Goal: Task Accomplishment & Management: Use online tool/utility

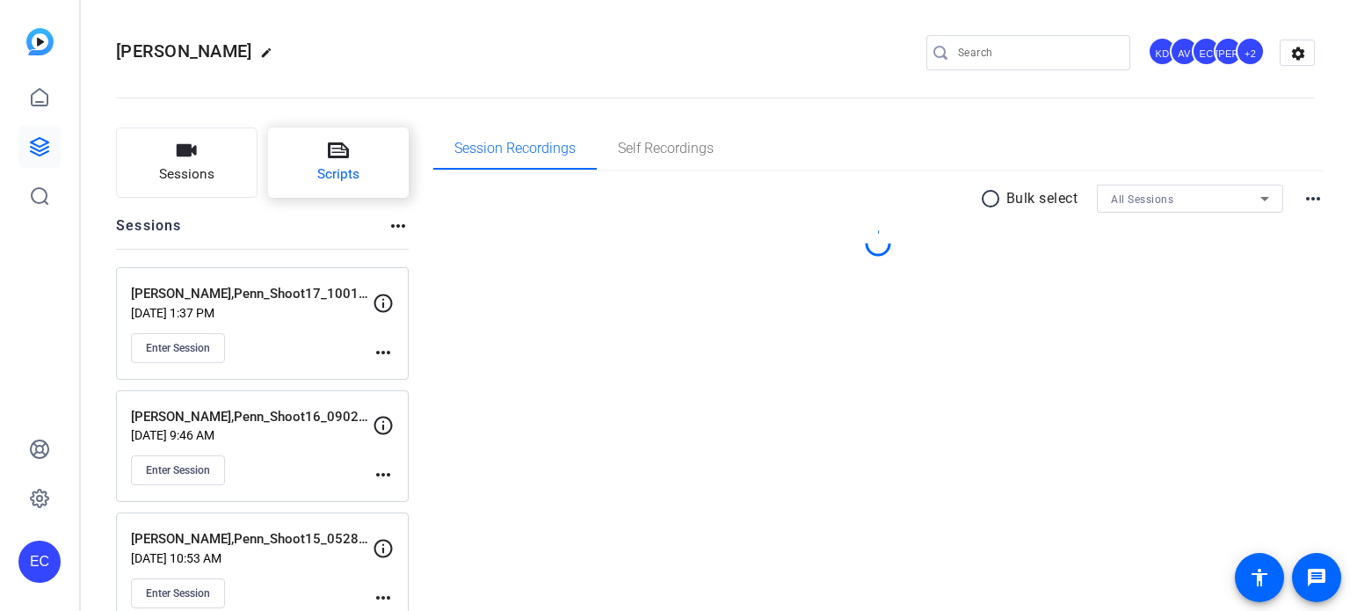
click at [350, 147] on button "Scripts" at bounding box center [339, 162] width 142 height 70
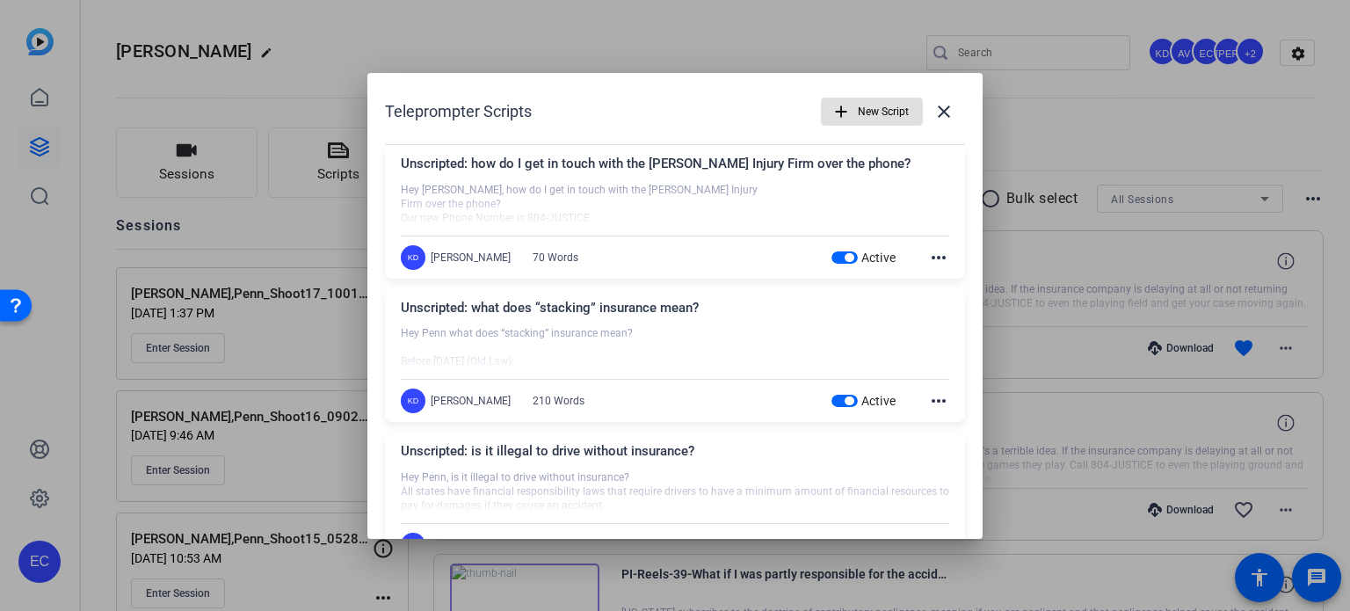
click at [845, 254] on span "button" at bounding box center [849, 257] width 9 height 9
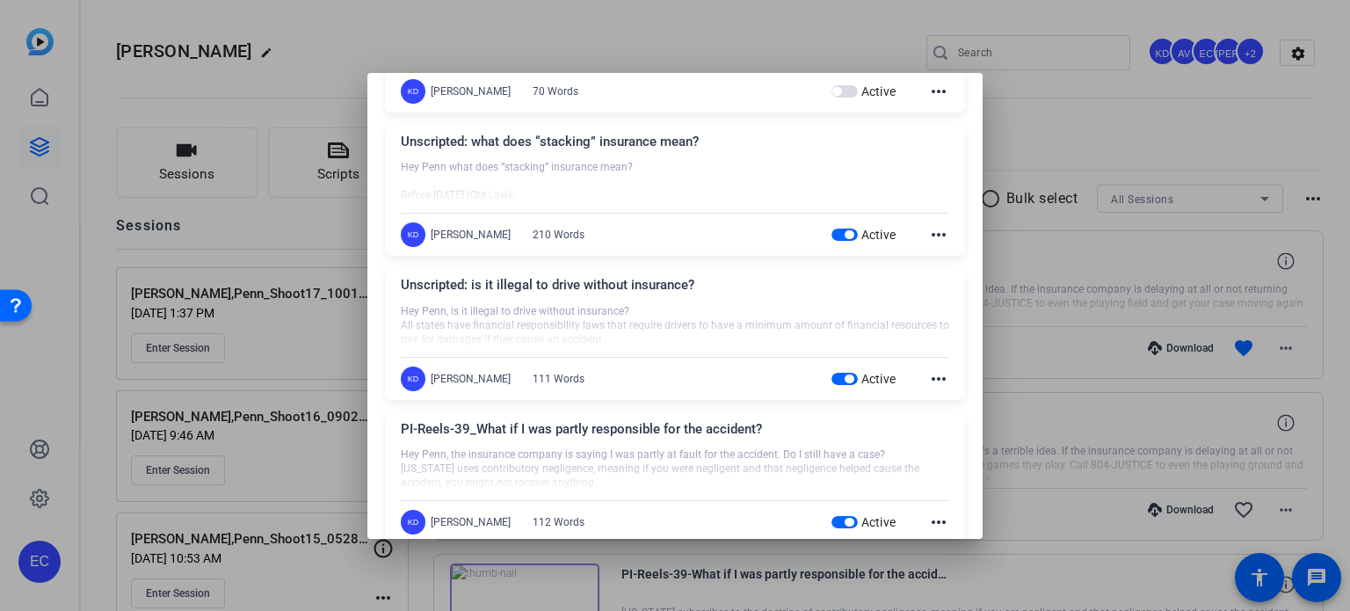
scroll to position [176, 0]
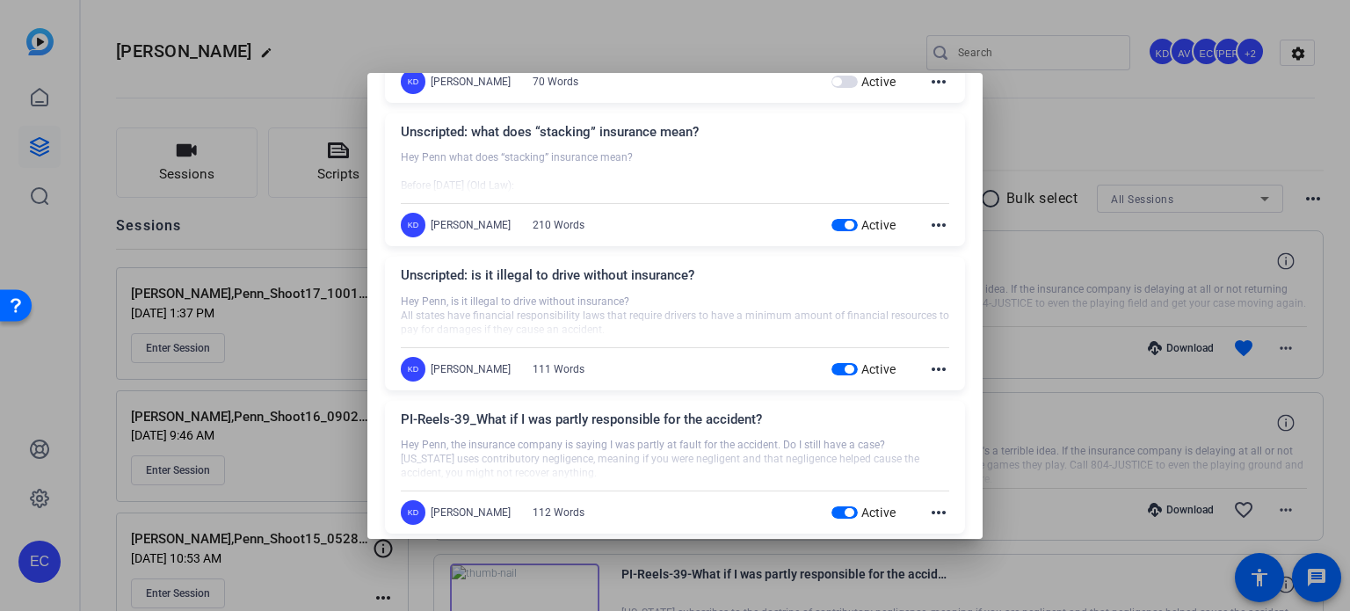
click at [845, 227] on span "button" at bounding box center [849, 225] width 9 height 9
click at [832, 368] on span "button" at bounding box center [845, 369] width 26 height 12
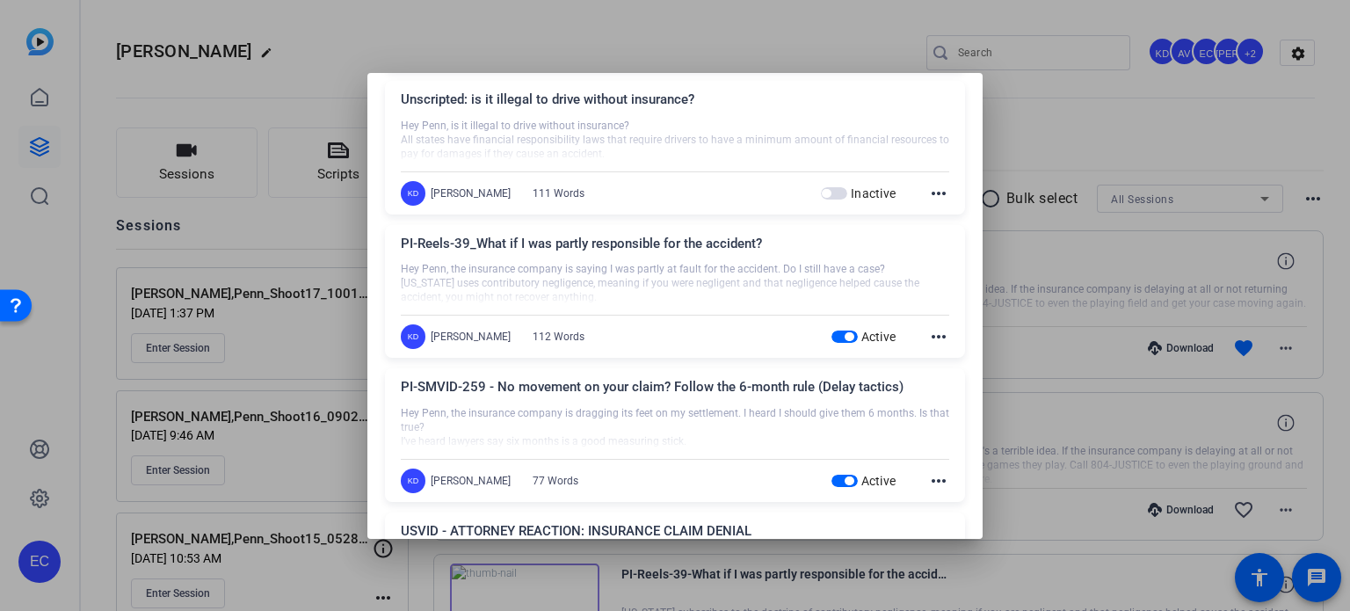
click at [832, 334] on span "button" at bounding box center [845, 337] width 26 height 12
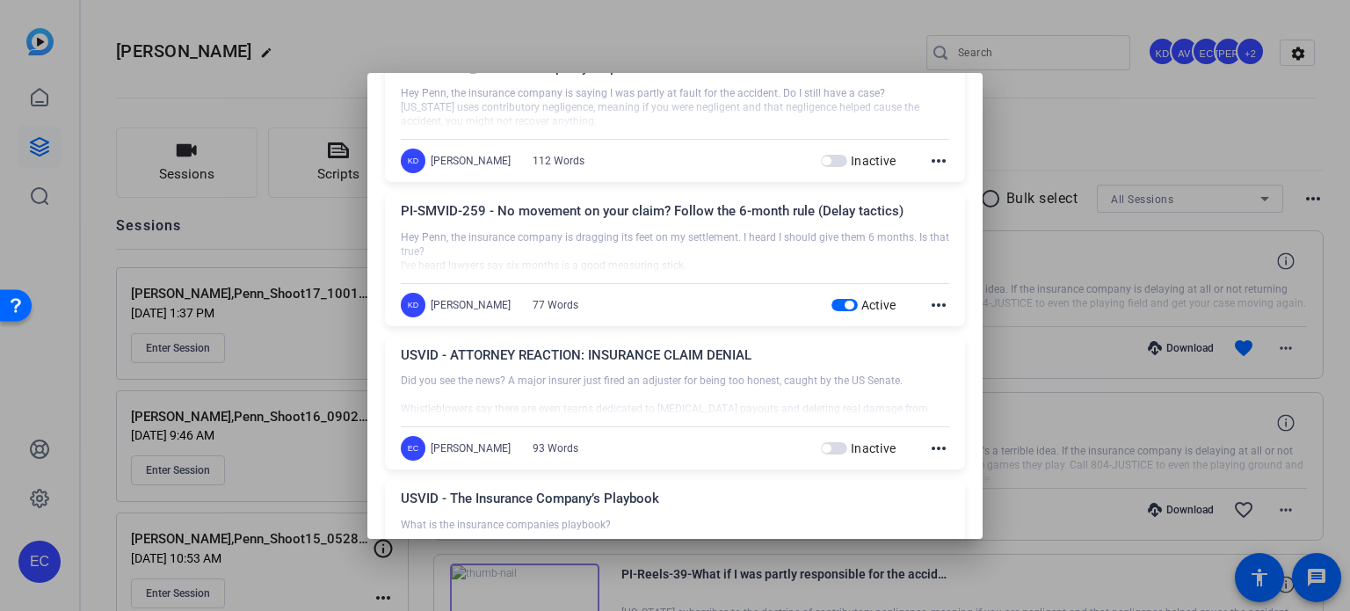
click at [834, 308] on span "button" at bounding box center [845, 305] width 26 height 12
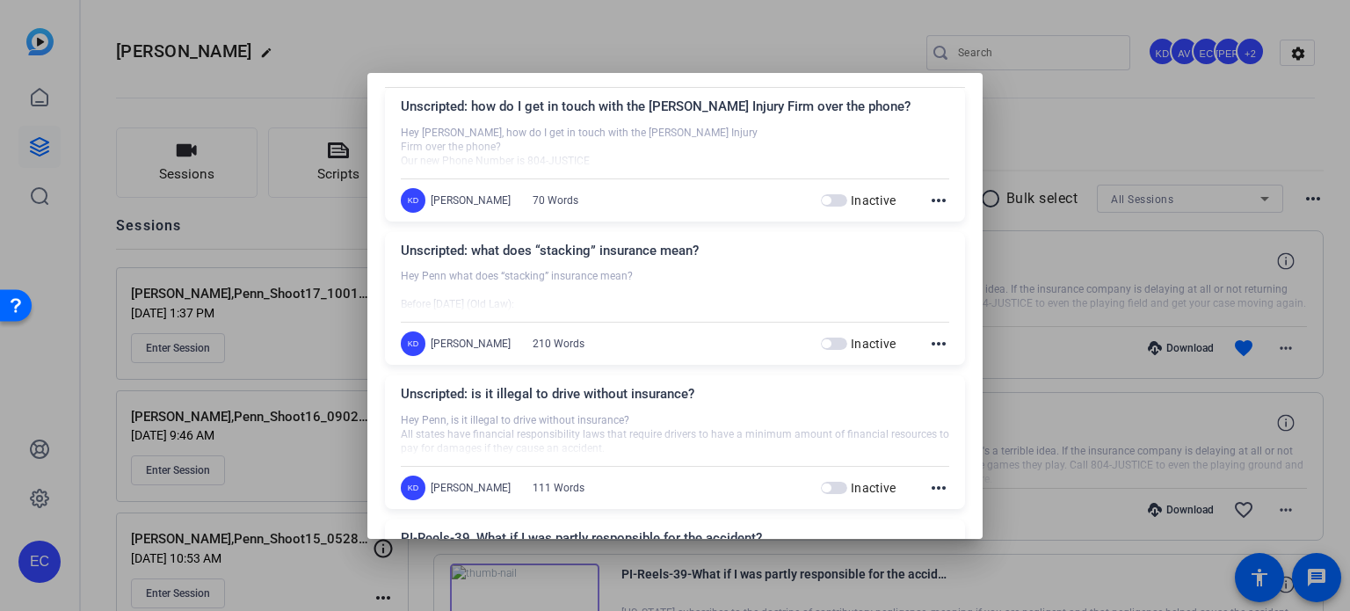
scroll to position [0, 0]
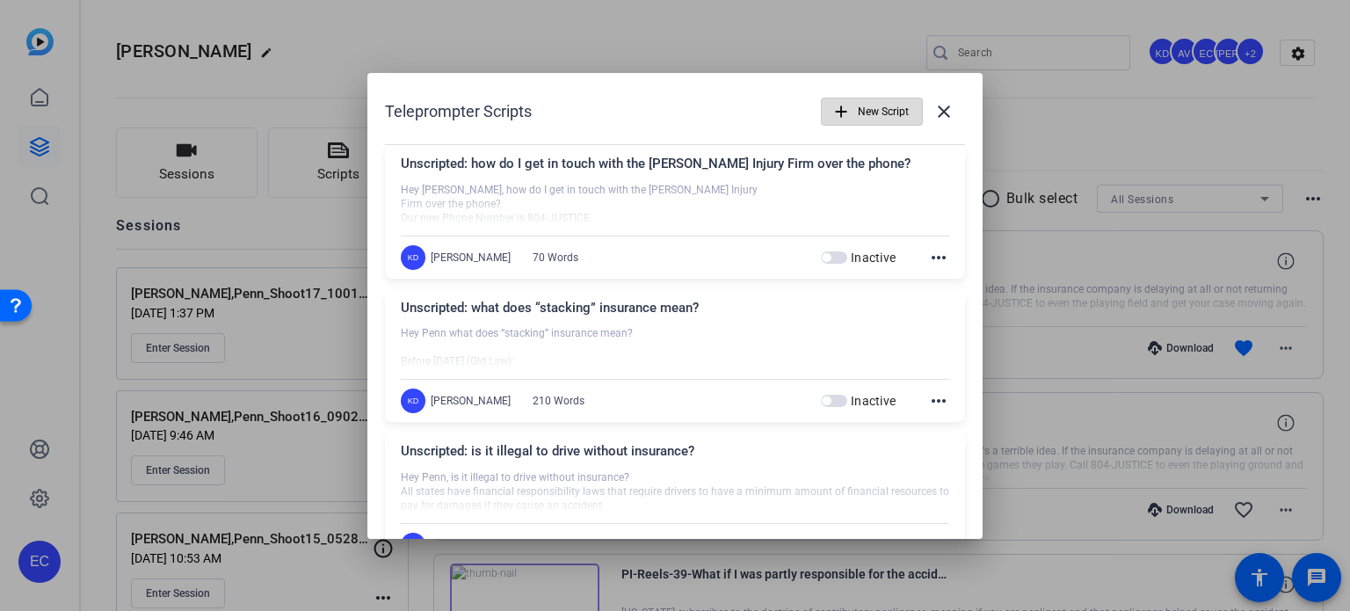
click at [859, 110] on span "New Script" at bounding box center [883, 111] width 51 height 33
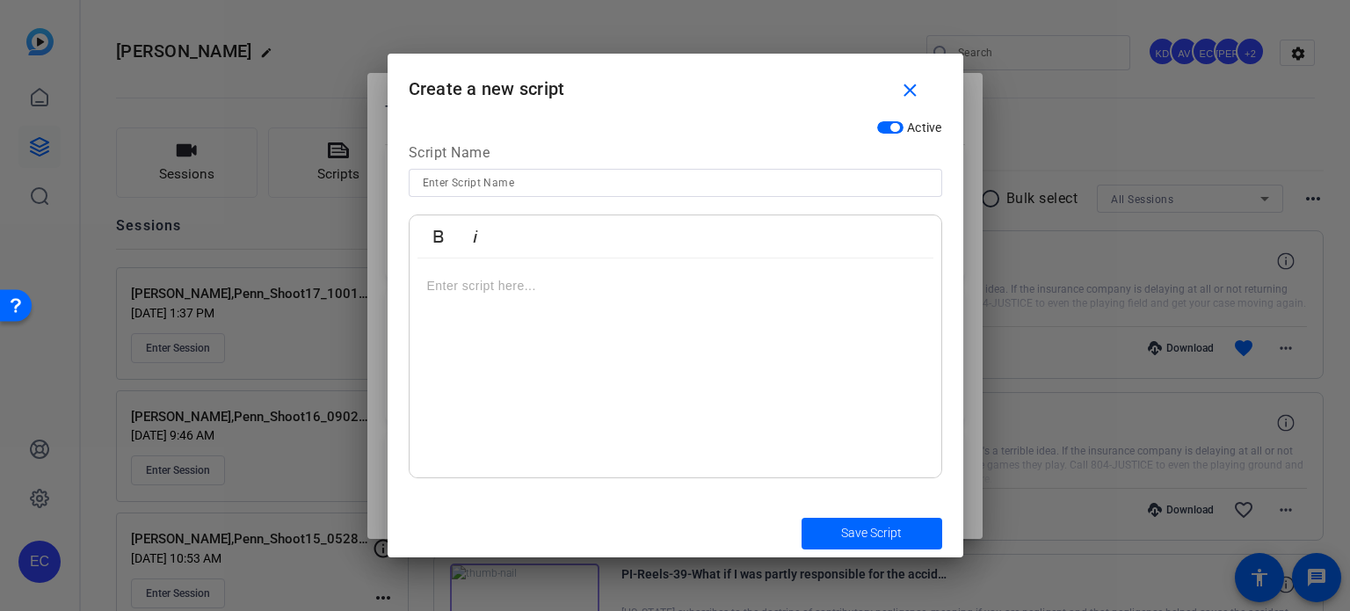
click at [522, 176] on input at bounding box center [675, 182] width 505 height 21
paste input "PI-META-001 – “Trying to handle your injury claim solo? Here's what many people…"
type input "PI-META-001 – “Trying to handle your injury claim solo? Here's what many people…"
click at [514, 309] on div at bounding box center [676, 368] width 532 height 220
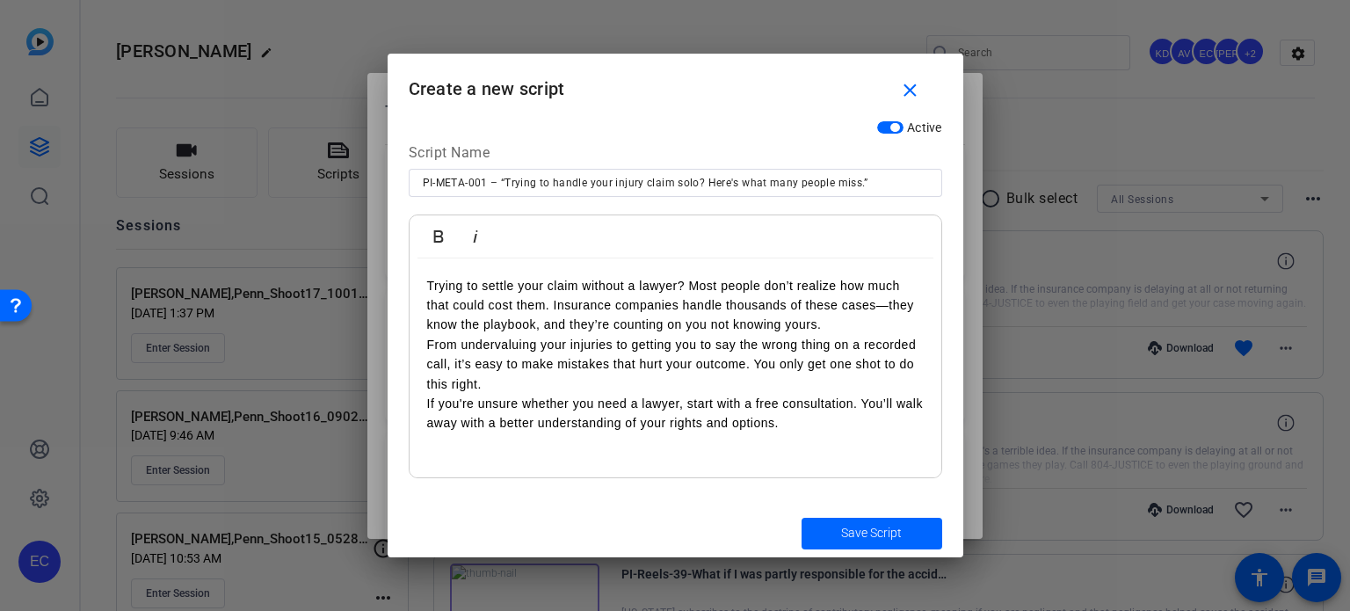
click at [844, 329] on p "Trying to settle your claim without a lawyer? Most people don’t realize how muc…" at bounding box center [675, 305] width 497 height 59
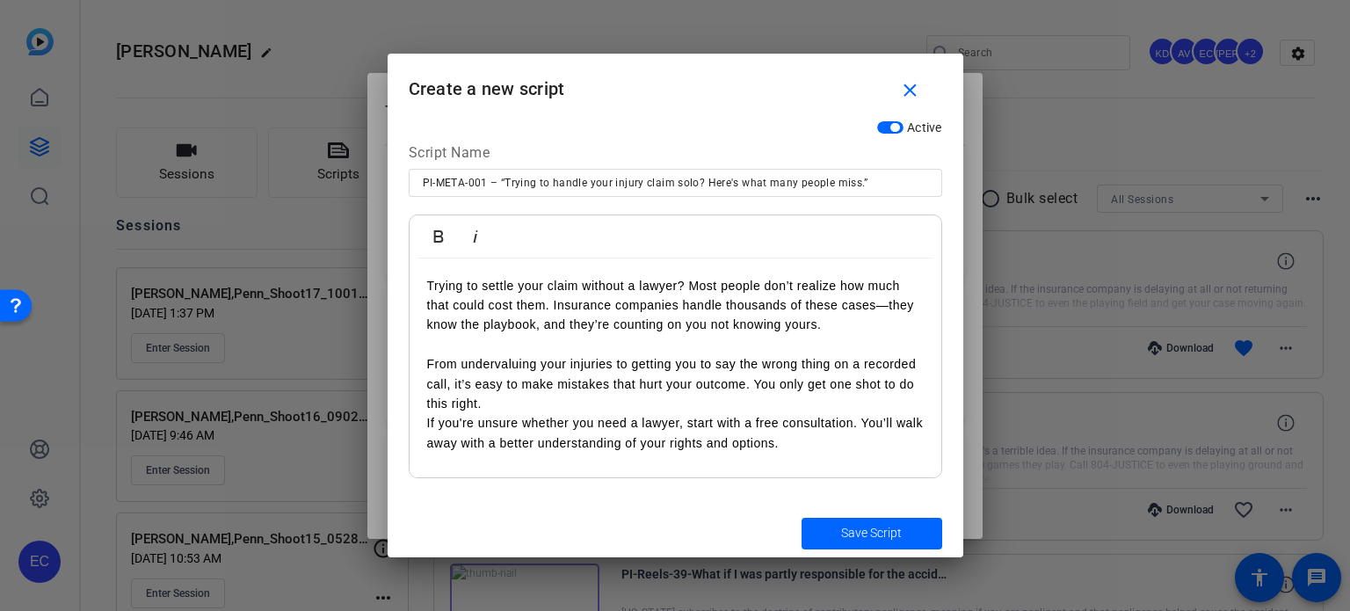
click at [534, 409] on p "From undervaluing your injuries to getting you to say the wrong thing on a reco…" at bounding box center [675, 383] width 497 height 59
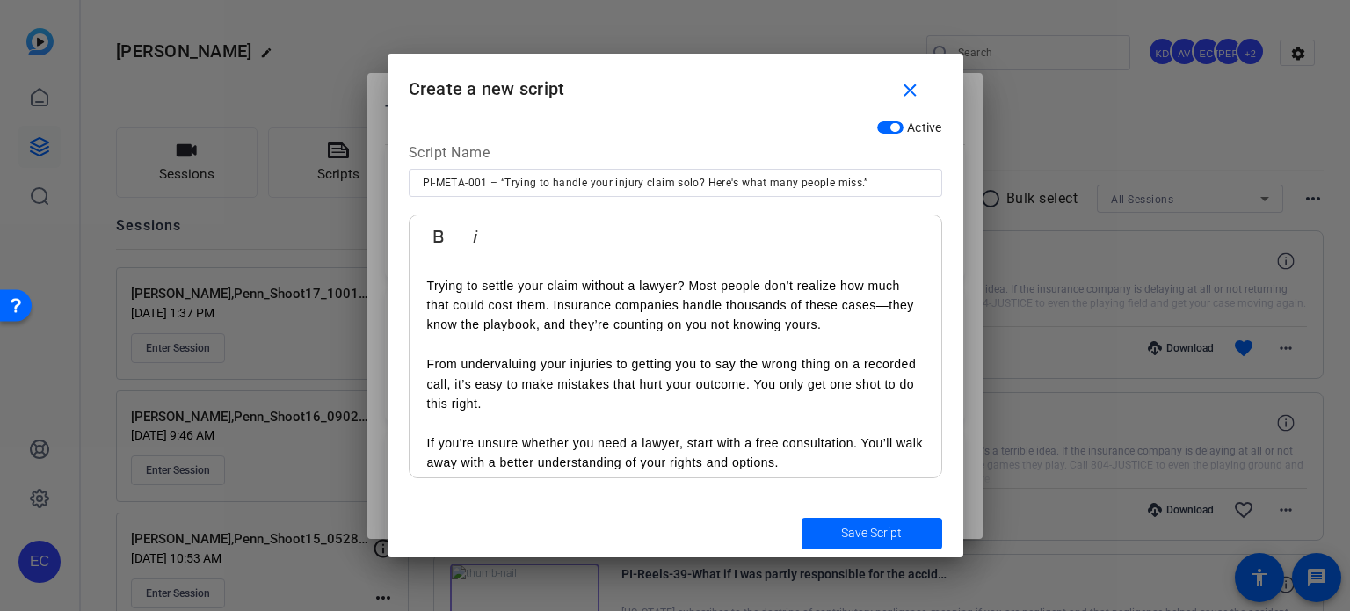
scroll to position [11, 0]
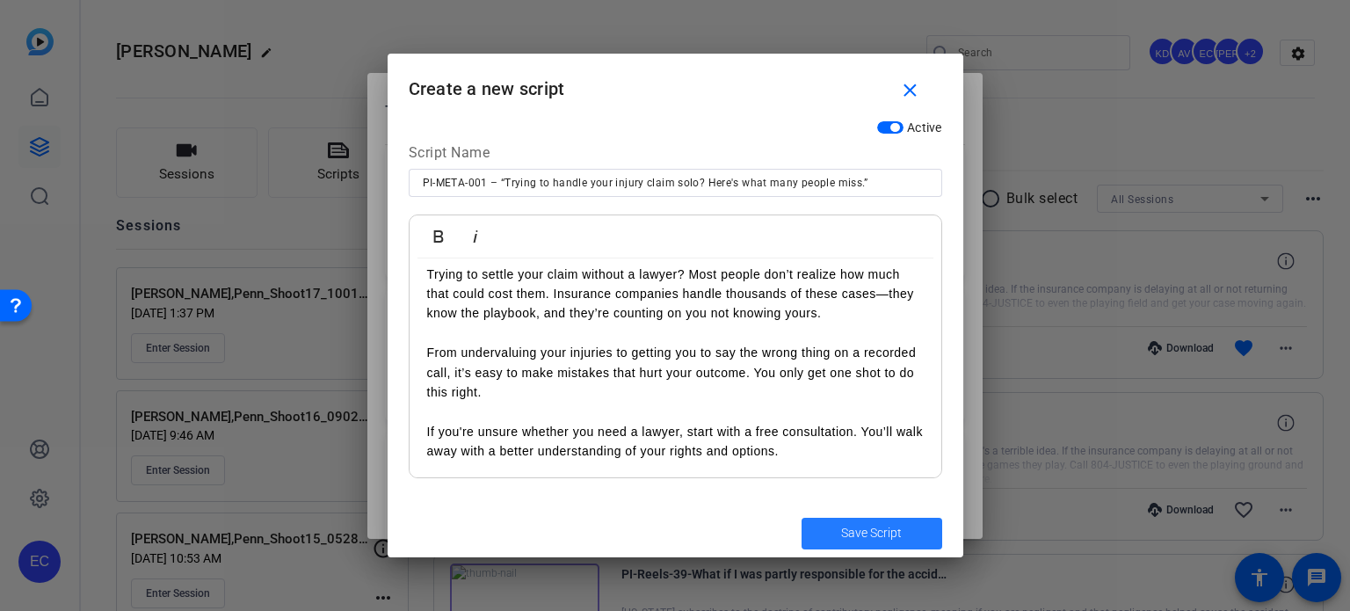
click at [881, 545] on span "submit" at bounding box center [872, 533] width 141 height 42
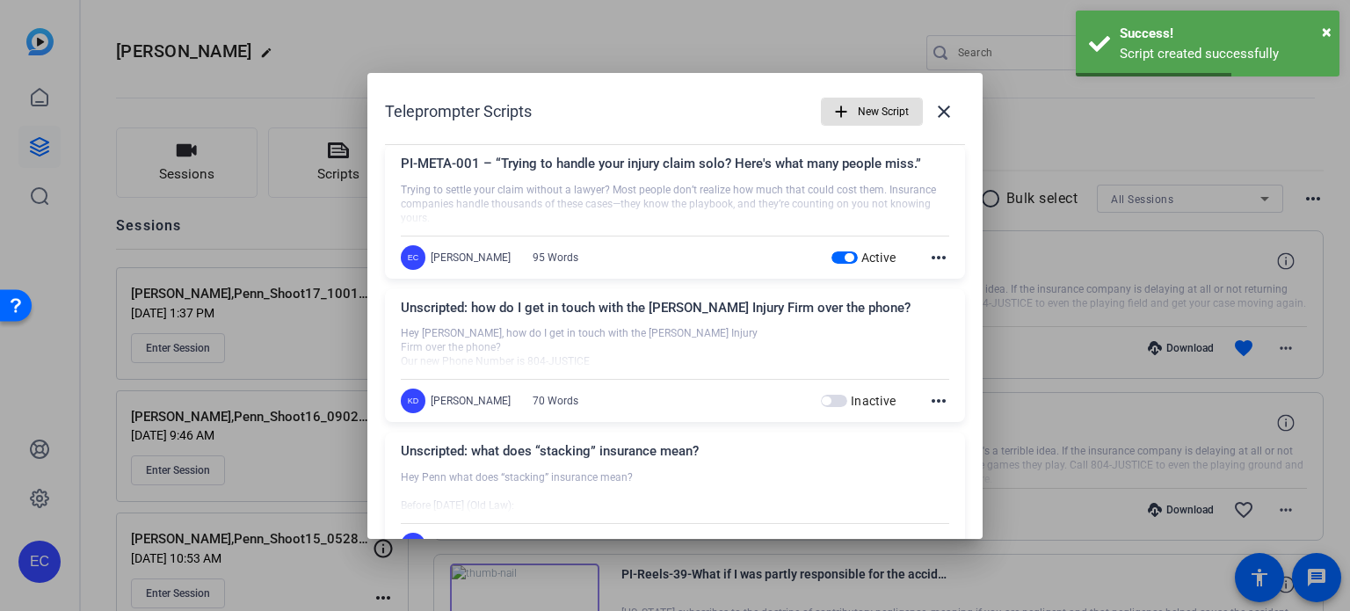
click at [858, 109] on span "New Script" at bounding box center [883, 111] width 51 height 33
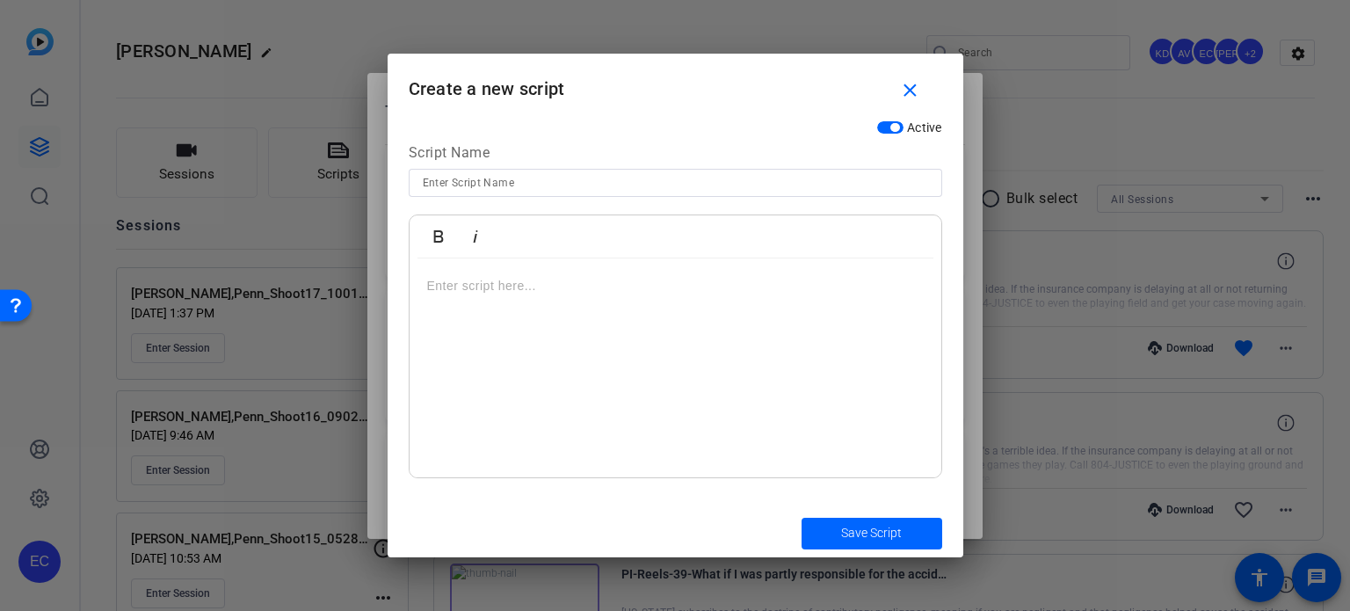
click at [534, 185] on input at bounding box center [675, 182] width 505 height 21
paste input "PI-META-002 – “Why going at it alone could cost you—don’t fall into these claim…"
type input "PI-META-002 – “Why going at it alone could cost you—don’t fall into these claim…"
click at [593, 380] on div at bounding box center [676, 368] width 532 height 220
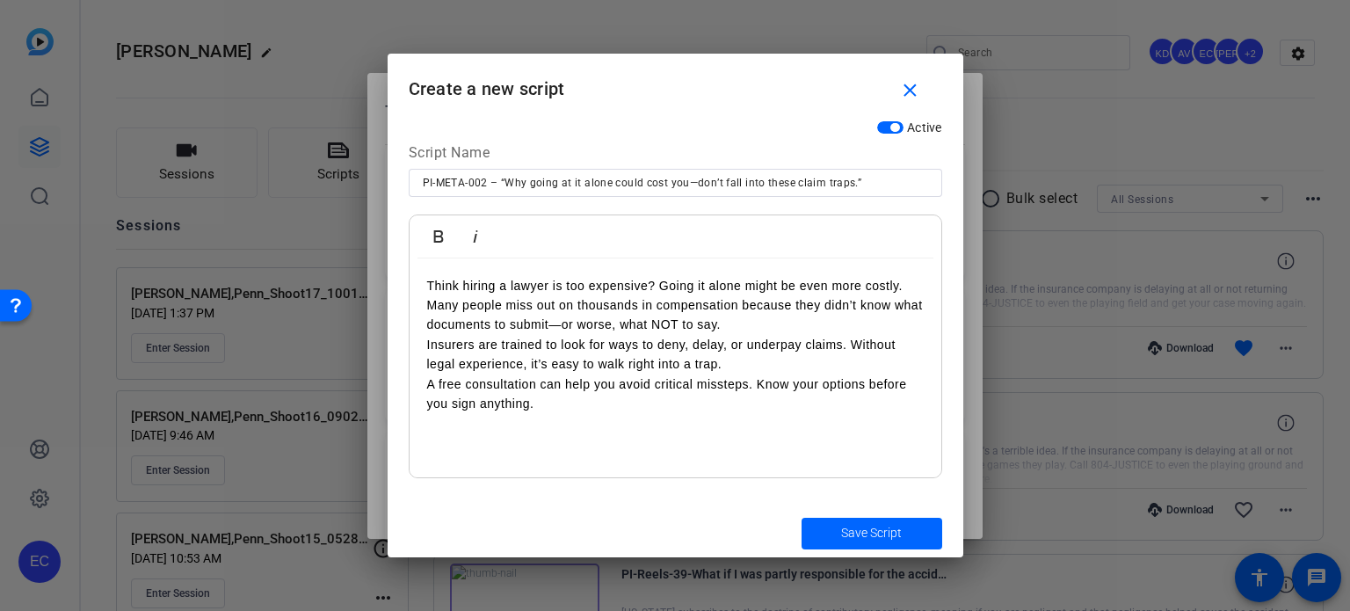
click at [753, 314] on p "Think hiring a lawyer is too expensive? Going it alone might be even more costl…" at bounding box center [675, 305] width 497 height 59
click at [748, 326] on p "Think hiring a lawyer is too expensive? Going it alone might be even more costl…" at bounding box center [675, 305] width 497 height 59
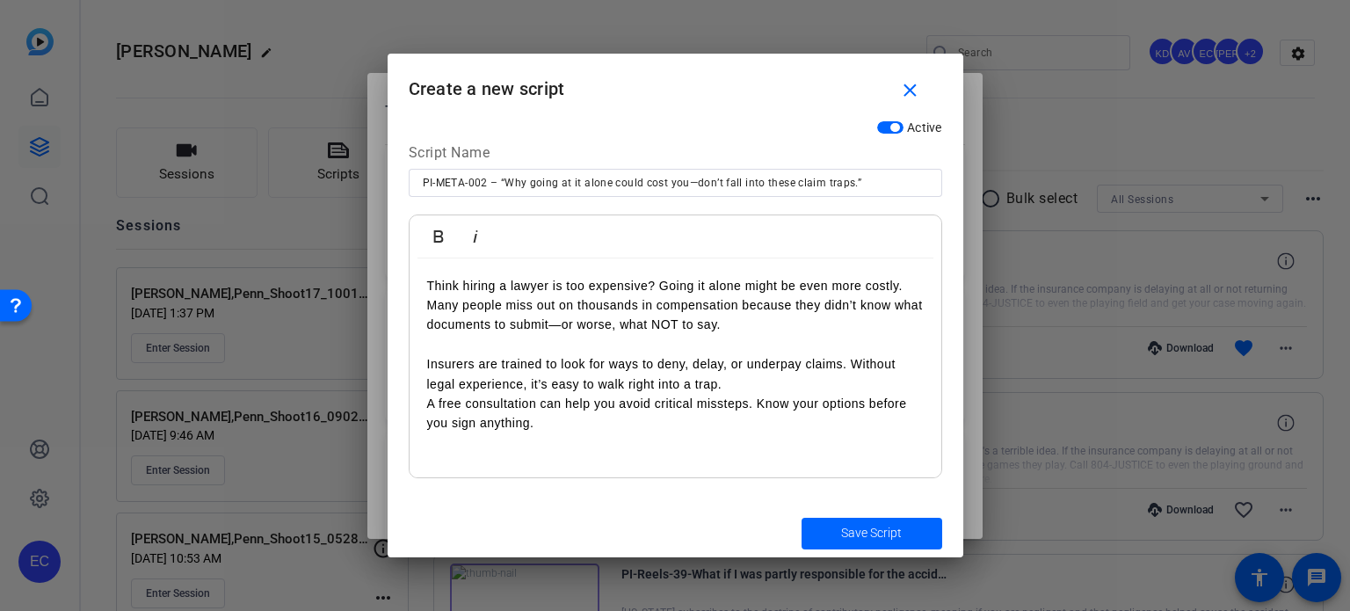
click at [759, 363] on p "Insurers are trained to look for ways to deny, delay, or underpay claims. Witho…" at bounding box center [675, 374] width 497 height 40
click at [752, 386] on p "Insurers are trained to look for ways to deny, delay, or underpay claims. Witho…" at bounding box center [675, 374] width 497 height 40
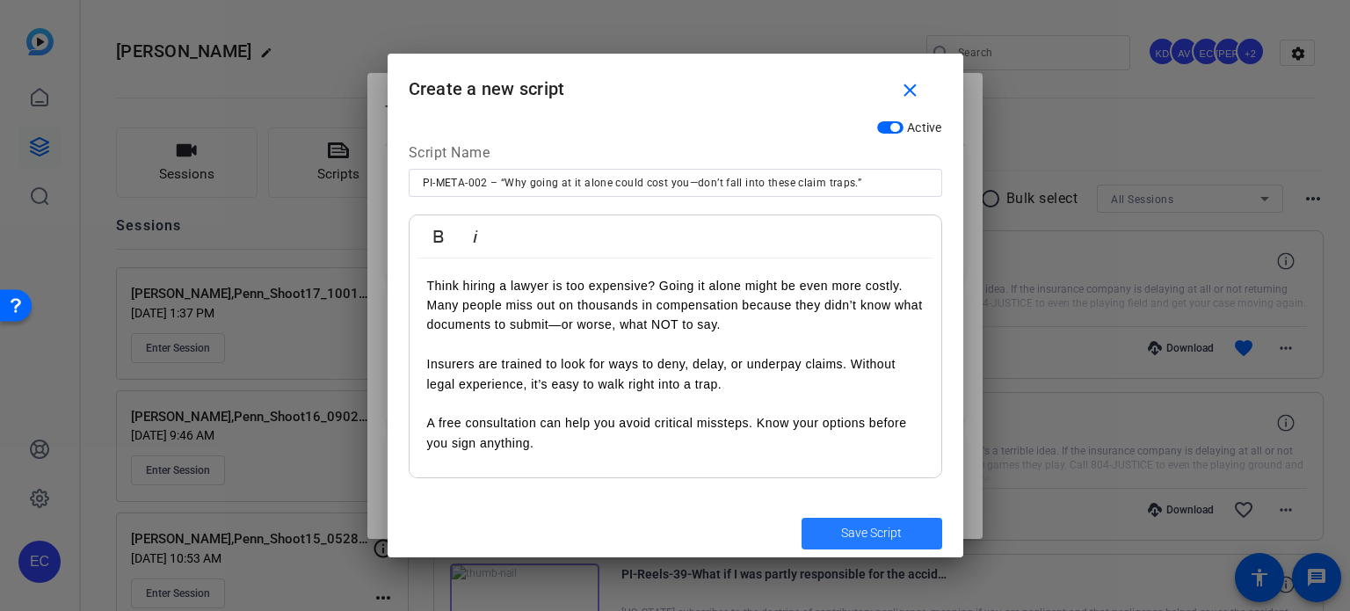
click at [858, 544] on span "submit" at bounding box center [872, 533] width 141 height 42
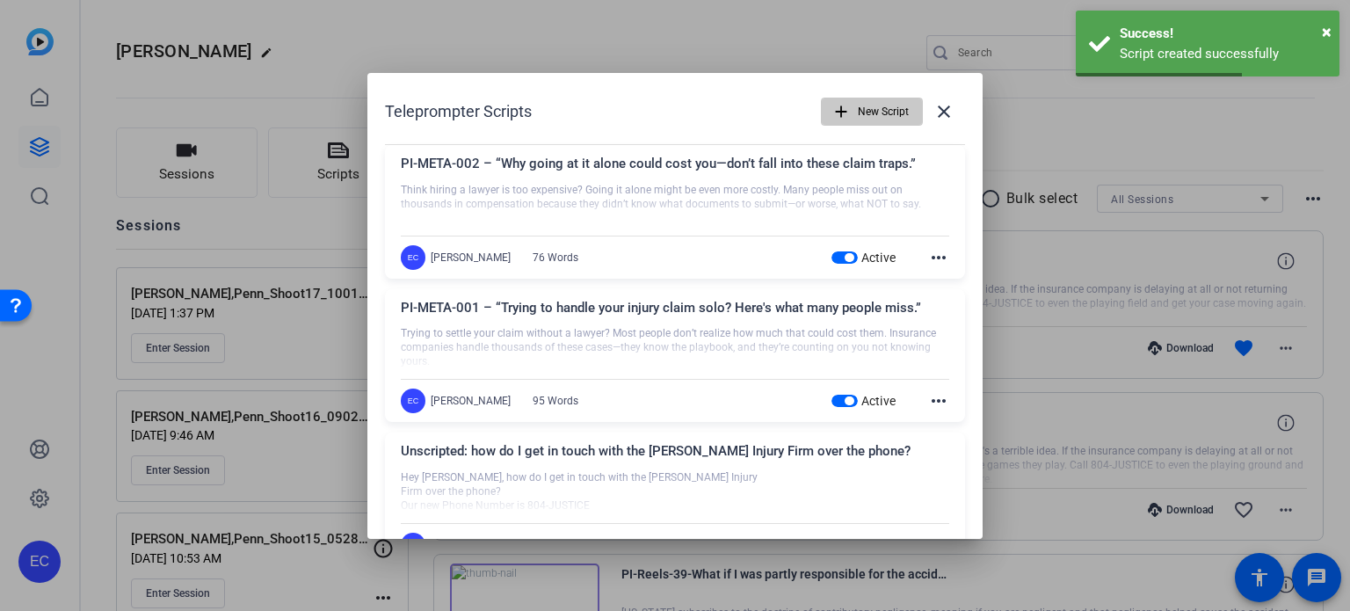
click at [859, 112] on span "New Script" at bounding box center [883, 111] width 51 height 33
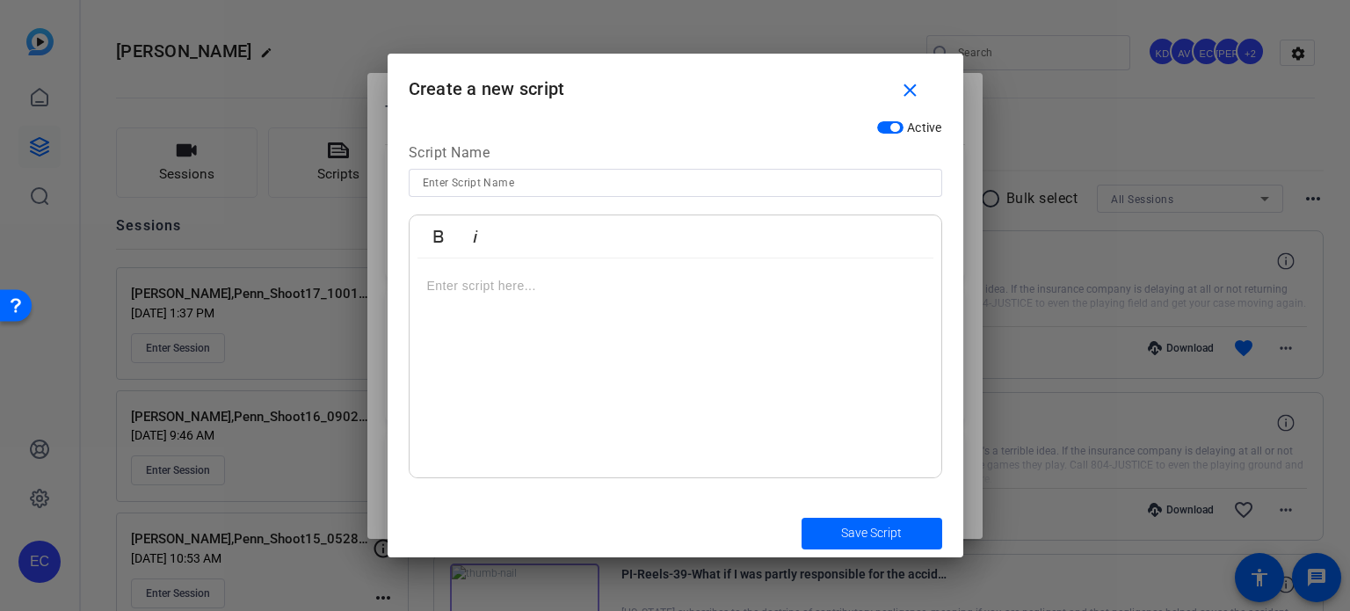
click at [601, 178] on input at bounding box center [675, 182] width 505 height 21
paste input "PI-META-003 – “Avoid being outmaneuvered—how insurers push claimants into mista…"
type input "PI-META-003 – “Avoid being outmaneuvered—how insurers push claimants into mista…"
click at [584, 314] on div at bounding box center [676, 368] width 532 height 220
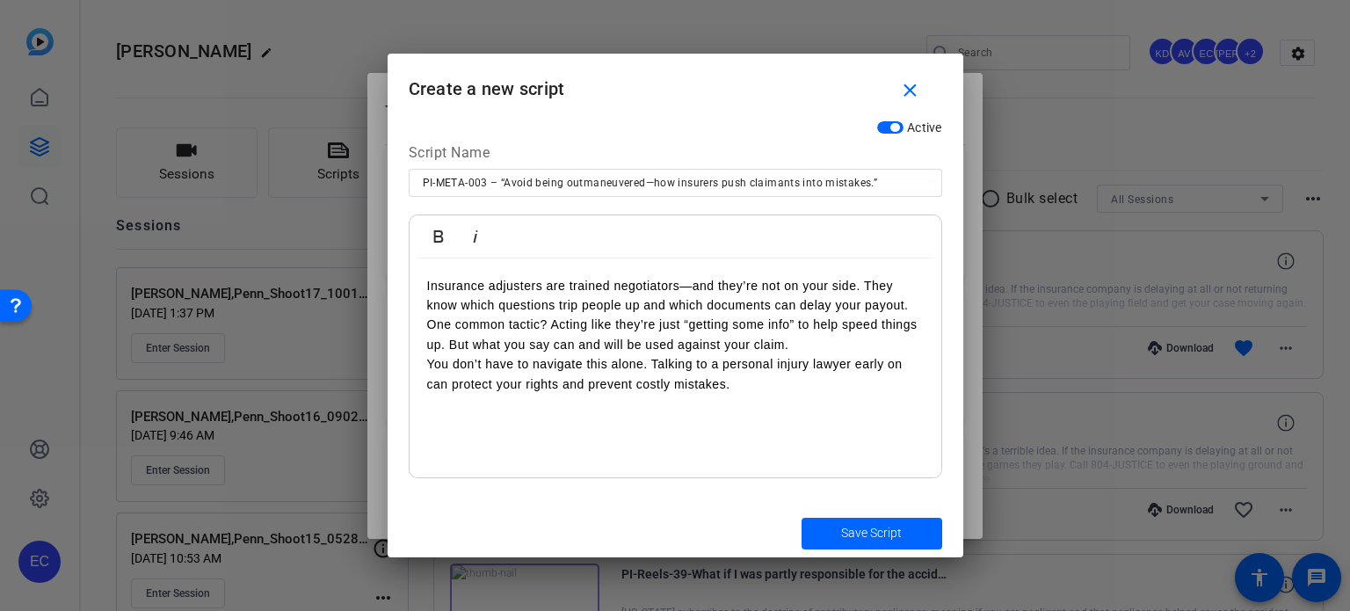
click at [914, 305] on p "Insurance adjusters are trained negotiators—and they’re not on your side. They …" at bounding box center [675, 296] width 497 height 40
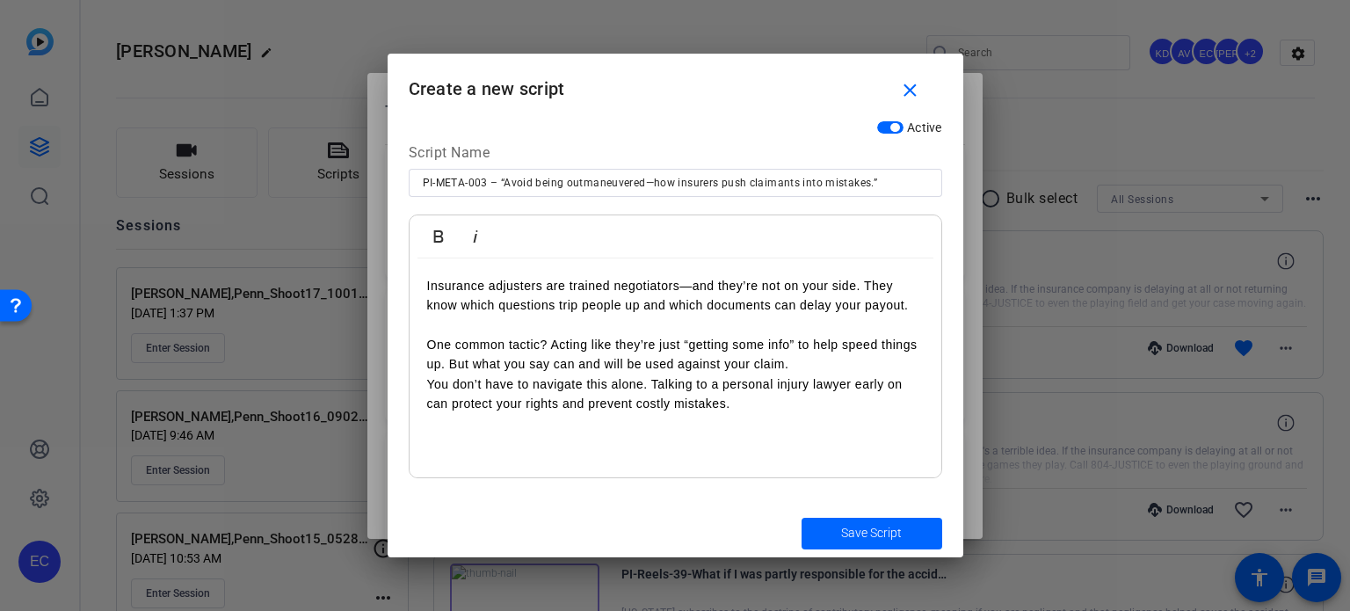
click at [818, 368] on p "One common tactic? Acting like they’re just “getting some info” to help speed t…" at bounding box center [675, 355] width 497 height 40
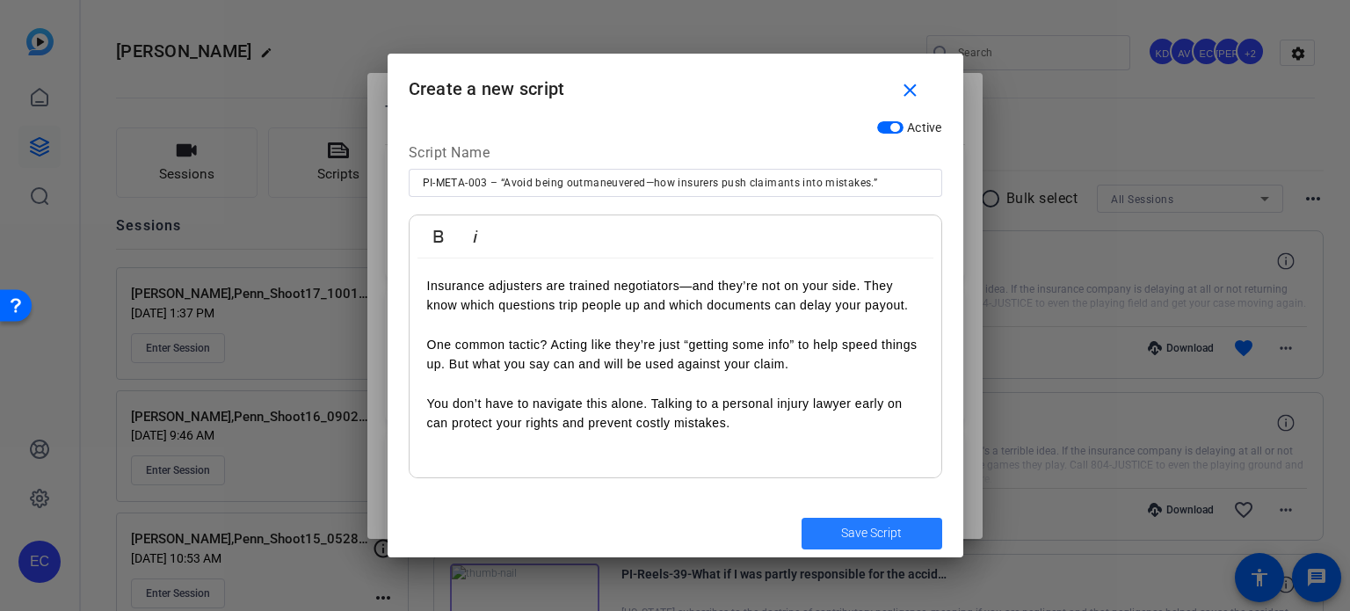
click at [861, 527] on span "Save Script" at bounding box center [871, 533] width 61 height 18
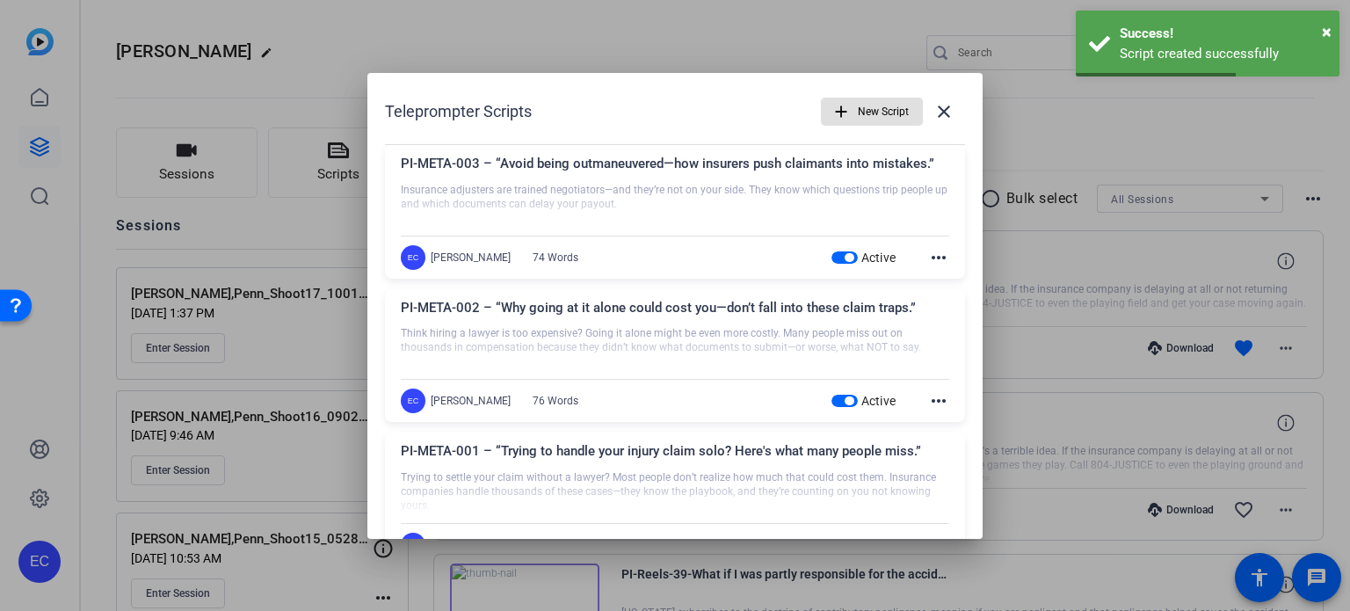
click at [859, 119] on span "New Script" at bounding box center [883, 111] width 51 height 33
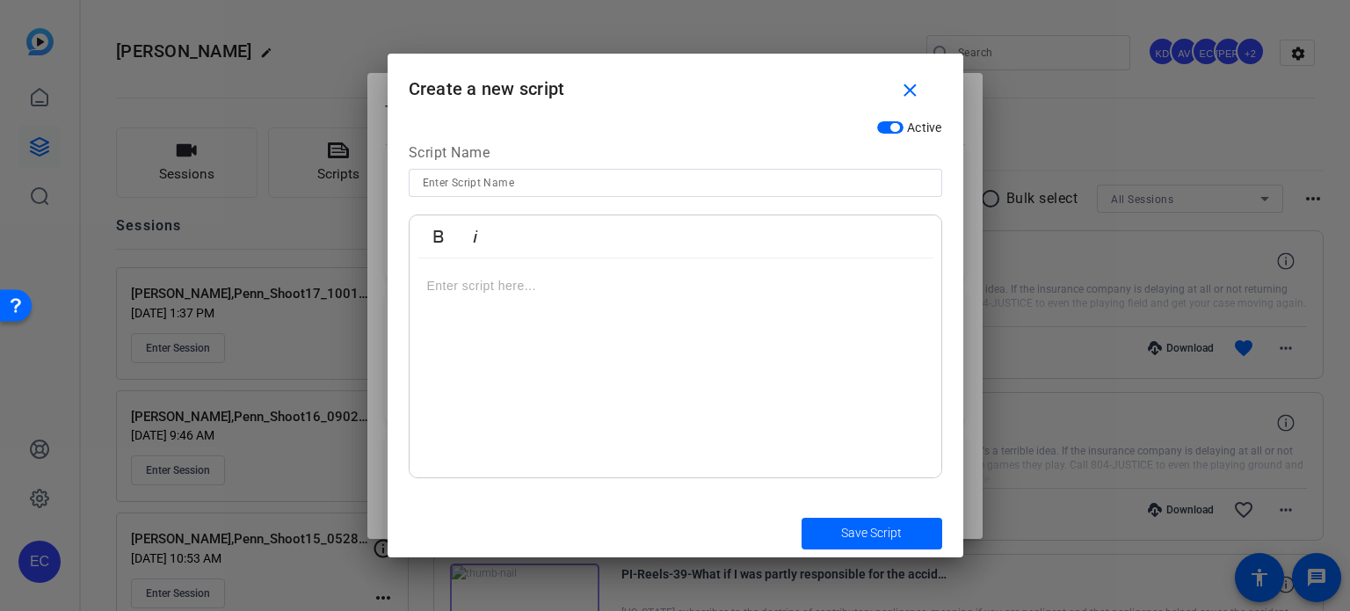
click at [549, 183] on input at bounding box center [675, 182] width 505 height 21
paste input "PI-META-004 – “Ever wonder how insurers value your injury claim?”"
type input "PI-META-004 – “Ever wonder how insurers value your injury claim?”"
click at [615, 338] on div at bounding box center [676, 368] width 532 height 220
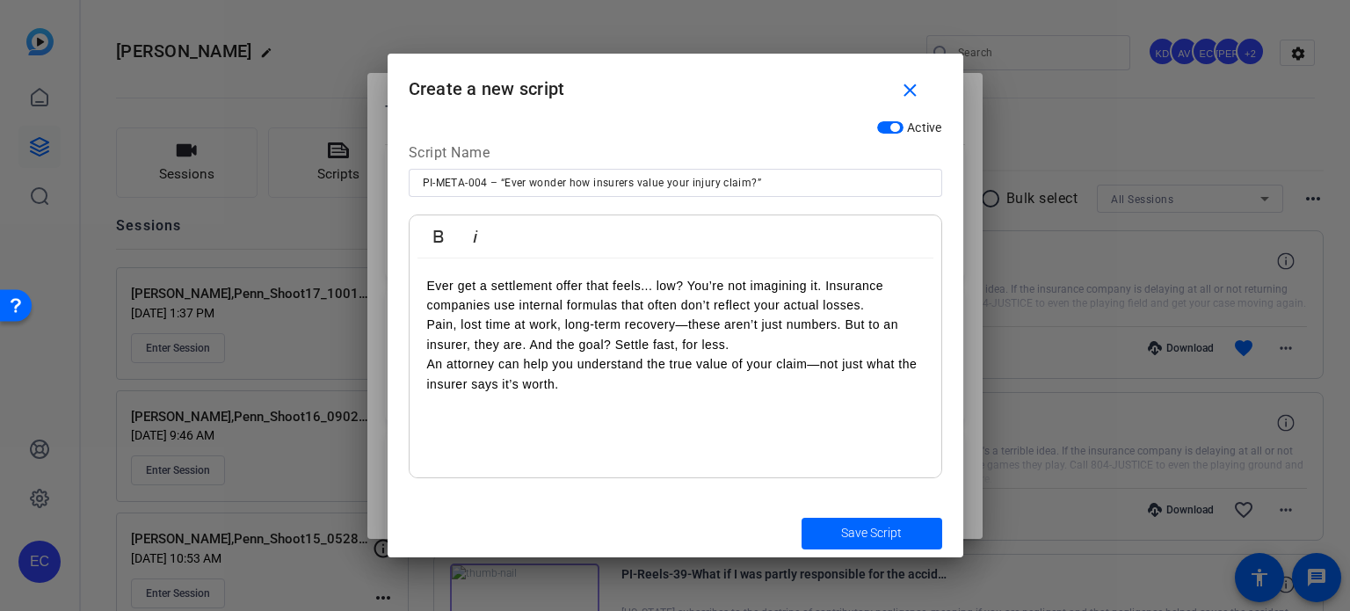
click at [897, 308] on p "Ever get a settlement offer that feels... low? You’re not imagining it. Insuran…" at bounding box center [675, 296] width 497 height 40
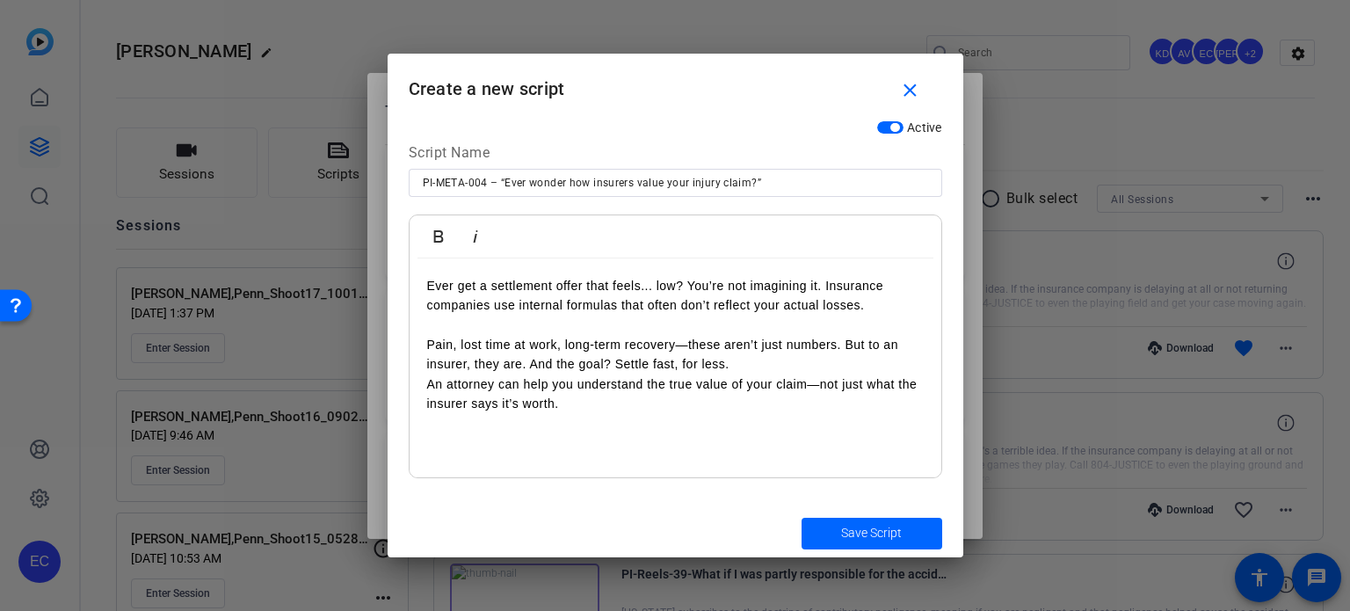
click at [789, 364] on p "Pain, lost time at work, long-term recovery—these aren’t just numbers. But to a…" at bounding box center [675, 355] width 497 height 40
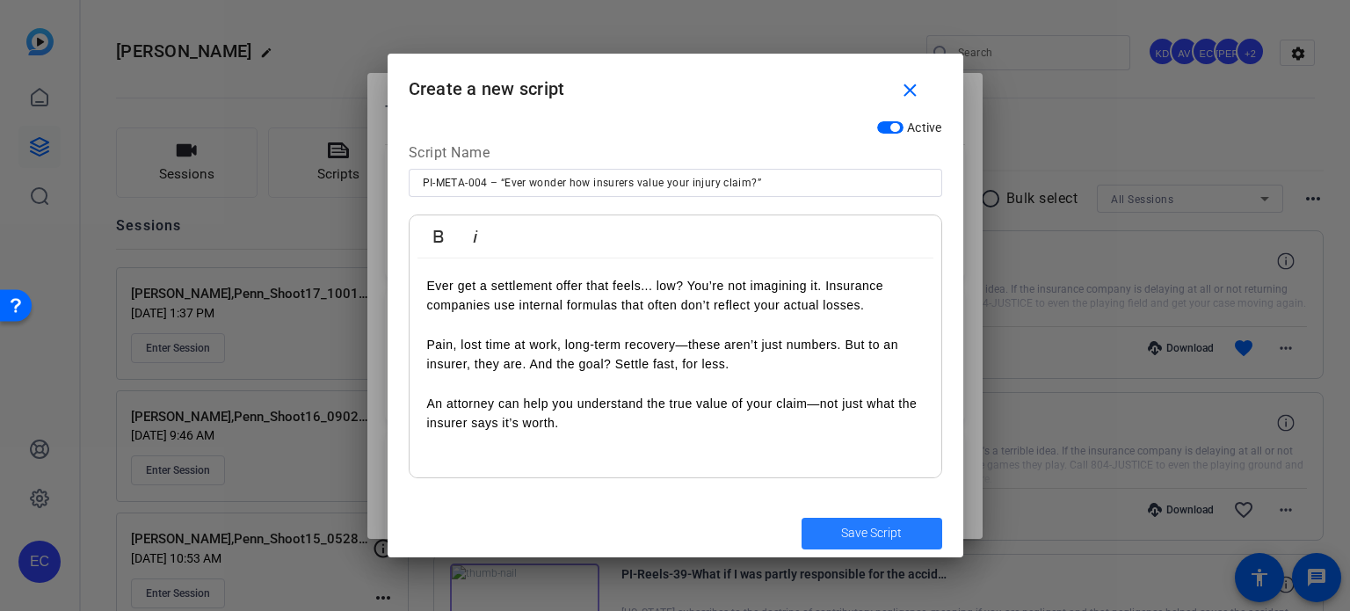
click at [836, 529] on span "submit" at bounding box center [872, 533] width 141 height 42
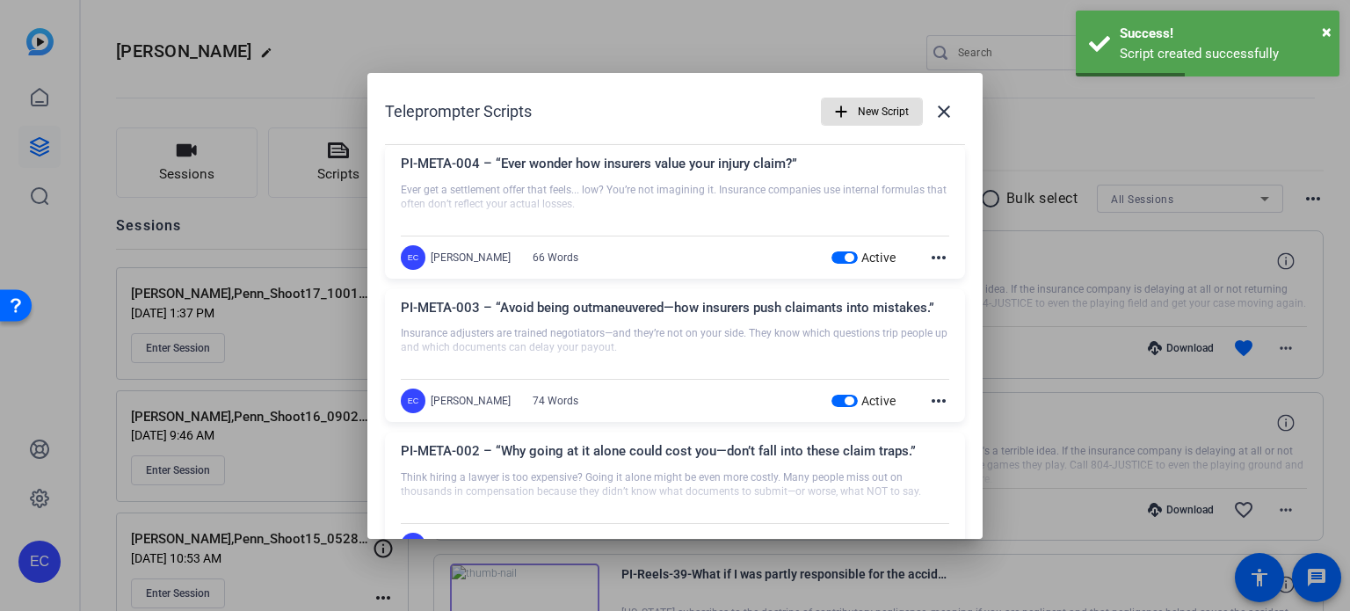
click at [866, 114] on span "New Script" at bounding box center [883, 111] width 51 height 33
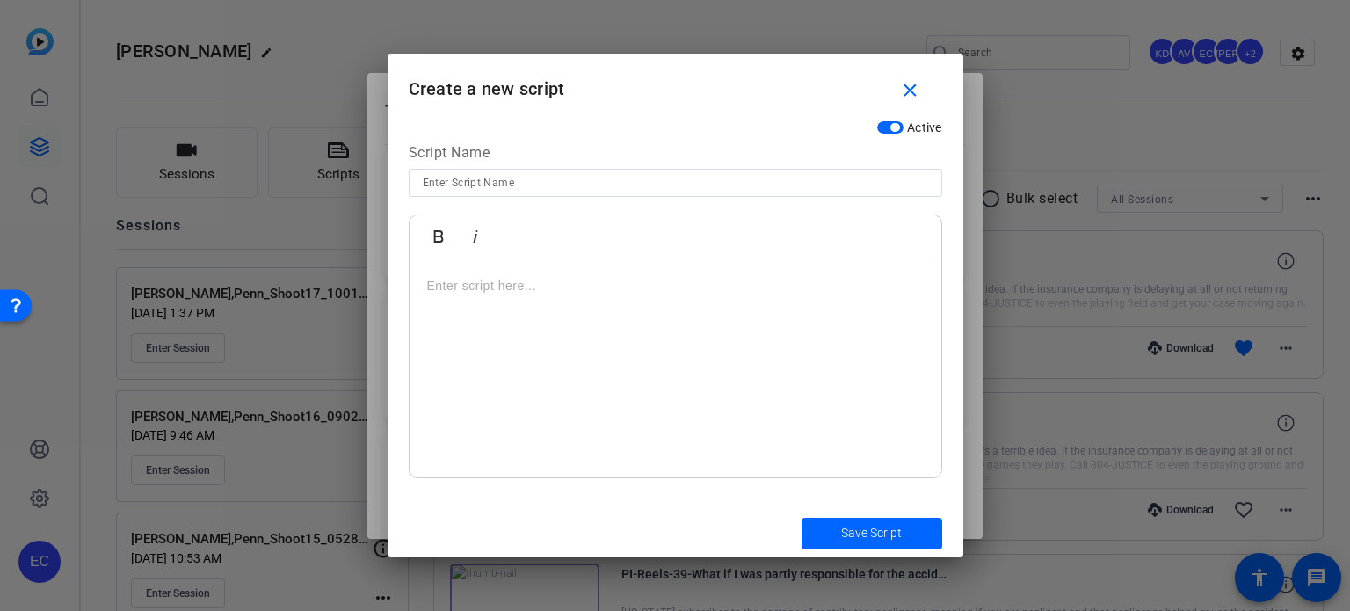
click at [668, 175] on input at bounding box center [675, 182] width 505 height 21
paste input "PI-META-005 – “The insurance playbook: 3 tactics that can lower your payout.”"
type input "PI-META-005 – “The insurance playbook: 3 tactics that can lower your payout.”"
click at [610, 294] on p at bounding box center [675, 285] width 497 height 19
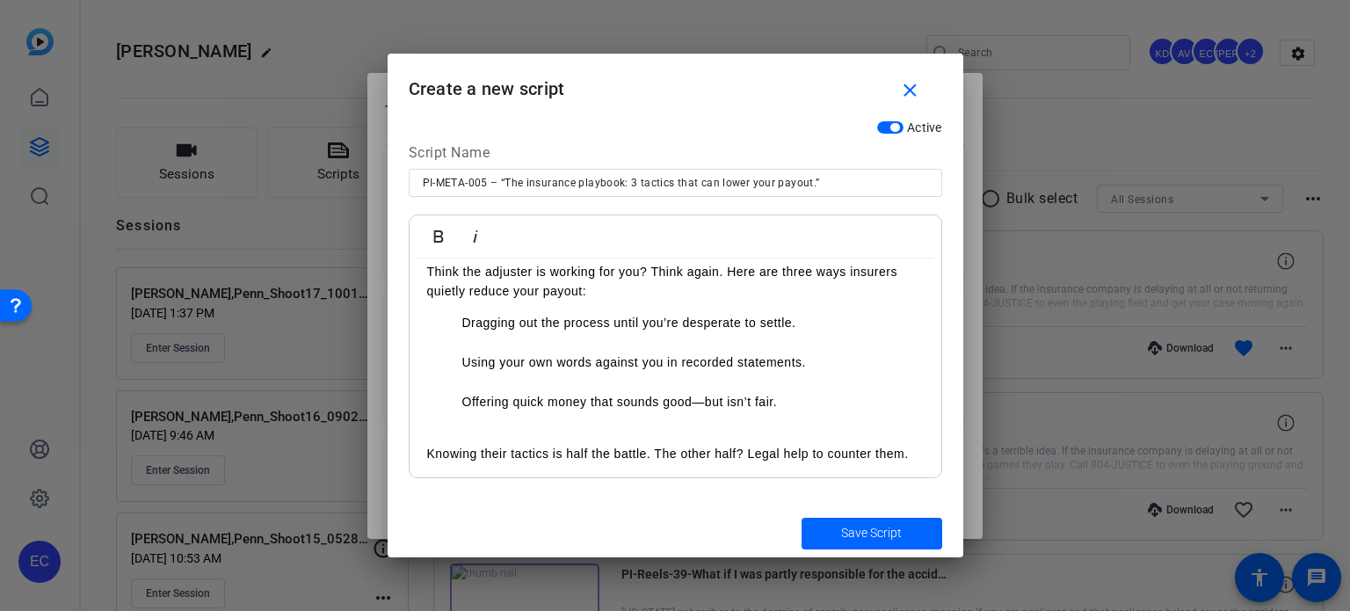
scroll to position [17, 0]
click at [847, 530] on span "Save Script" at bounding box center [871, 533] width 61 height 18
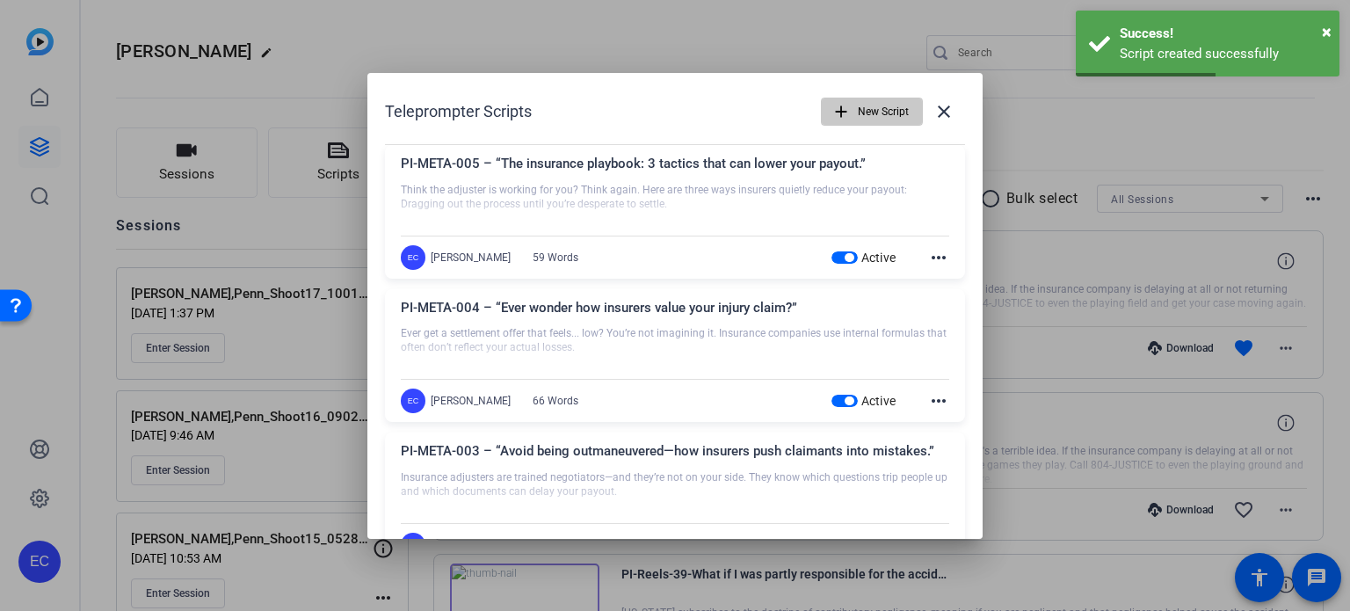
click at [872, 119] on span "New Script" at bounding box center [883, 111] width 51 height 33
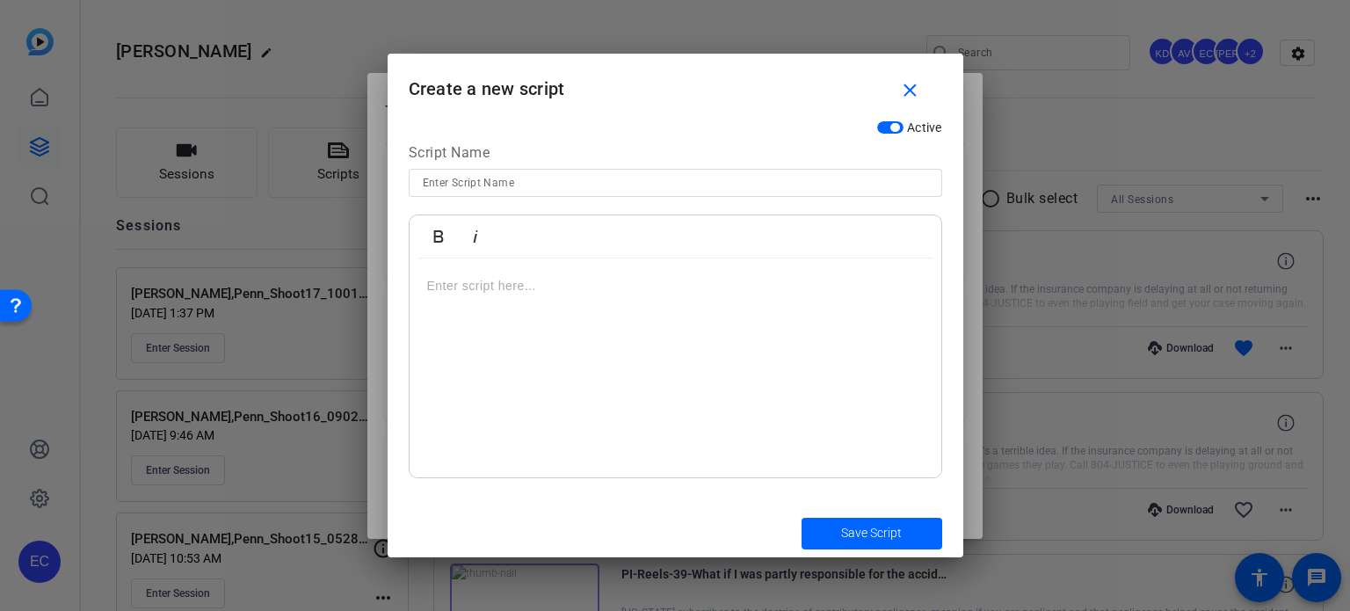
click at [508, 183] on input at bounding box center [675, 182] width 505 height 21
paste input "PI-META-006 – “Want full value? Here's what your attorney brings to the table.”"
type input "PI-META-006 – “Want full value? Here's what your attorney brings to the table.”"
click at [686, 368] on div at bounding box center [676, 368] width 532 height 220
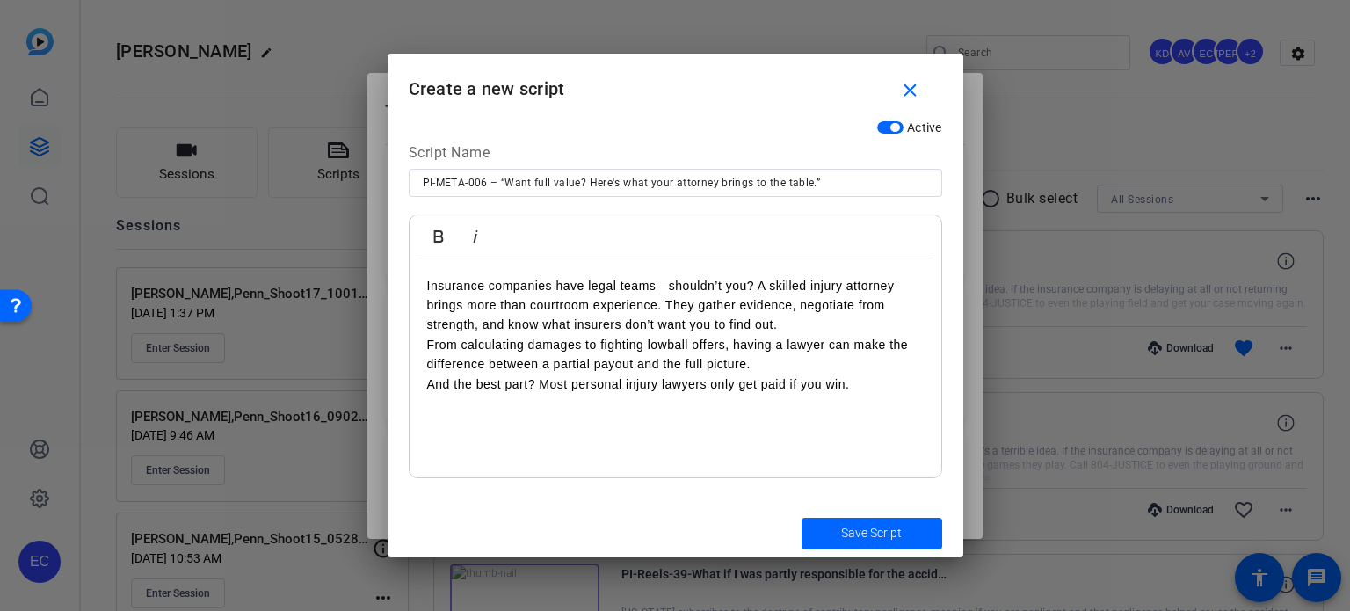
click at [795, 331] on p "Insurance companies have legal teams—shouldn’t you? A skilled injury attorney b…" at bounding box center [675, 305] width 497 height 59
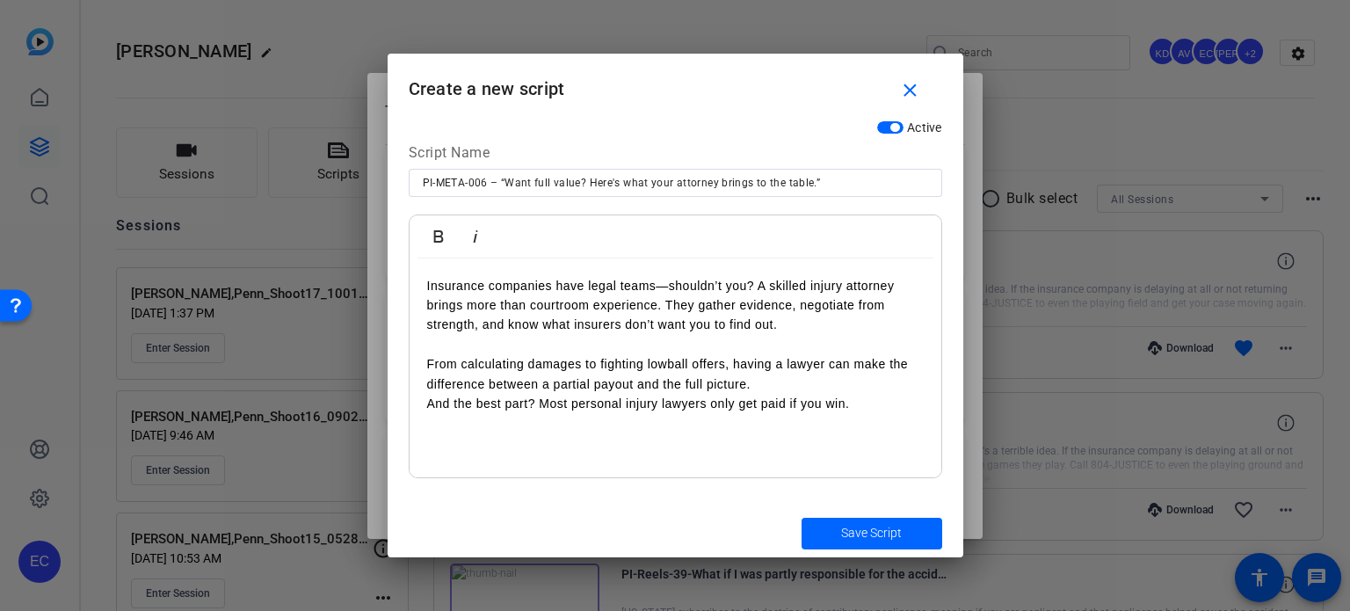
click at [786, 379] on p "From calculating damages to fighting lowball offers, having a lawyer can make t…" at bounding box center [675, 374] width 497 height 40
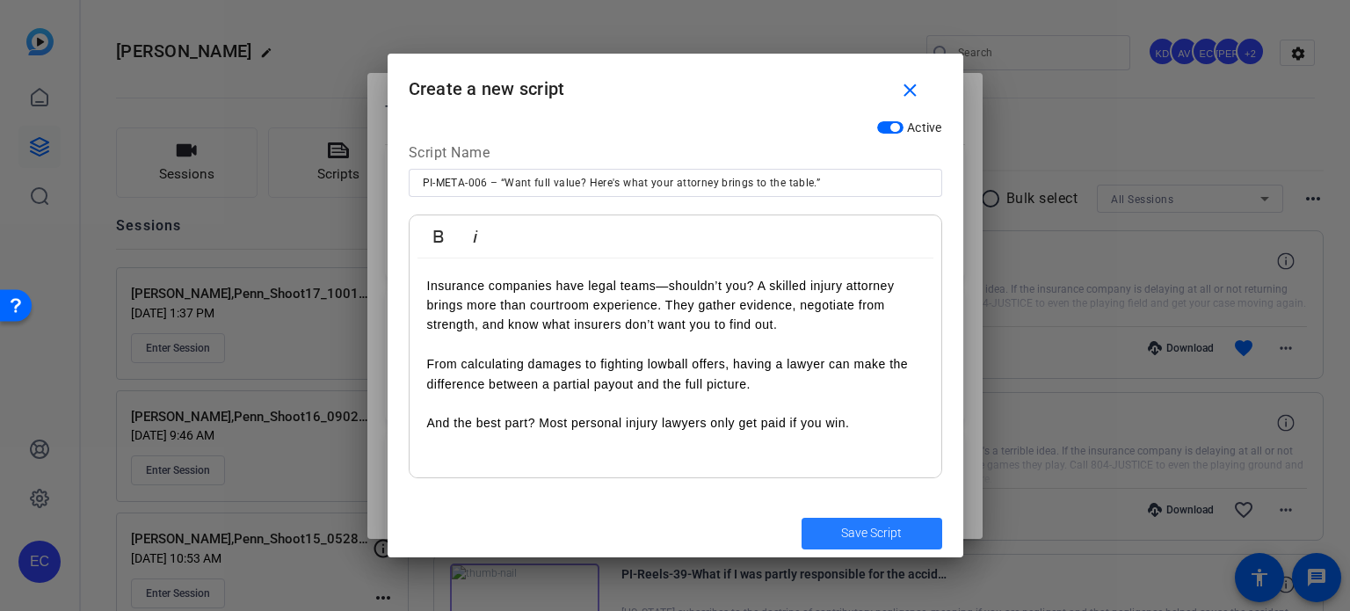
click at [885, 527] on span "Save Script" at bounding box center [871, 533] width 61 height 18
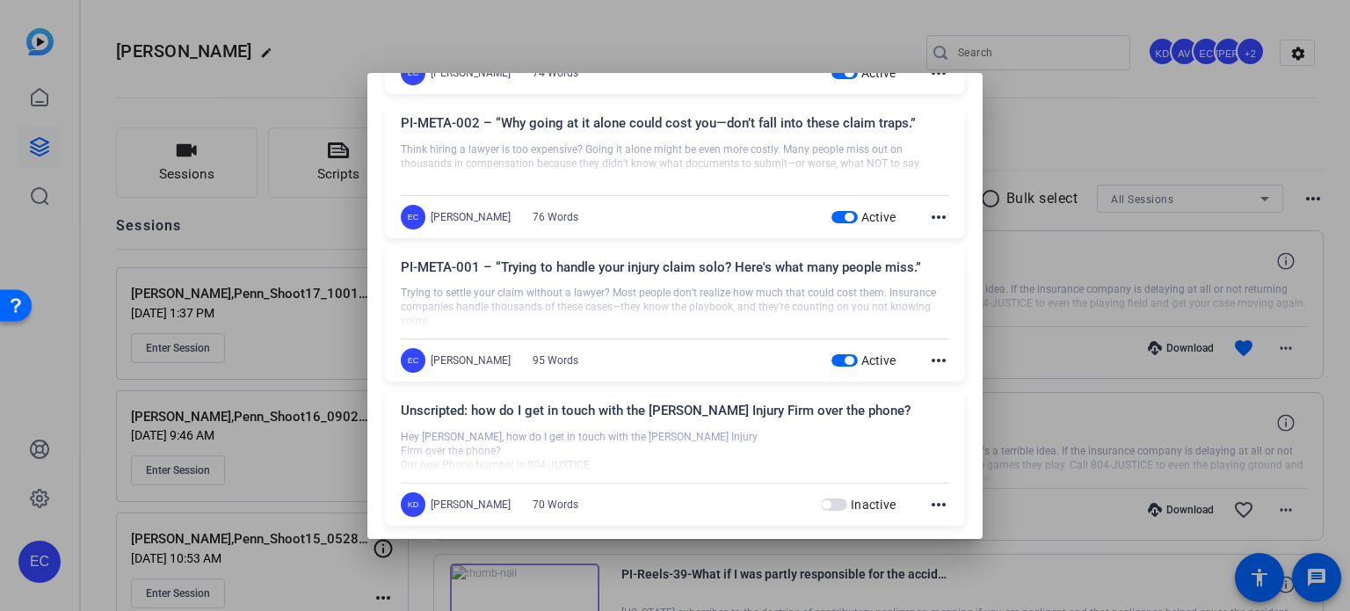
scroll to position [0, 0]
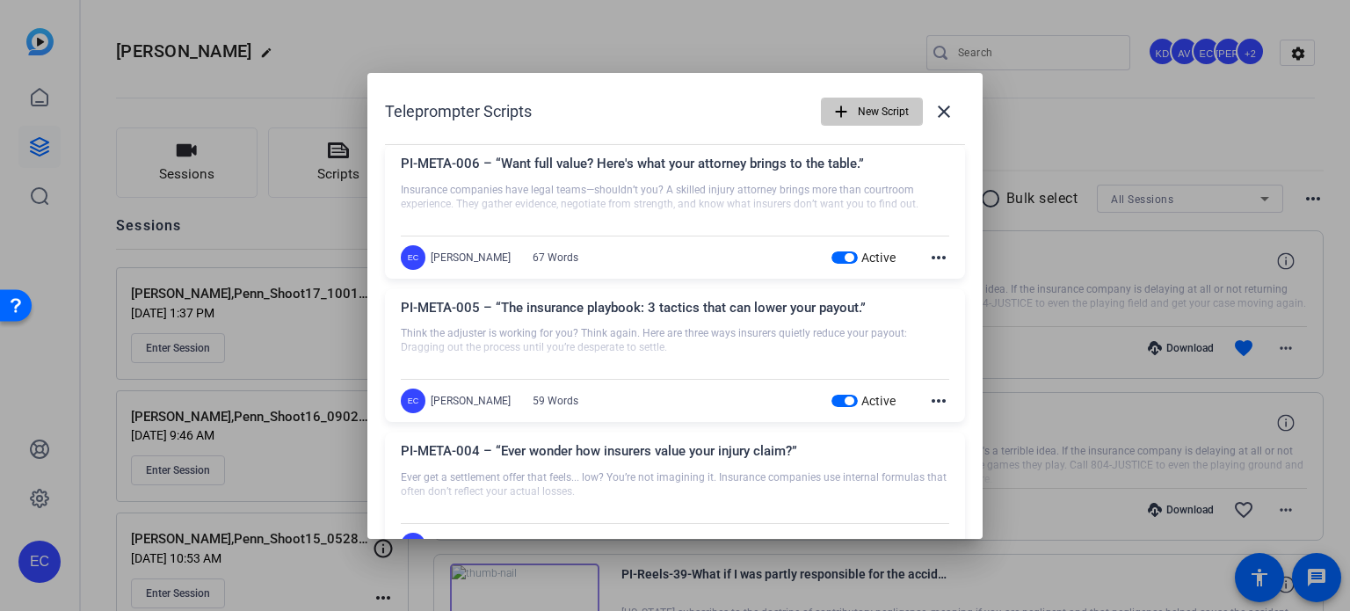
click at [861, 106] on span "New Script" at bounding box center [883, 111] width 51 height 33
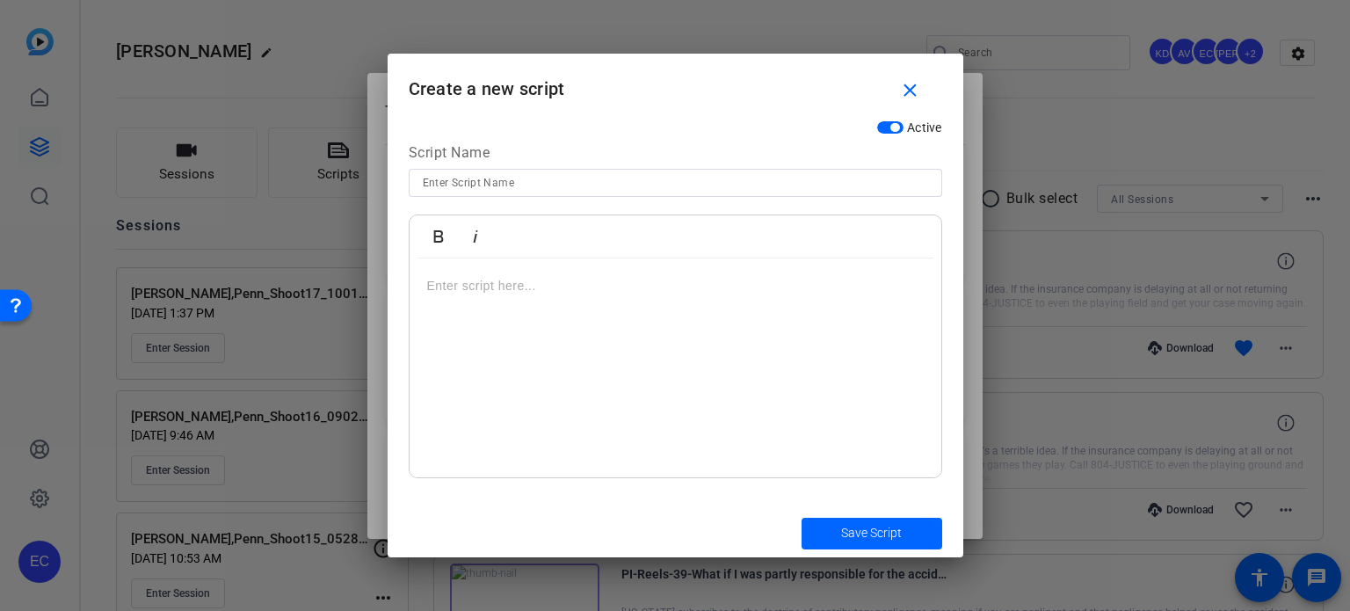
click at [589, 173] on input at bounding box center [675, 182] width 505 height 21
paste input "PI-SMVID-258 - Red Flags In Dealing With A Claims Adjuster"
type input "PI-SMVID-258 - Red Flags In Dealing With A Claims Adjuster"
click at [661, 319] on div at bounding box center [676, 368] width 532 height 220
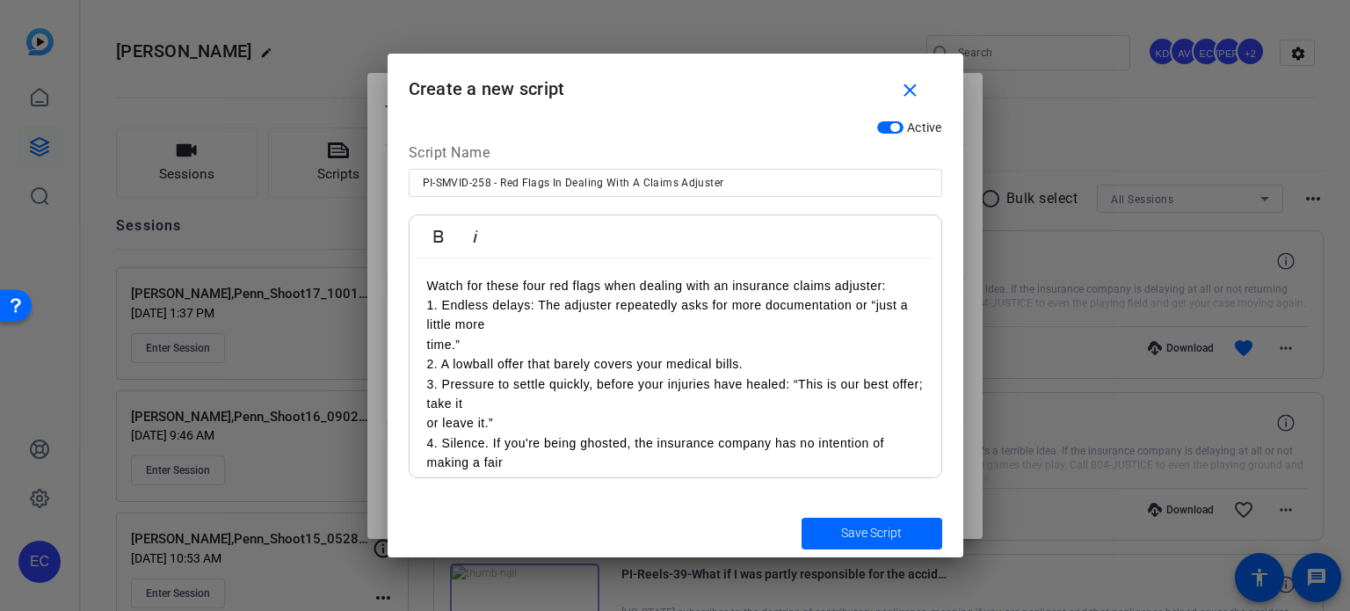
click at [890, 286] on p "Watch for these four red flags when dealing with an insurance claims adjuster:" at bounding box center [675, 285] width 497 height 19
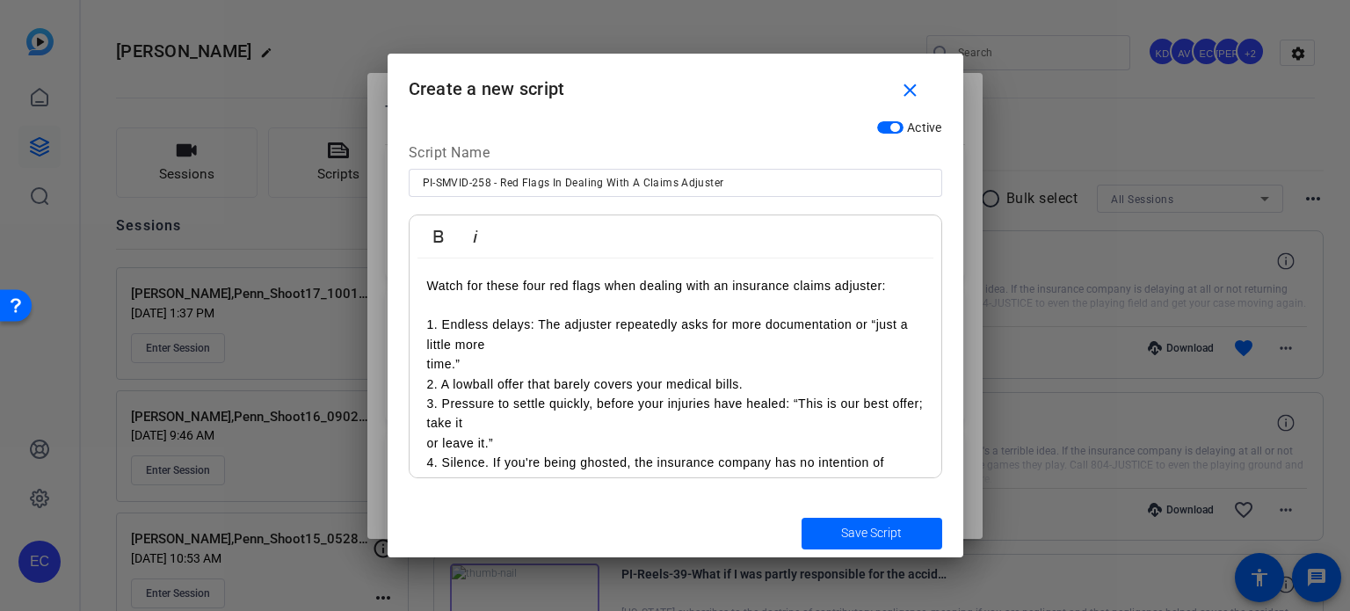
click at [417, 367] on div "Watch for these four red flags when dealing with an insurance claims adjuster: …" at bounding box center [676, 423] width 532 height 331
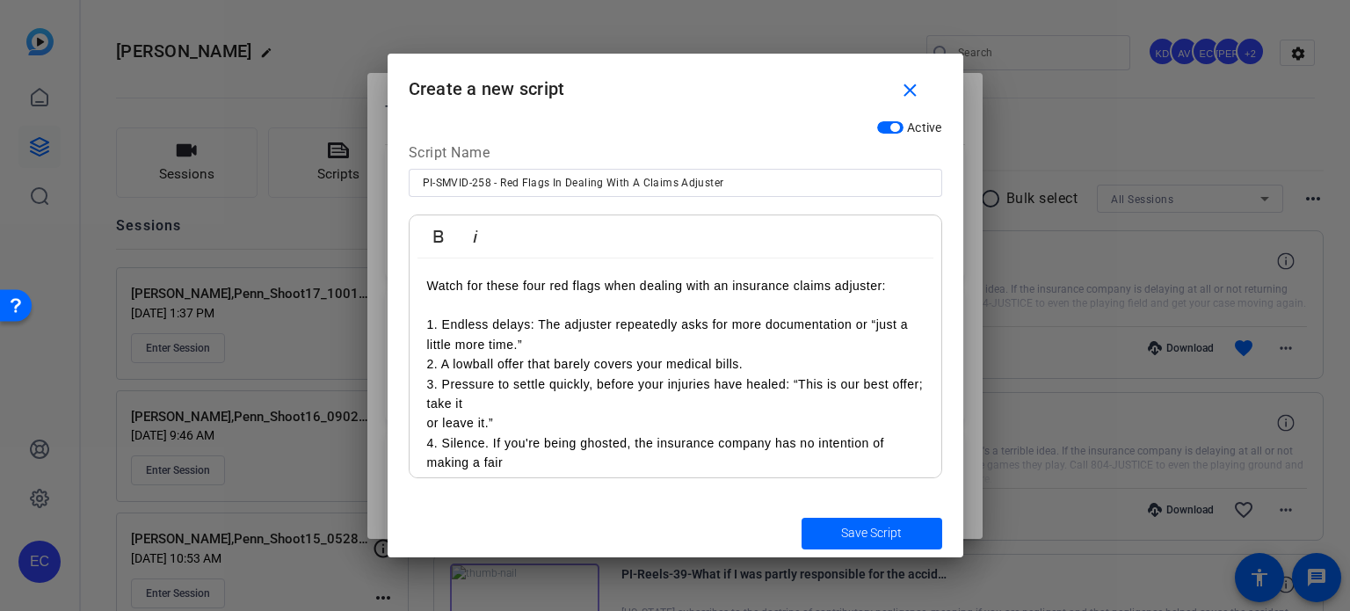
click at [422, 426] on div "Watch for these four red flags when dealing with an insurance claims adjuster: …" at bounding box center [676, 413] width 532 height 310
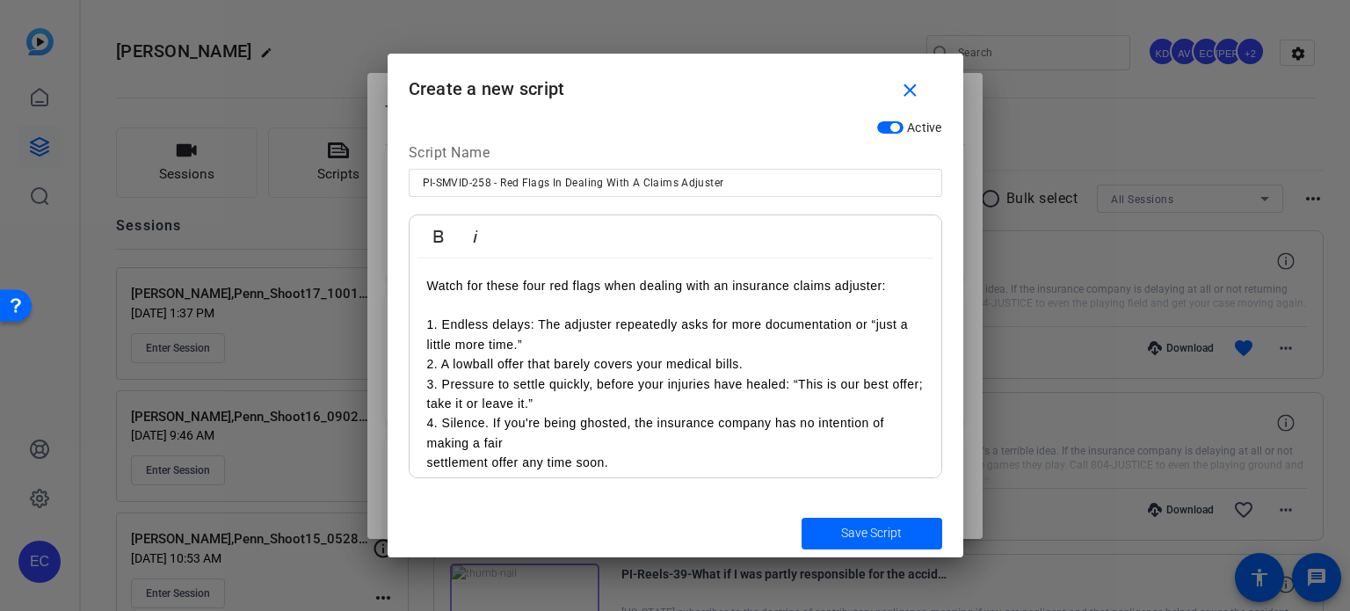
click at [420, 460] on div "Watch for these four red flags when dealing with an insurance claims adjuster: …" at bounding box center [676, 403] width 532 height 291
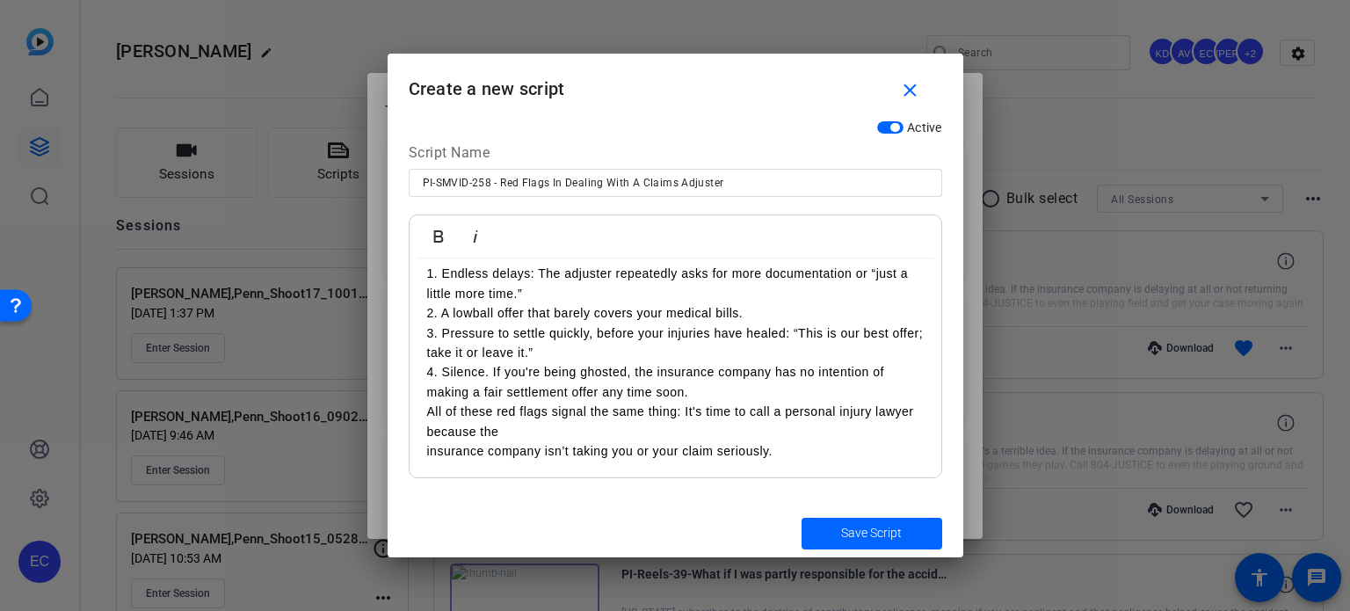
click at [427, 449] on p "insurance company isn’t taking you or your claim seriously." at bounding box center [675, 450] width 497 height 19
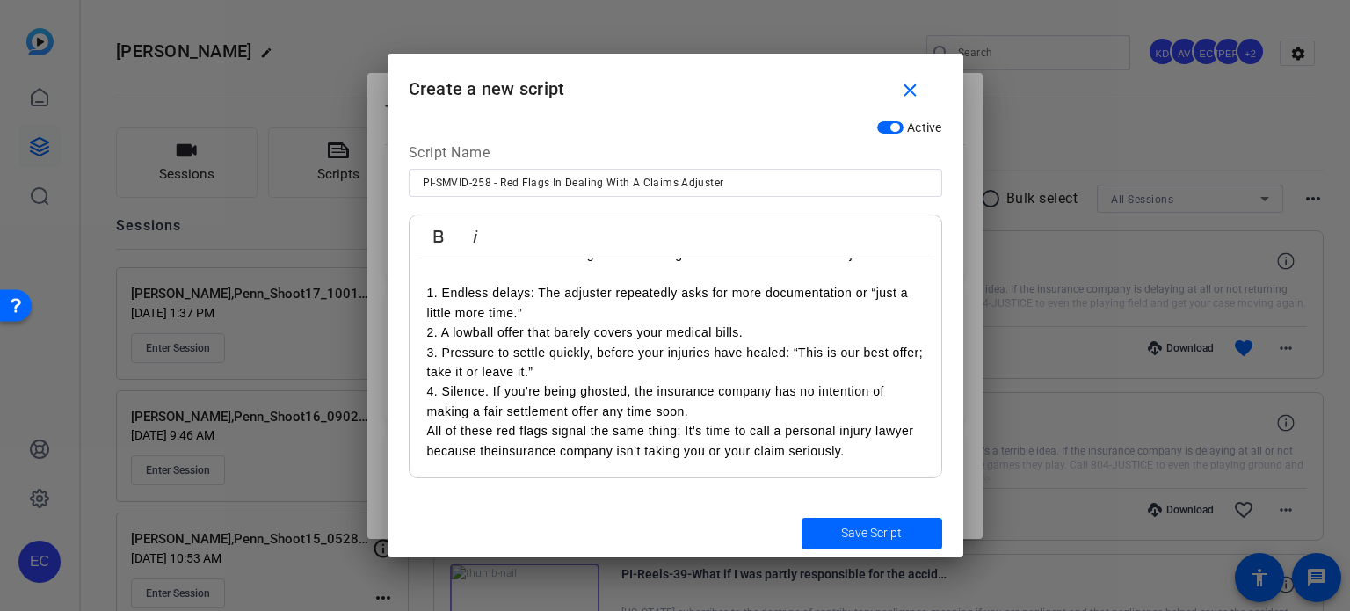
scroll to position [32, 0]
click at [869, 534] on span "Save Script" at bounding box center [871, 533] width 61 height 18
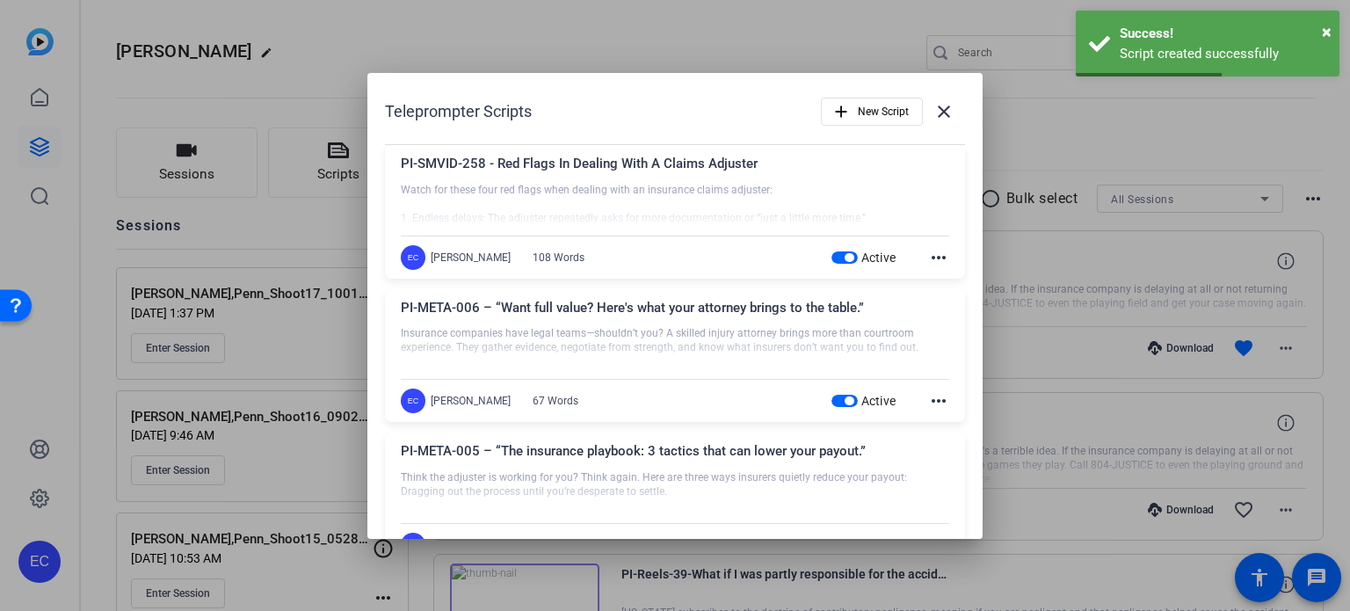
click at [260, 220] on div at bounding box center [675, 305] width 1350 height 611
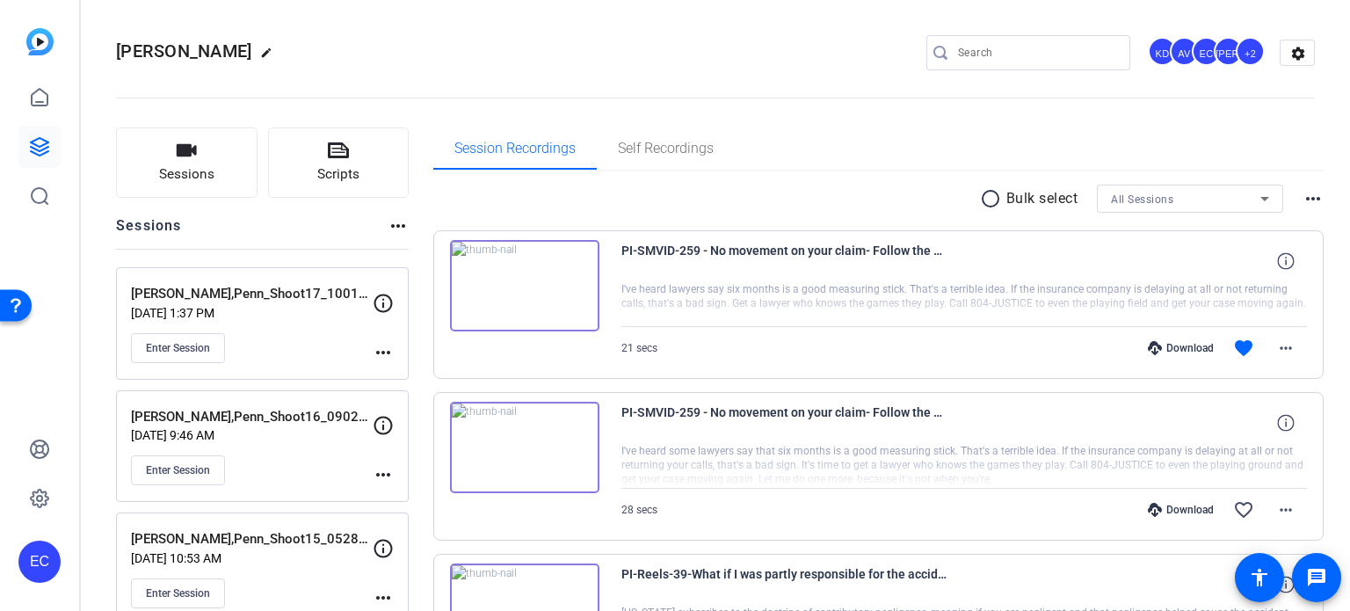
click at [384, 346] on mat-icon "more_horiz" at bounding box center [383, 352] width 21 height 21
click at [397, 373] on span "Edit Session" at bounding box center [427, 377] width 80 height 21
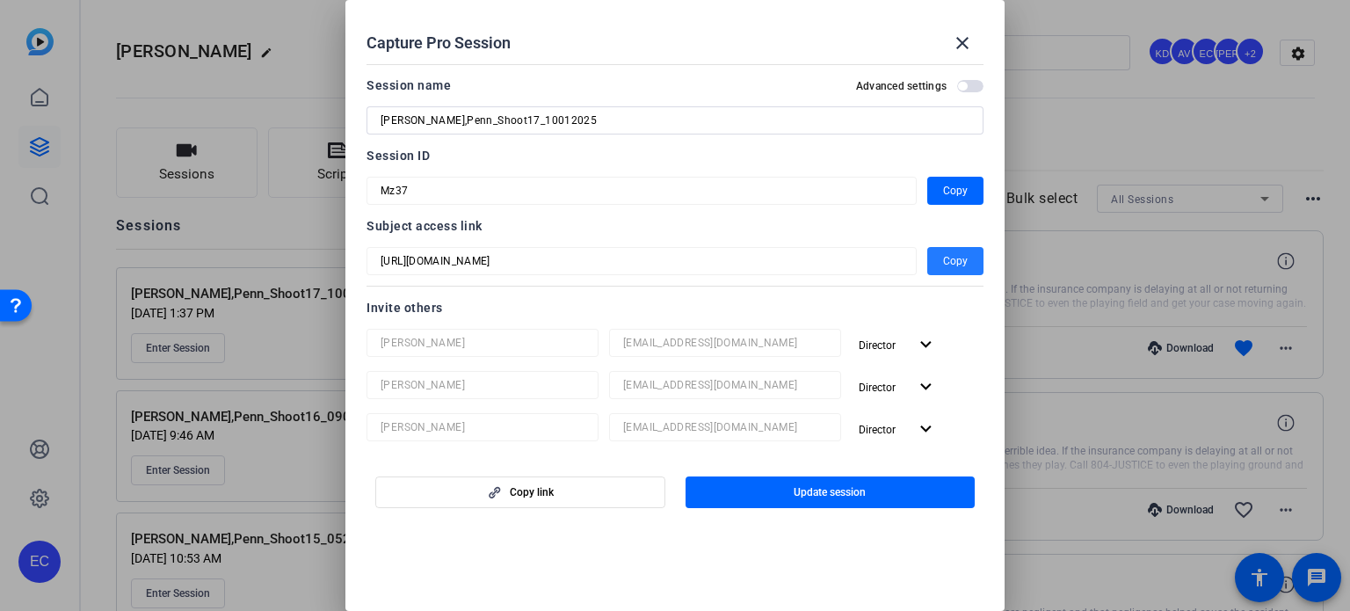
click at [927, 242] on span "button" at bounding box center [955, 261] width 56 height 42
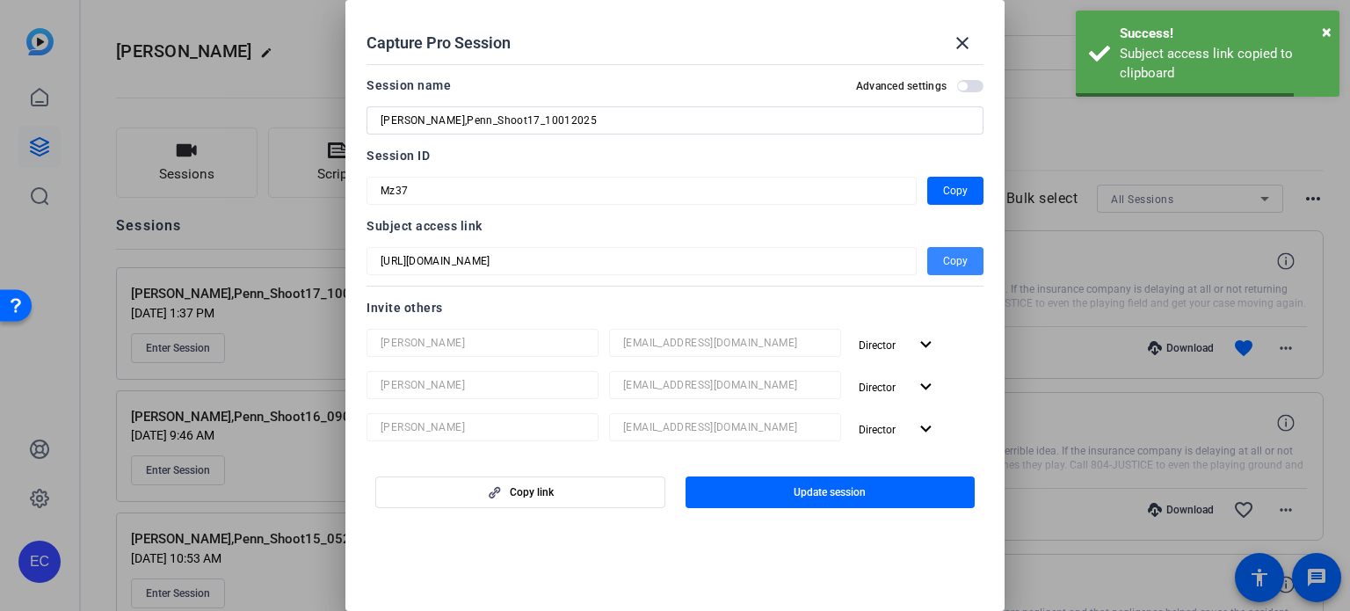
click at [943, 252] on span "Copy" at bounding box center [955, 261] width 25 height 21
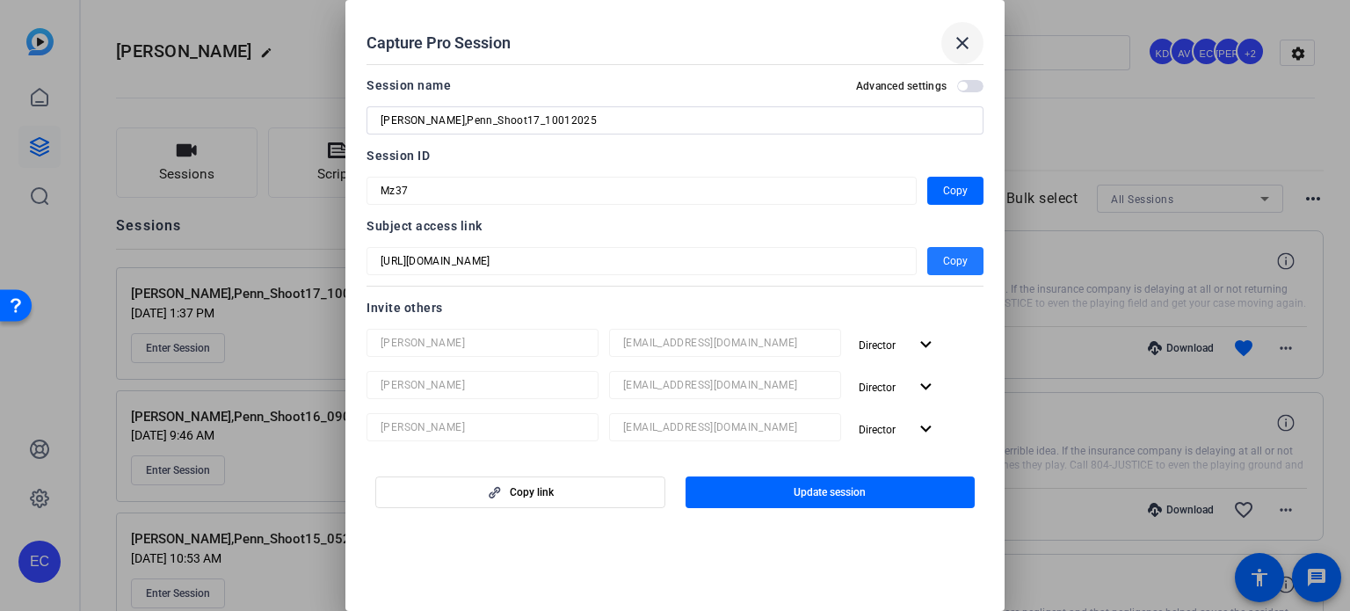
click at [969, 37] on mat-icon "close" at bounding box center [962, 43] width 21 height 21
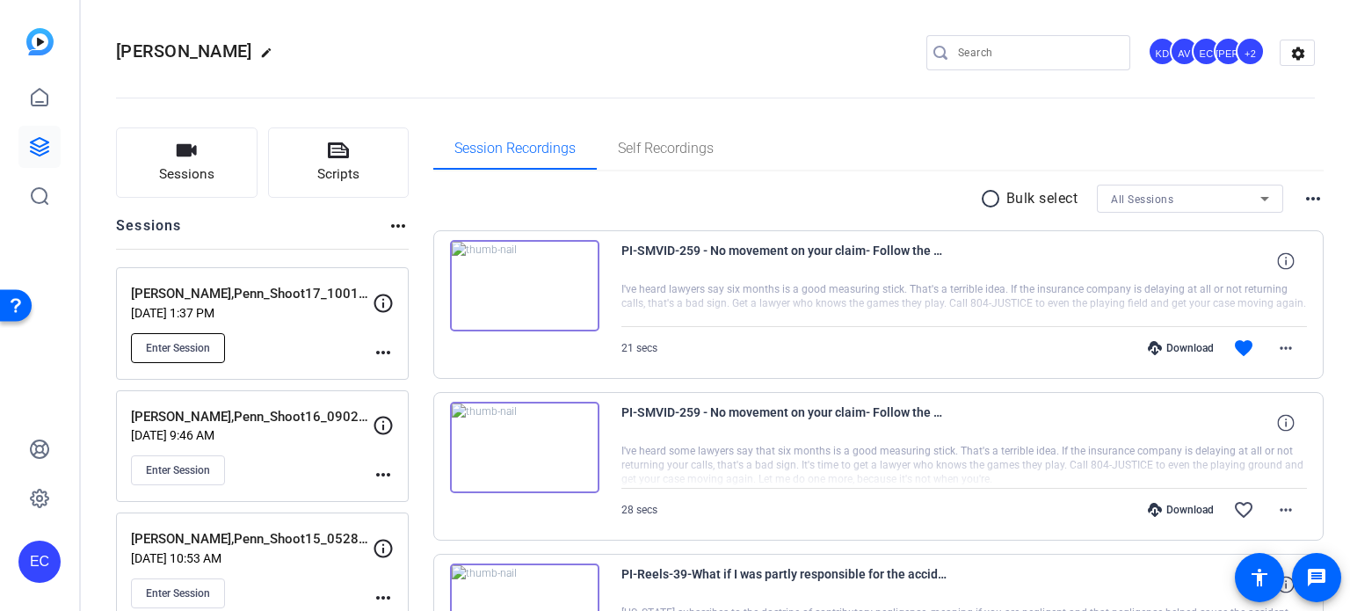
click at [177, 344] on span "Enter Session" at bounding box center [178, 348] width 64 height 14
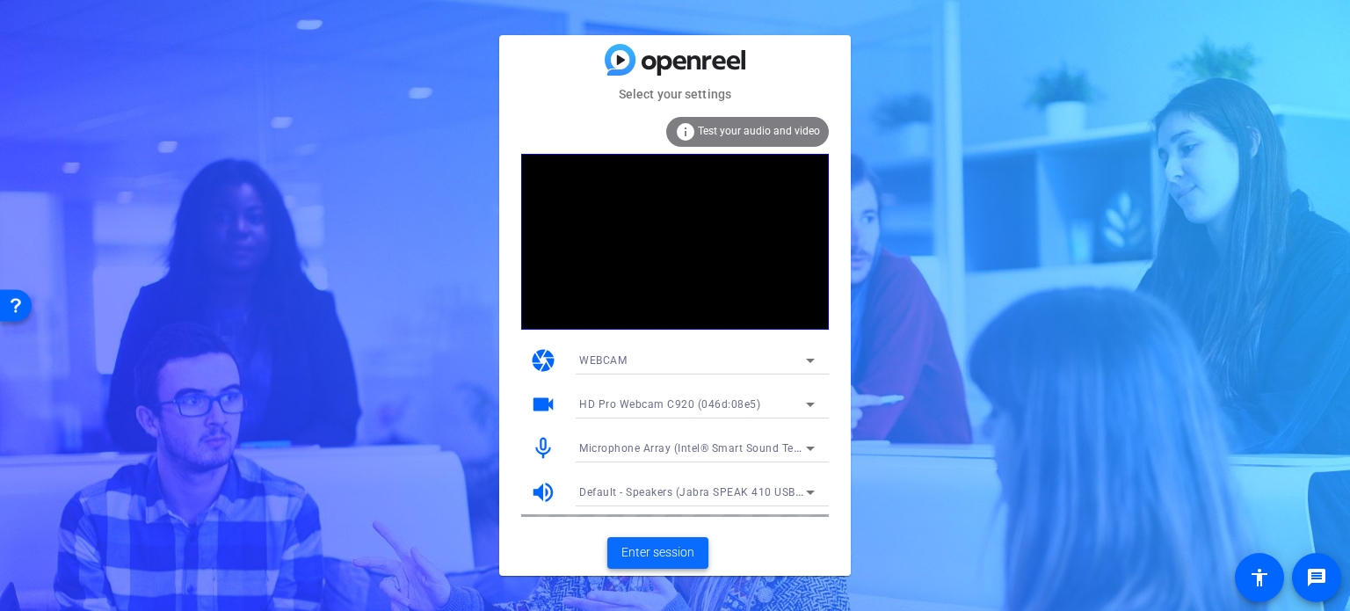
click at [672, 555] on span "Enter session" at bounding box center [657, 552] width 73 height 18
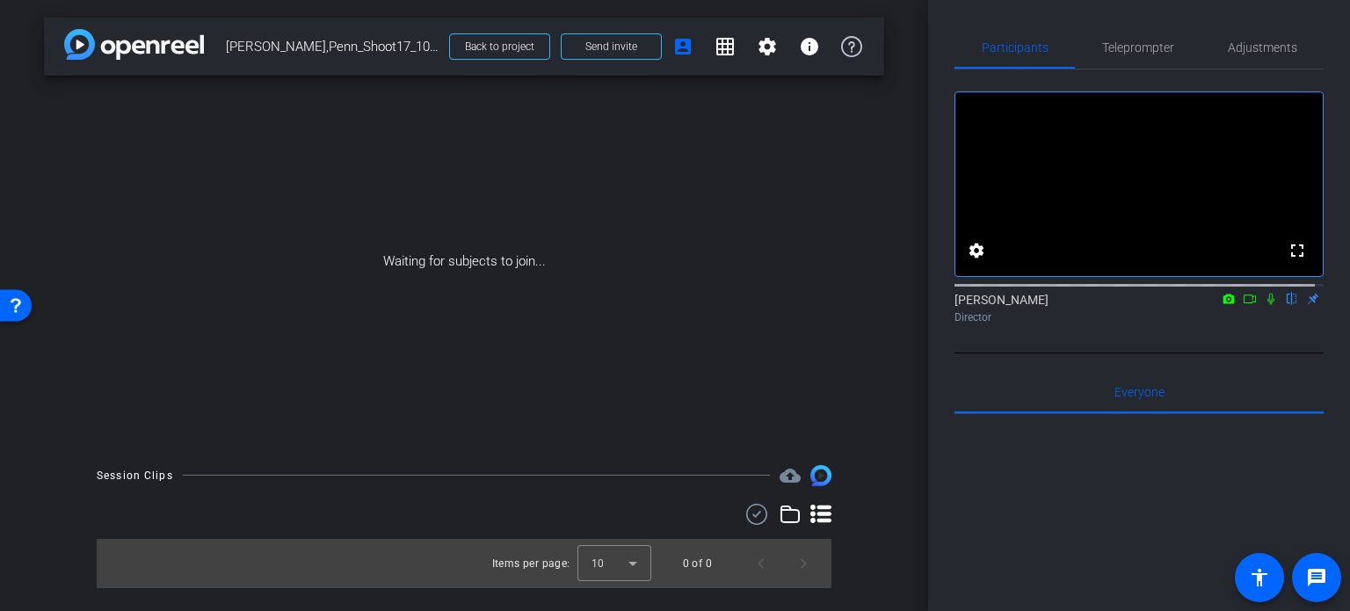
click at [886, 391] on div "arrow_back Crawford,Penn_Shoot17_10012025 Back to project Send invite account_b…" at bounding box center [464, 305] width 928 height 611
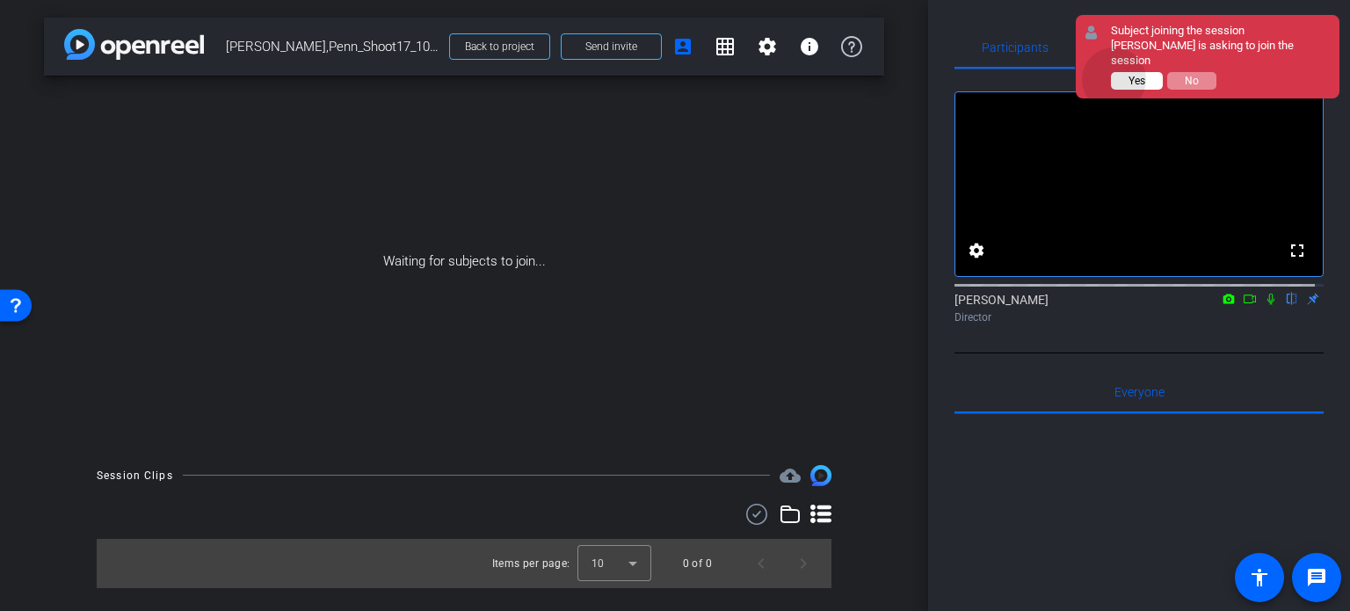
click at [1115, 79] on button "Yes" at bounding box center [1137, 81] width 52 height 18
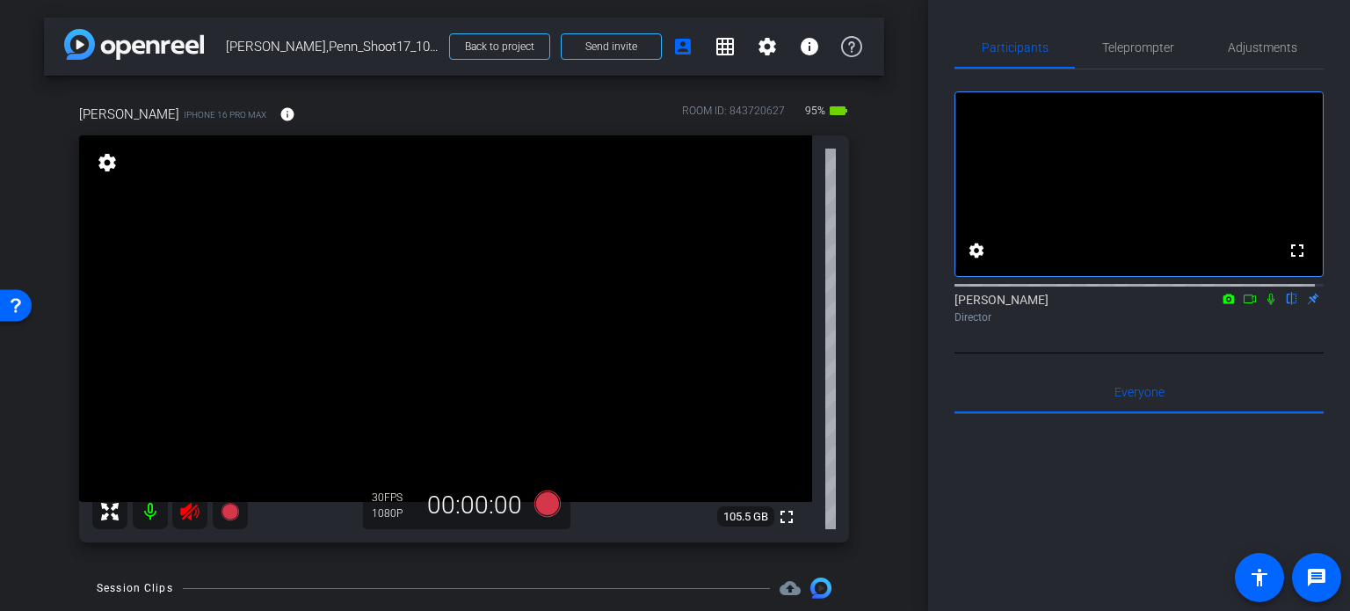
click at [185, 509] on icon at bounding box center [189, 512] width 18 height 18
click at [1276, 43] on span "Adjustments" at bounding box center [1262, 47] width 69 height 12
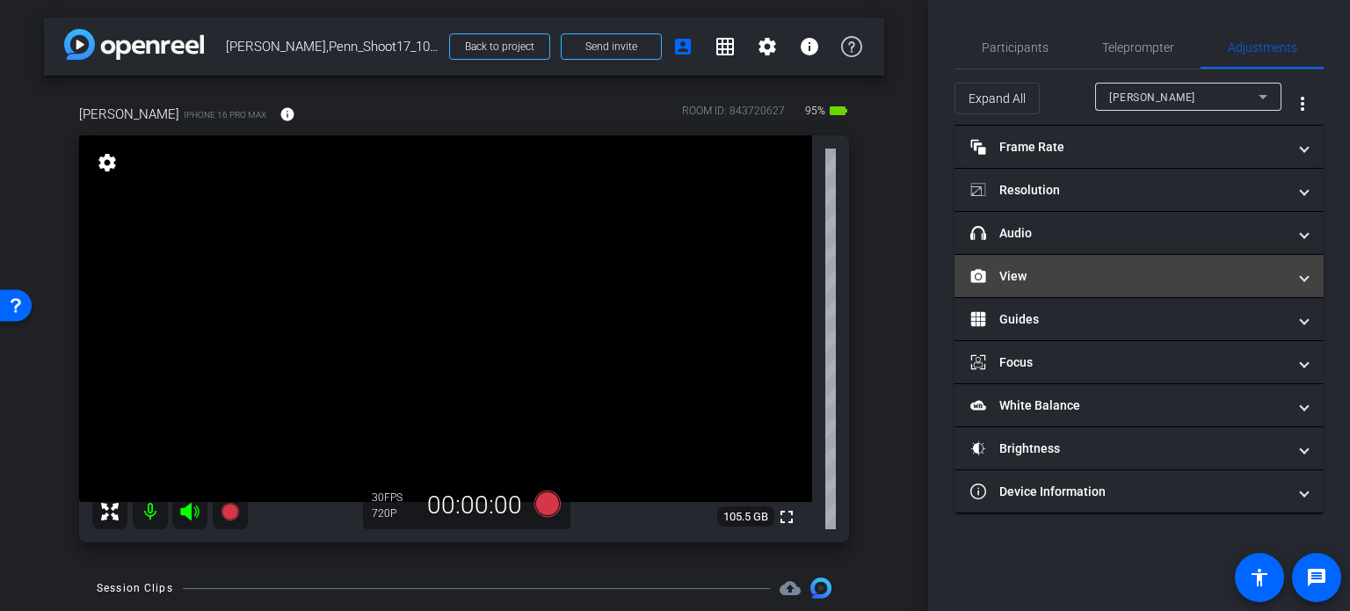
click at [1071, 263] on mat-expansion-panel-header "View" at bounding box center [1139, 276] width 369 height 42
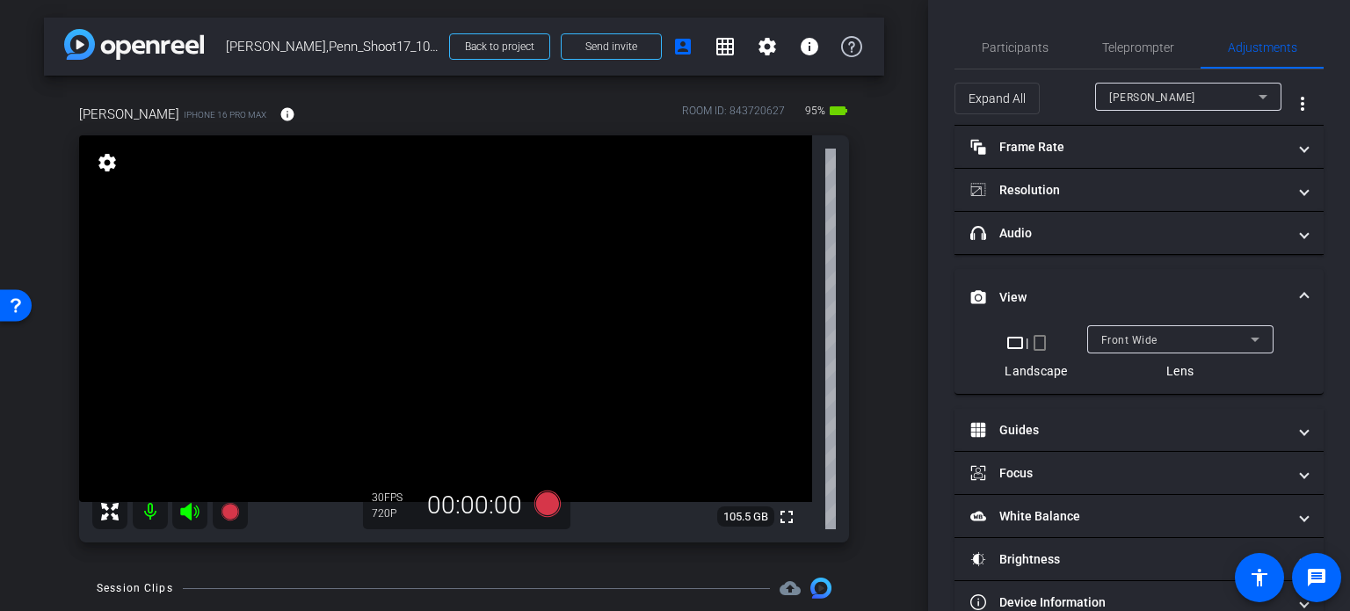
click at [1033, 337] on mat-icon "crop_portrait" at bounding box center [1039, 342] width 21 height 21
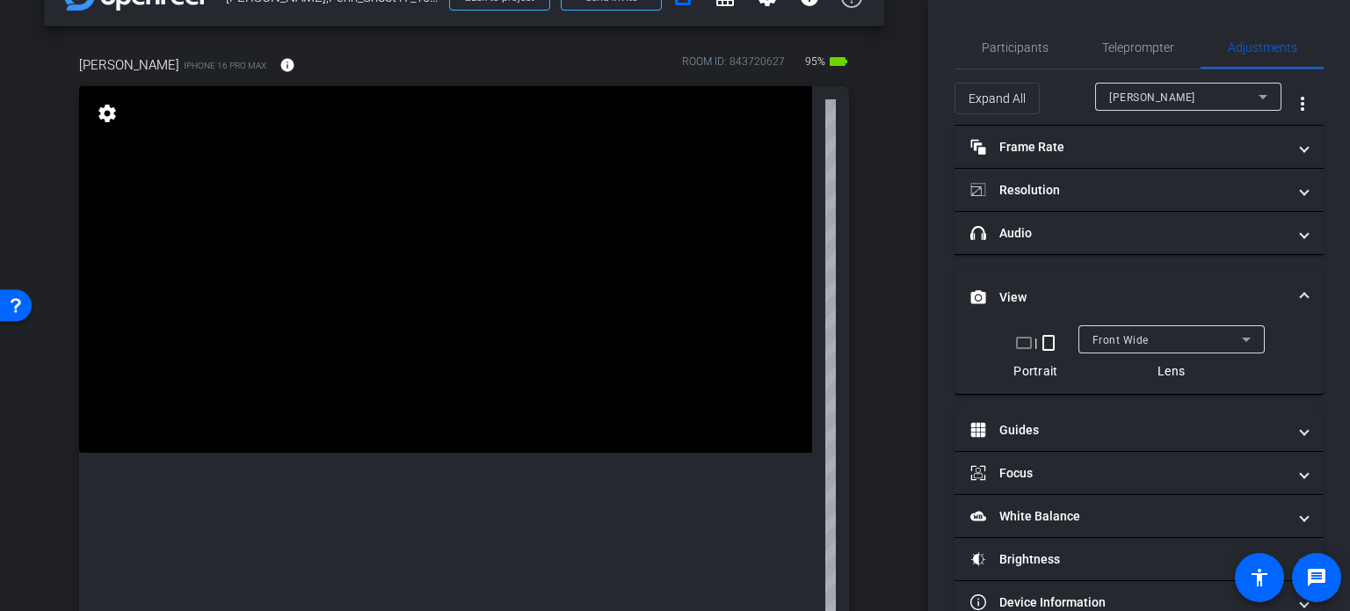
scroll to position [88, 0]
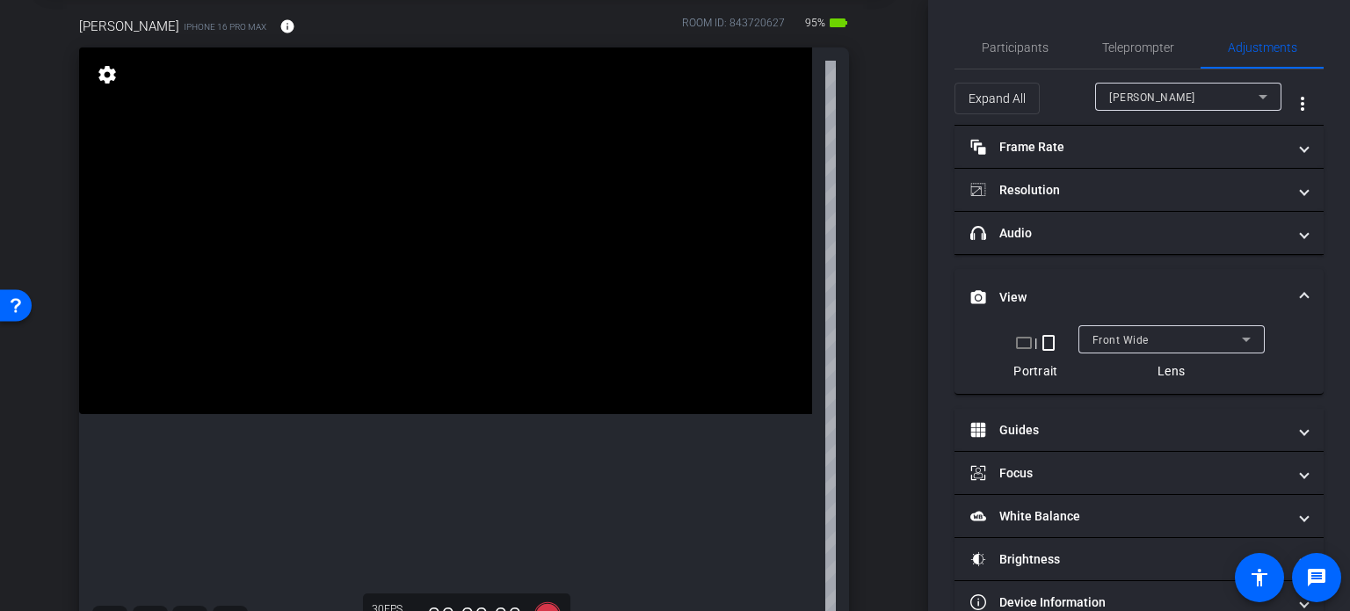
click at [1301, 288] on span at bounding box center [1304, 297] width 7 height 18
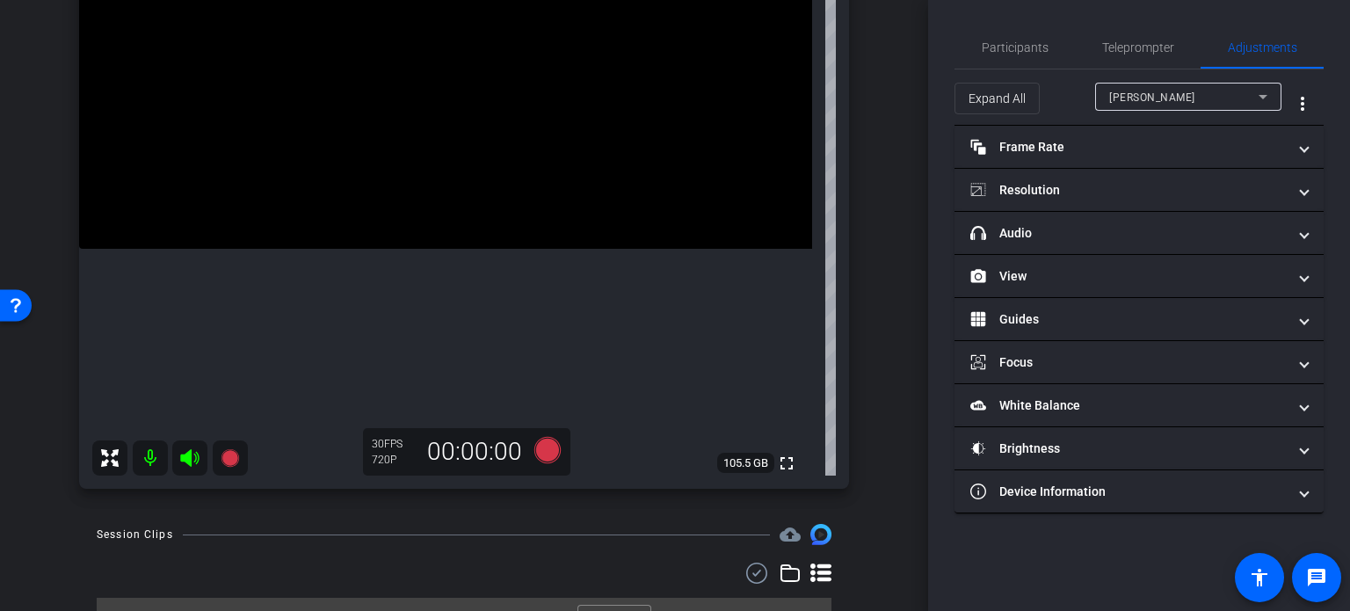
scroll to position [264, 0]
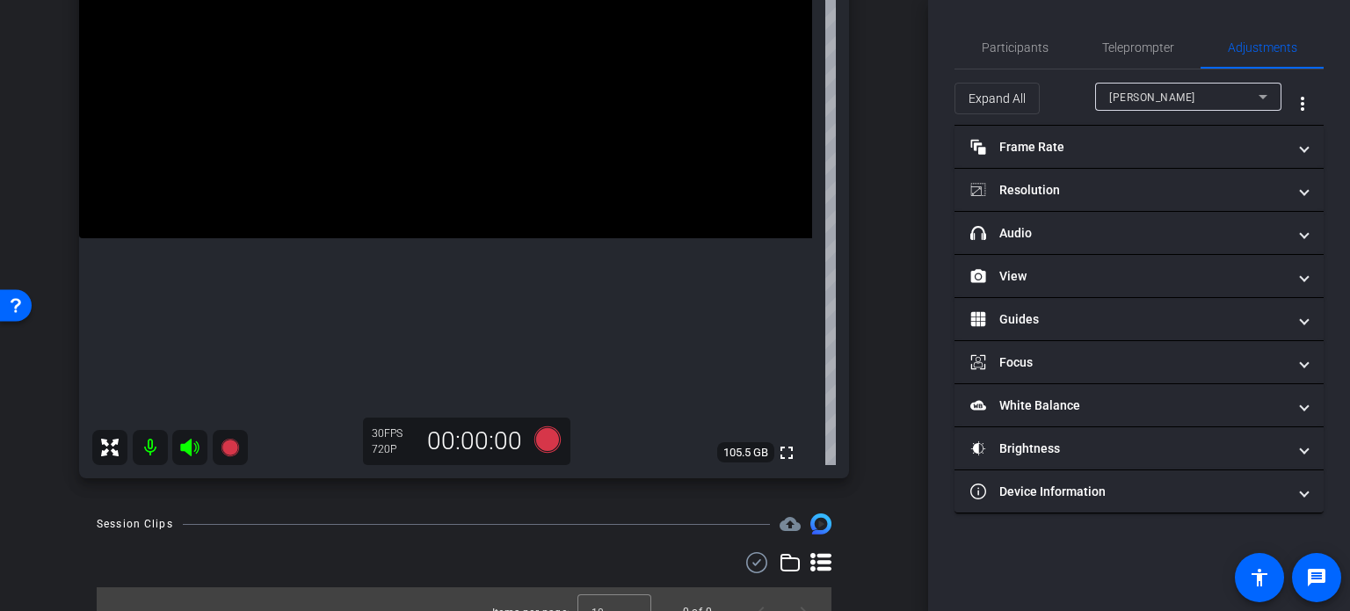
click at [876, 360] on div "arrow_back Crawford,Penn_Shoot17_10012025 Back to project Send invite account_b…" at bounding box center [464, 305] width 928 height 611
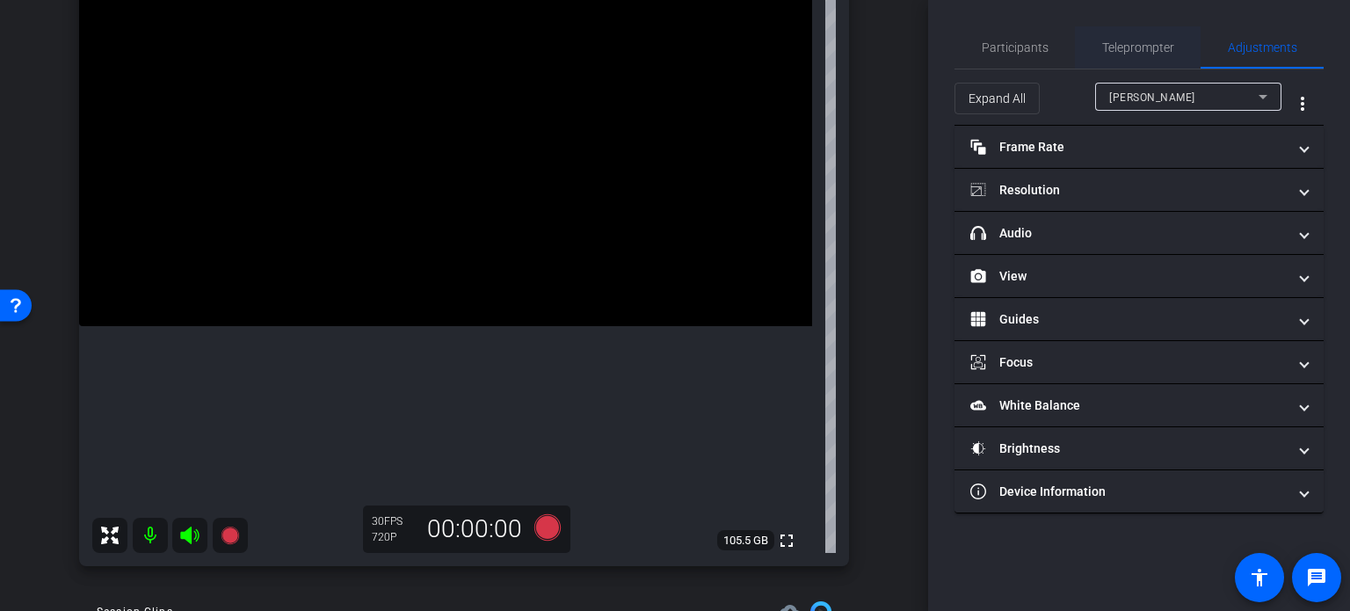
click at [1115, 41] on span "Teleprompter" at bounding box center [1138, 47] width 72 height 12
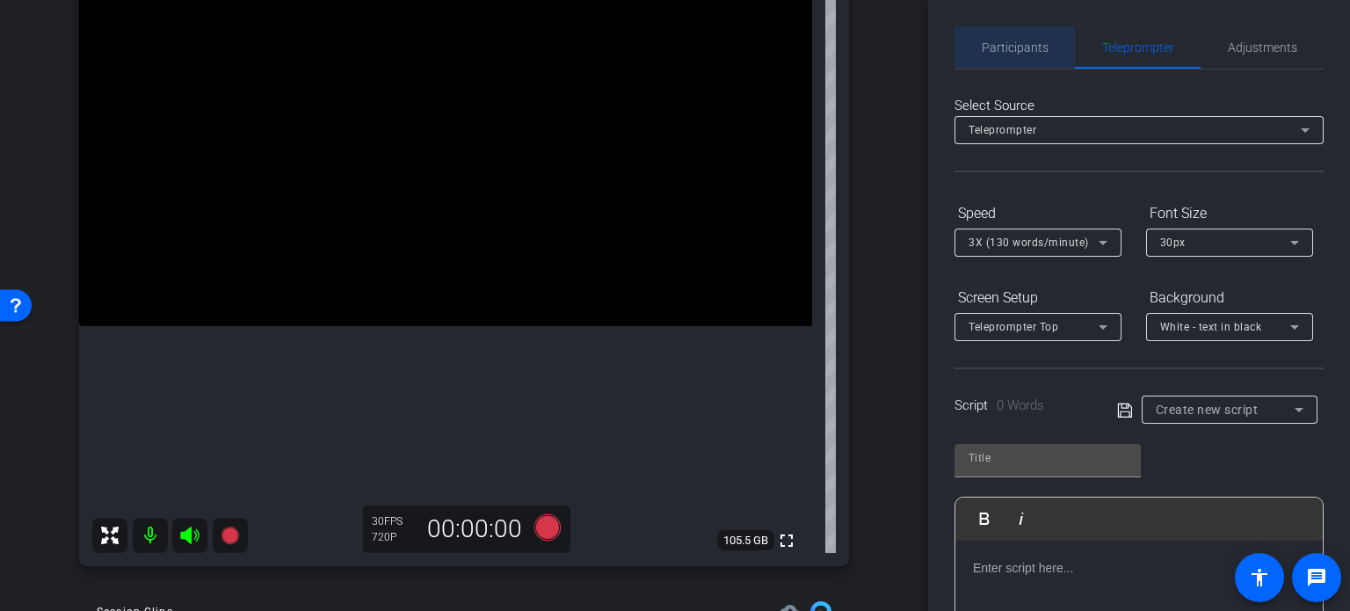
click at [1023, 45] on span "Participants" at bounding box center [1015, 47] width 67 height 12
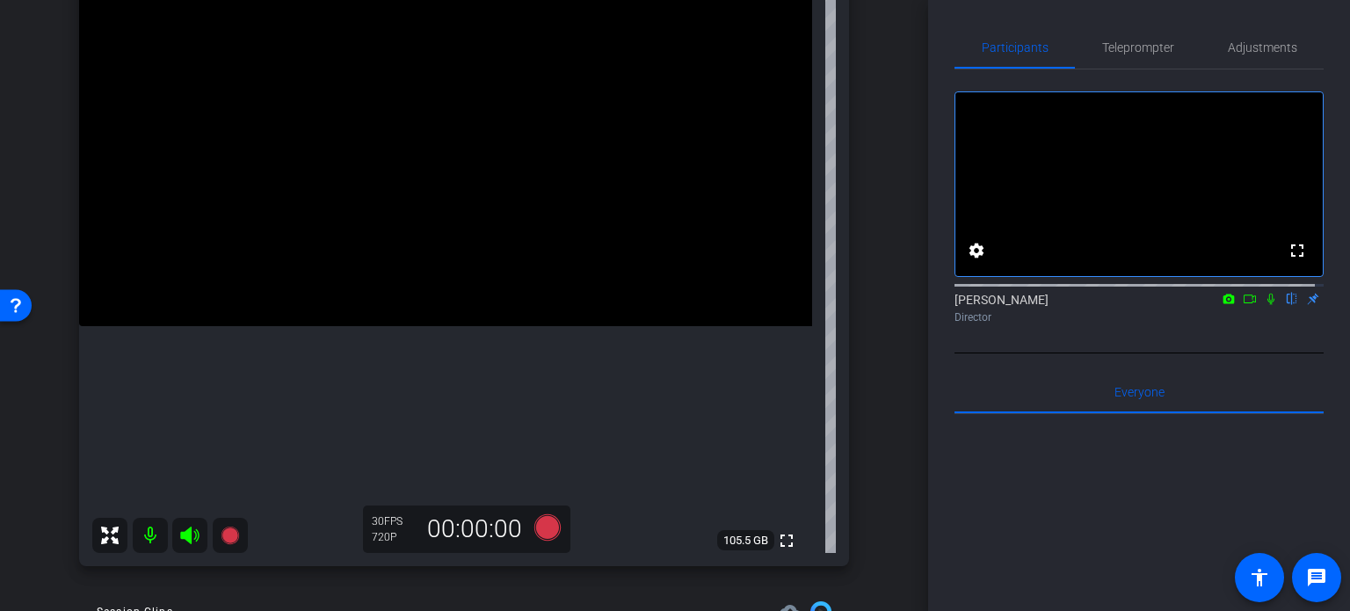
click at [8, 488] on div "arrow_back Crawford,Penn_Shoot17_10012025 Back to project Send invite account_b…" at bounding box center [464, 305] width 928 height 611
click at [1249, 57] on span "Adjustments" at bounding box center [1262, 47] width 69 height 42
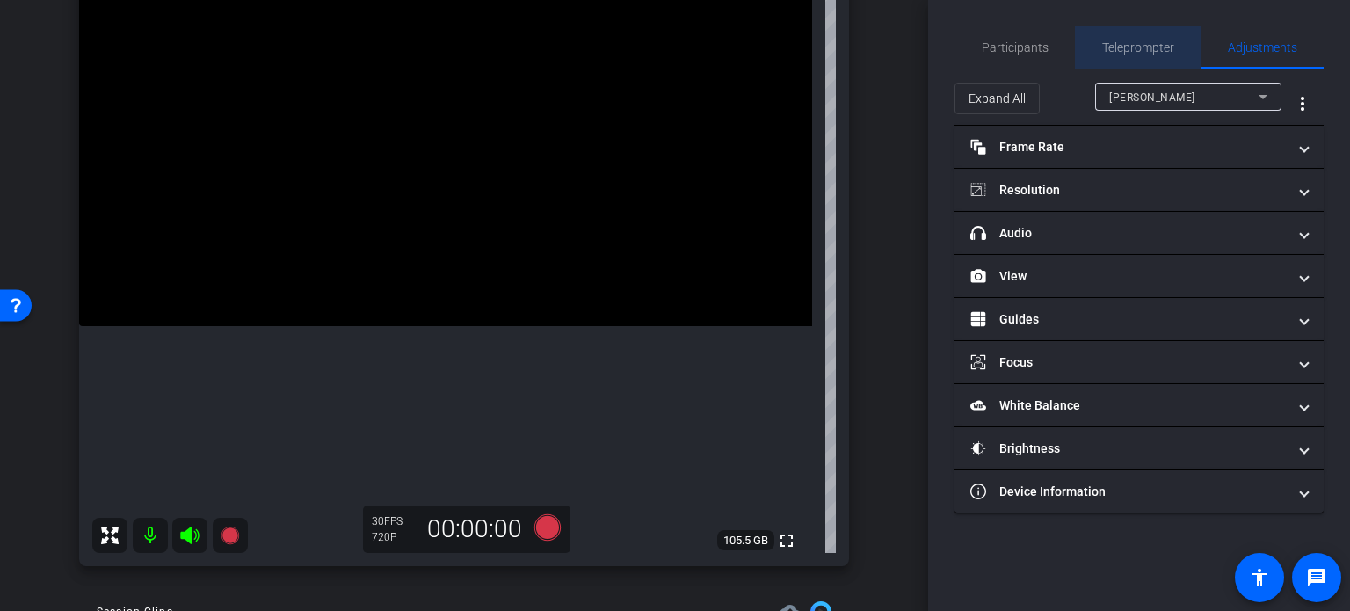
click at [1144, 41] on span "Teleprompter" at bounding box center [1138, 47] width 72 height 12
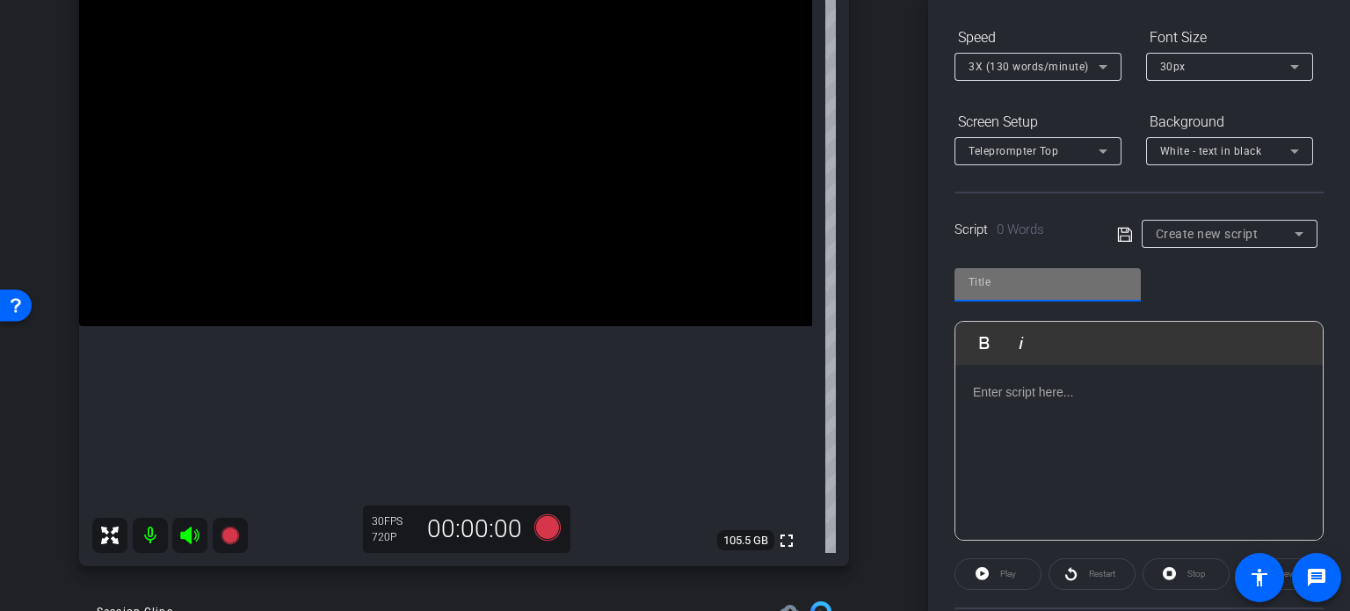
click at [1041, 284] on input "text" at bounding box center [1048, 282] width 158 height 21
click at [1101, 440] on div at bounding box center [1139, 453] width 367 height 176
click at [1044, 274] on input "text" at bounding box center [1048, 282] width 158 height 21
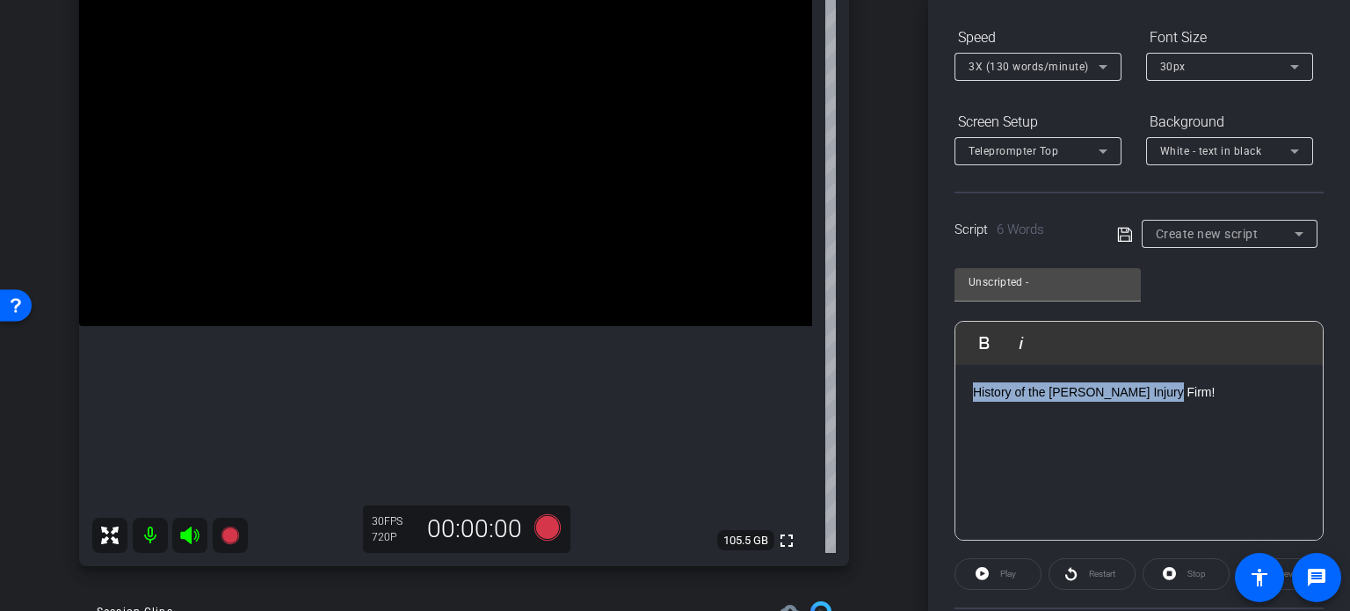
drag, startPoint x: 1200, startPoint y: 404, endPoint x: 574, endPoint y: 415, distance: 626.0
click at [575, 415] on div "arrow_back Crawford,Penn_Shoot17_10012025 Back to project Send invite account_b…" at bounding box center [675, 305] width 1350 height 611
copy p "History of the Johnson Injury Firm!"
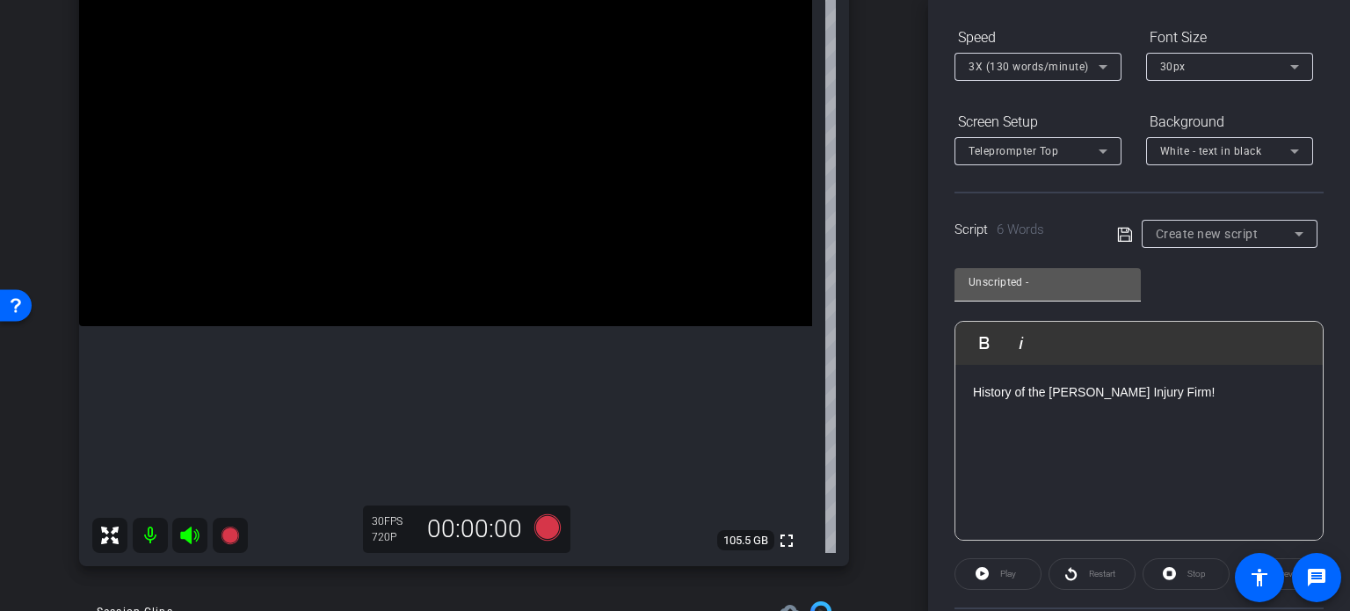
click at [1095, 287] on input "Unscripted -" at bounding box center [1048, 282] width 158 height 21
paste input "History of the Johnson Injury Firm!"
click at [1117, 282] on input "Unscripted - History of the Johnson Injury Firm!" at bounding box center [1048, 282] width 158 height 21
type input "Unscripted - History of the Johnson Injury Firm!"
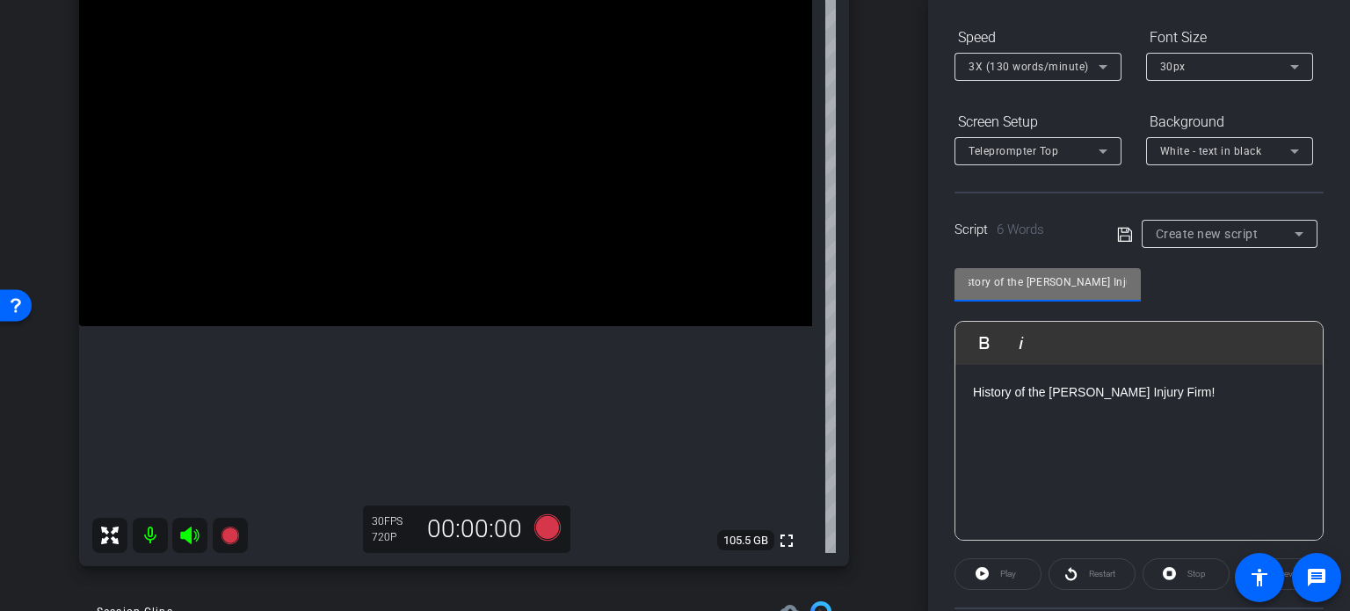
scroll to position [0, 0]
click at [1194, 393] on p "History of the Johnson Injury Firm!" at bounding box center [1139, 391] width 332 height 19
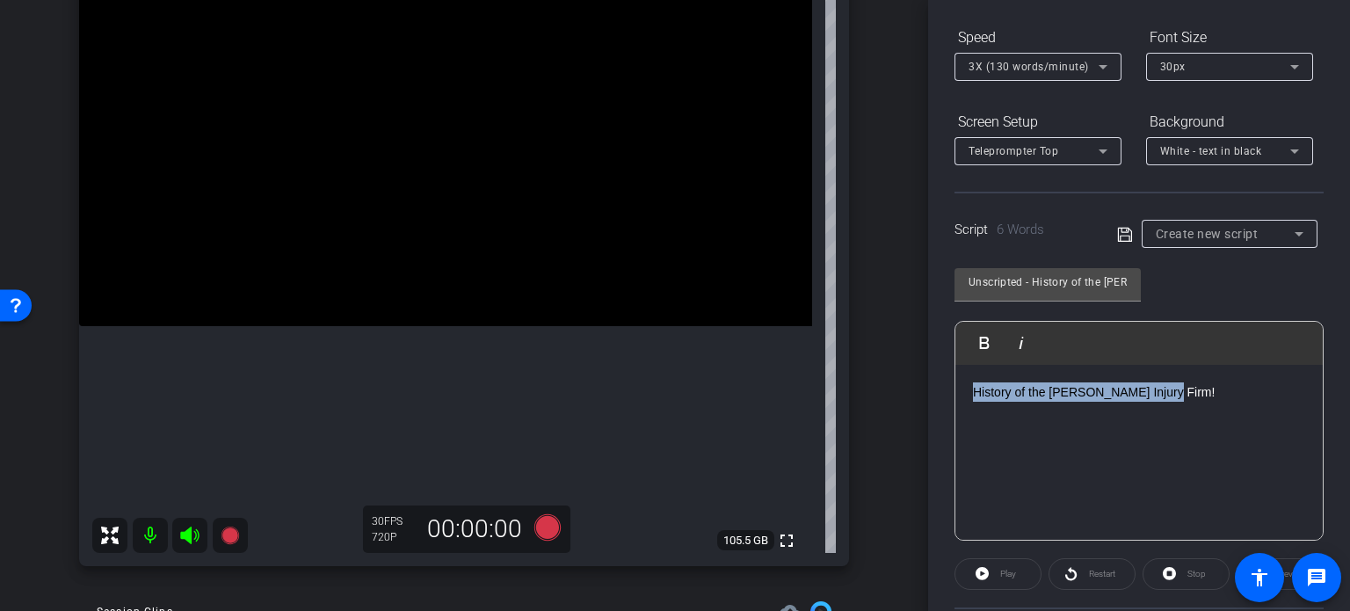
drag, startPoint x: 1192, startPoint y: 380, endPoint x: 929, endPoint y: 420, distance: 265.9
click at [929, 420] on div "Participants Teleprompter Adjustments settings Erika Centeno flip Director Ever…" at bounding box center [1139, 305] width 422 height 611
copy p "History of the Johnson Injury Firm!"
click at [867, 454] on div "connor johnson iPhone 16 Pro Max info ROOM ID: 843720627 95% battery_std fullsc…" at bounding box center [464, 242] width 840 height 684
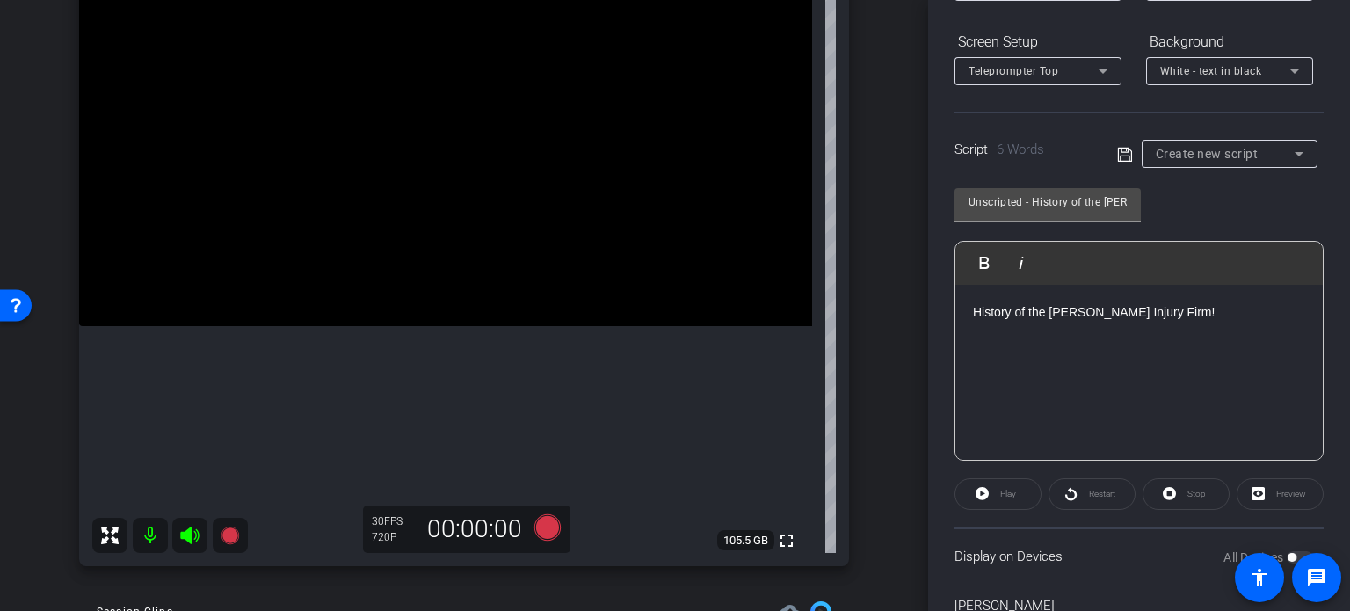
scroll to position [348, 0]
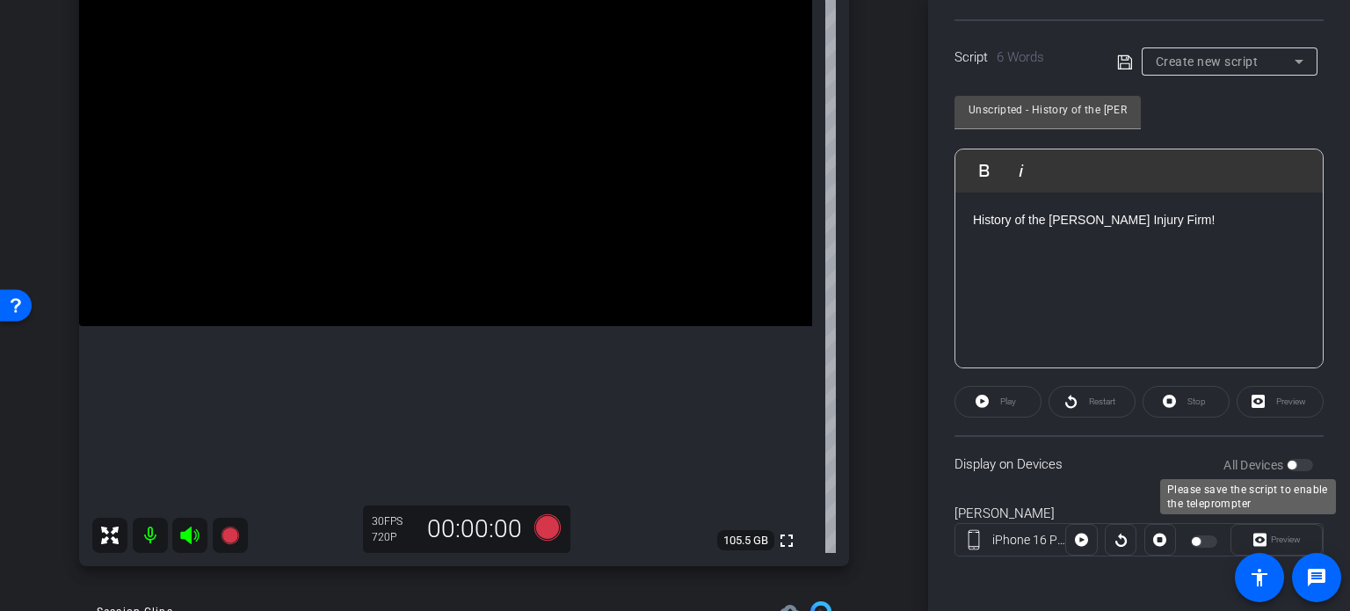
click at [1286, 458] on div "All Devices" at bounding box center [1269, 465] width 90 height 18
click at [1286, 468] on div "All Devices" at bounding box center [1269, 465] width 90 height 18
click at [1120, 69] on icon at bounding box center [1125, 62] width 16 height 21
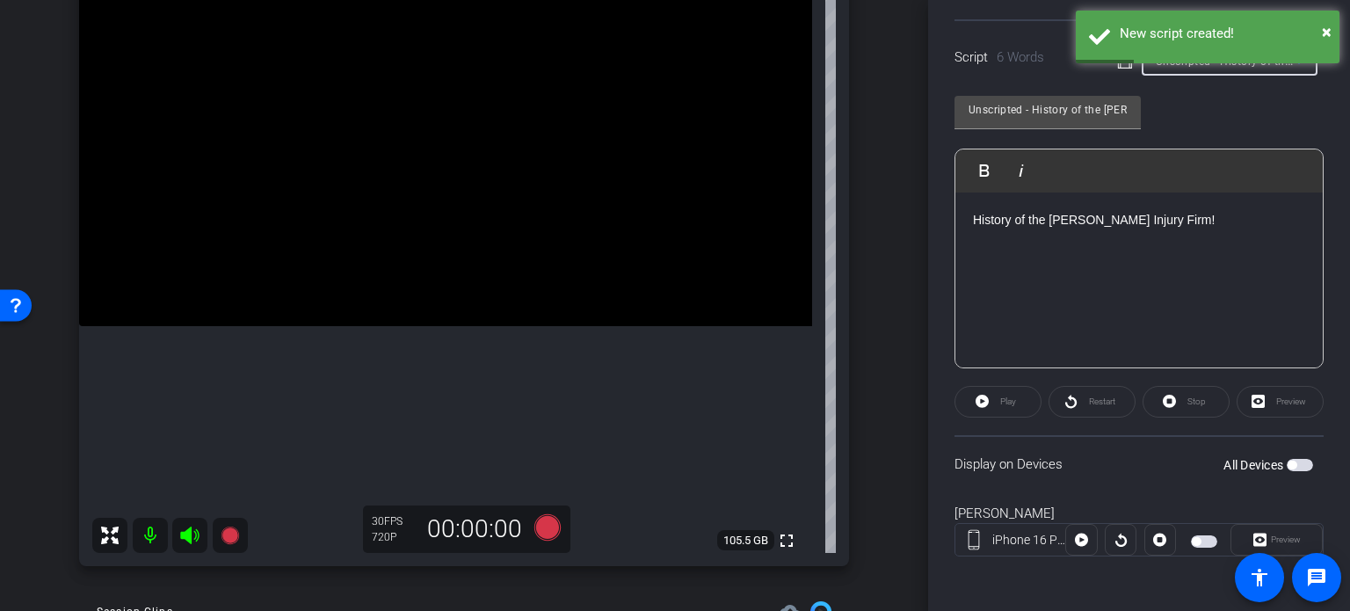
click at [1289, 463] on span "button" at bounding box center [1300, 465] width 26 height 12
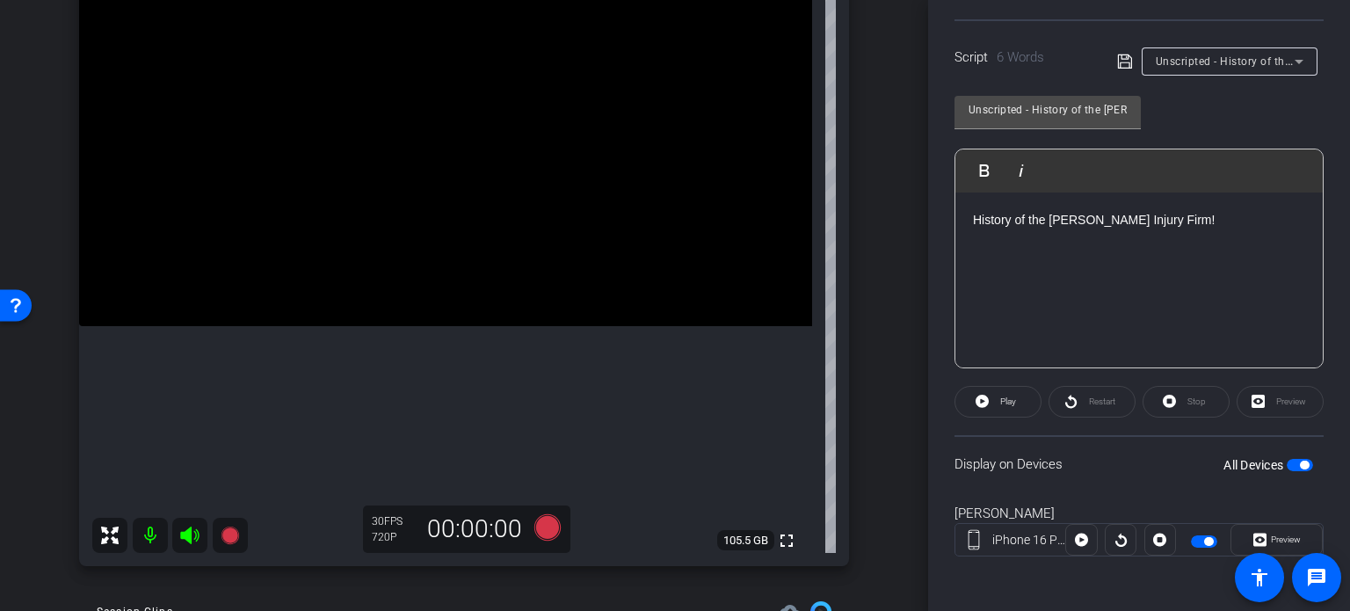
click at [882, 381] on div "arrow_back Crawford,Penn_Shoot17_10012025 Back to project Send invite account_b…" at bounding box center [464, 129] width 928 height 611
click at [543, 527] on icon at bounding box center [547, 527] width 26 height 26
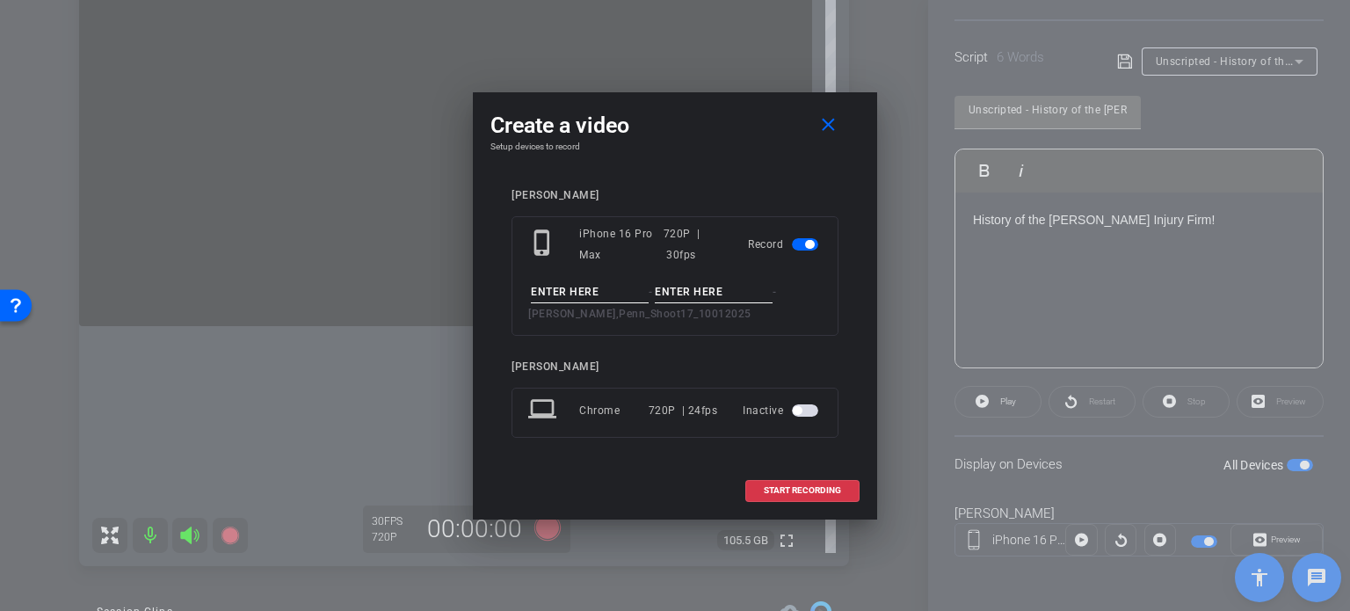
click at [570, 298] on input at bounding box center [590, 292] width 118 height 22
paste input "History of the Johnson Injury Firm!"
type input "History of the Johnson Injury Firm!"
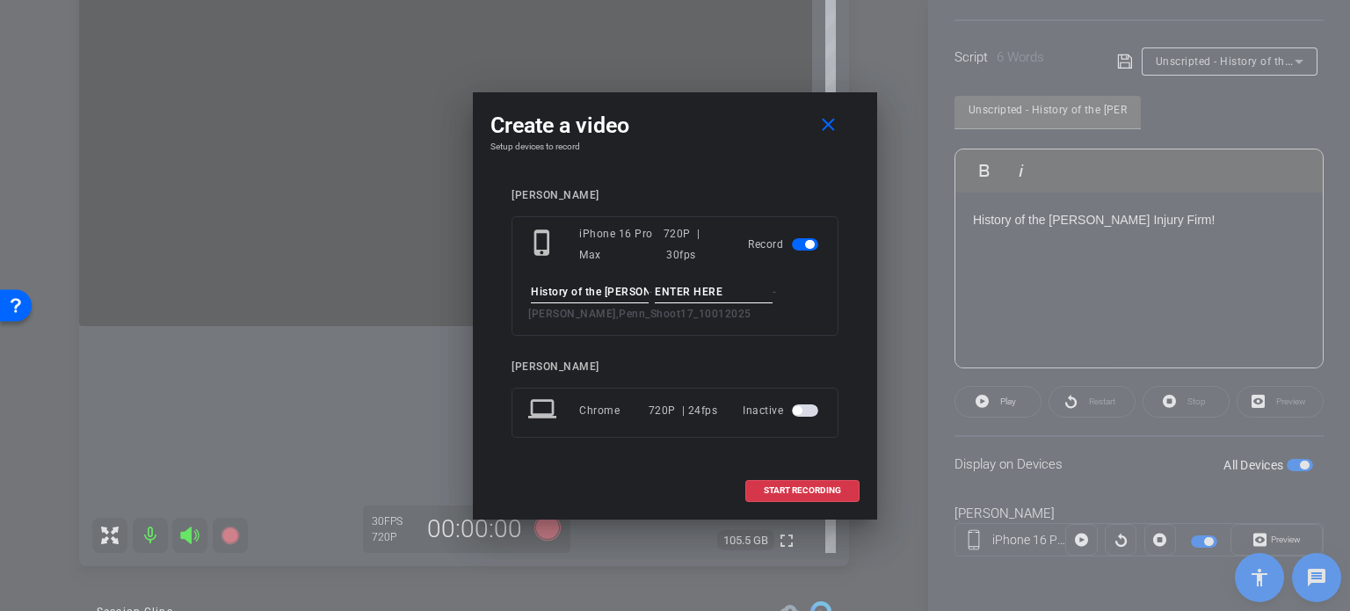
click at [708, 290] on input at bounding box center [714, 292] width 118 height 22
type input "Take1"
click at [711, 158] on div "Create a video close Setup devices to record connor johnson phone_iphone iPhone…" at bounding box center [675, 305] width 404 height 427
click at [813, 492] on span "START RECORDING" at bounding box center [802, 490] width 77 height 9
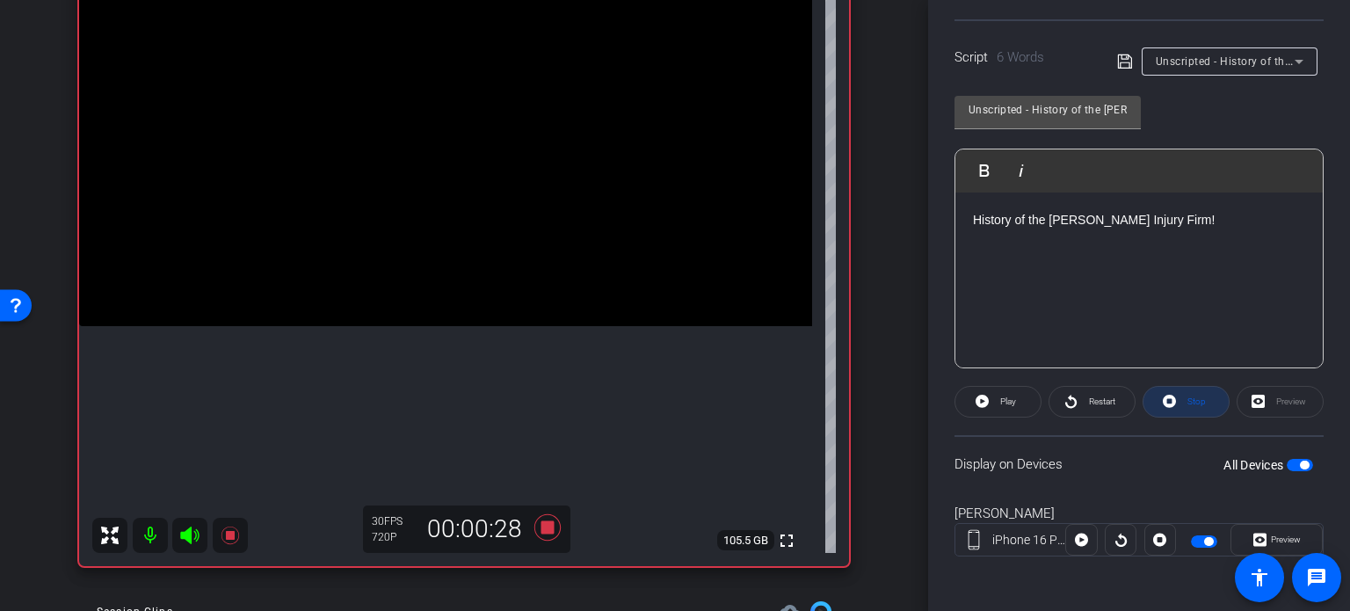
click at [1157, 394] on span at bounding box center [1186, 402] width 85 height 42
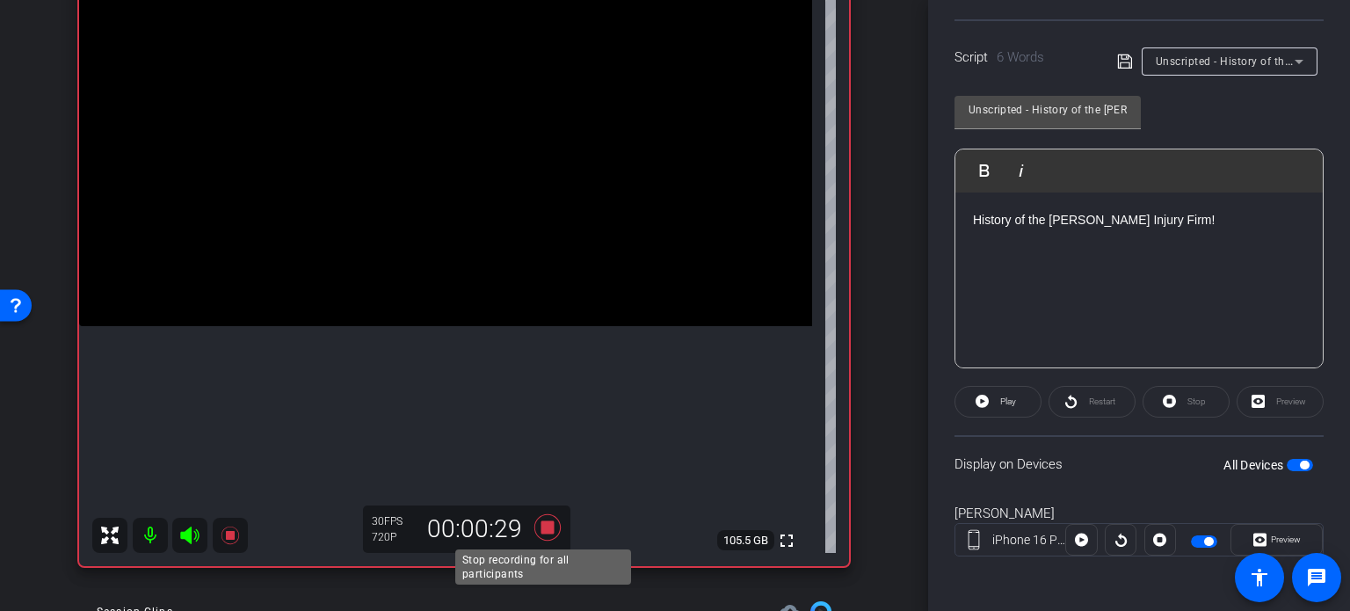
click at [541, 524] on icon at bounding box center [547, 527] width 26 height 26
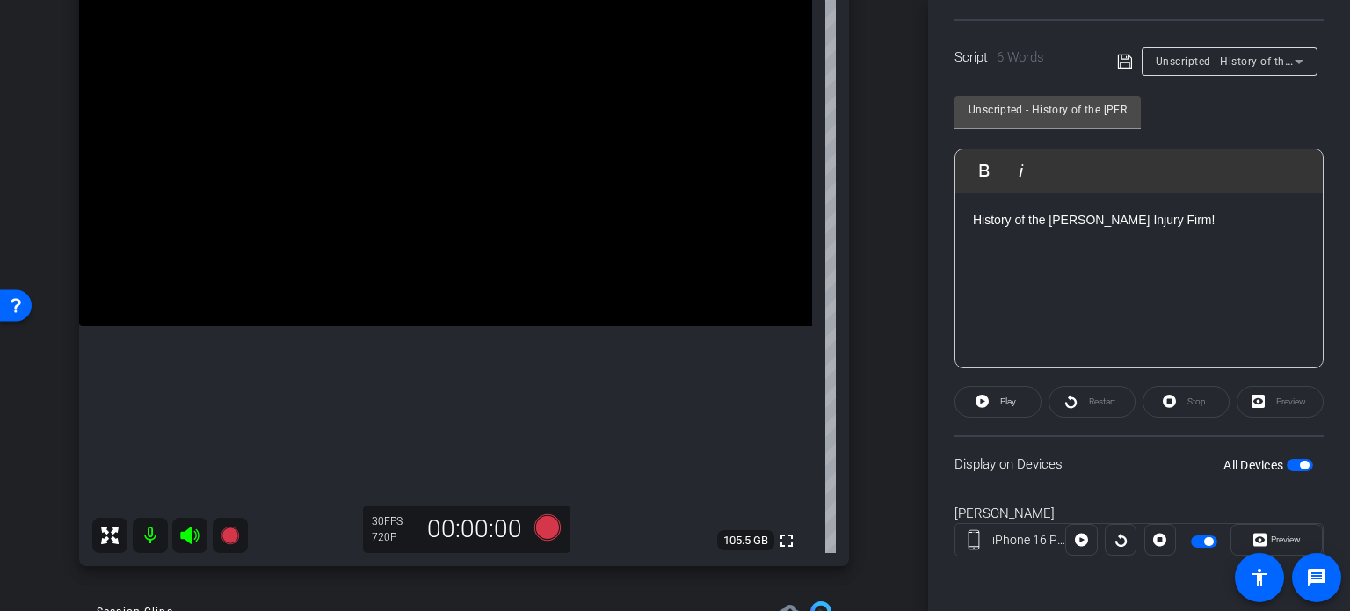
scroll to position [329, 0]
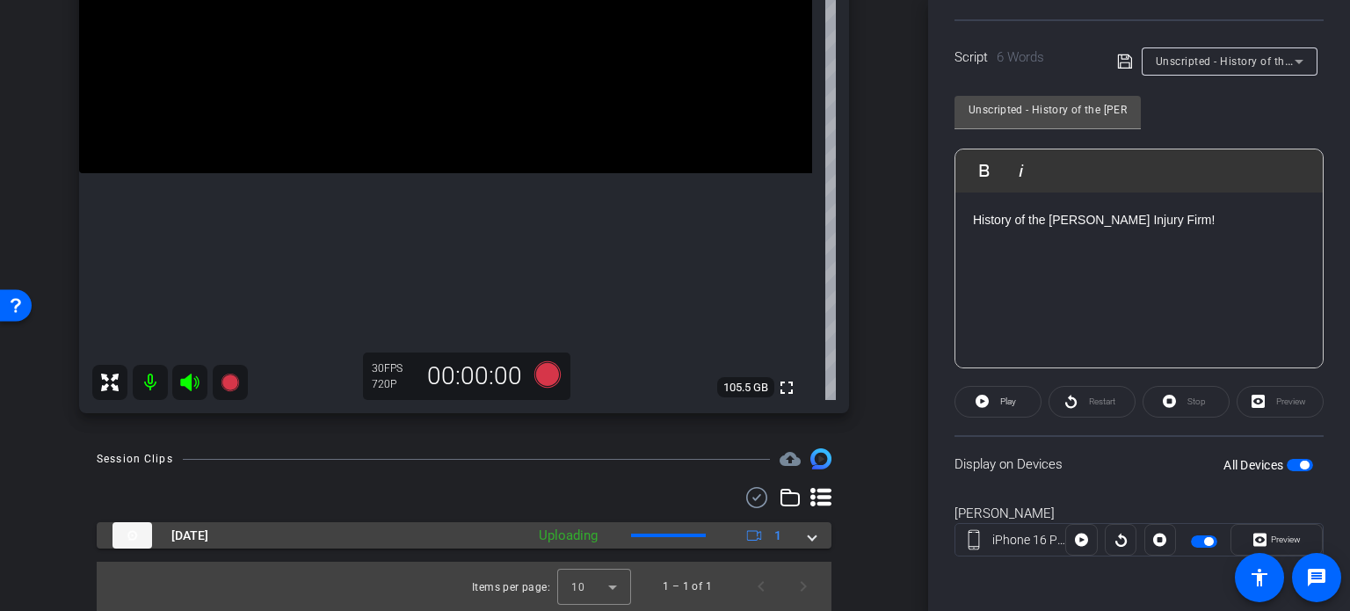
click at [812, 530] on mat-expansion-panel-header "Oct 1, 2025 Uploading 1" at bounding box center [464, 535] width 735 height 26
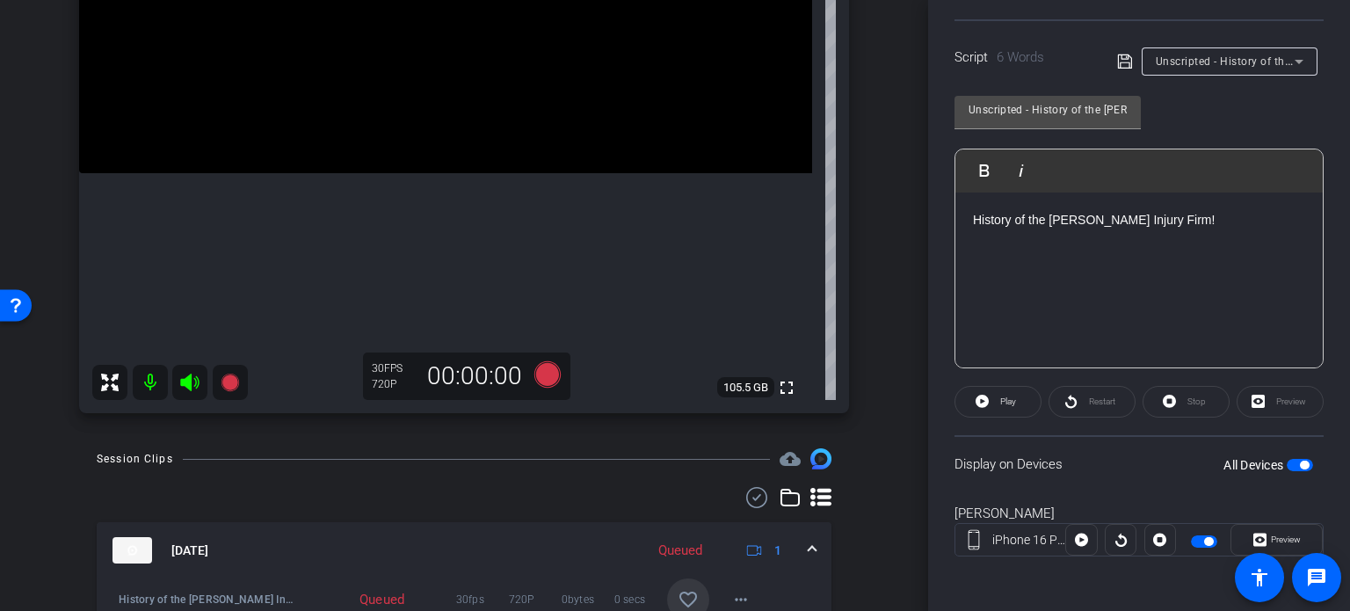
click at [679, 598] on mat-icon "favorite_border" at bounding box center [688, 599] width 21 height 21
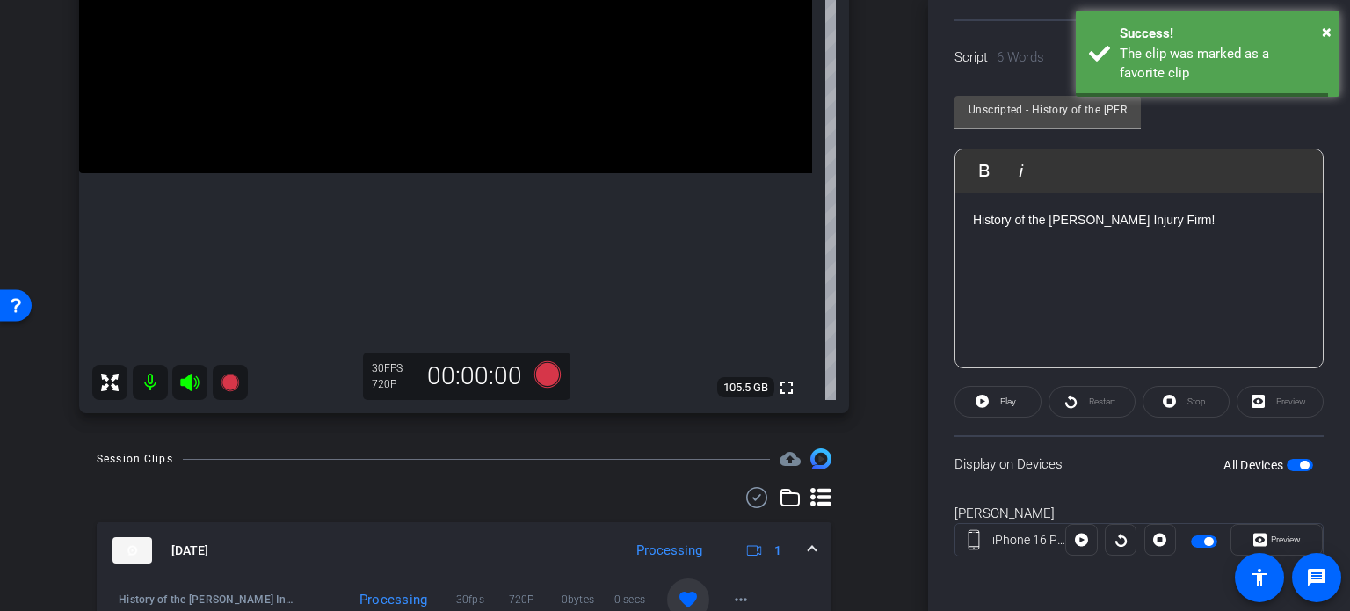
click at [809, 545] on span at bounding box center [812, 550] width 7 height 18
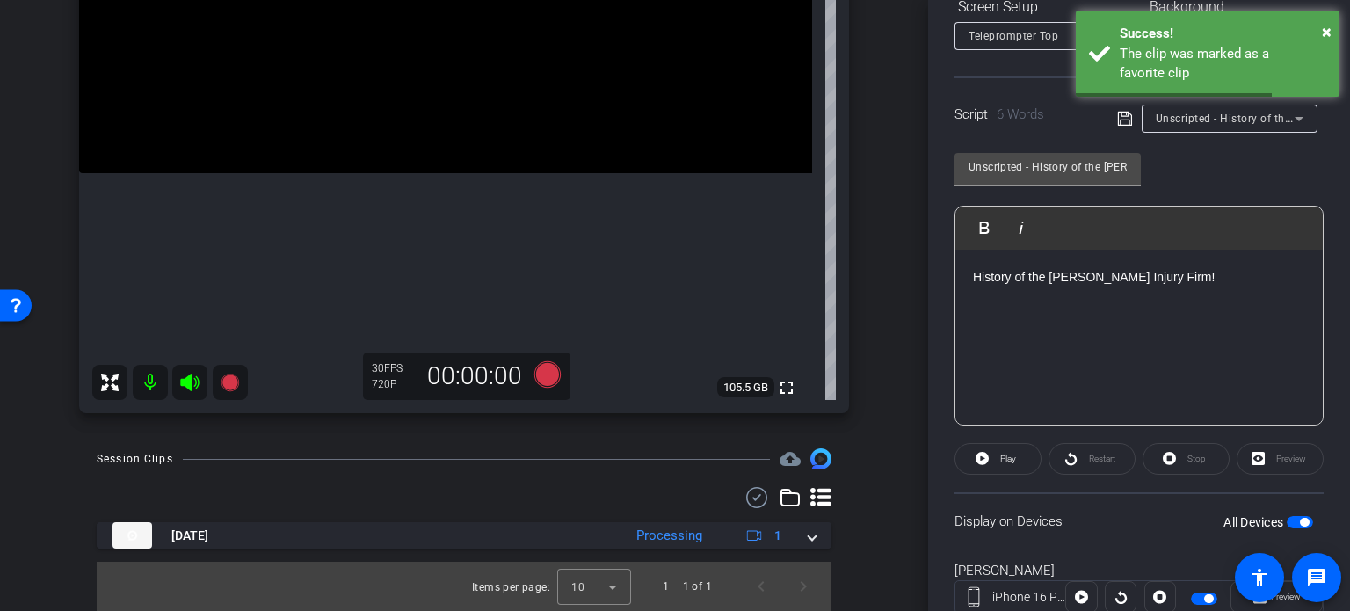
scroll to position [172, 0]
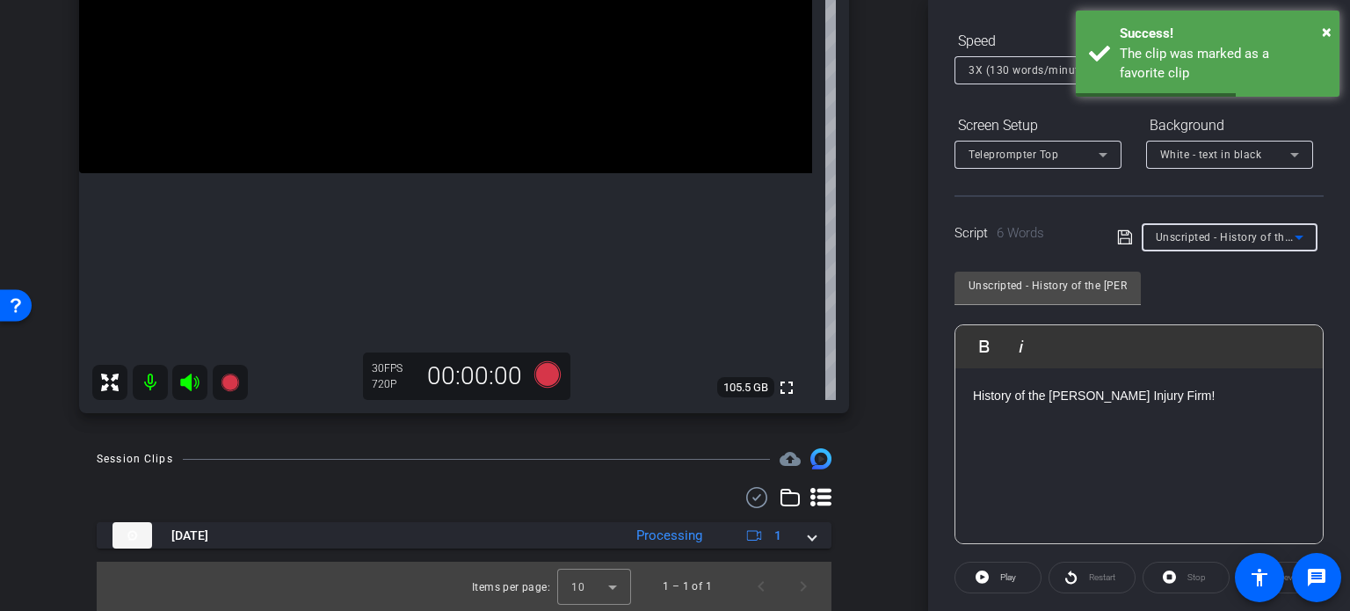
click at [1237, 238] on span "Unscripted - History of the Johnson Injury Firm!" at bounding box center [1299, 236] width 286 height 14
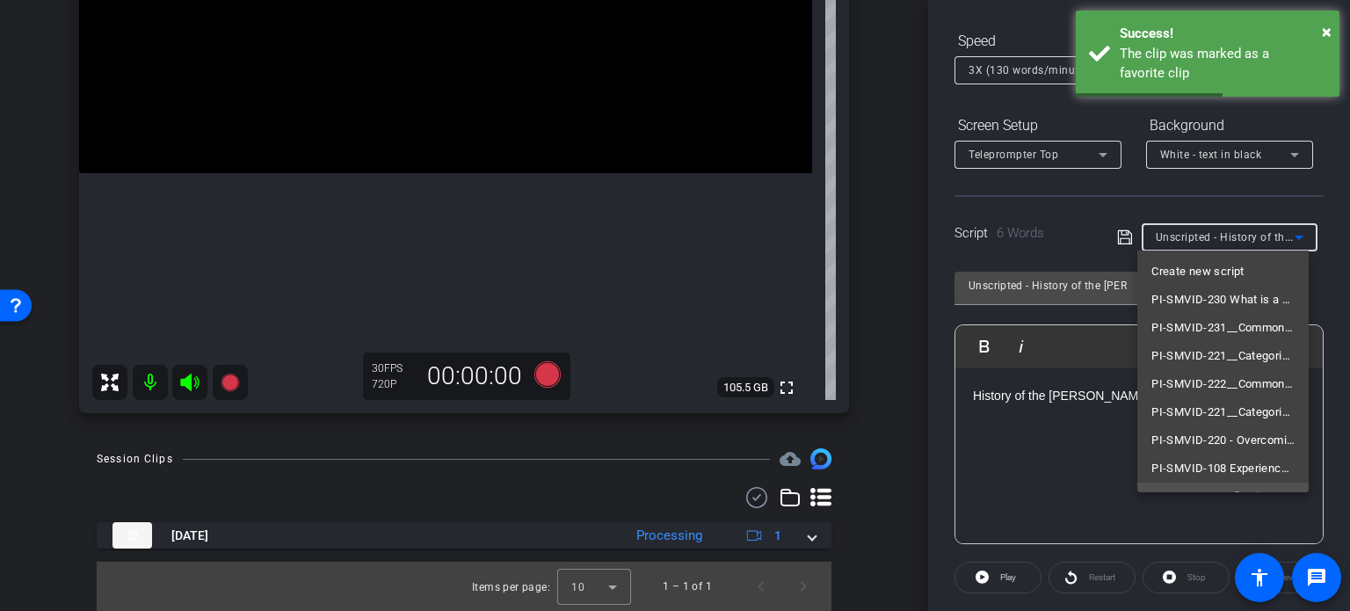
scroll to position [214, 0]
click at [1186, 282] on span "PI-META-001 – “Trying to handle your injury claim solo? Here's what many people…" at bounding box center [1223, 282] width 143 height 21
type input "PI-META-001 – “Trying to handle your injury claim solo? Here's what many people…"
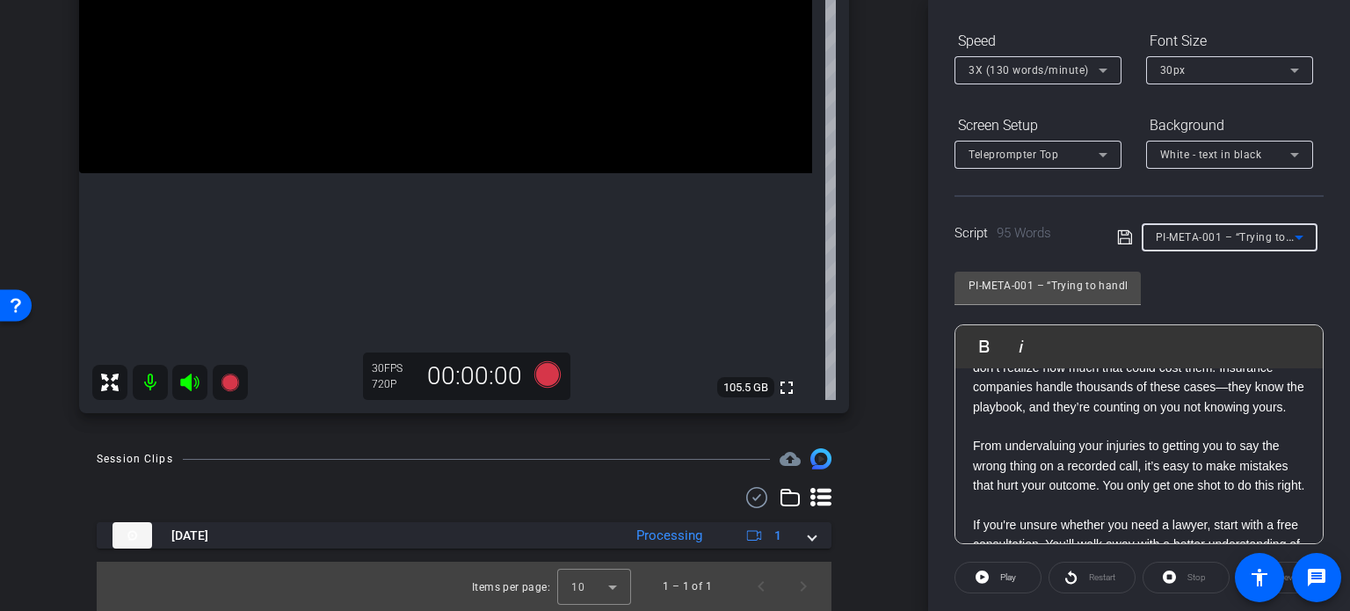
scroll to position [134, 0]
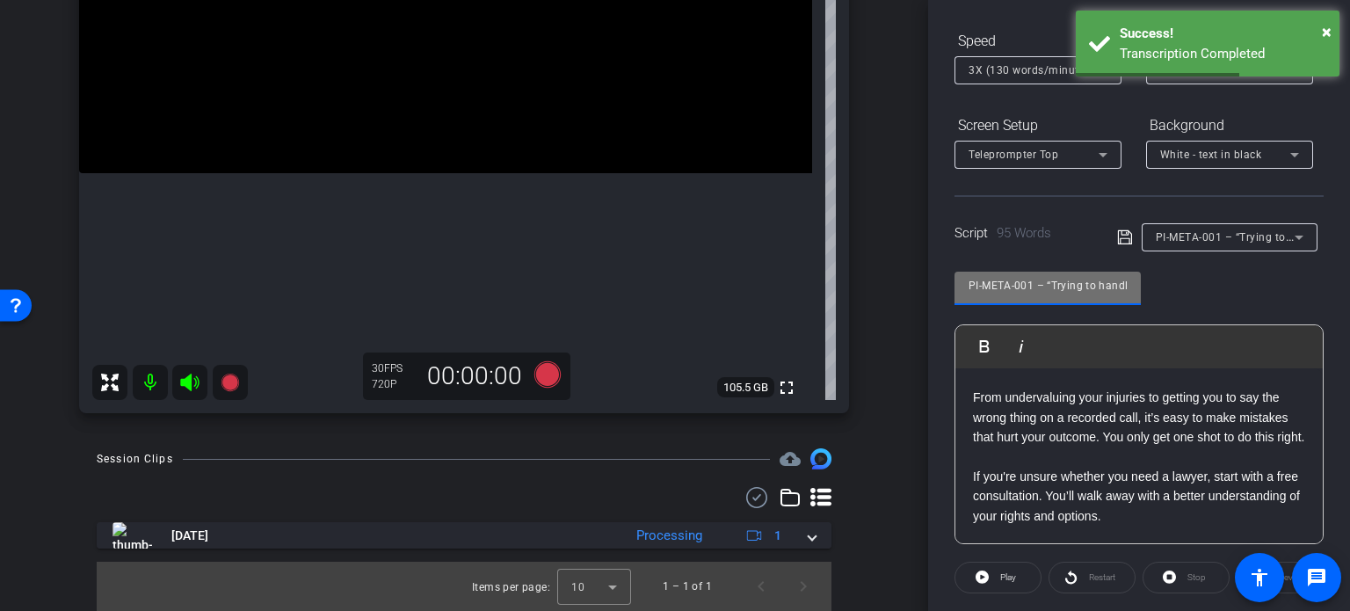
drag, startPoint x: 1034, startPoint y: 285, endPoint x: 894, endPoint y: 294, distance: 140.1
click at [894, 294] on div "arrow_back Crawford,Penn_Shoot17_10012025 Back to project Send invite account_b…" at bounding box center [675, 305] width 1350 height 611
click at [886, 308] on div "arrow_back Crawford,Penn_Shoot17_10012025 Back to project Send invite account_b…" at bounding box center [464, 305] width 928 height 611
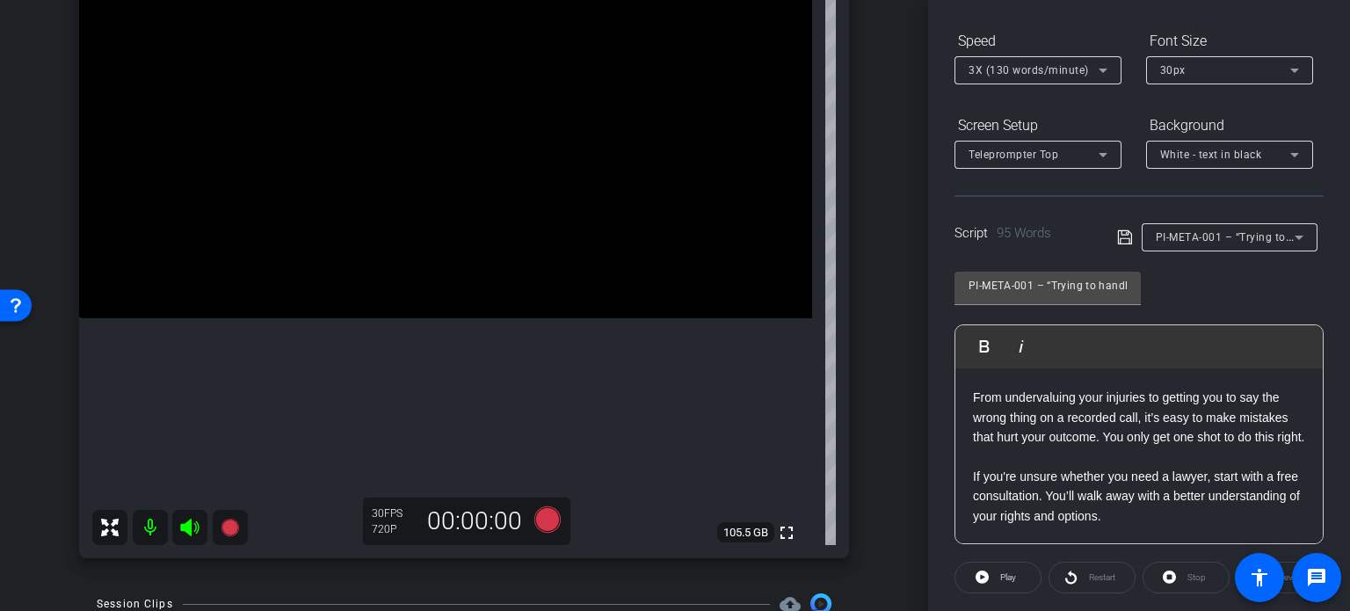
scroll to position [153, 0]
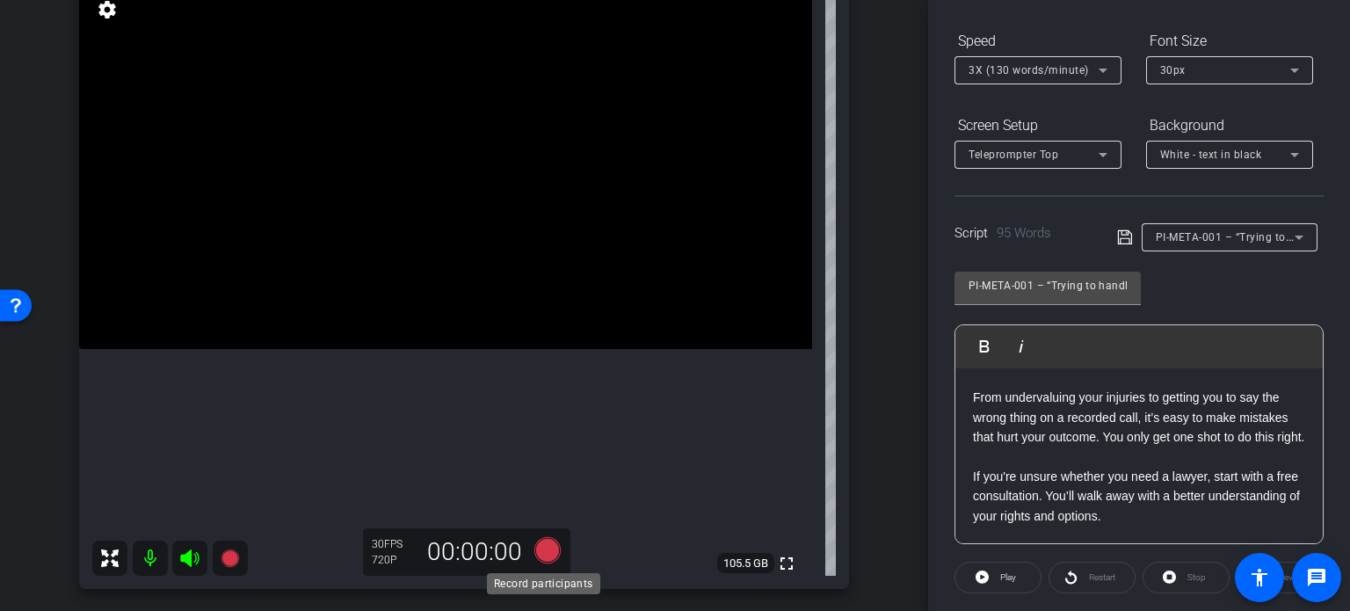
click at [541, 554] on icon at bounding box center [547, 550] width 26 height 26
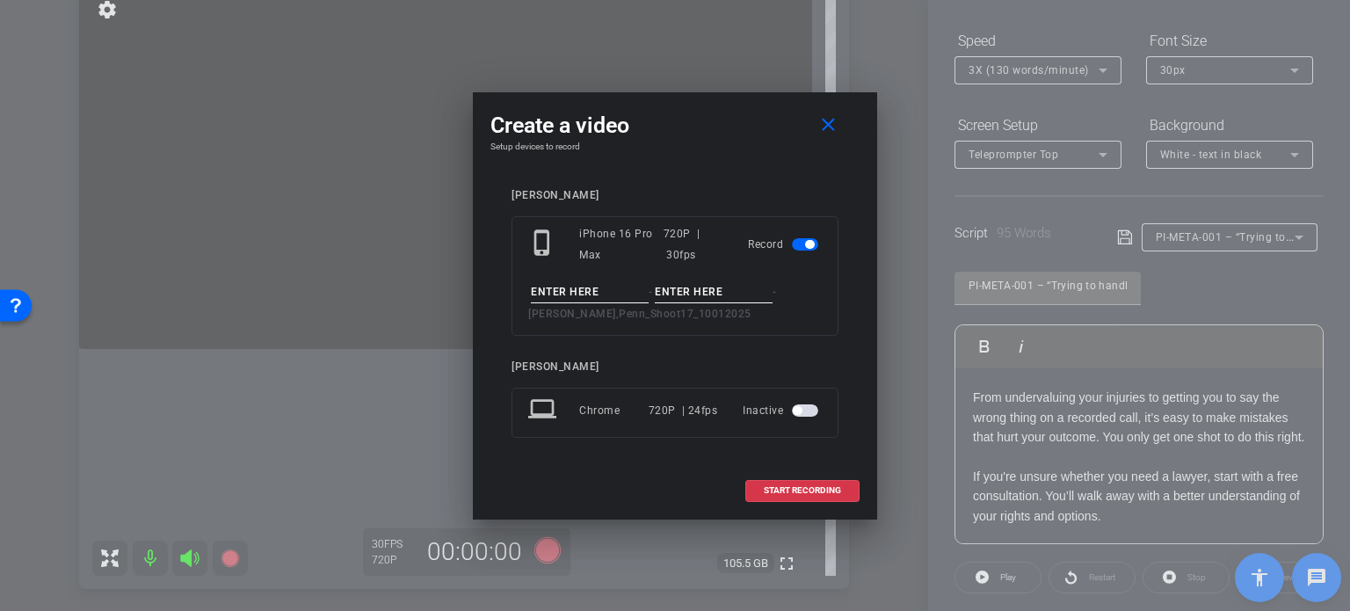
click at [560, 290] on input at bounding box center [590, 292] width 118 height 22
paste input "PI-META-001"
type input "PI-META-001"
click at [710, 298] on input at bounding box center [714, 292] width 118 height 22
type input "Take1"
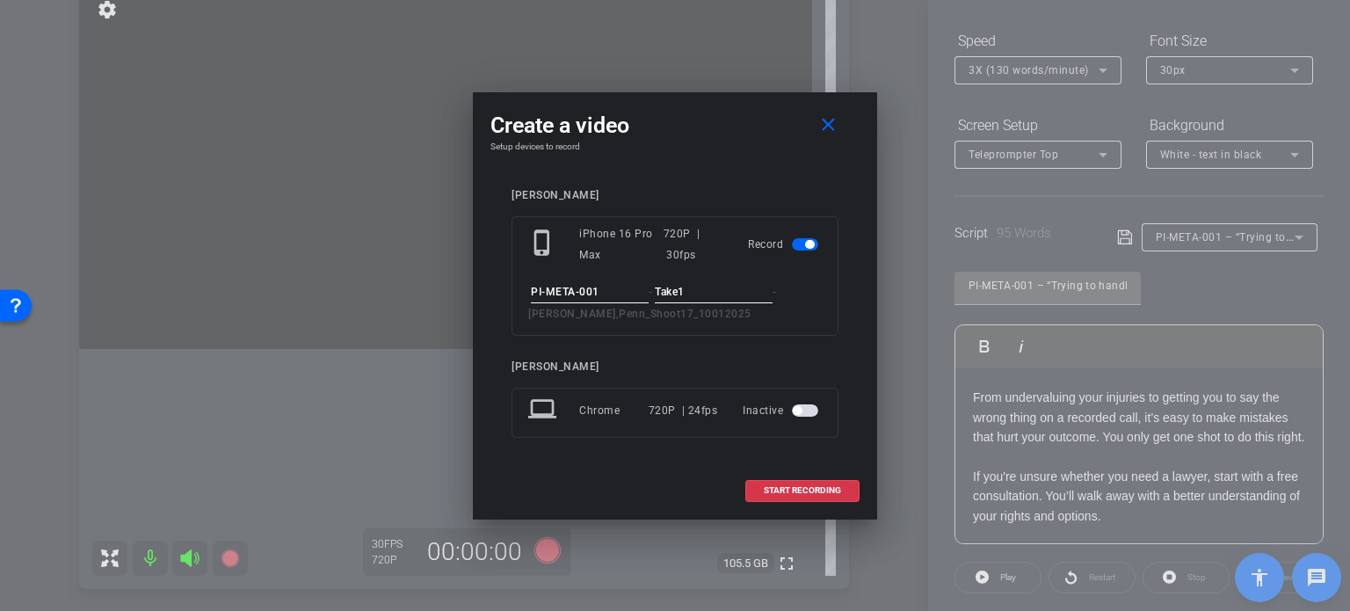
click at [700, 142] on h4 "Setup devices to record" at bounding box center [674, 147] width 369 height 11
click at [804, 496] on span at bounding box center [802, 490] width 113 height 42
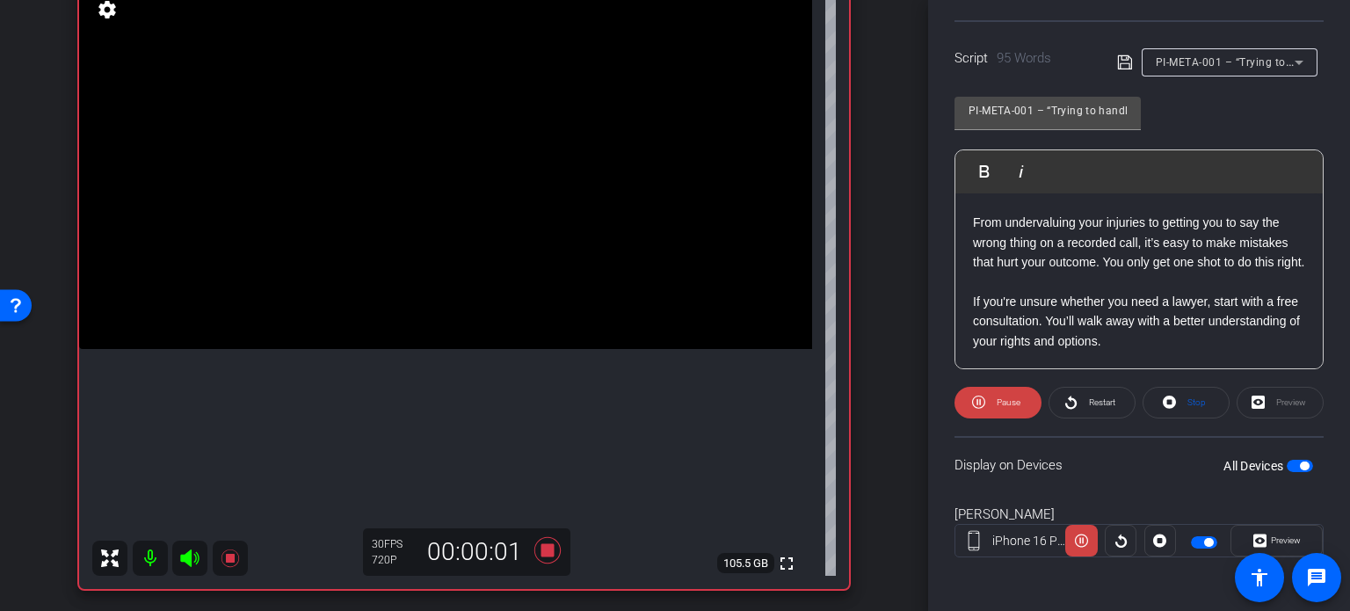
scroll to position [348, 0]
click at [1290, 544] on span "Preview" at bounding box center [1284, 539] width 34 height 25
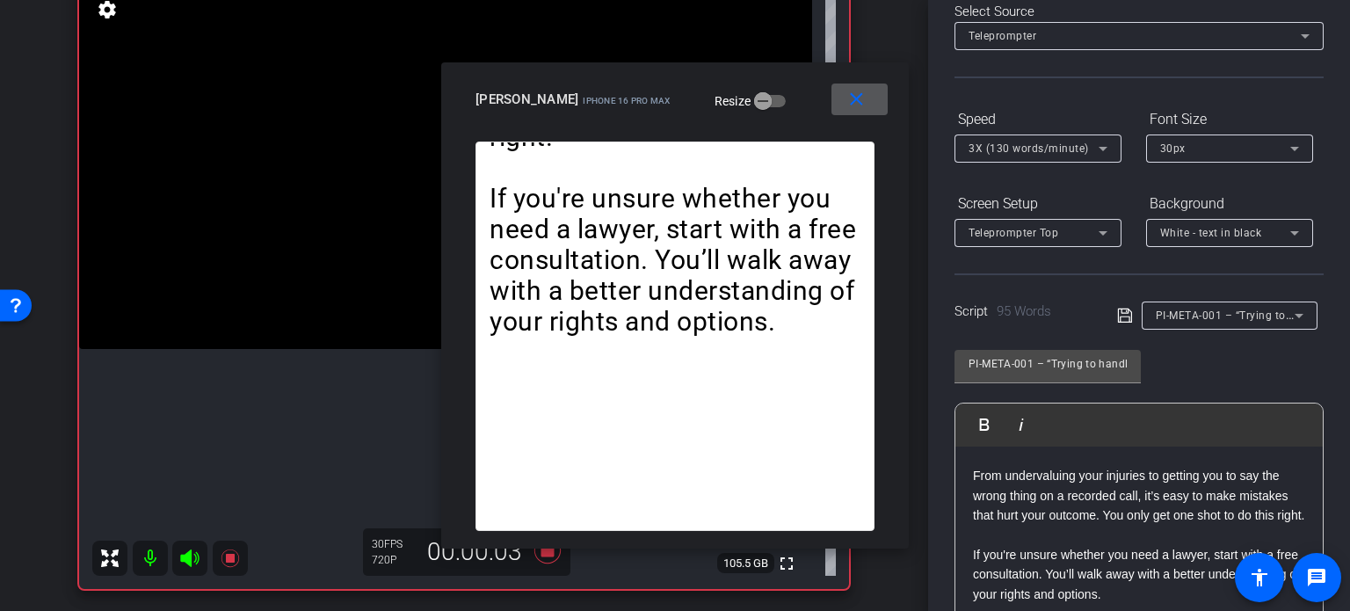
scroll to position [84, 0]
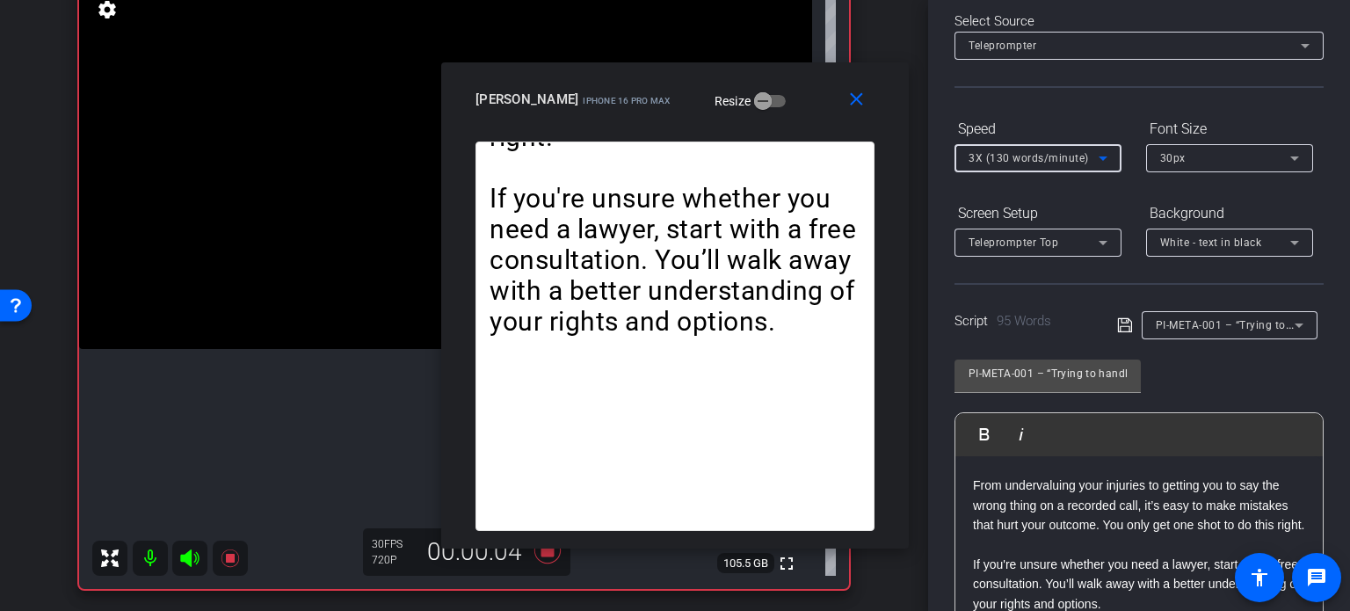
click at [1009, 156] on span "3X (130 words/minute)" at bounding box center [1029, 158] width 120 height 12
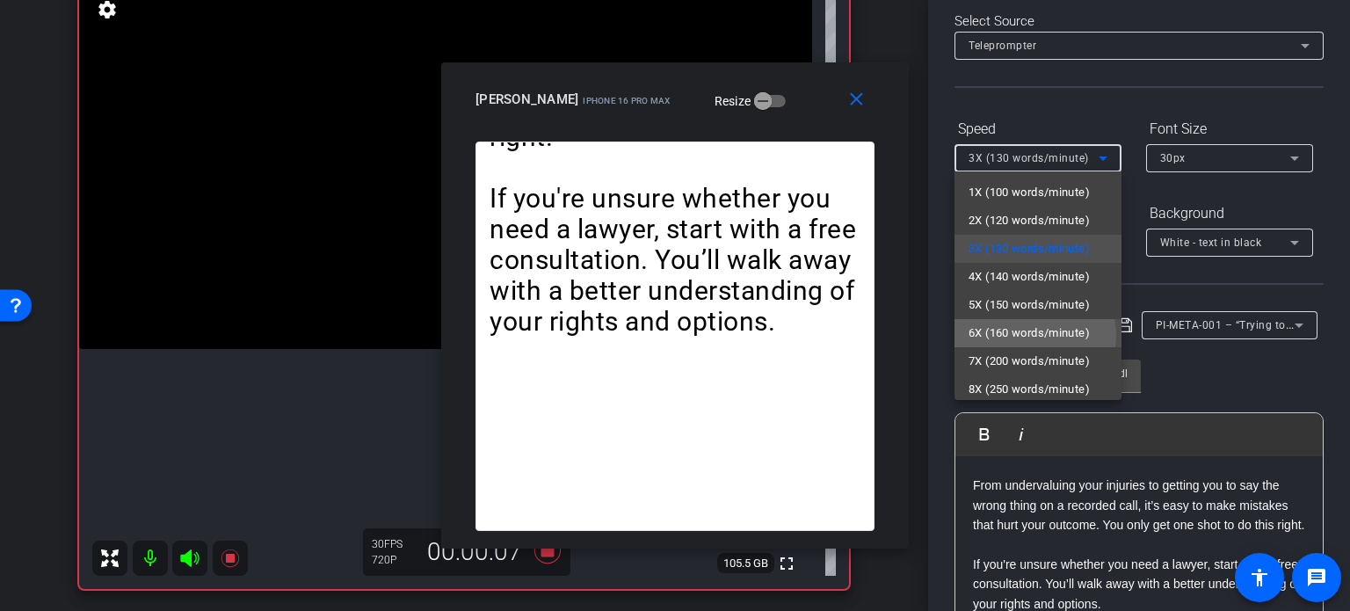
click at [1035, 336] on span "6X (160 words/minute)" at bounding box center [1029, 333] width 121 height 21
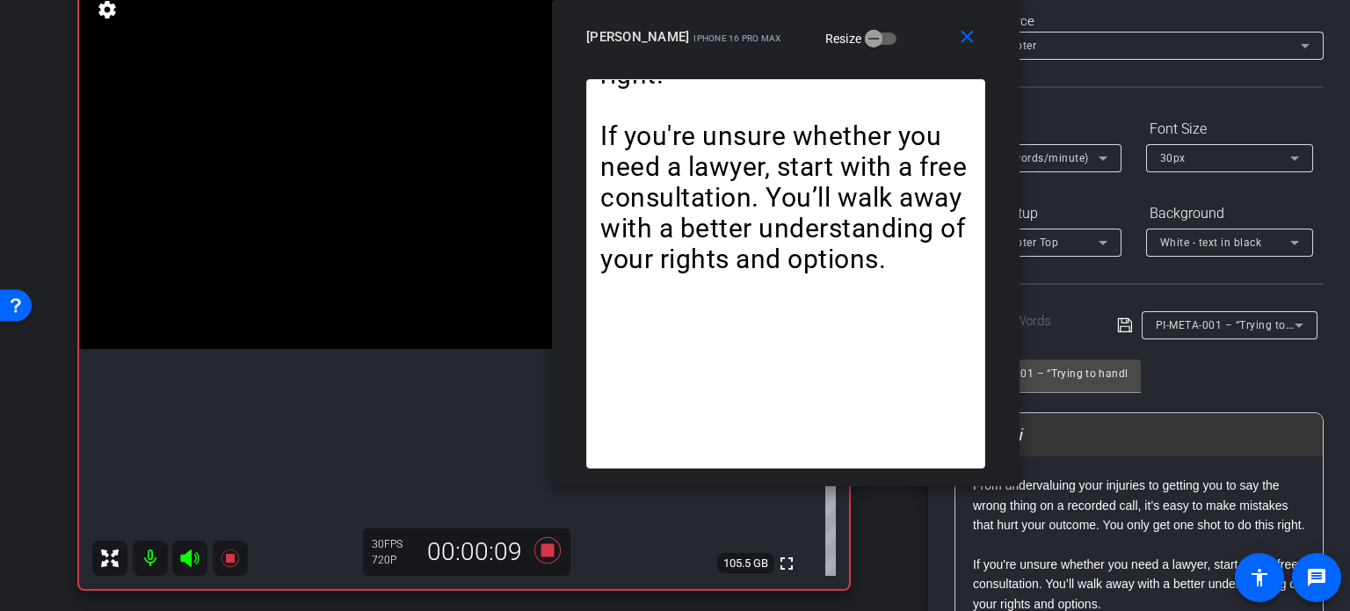
drag, startPoint x: 665, startPoint y: 126, endPoint x: 776, endPoint y: 52, distance: 133.1
click at [776, 52] on div "close connor johnson iPhone 16 Pro Max Resize" at bounding box center [786, 39] width 468 height 79
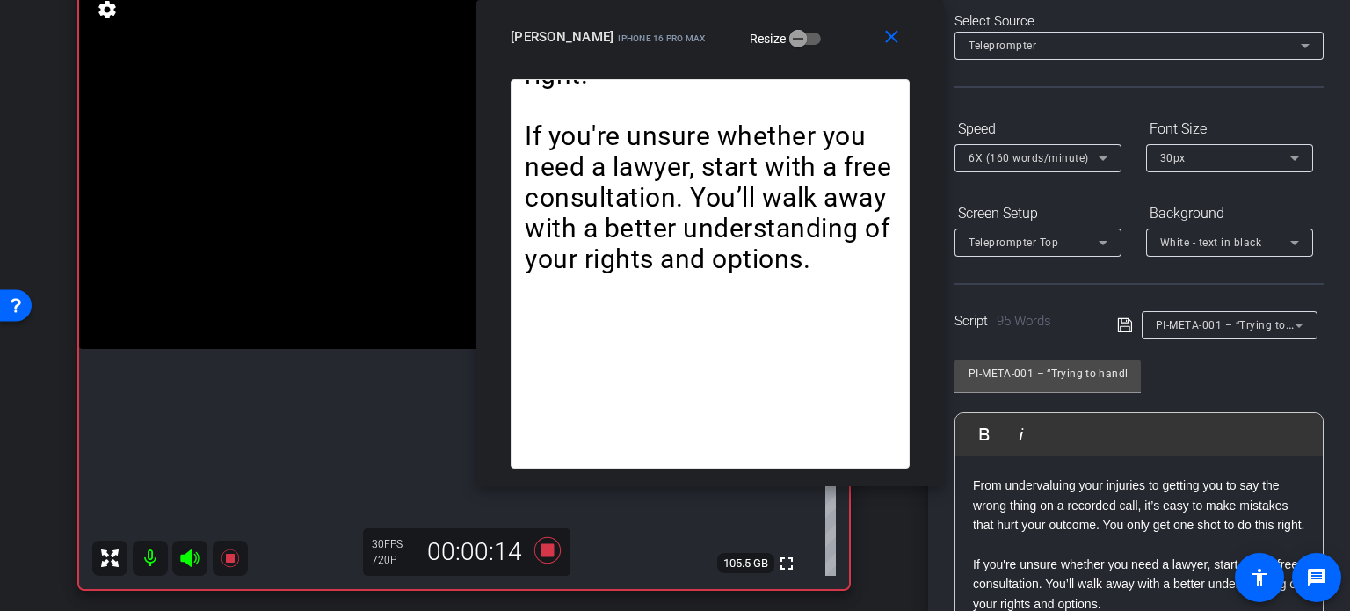
drag, startPoint x: 919, startPoint y: 65, endPoint x: 843, endPoint y: 60, distance: 76.7
click at [843, 60] on div "close connor johnson iPhone 16 Pro Max Resize" at bounding box center [710, 39] width 468 height 79
click at [1016, 152] on span "6X (160 words/minute)" at bounding box center [1029, 158] width 120 height 12
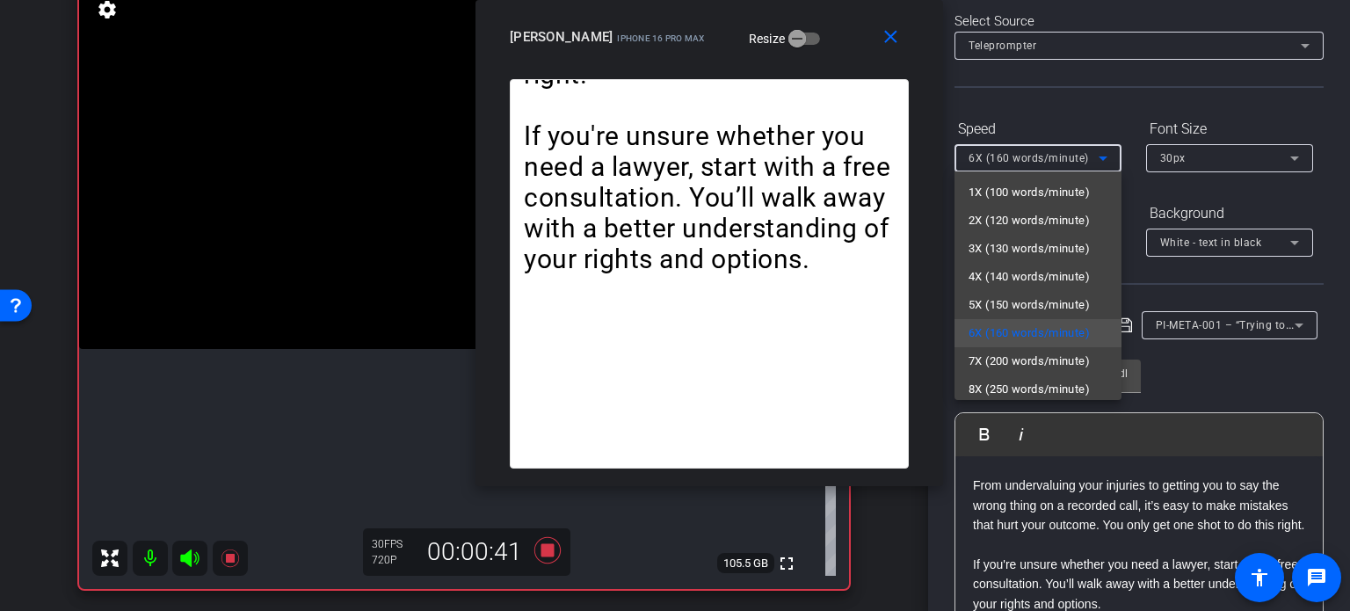
drag, startPoint x: 865, startPoint y: 44, endPoint x: 847, endPoint y: 71, distance: 32.9
click at [847, 71] on div at bounding box center [675, 305] width 1350 height 611
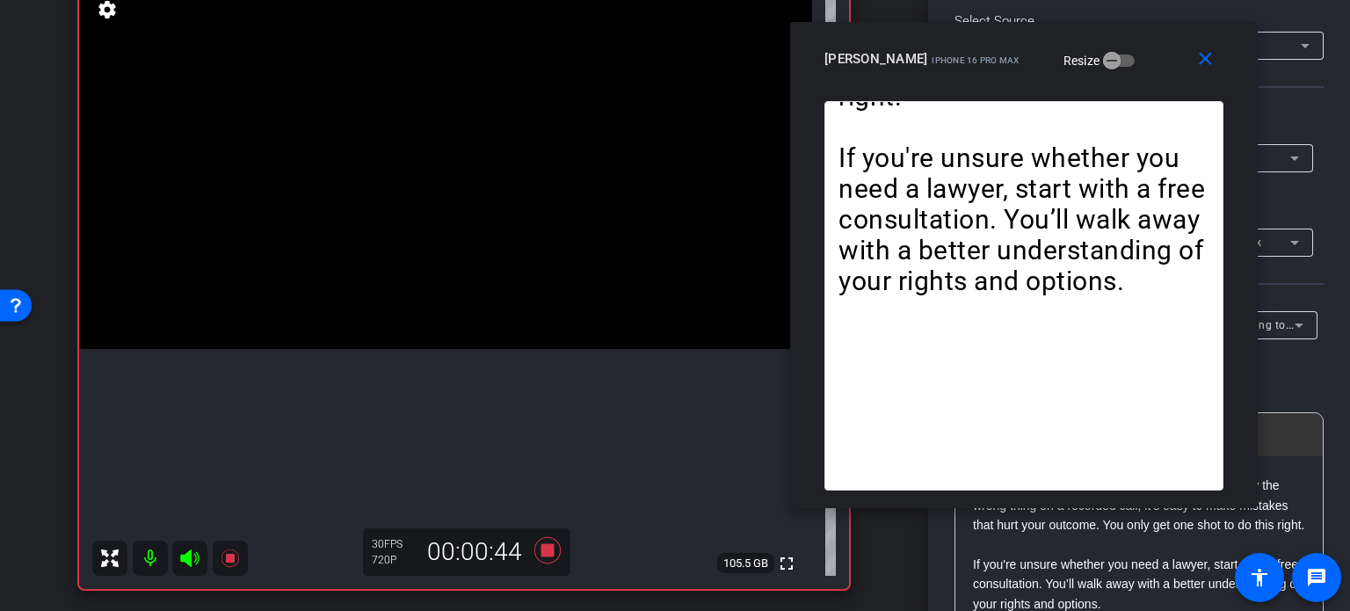
drag, startPoint x: 845, startPoint y: 62, endPoint x: 1159, endPoint y: 84, distance: 315.5
click at [1159, 84] on div "close connor johnson iPhone 16 Pro Max Resize" at bounding box center [1024, 61] width 468 height 79
click at [1203, 72] on span at bounding box center [1209, 59] width 56 height 42
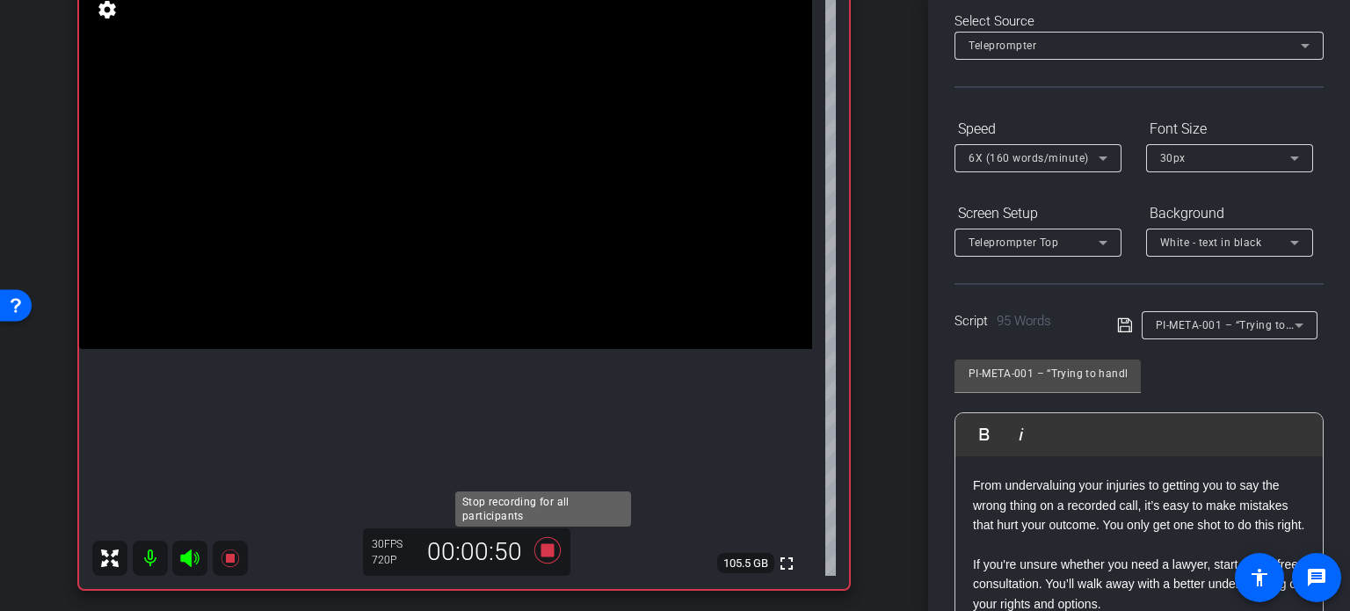
click at [547, 558] on icon at bounding box center [548, 550] width 42 height 32
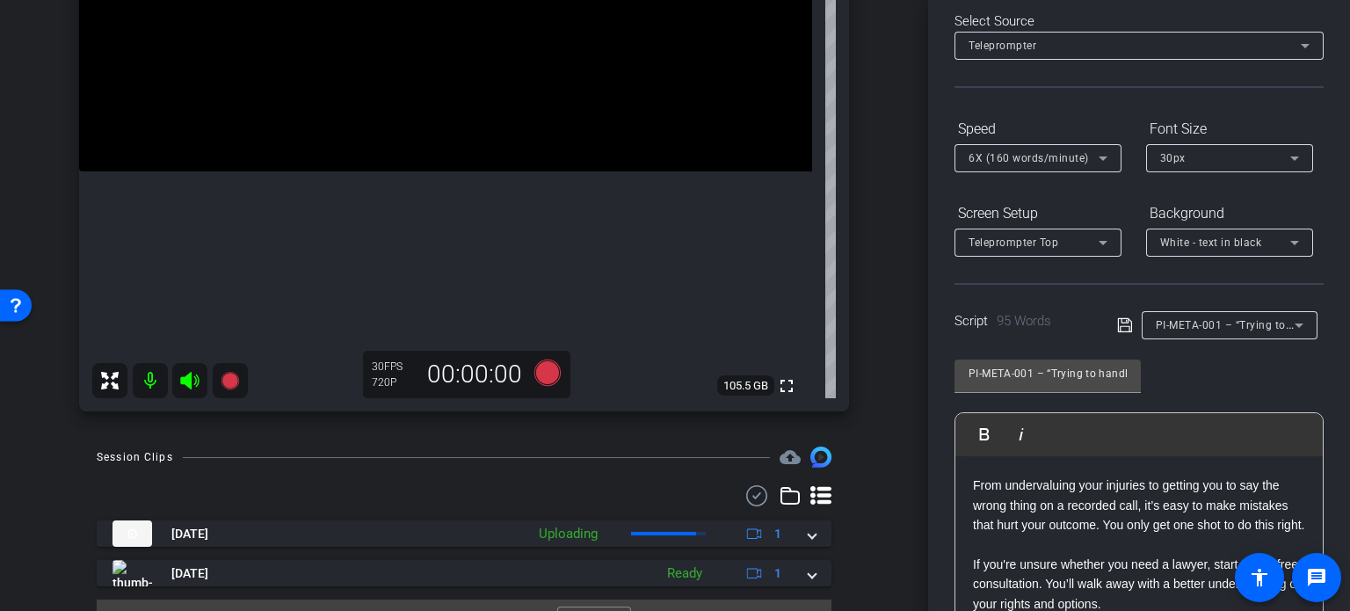
scroll to position [368, 0]
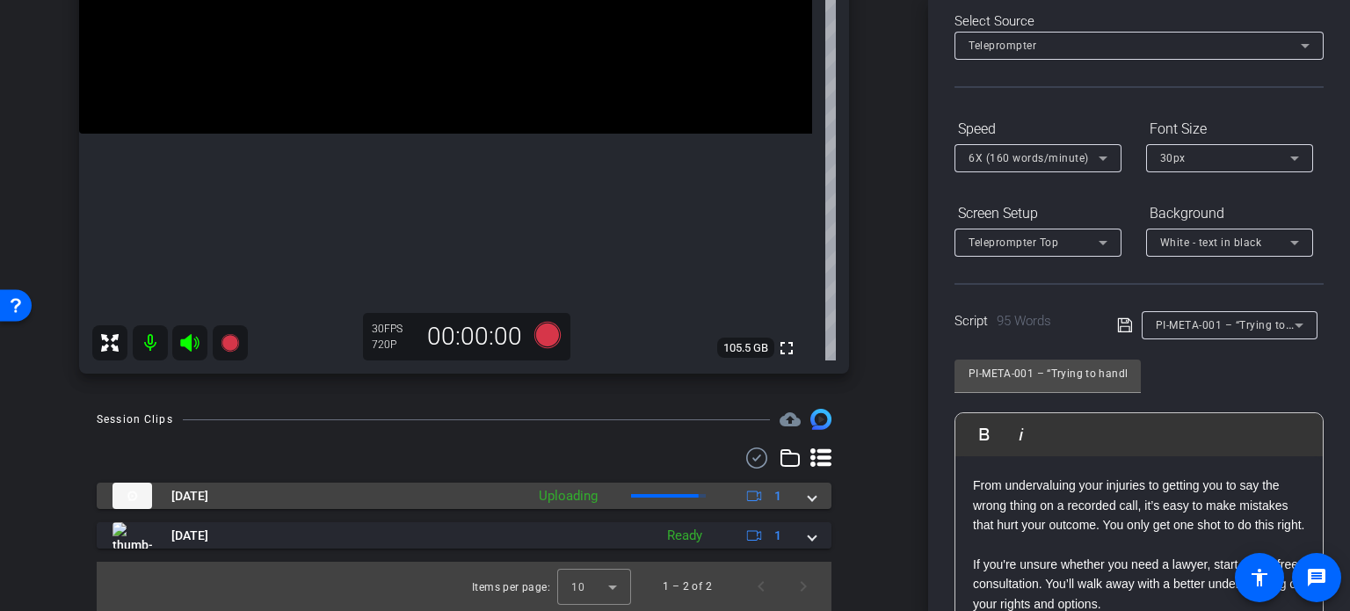
click at [809, 497] on span at bounding box center [812, 496] width 7 height 18
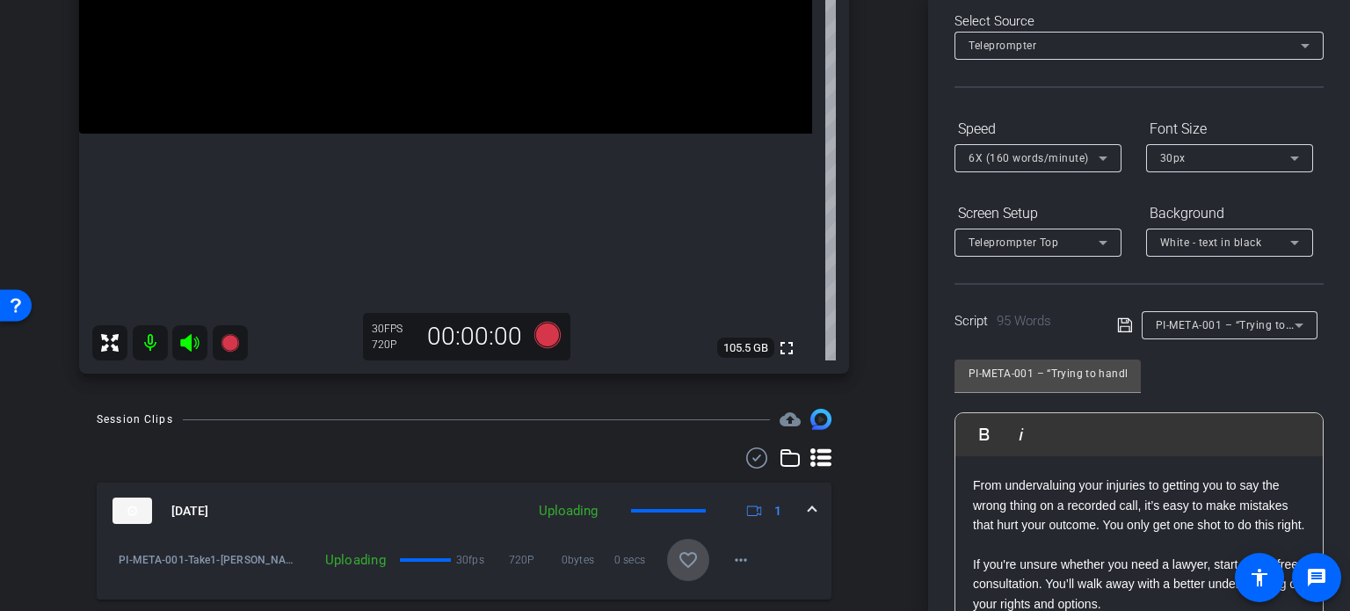
click at [678, 562] on mat-icon "favorite_border" at bounding box center [688, 559] width 21 height 21
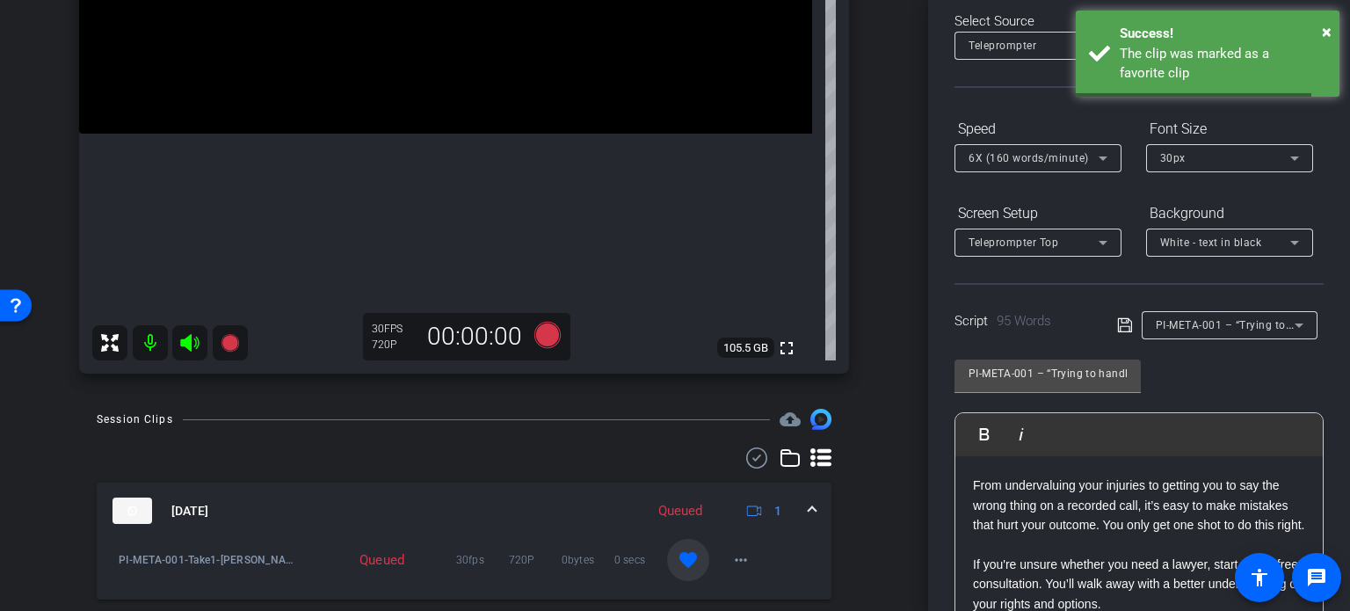
click at [808, 499] on mat-expansion-panel-header "Oct 1, 2025 Queued 1" at bounding box center [464, 511] width 735 height 56
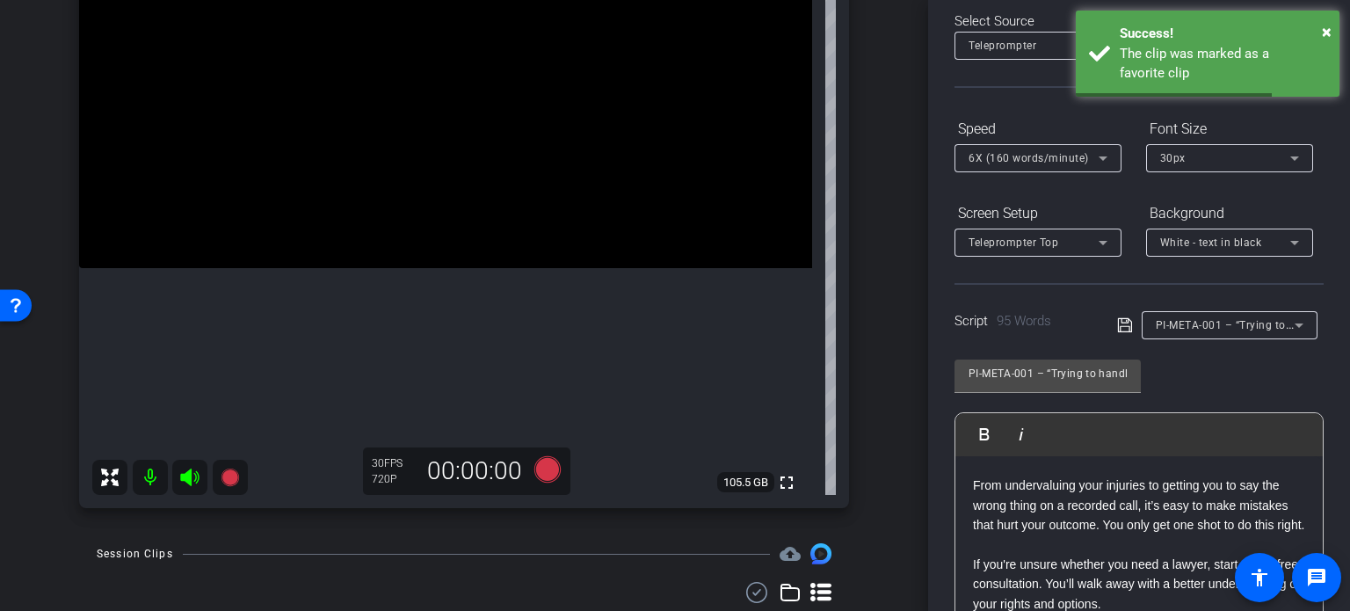
scroll to position [193, 0]
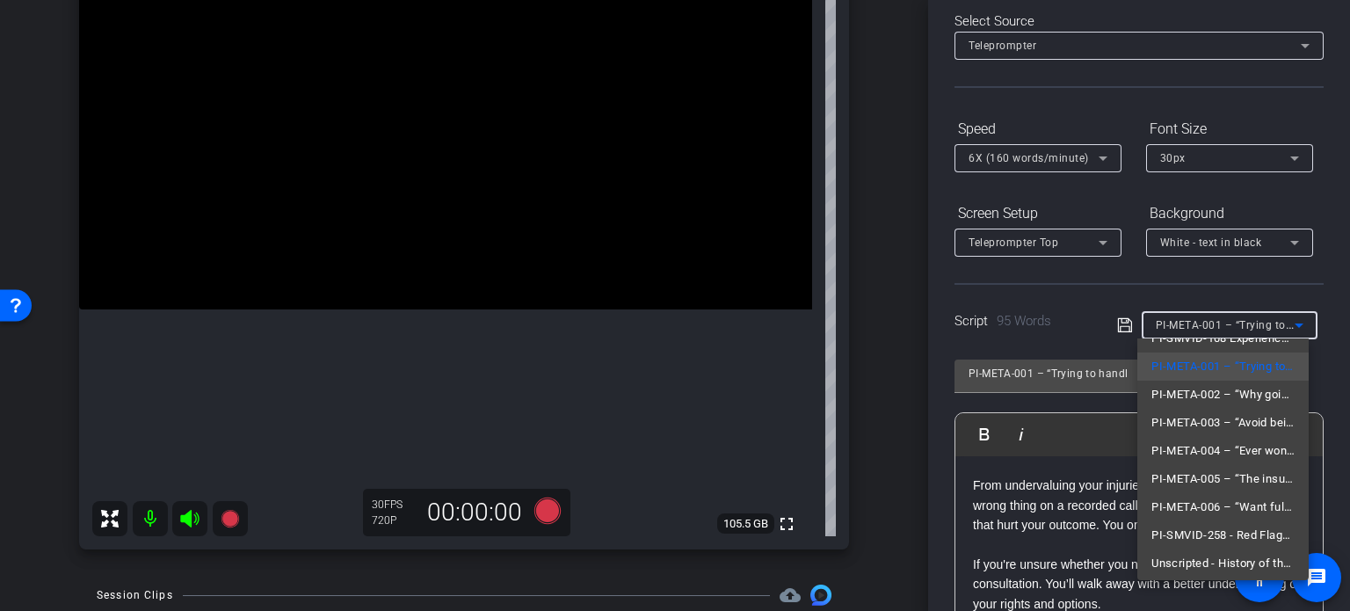
scroll to position [222, 0]
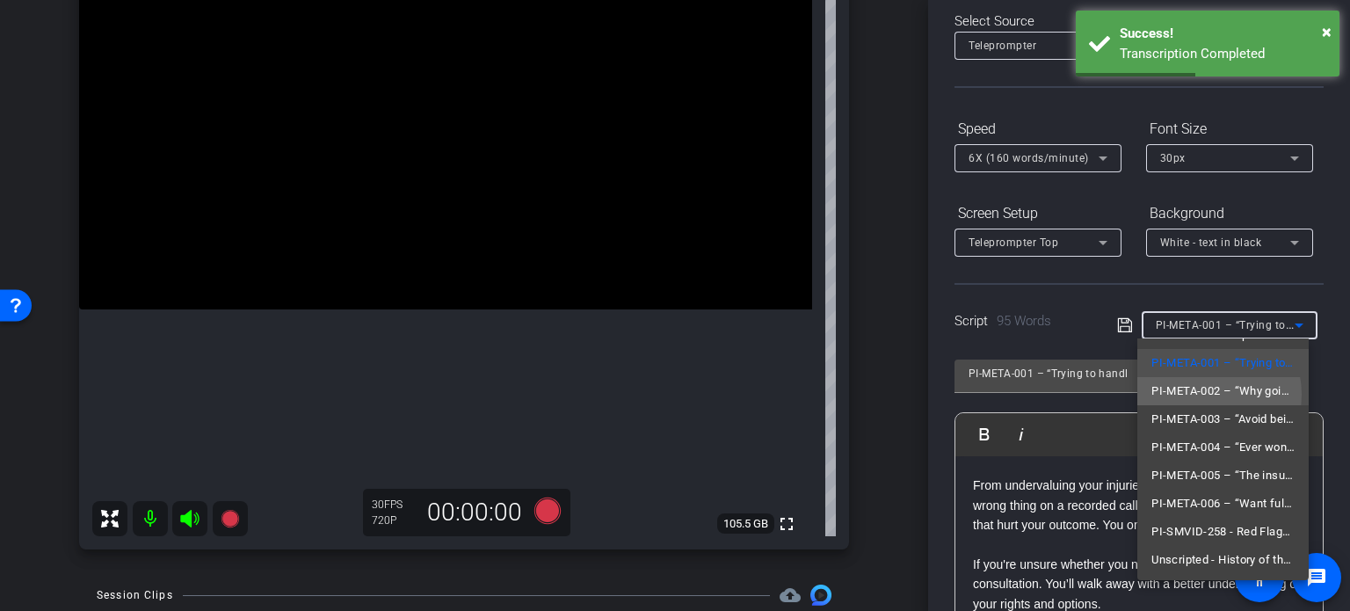
click at [1200, 393] on span "PI-META-002 – “Why going at it alone could cost you—don’t fall into these claim…" at bounding box center [1223, 391] width 143 height 21
type input "PI-META-002 – “Why going at it alone could cost you—don’t fall into these claim…"
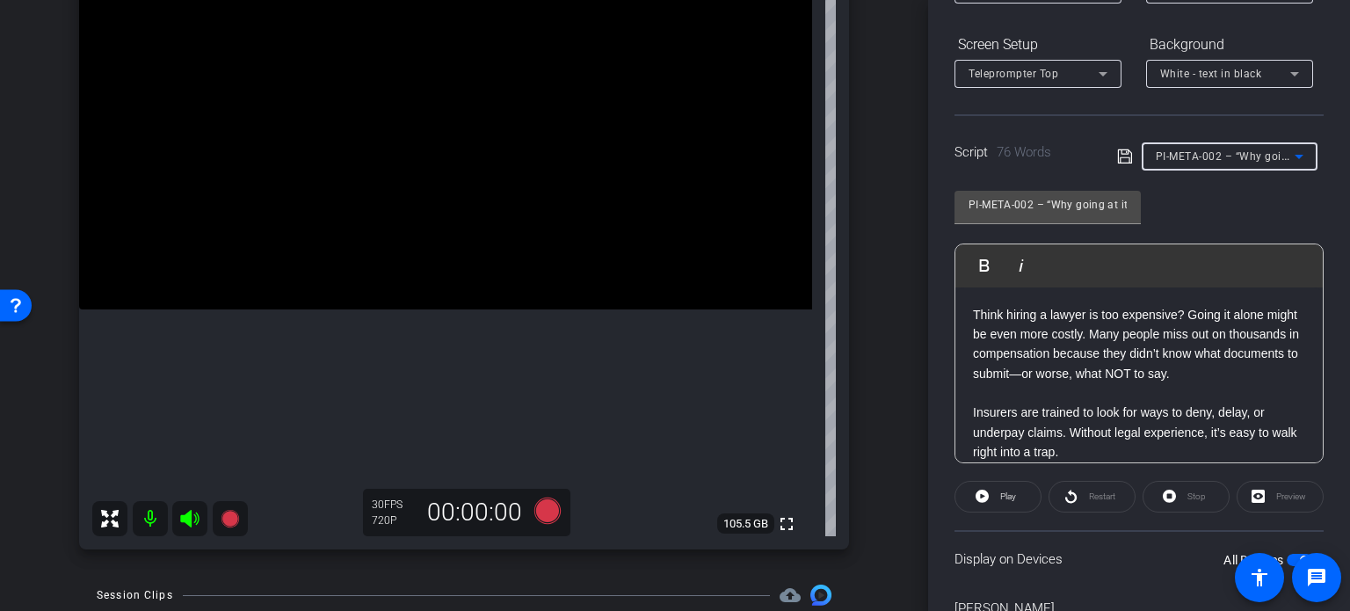
scroll to position [260, 0]
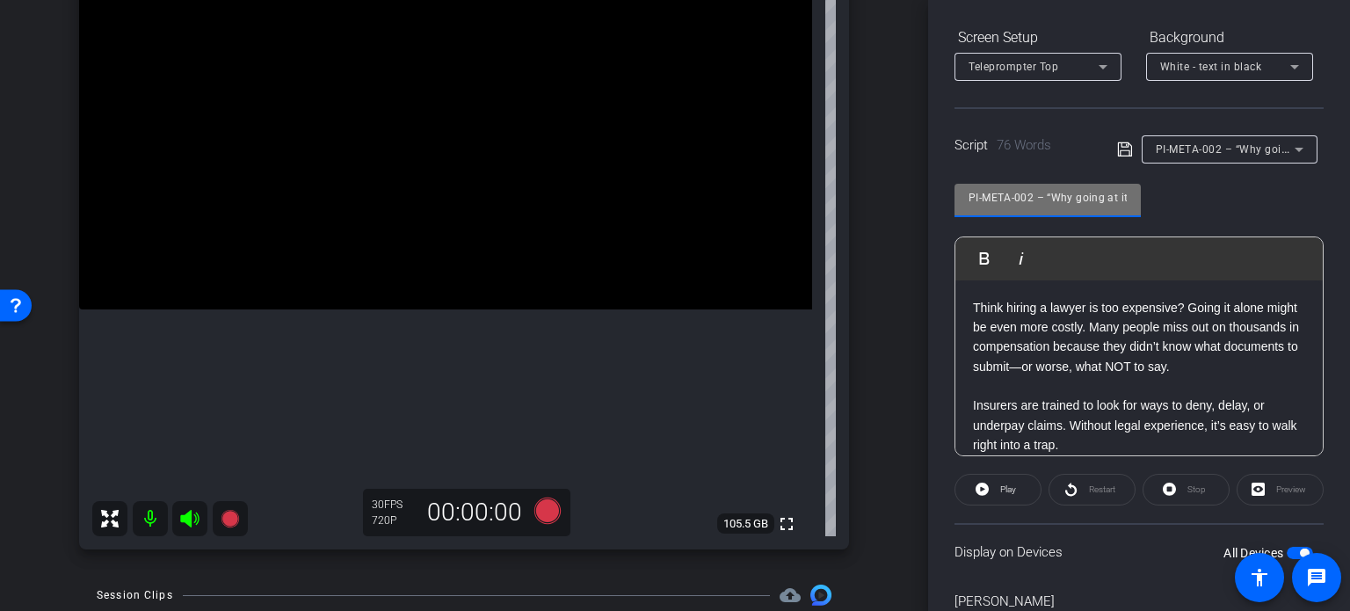
drag, startPoint x: 1034, startPoint y: 200, endPoint x: 943, endPoint y: 212, distance: 91.4
click at [943, 212] on div "Participants Teleprompter Adjustments settings Erika Centeno flip Director Ever…" at bounding box center [1139, 305] width 422 height 611
click at [897, 348] on div "arrow_back Crawford,Penn_Shoot17_10012025 Back to project Send invite account_b…" at bounding box center [464, 112] width 928 height 611
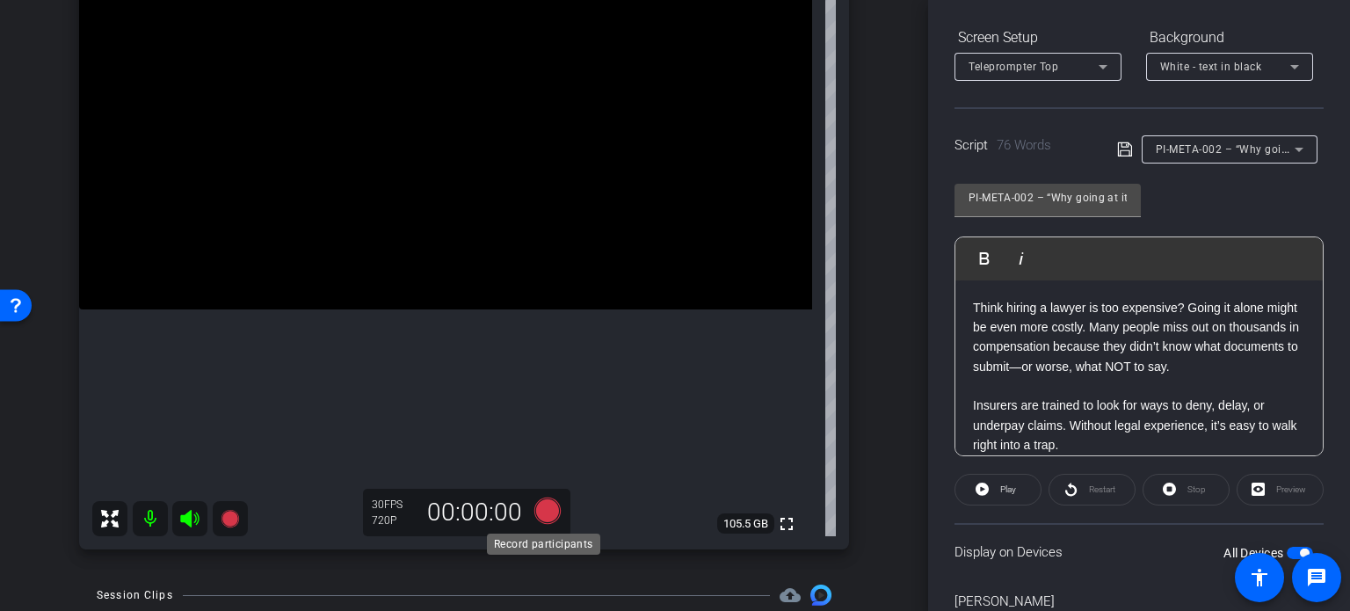
click at [543, 512] on icon at bounding box center [547, 511] width 26 height 26
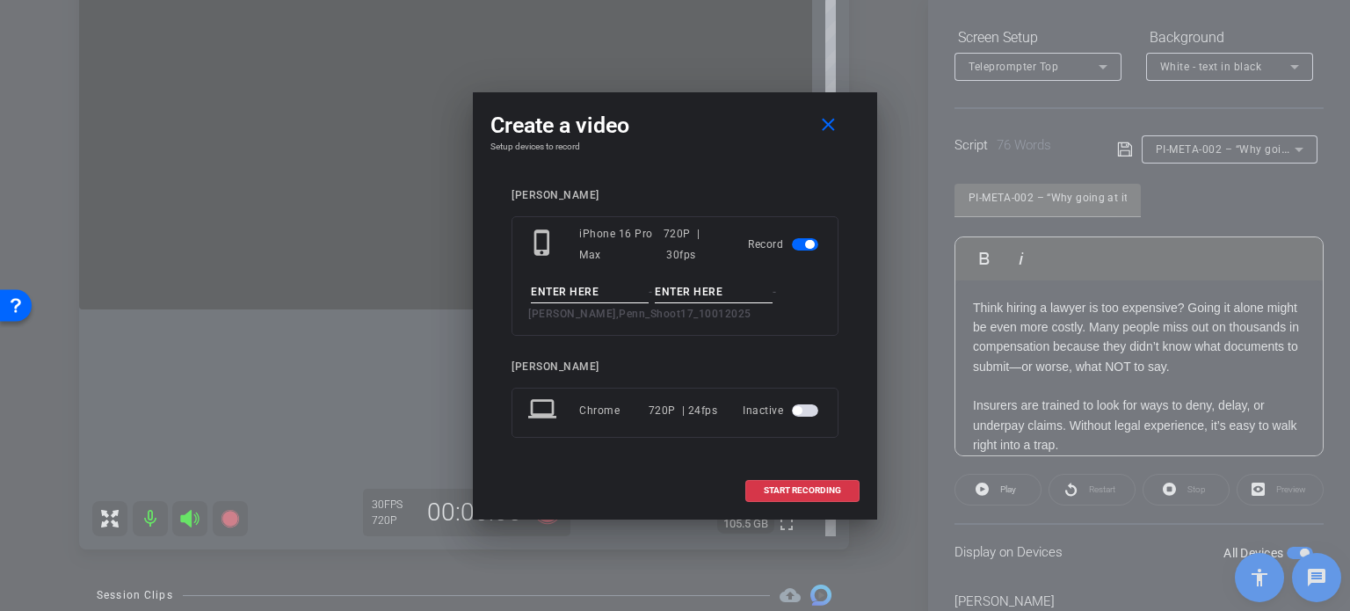
click at [566, 288] on input at bounding box center [590, 292] width 118 height 22
paste input "PI-META-002"
type input "PI-META-002"
click at [665, 300] on input at bounding box center [714, 292] width 118 height 22
type input "Take1"
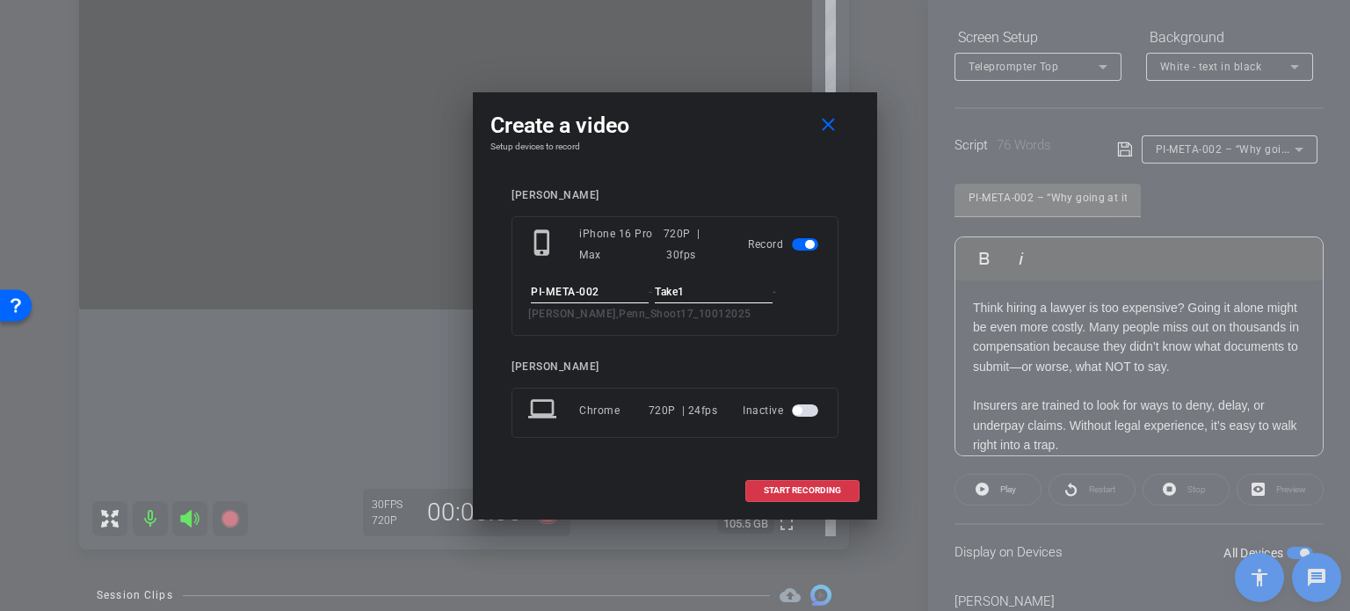
click at [632, 353] on div "connor johnson phone_iphone iPhone 16 Pro Max 720P | 30fps Record PI-META-002 -…" at bounding box center [675, 325] width 327 height 273
click at [840, 483] on span at bounding box center [802, 490] width 113 height 42
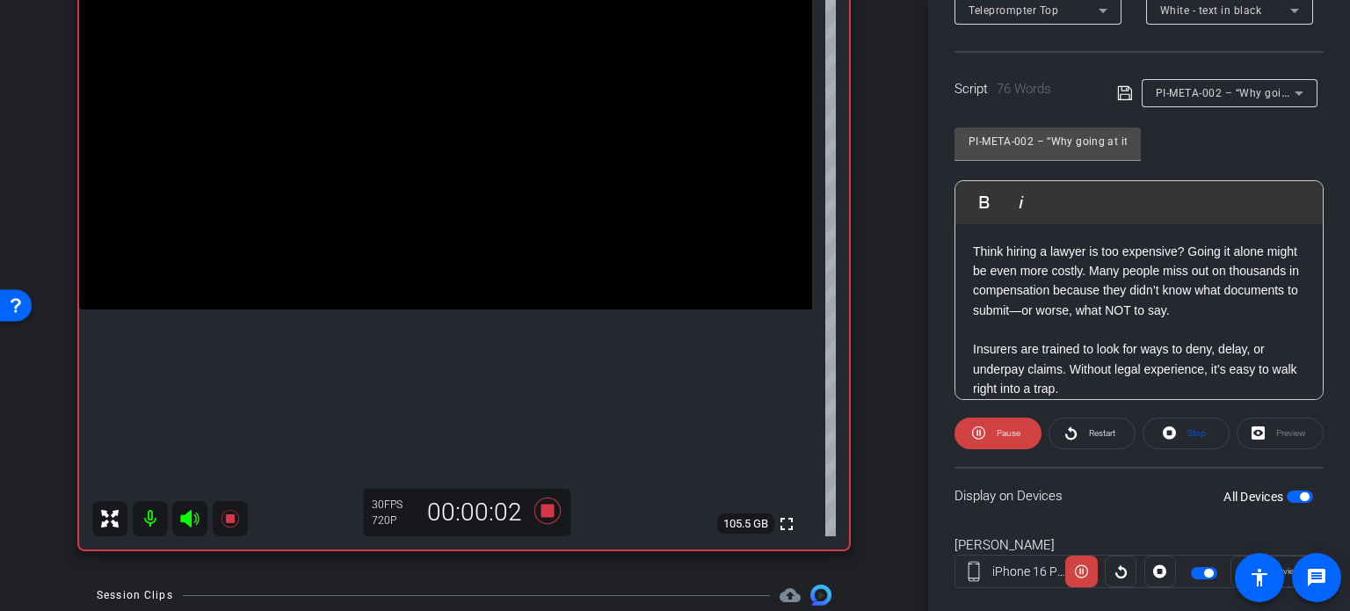
scroll to position [348, 0]
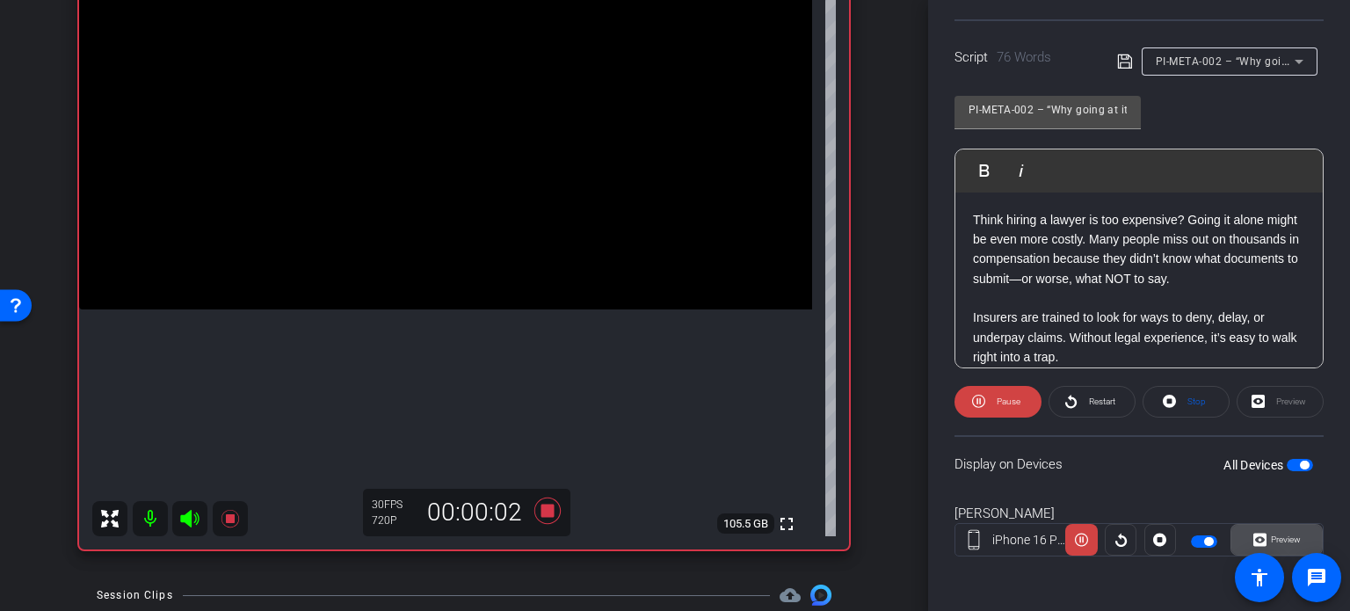
click at [1303, 537] on span at bounding box center [1277, 540] width 91 height 42
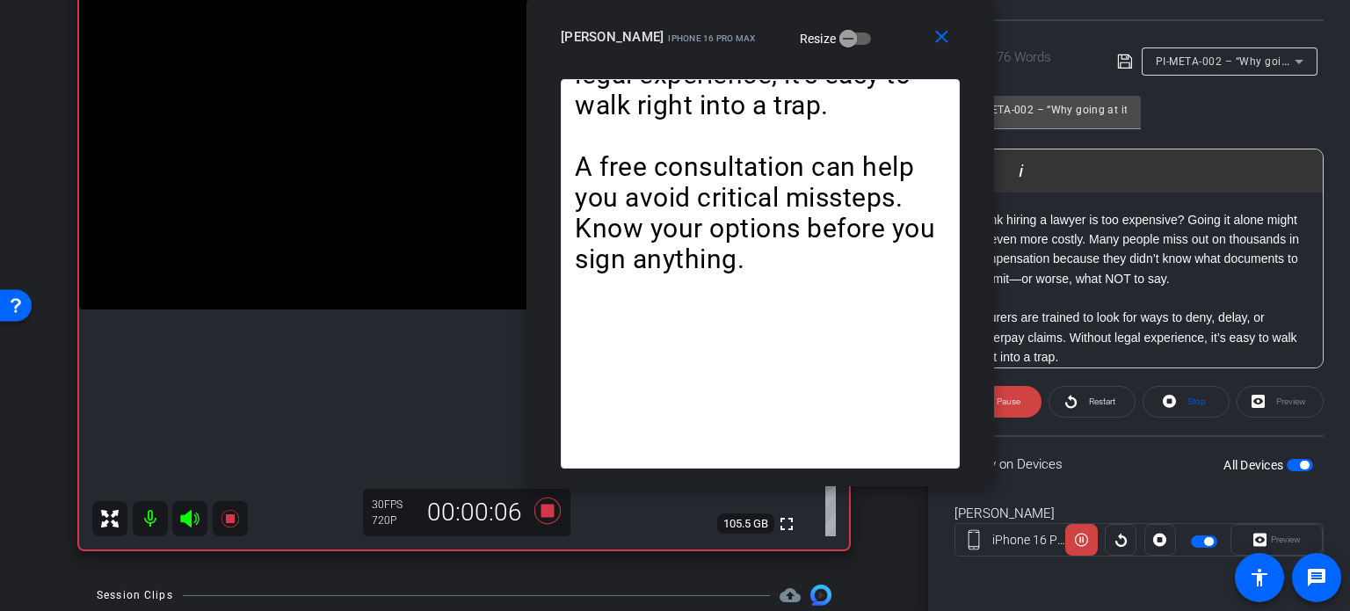
drag, startPoint x: 647, startPoint y: 118, endPoint x: 732, endPoint y: 38, distance: 116.9
click at [732, 38] on div "close connor johnson iPhone 16 Pro Max Resize" at bounding box center [761, 39] width 468 height 79
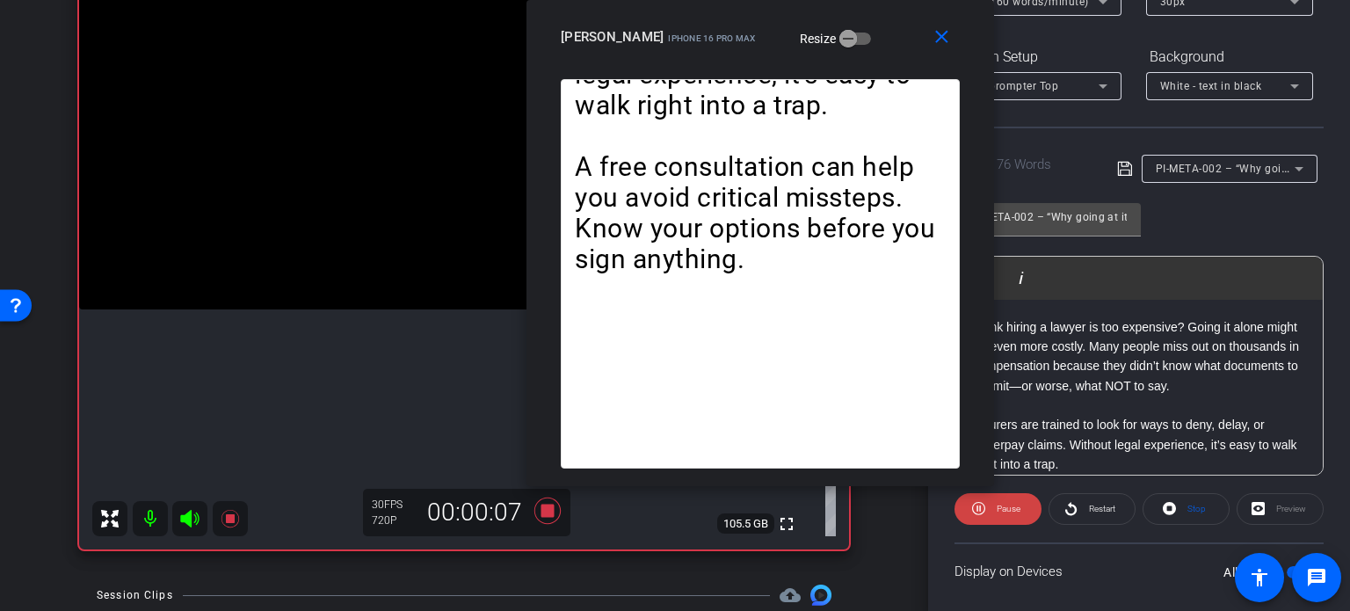
scroll to position [172, 0]
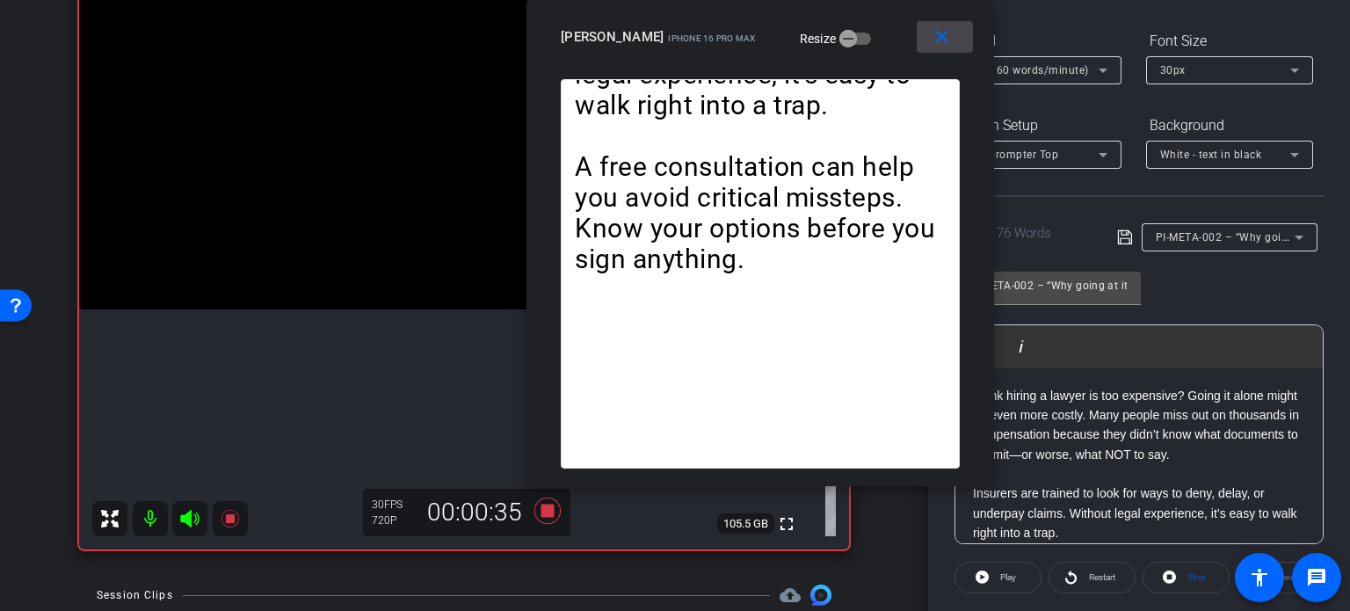
click at [937, 38] on mat-icon "close" at bounding box center [942, 37] width 22 height 22
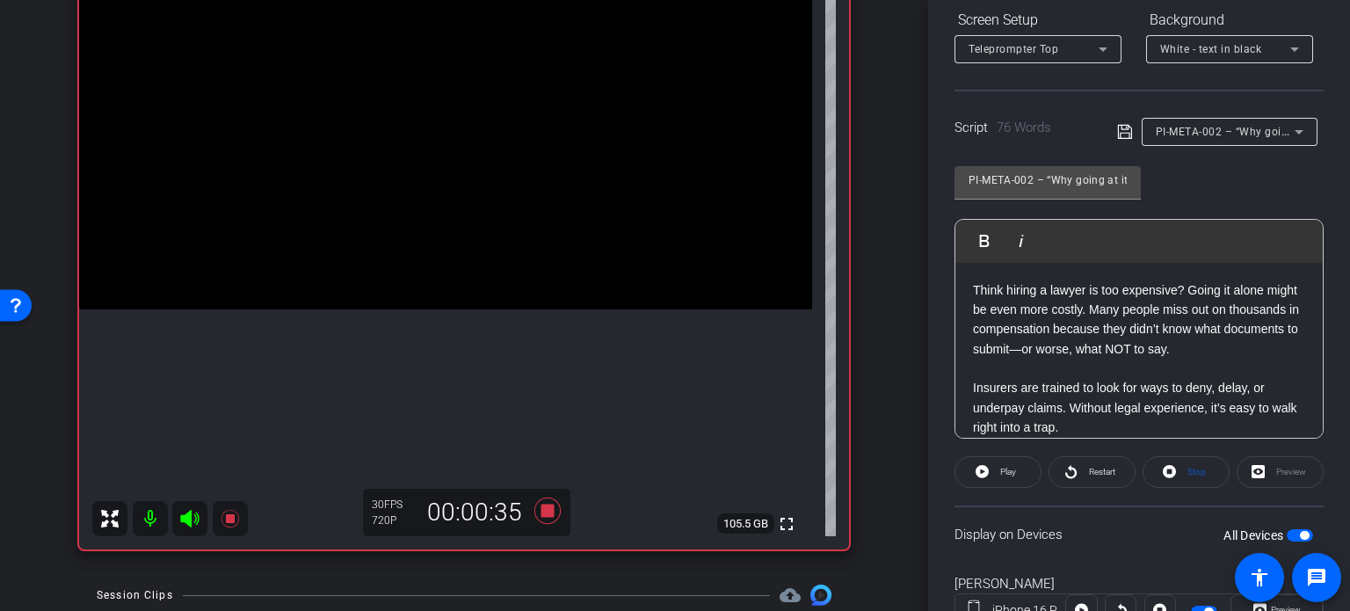
scroll to position [348, 0]
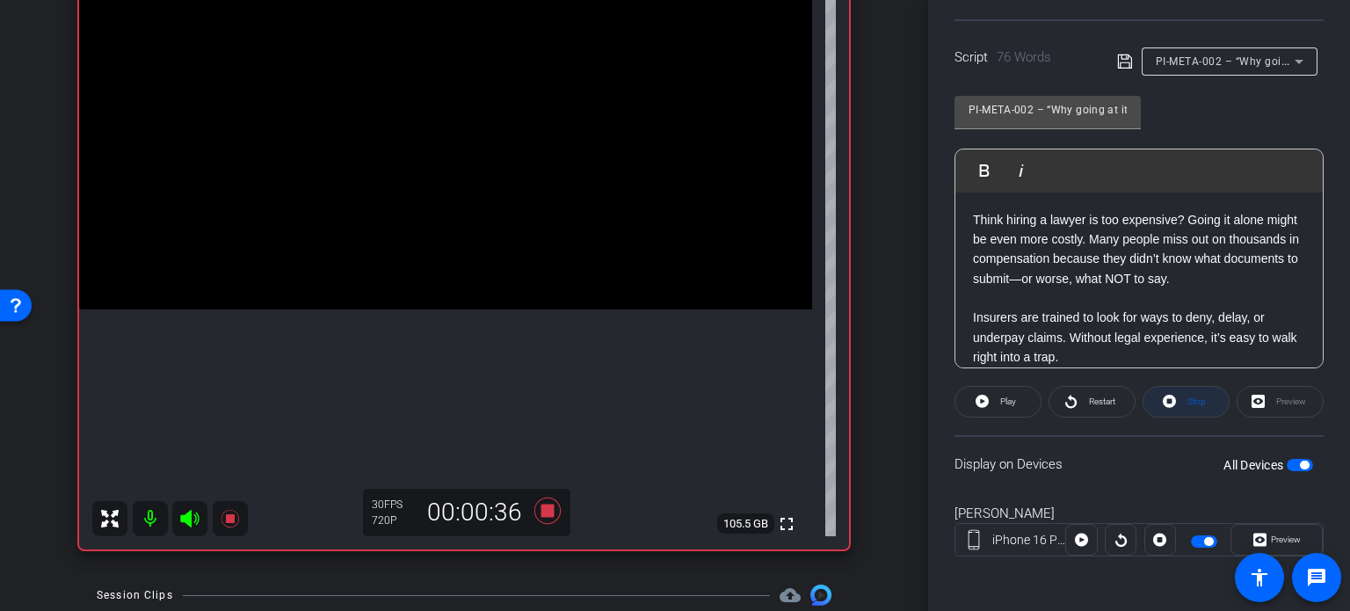
click at [1203, 403] on span at bounding box center [1186, 402] width 85 height 42
click at [536, 510] on icon at bounding box center [547, 511] width 26 height 26
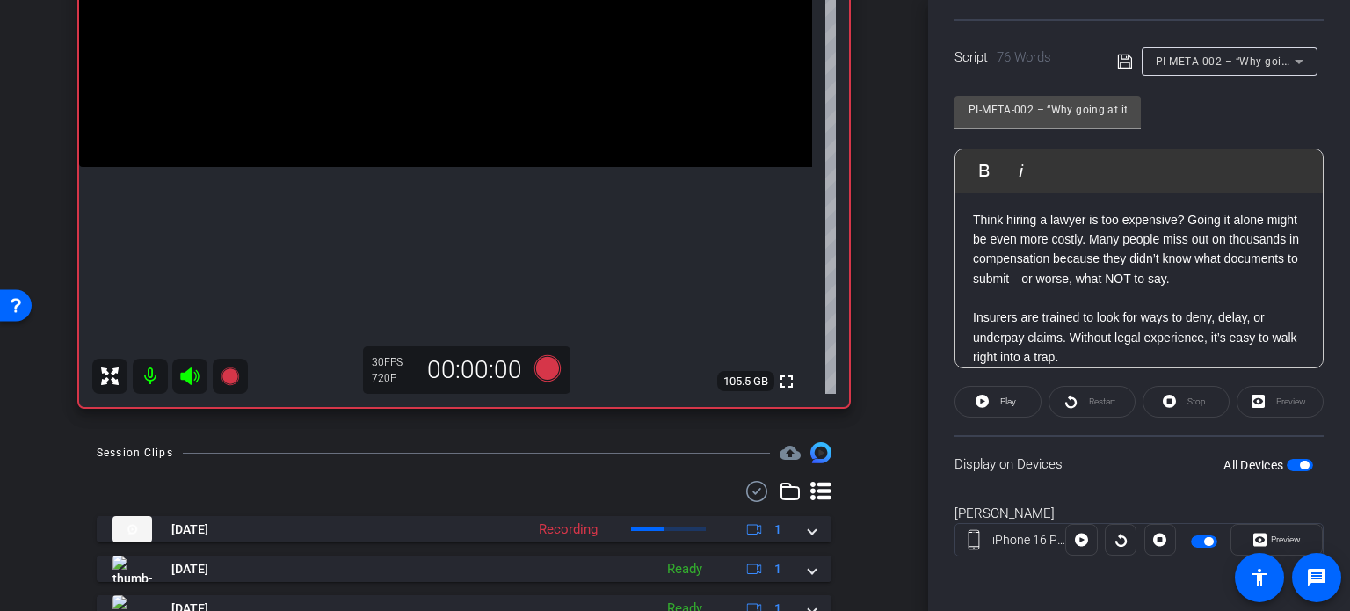
scroll to position [407, 0]
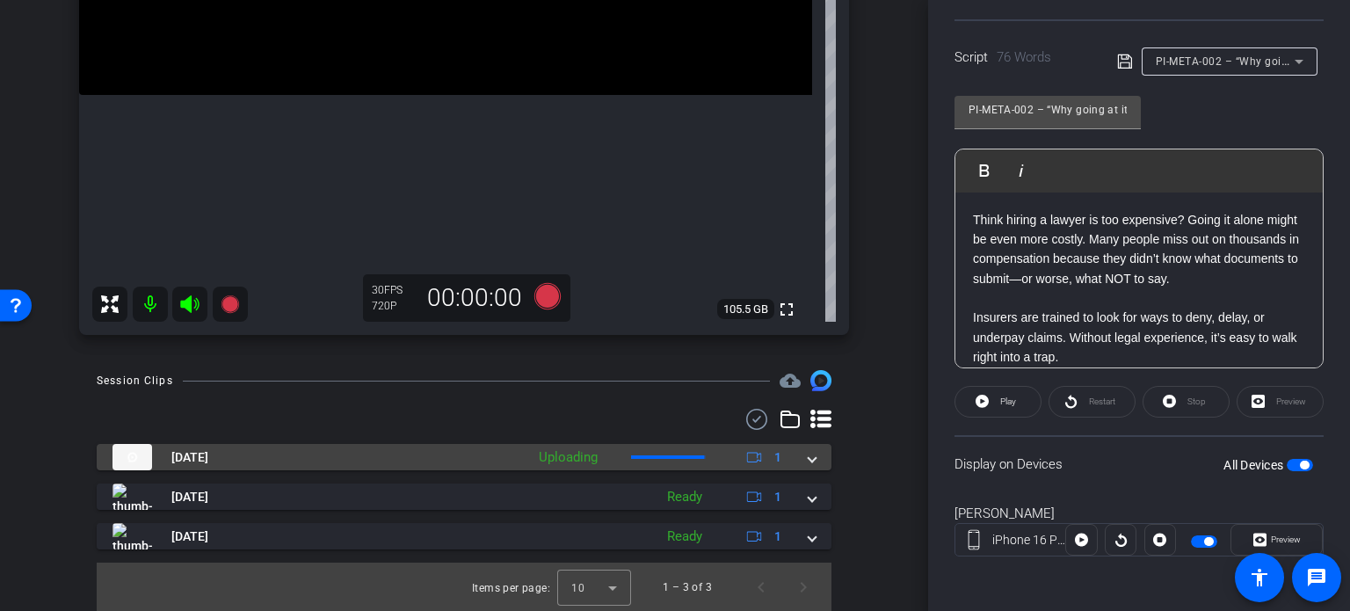
click at [809, 461] on span at bounding box center [812, 457] width 7 height 18
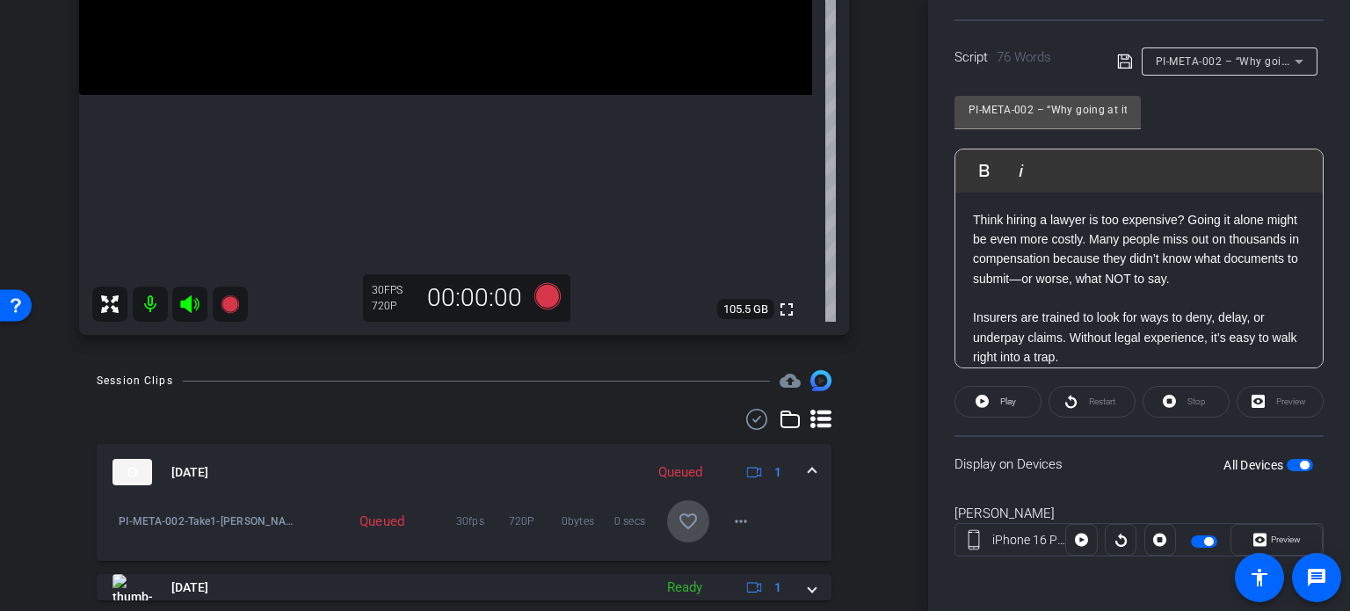
click at [687, 520] on mat-icon "favorite_border" at bounding box center [688, 521] width 21 height 21
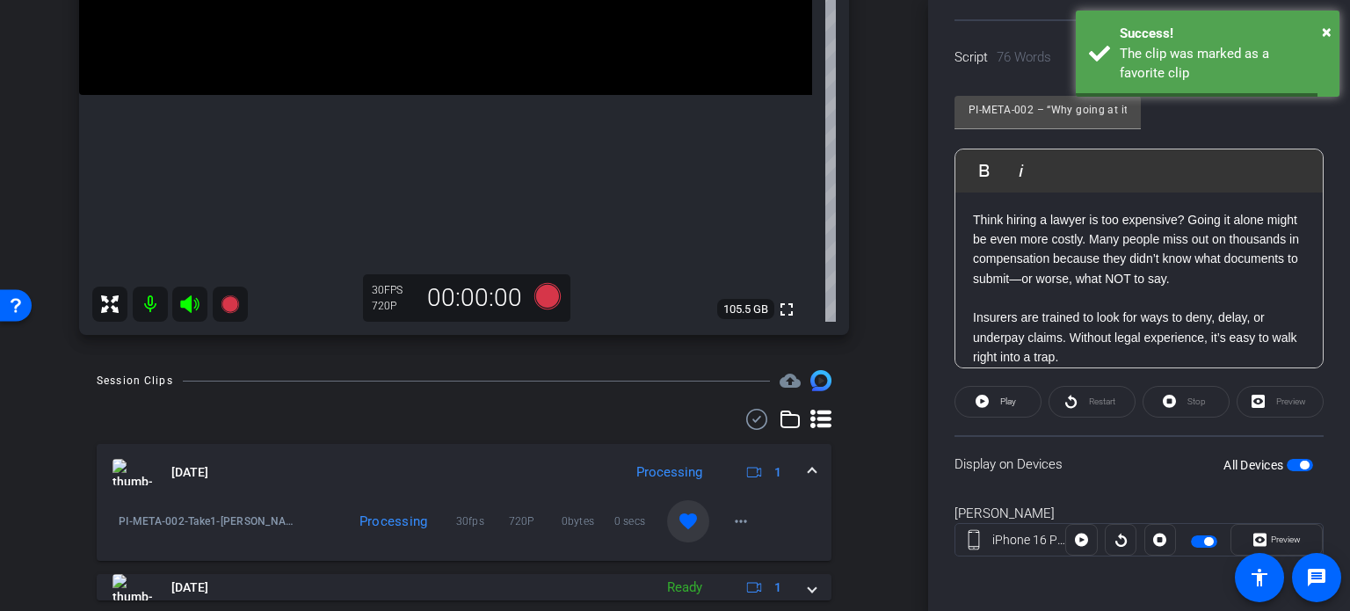
click at [809, 470] on span at bounding box center [812, 472] width 7 height 18
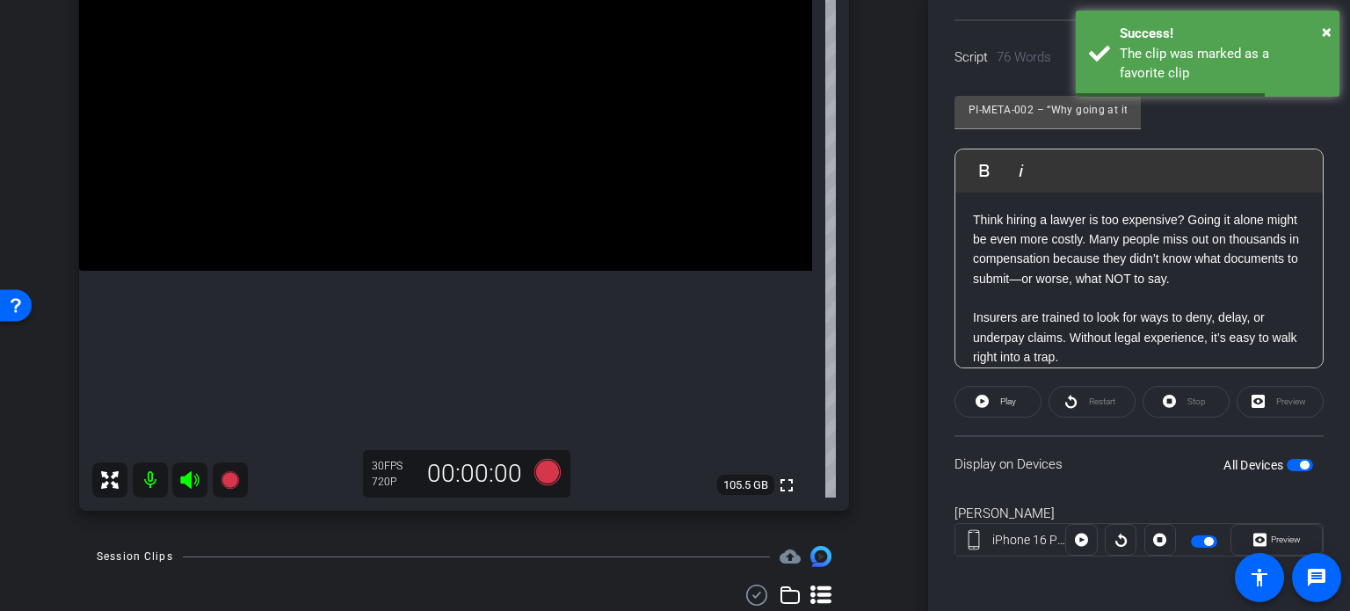
scroll to position [172, 0]
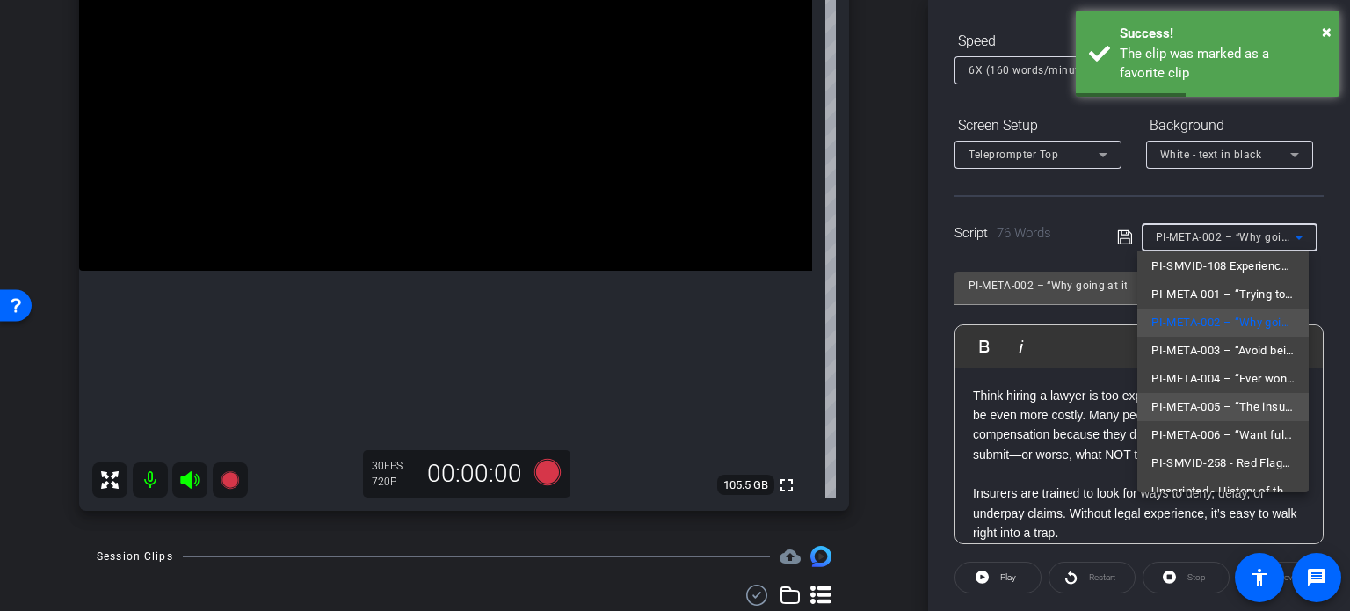
scroll to position [222, 0]
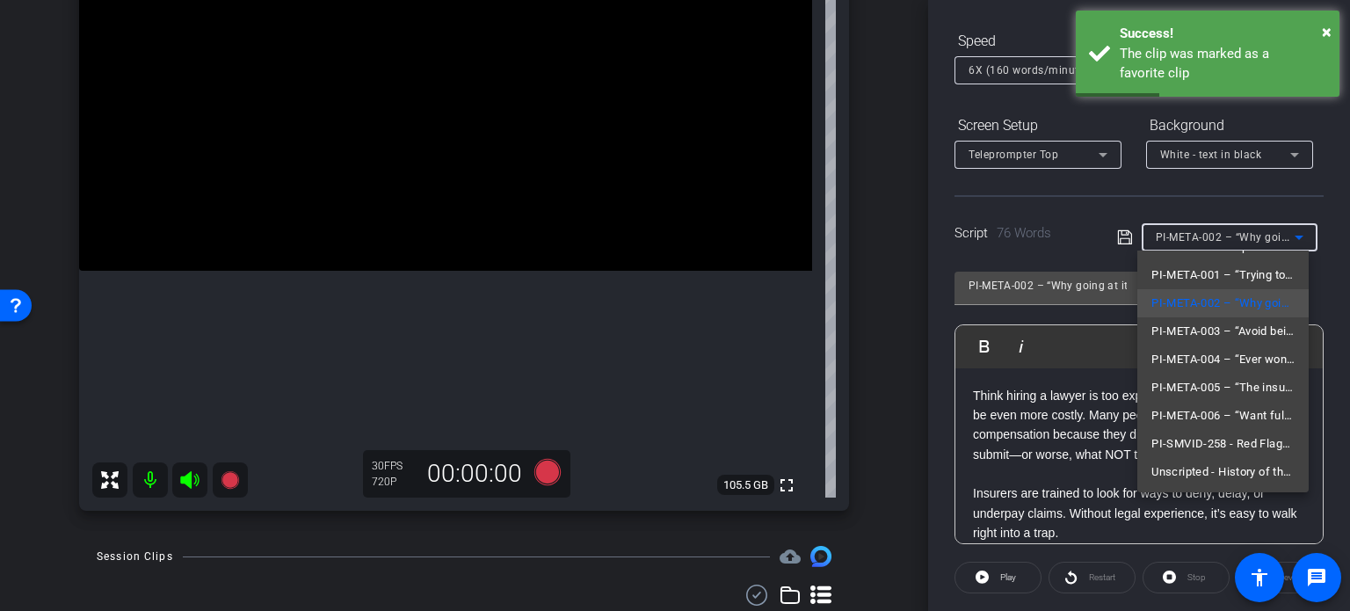
click at [1231, 332] on span "PI-META-003 – “Avoid being outmaneuvered—how insurers push claimants into mista…" at bounding box center [1223, 331] width 143 height 21
type input "PI-META-003 – “Avoid being outmaneuvered—how insurers push claimants into mista…"
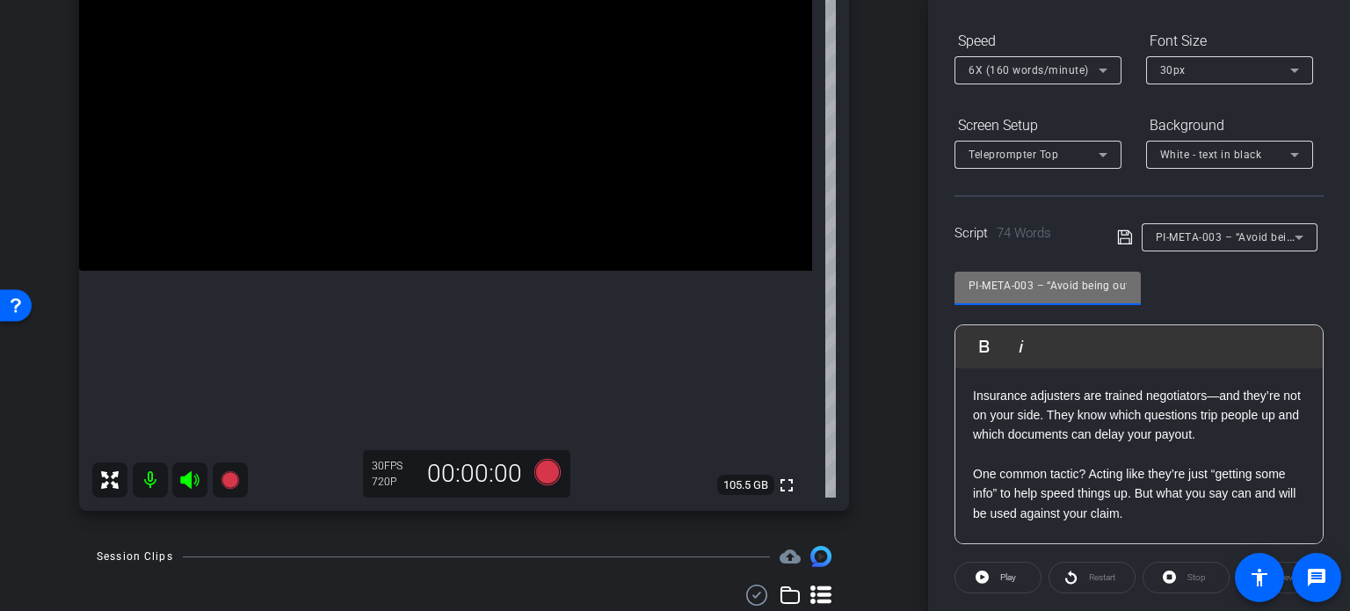
drag, startPoint x: 1034, startPoint y: 288, endPoint x: 916, endPoint y: 294, distance: 118.0
click at [916, 294] on div "arrow_back Crawford,Penn_Shoot17_10012025 Back to project Send invite account_b…" at bounding box center [675, 305] width 1350 height 611
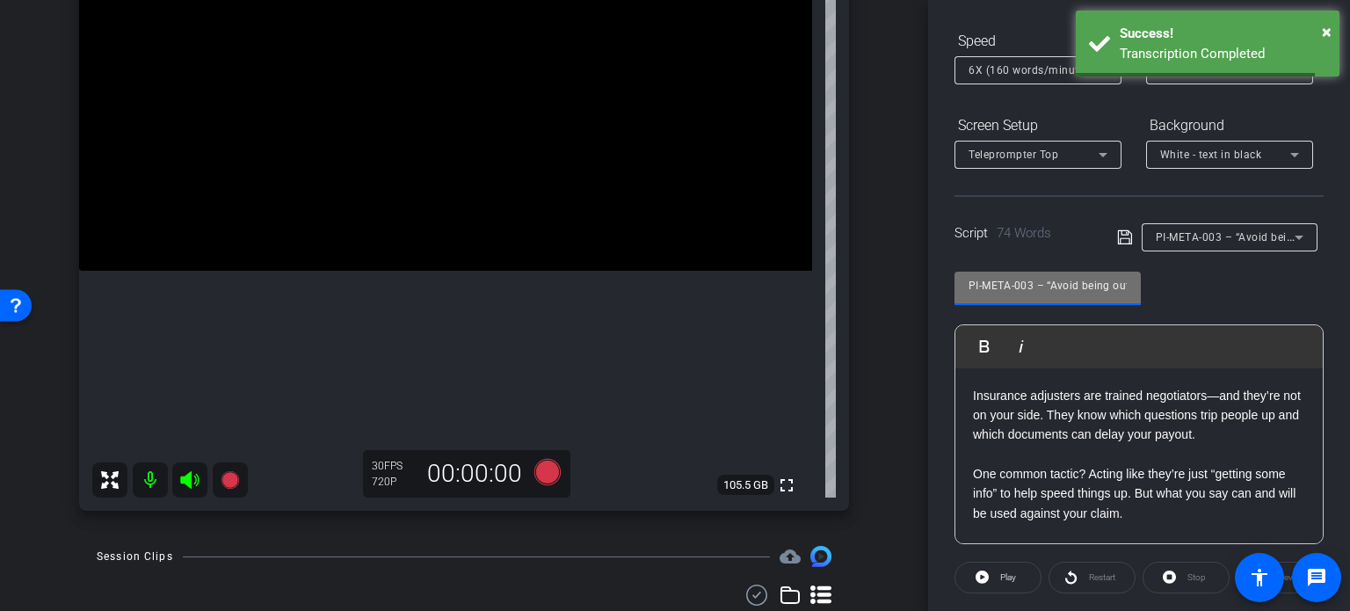
click at [876, 337] on div "arrow_back Crawford,Penn_Shoot17_10012025 Back to project Send invite account_b…" at bounding box center [464, 74] width 928 height 611
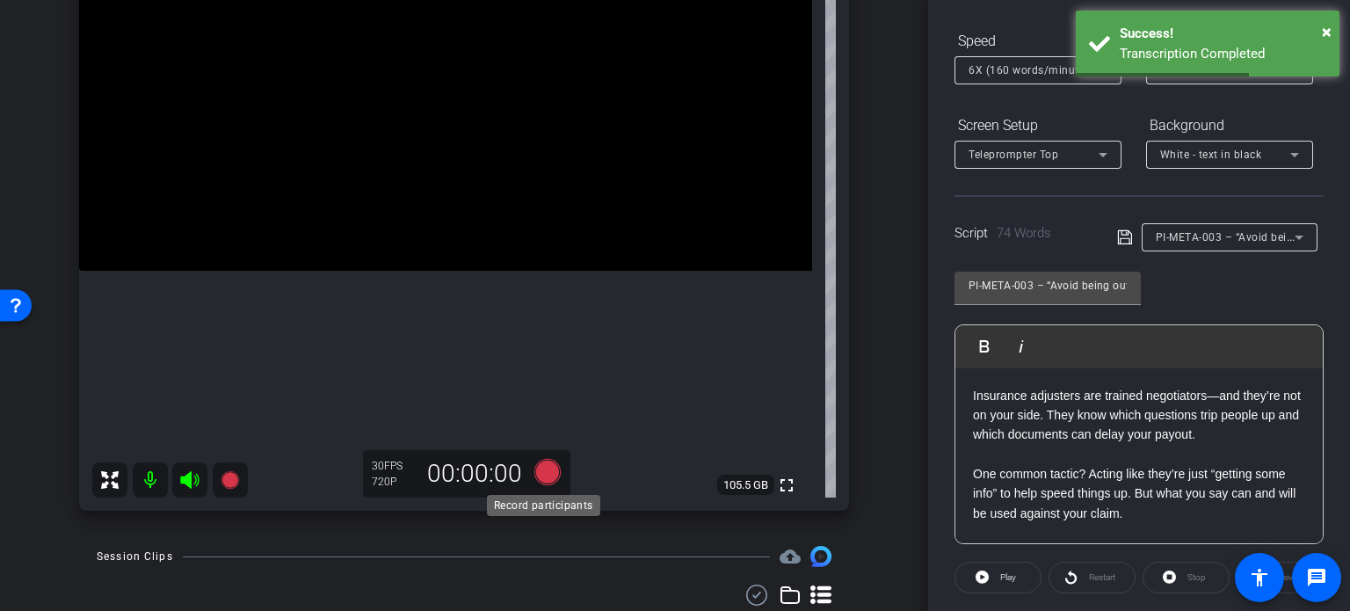
click at [546, 474] on icon at bounding box center [547, 472] width 26 height 26
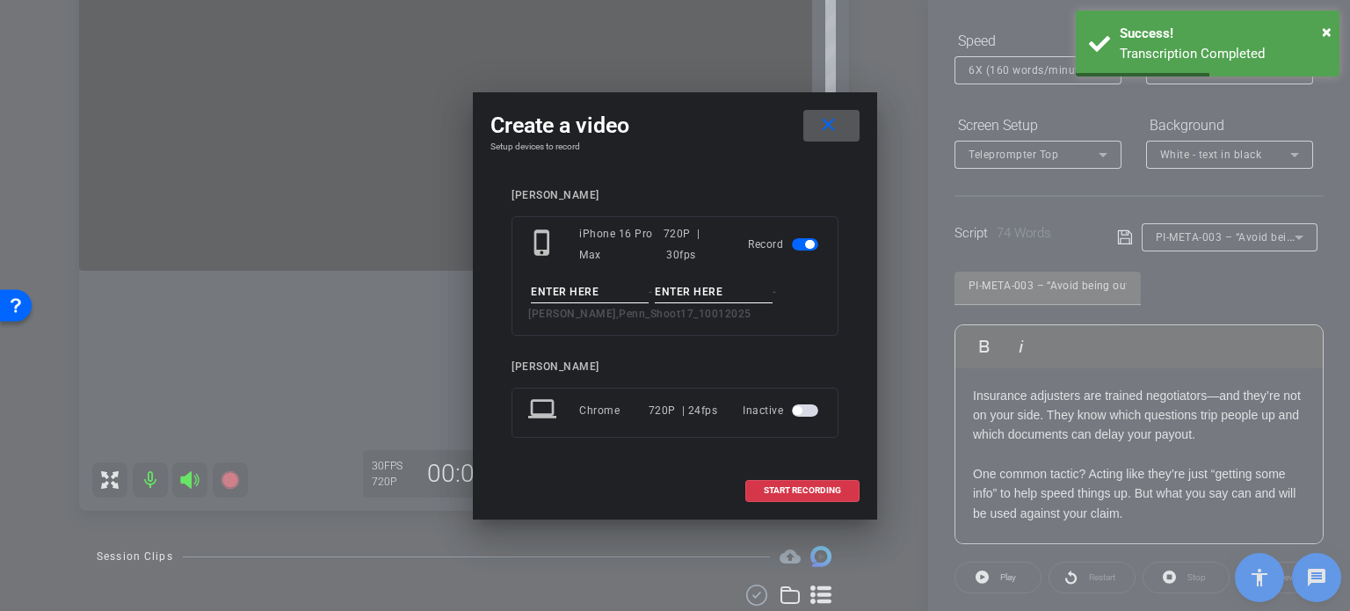
click at [556, 286] on input at bounding box center [590, 292] width 118 height 22
paste input "PI-META-003"
type input "PI-META-003"
click at [686, 296] on input at bounding box center [714, 292] width 118 height 22
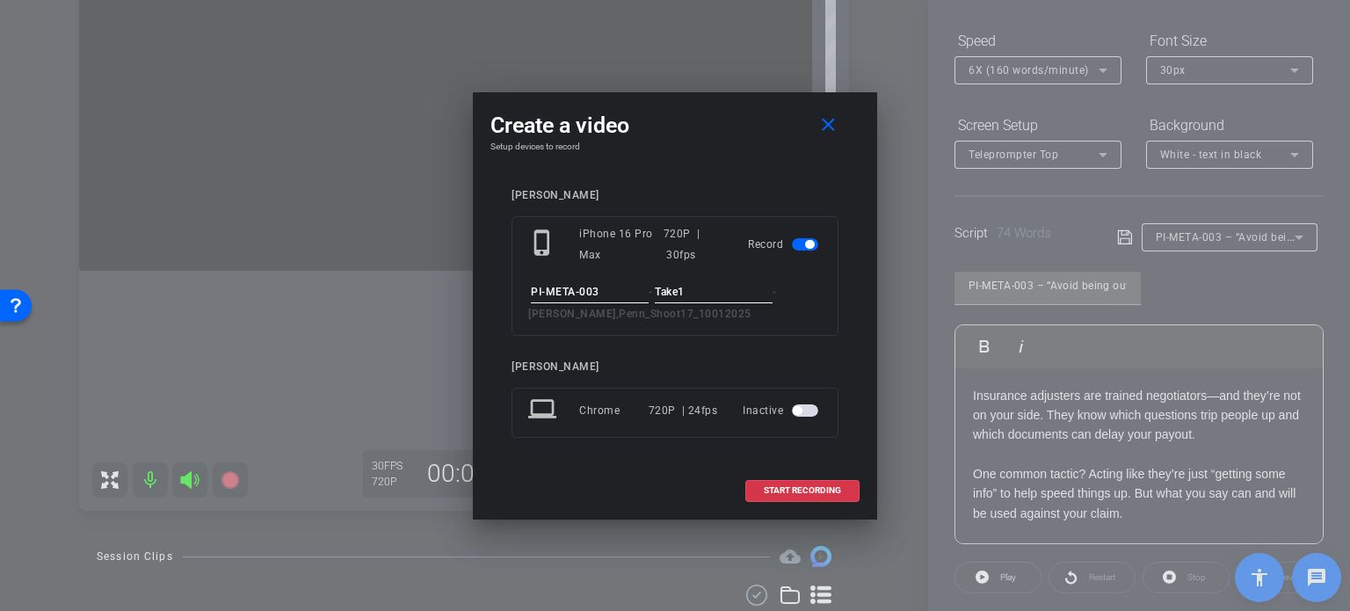
type input "Take1"
click at [724, 179] on div "connor johnson phone_iphone iPhone 16 Pro Max 720P | 30fps Record PI-META-003 -…" at bounding box center [674, 325] width 369 height 309
click at [788, 493] on span "START RECORDING" at bounding box center [802, 490] width 77 height 9
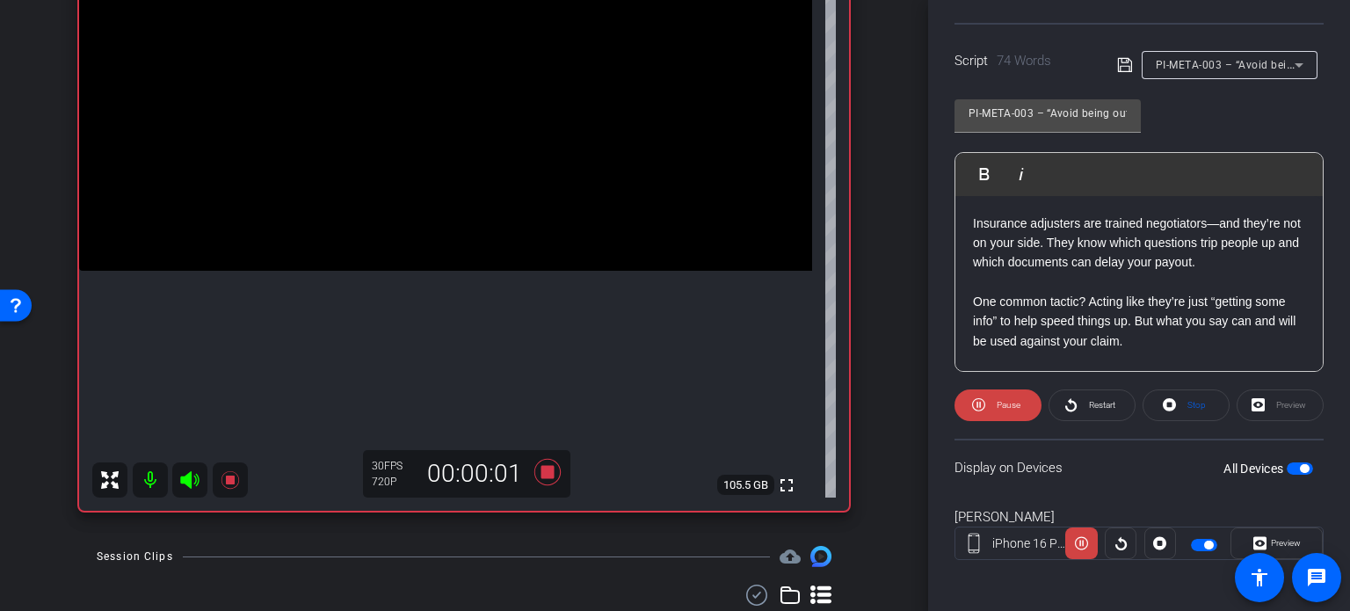
scroll to position [348, 0]
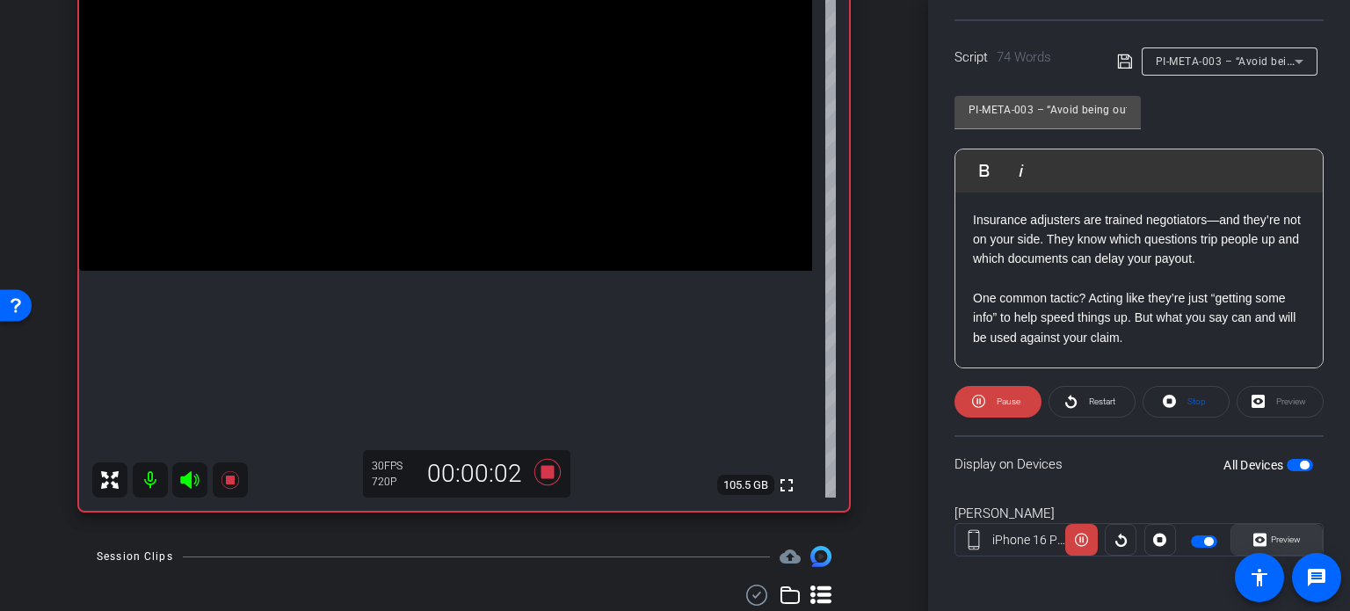
click at [1289, 536] on span "Preview" at bounding box center [1286, 539] width 30 height 10
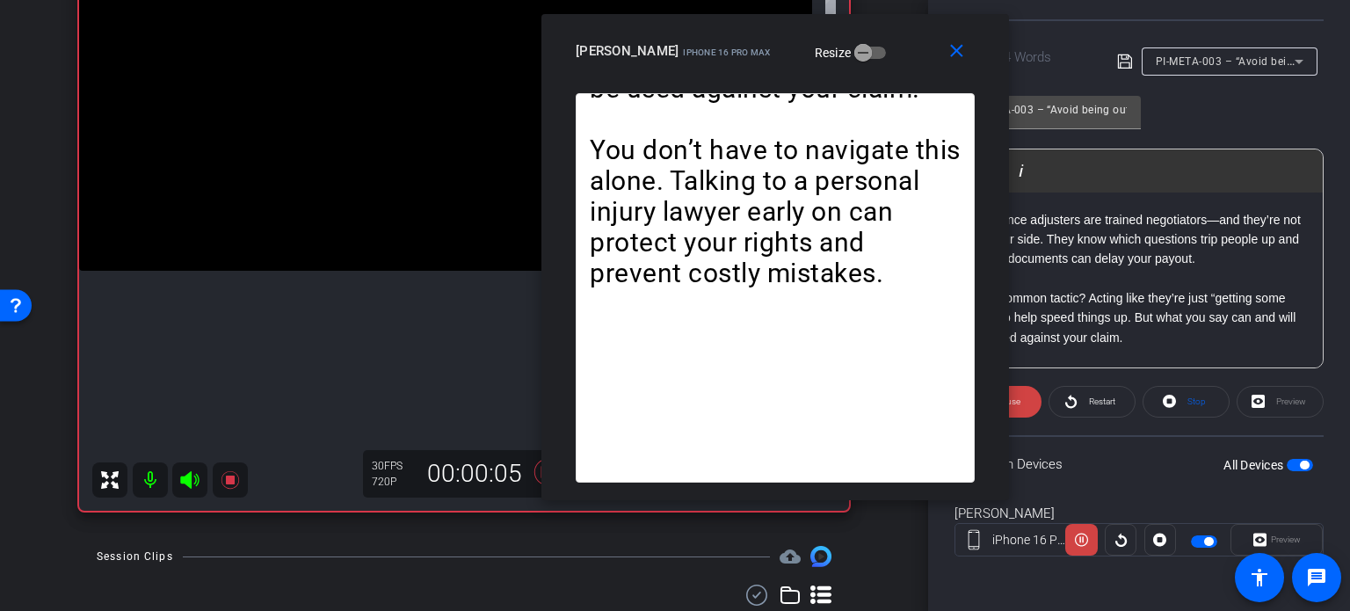
drag, startPoint x: 680, startPoint y: 105, endPoint x: 781, endPoint y: 56, distance: 111.3
click at [788, 56] on mat-slide-toggle "Resize" at bounding box center [837, 52] width 98 height 28
click at [956, 52] on mat-icon "close" at bounding box center [957, 51] width 22 height 22
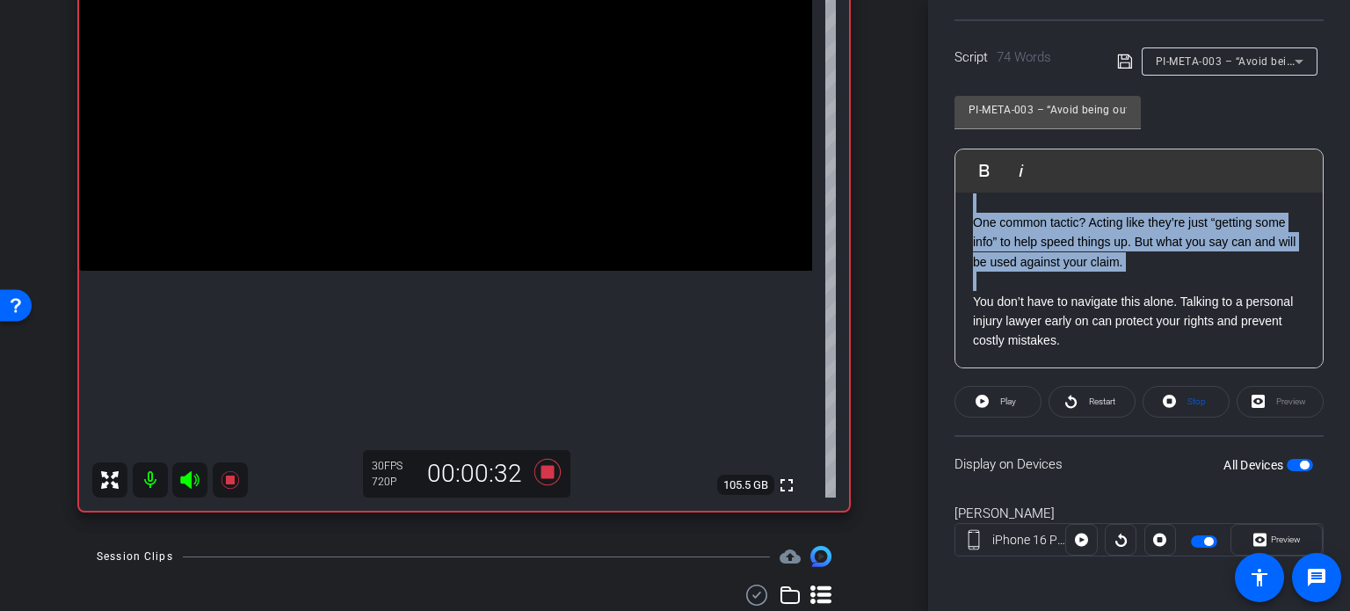
scroll to position [0, 0]
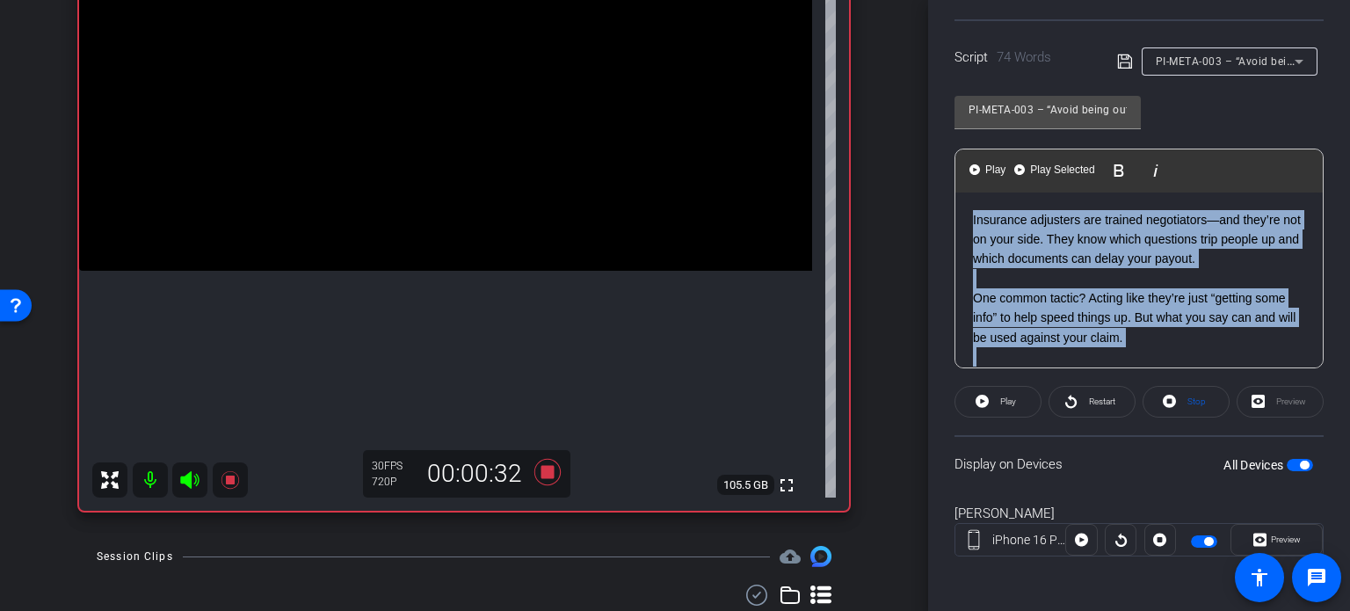
drag, startPoint x: 981, startPoint y: 284, endPoint x: 908, endPoint y: 124, distance: 175.8
click at [908, 124] on div "arrow_back Crawford,Penn_Shoot17_10012025 Back to project Send invite account_b…" at bounding box center [675, 305] width 1350 height 611
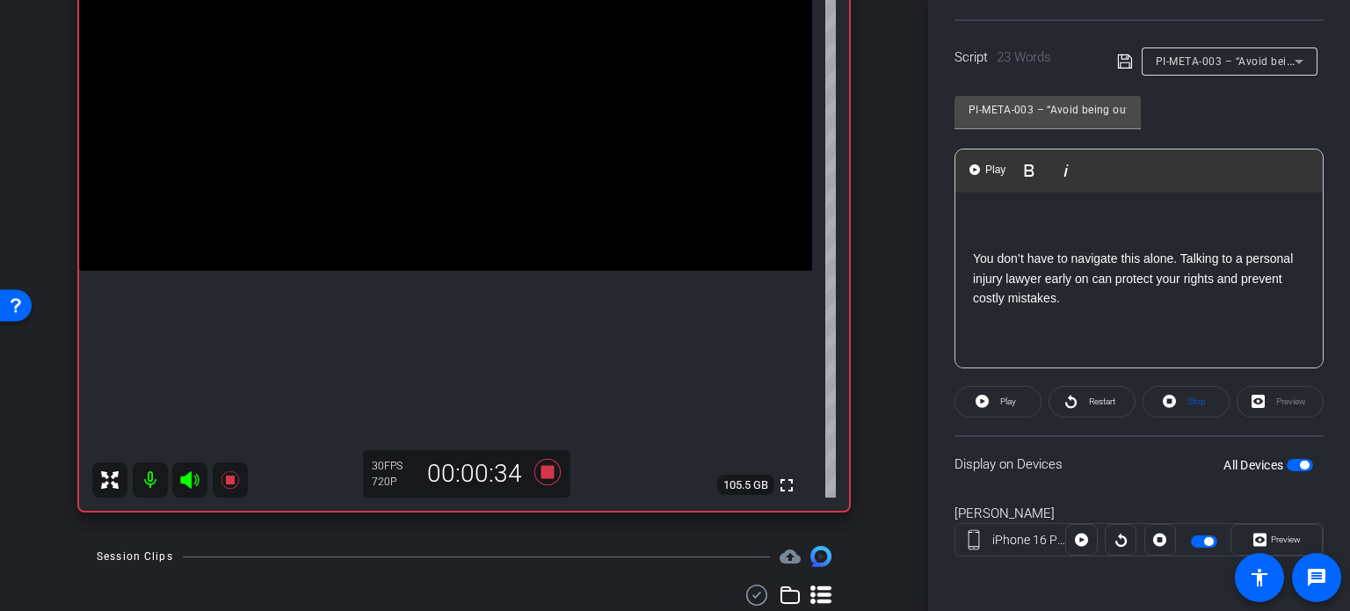
click at [1300, 461] on span "button" at bounding box center [1304, 465] width 9 height 9
click at [1294, 460] on span "button" at bounding box center [1300, 465] width 26 height 12
click at [1203, 393] on span at bounding box center [1186, 402] width 85 height 42
click at [979, 403] on icon at bounding box center [982, 401] width 13 height 13
click at [1287, 537] on span "Preview" at bounding box center [1286, 539] width 30 height 10
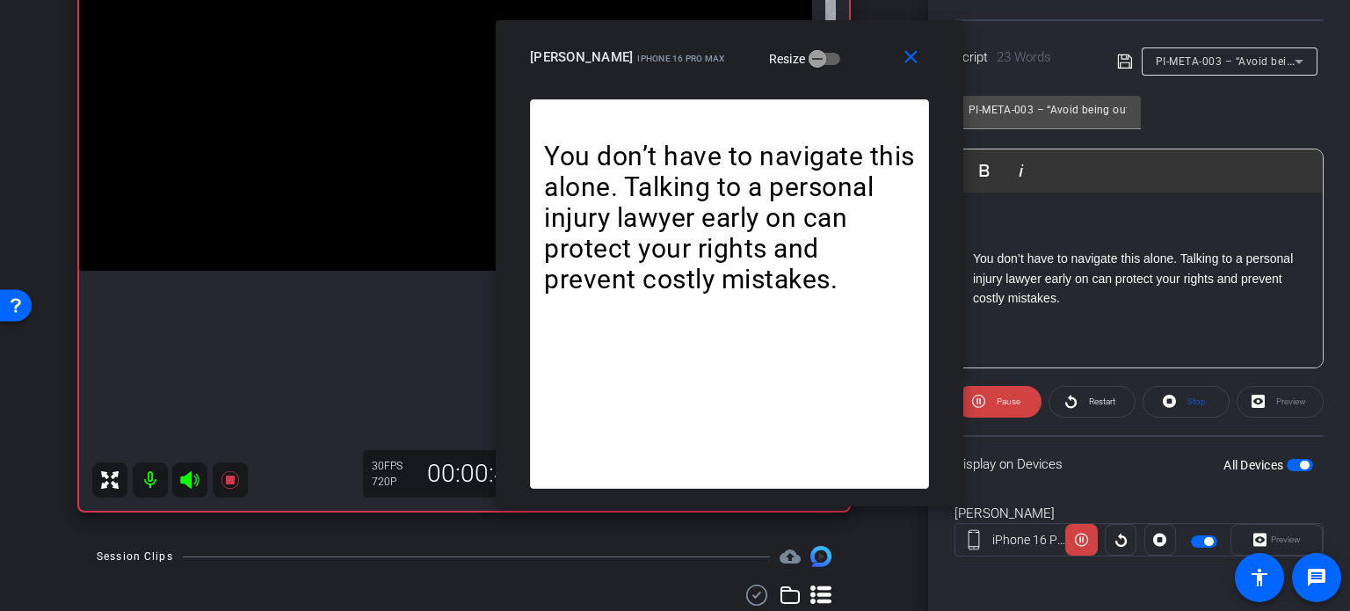
drag, startPoint x: 673, startPoint y: 116, endPoint x: 728, endPoint y: 74, distance: 68.9
click at [728, 74] on div "close connor johnson iPhone 16 Pro Max Resize" at bounding box center [730, 59] width 468 height 79
click at [901, 48] on mat-icon "close" at bounding box center [911, 58] width 22 height 22
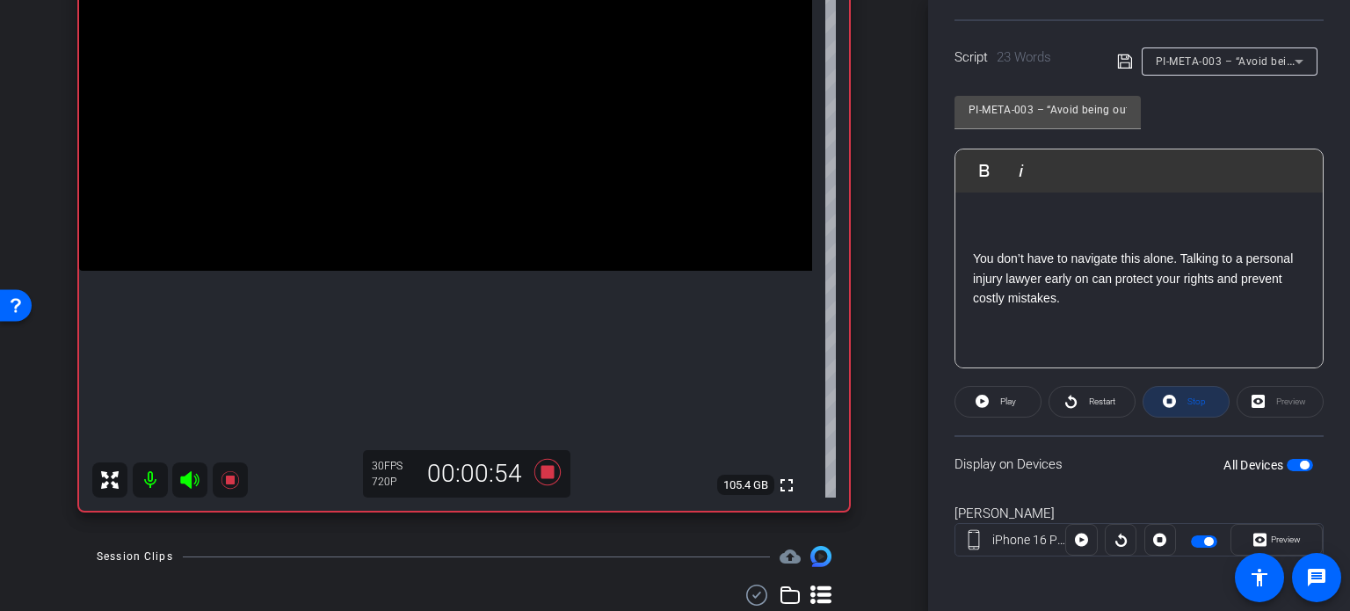
click at [1198, 396] on span "Stop" at bounding box center [1197, 401] width 18 height 10
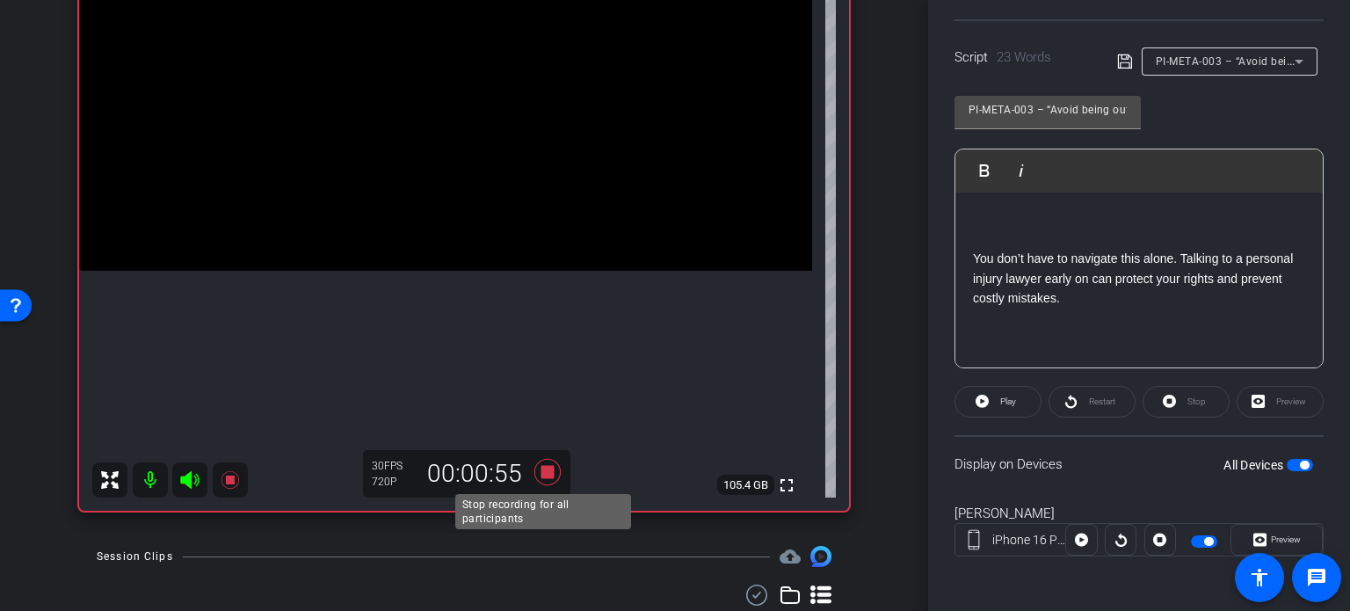
click at [541, 460] on icon at bounding box center [548, 472] width 42 height 32
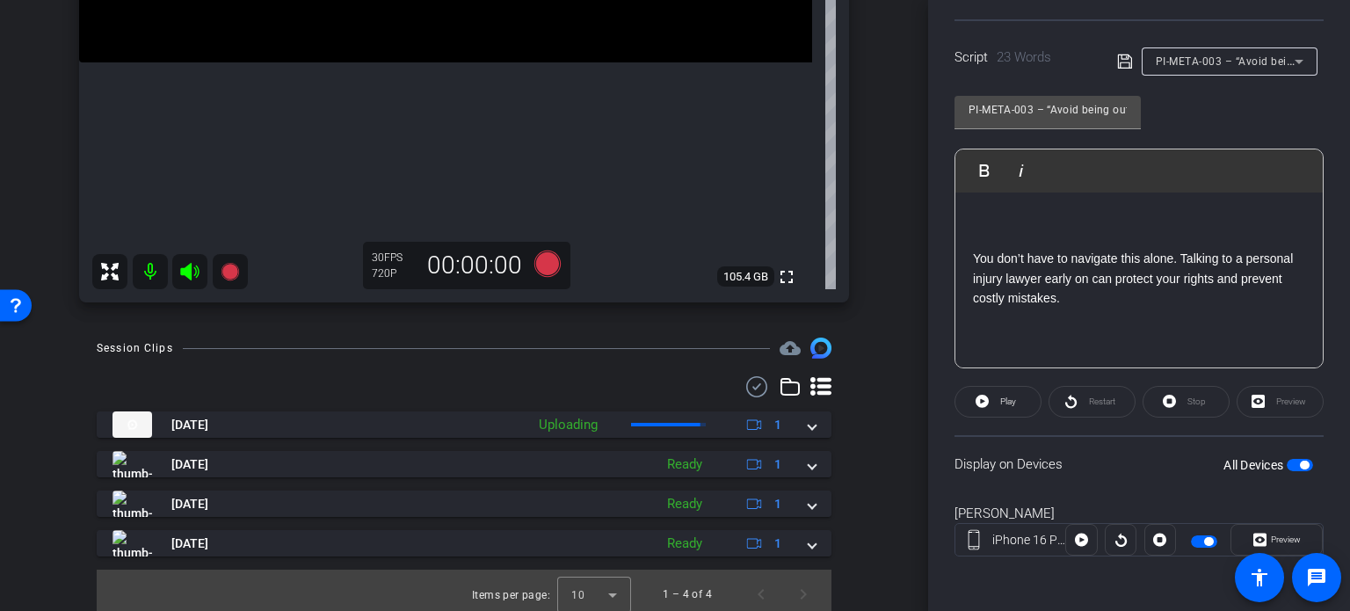
scroll to position [447, 0]
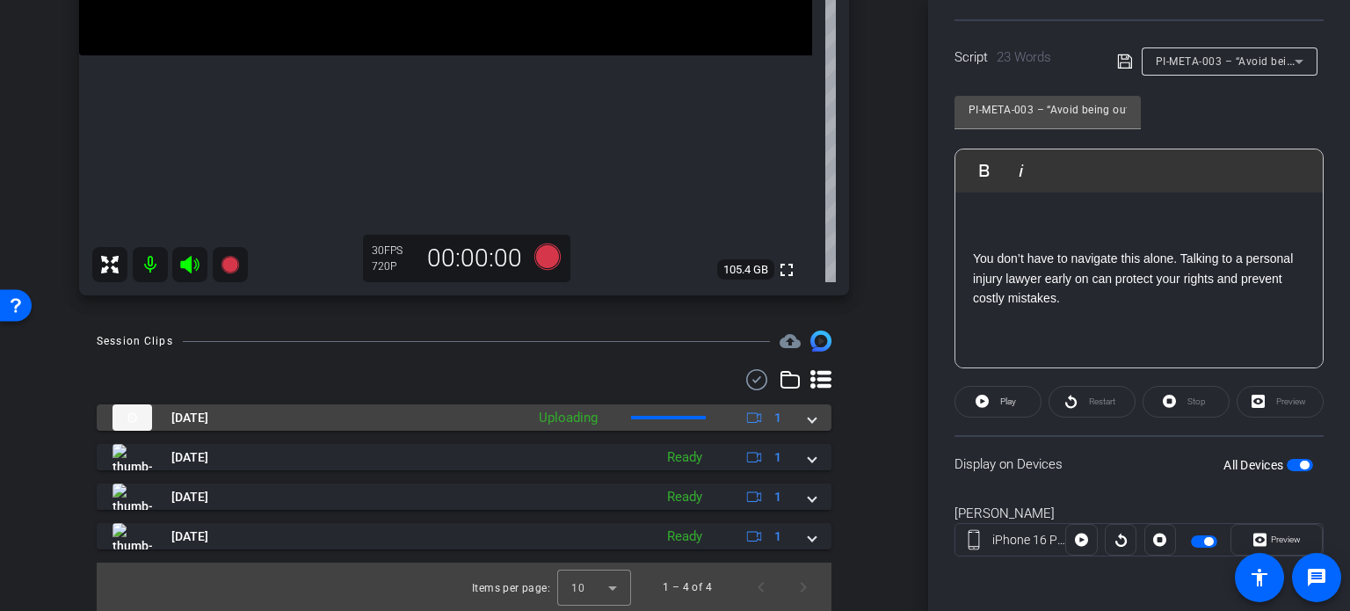
click at [809, 414] on span at bounding box center [812, 418] width 7 height 18
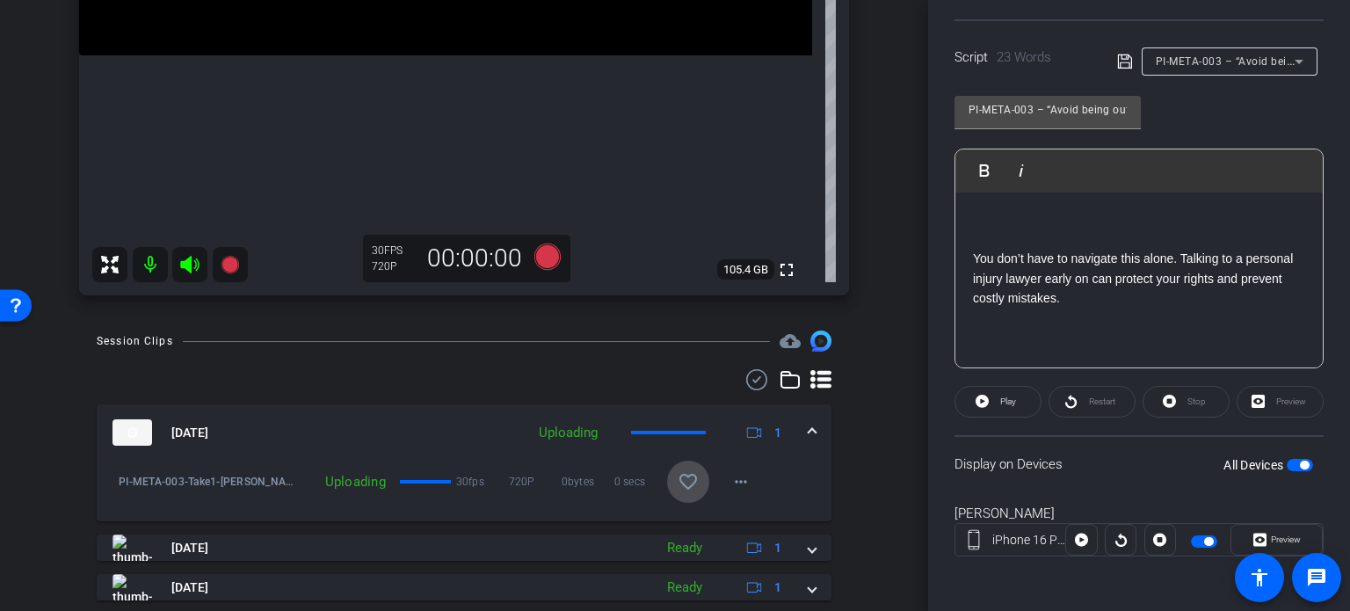
click at [682, 483] on mat-icon "favorite_border" at bounding box center [688, 481] width 21 height 21
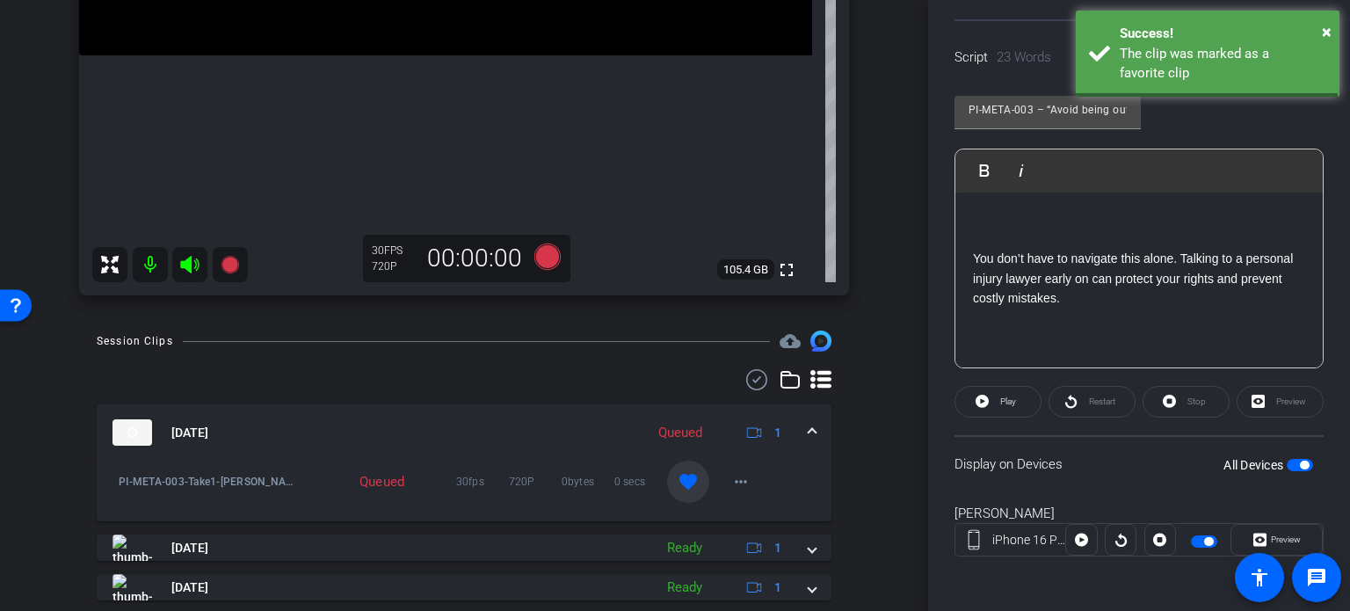
click at [809, 428] on span at bounding box center [812, 433] width 7 height 18
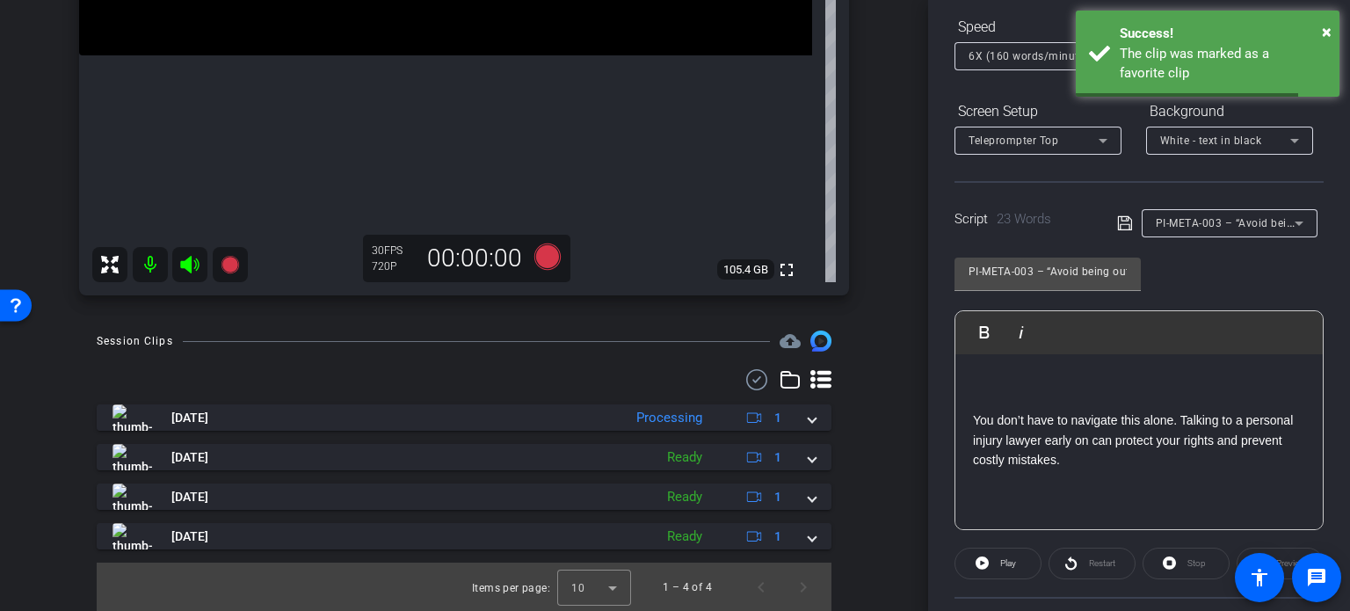
scroll to position [172, 0]
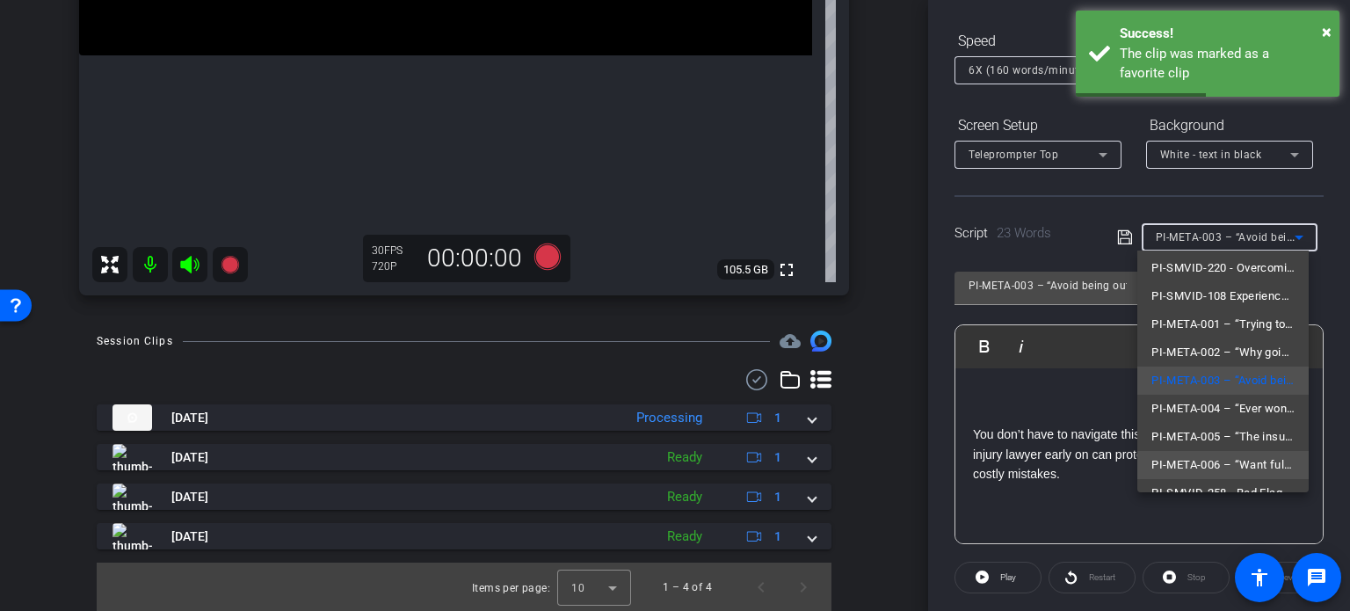
scroll to position [222, 0]
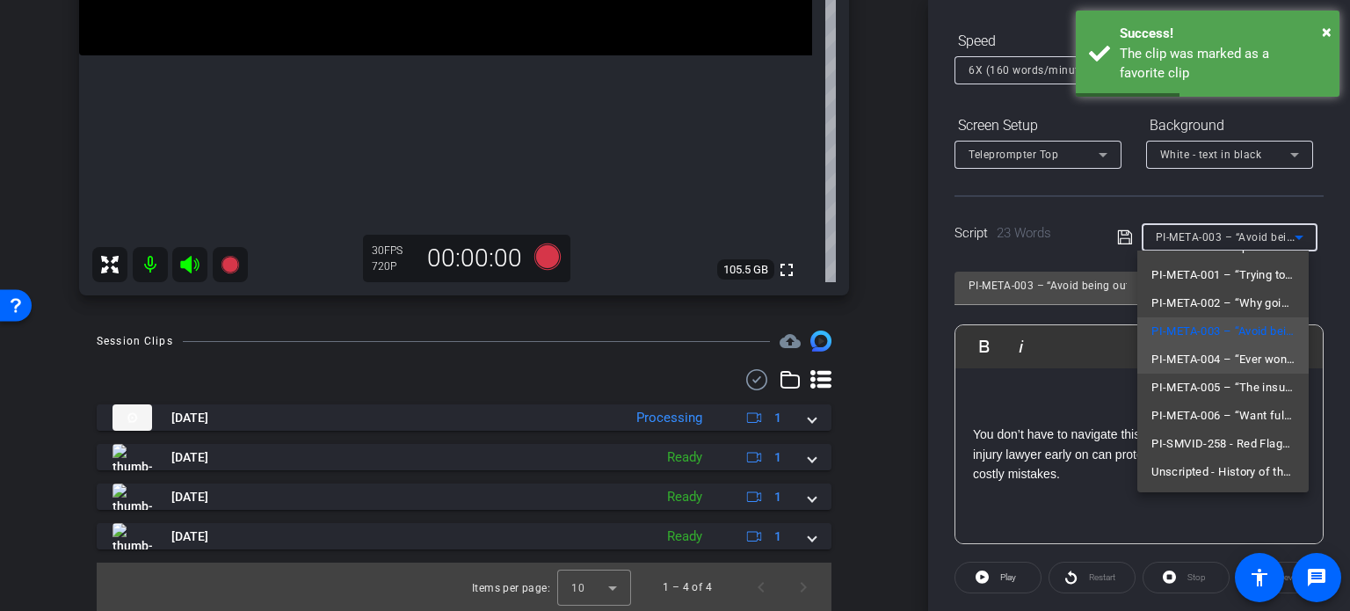
click at [1196, 351] on span "PI-META-004 – “Ever wonder how insurers value your injury claim?”" at bounding box center [1223, 359] width 143 height 21
type input "PI-META-004 – “Ever wonder how insurers value your injury claim?”"
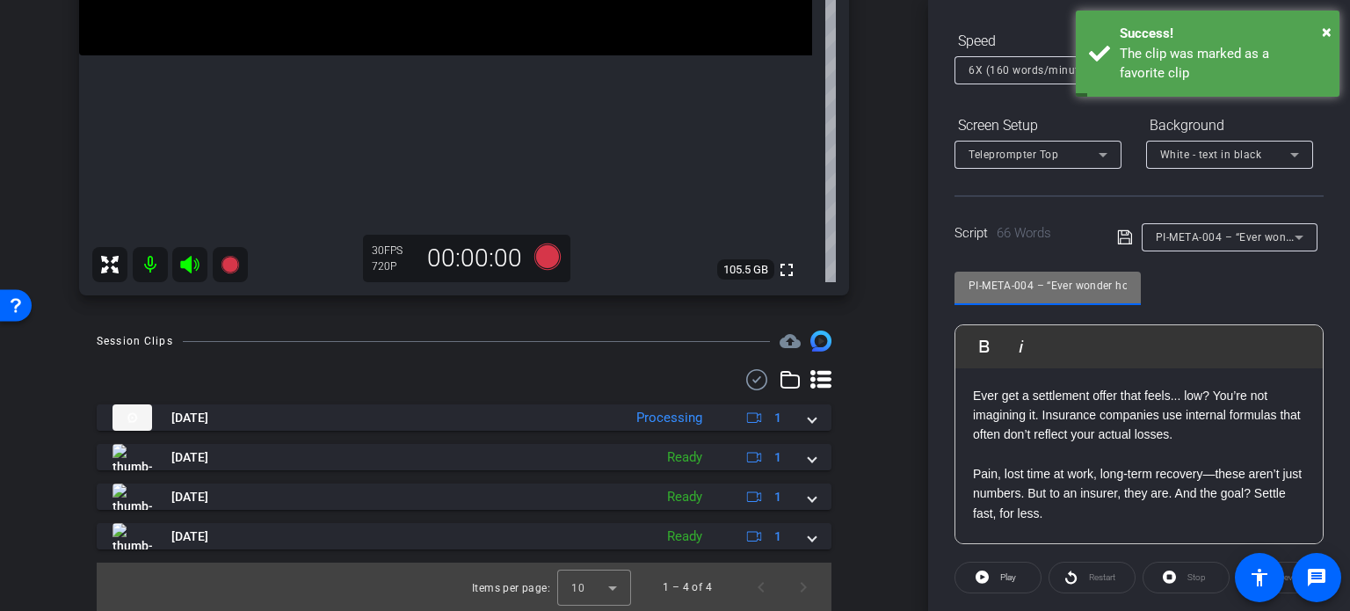
drag, startPoint x: 1034, startPoint y: 280, endPoint x: 924, endPoint y: 287, distance: 110.1
click at [924, 287] on div "arrow_back Crawford,Penn_Shoot17_10012025 Back to project Send invite account_b…" at bounding box center [675, 305] width 1350 height 611
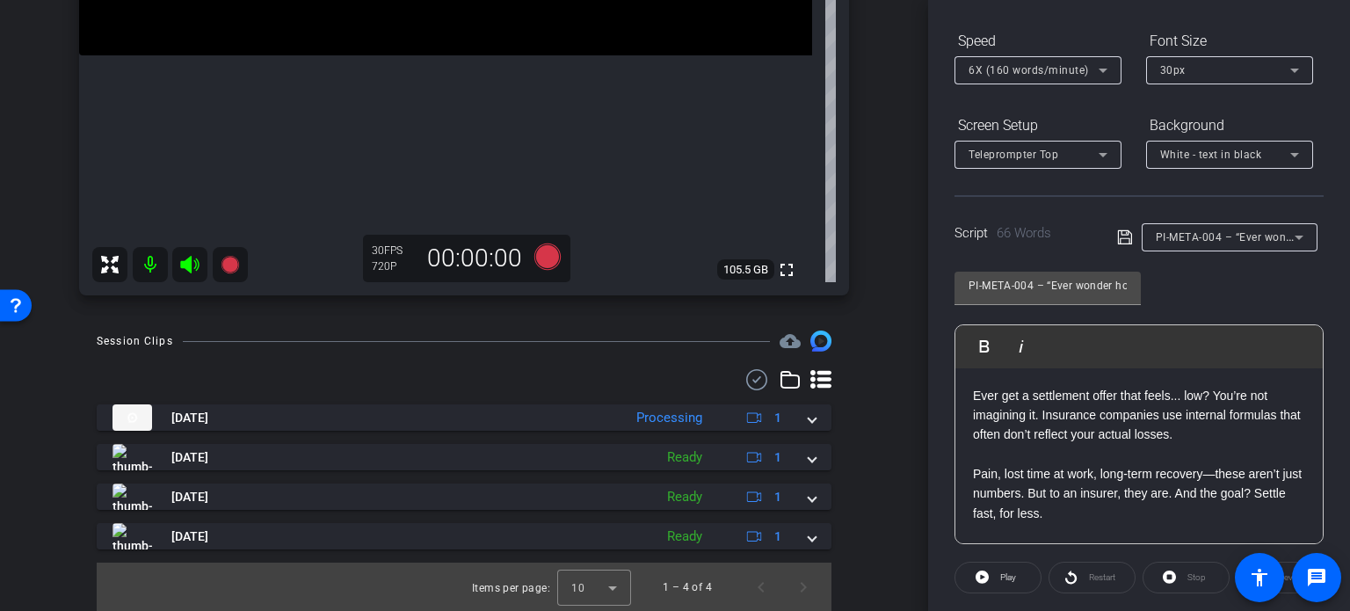
click at [868, 331] on div "Session Clips cloud_upload Oct 1, 2025 Processing 1 PI-META-003-Take1-Crawford-…" at bounding box center [464, 471] width 840 height 281
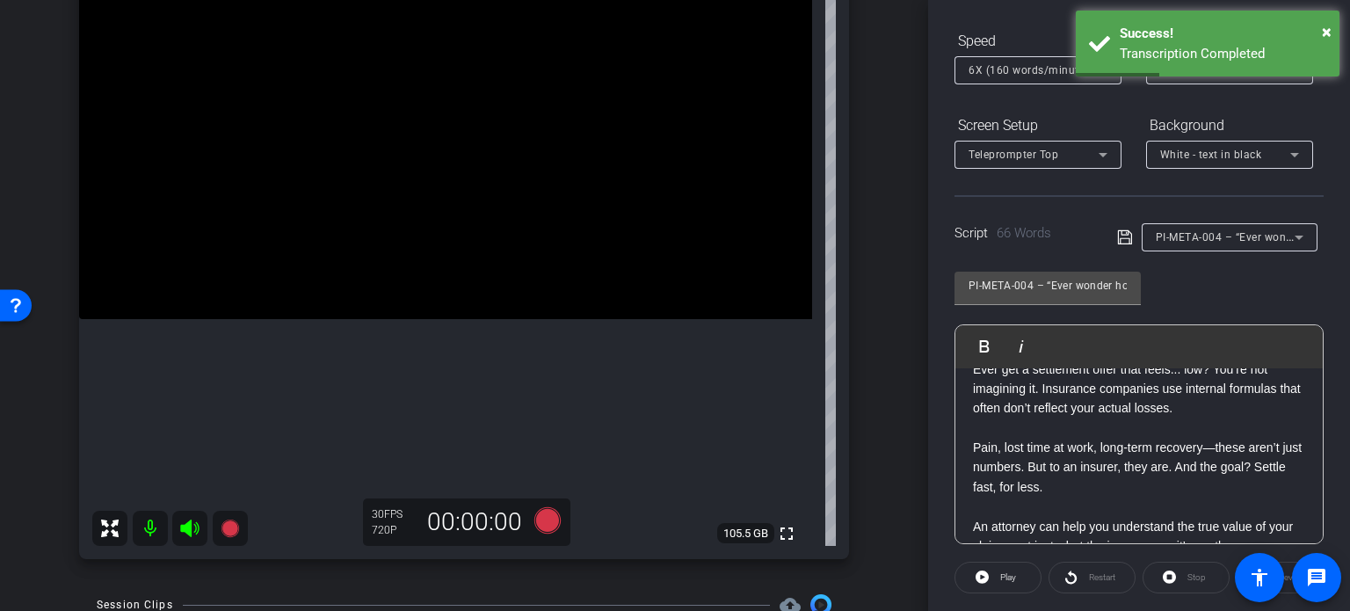
scroll to position [0, 0]
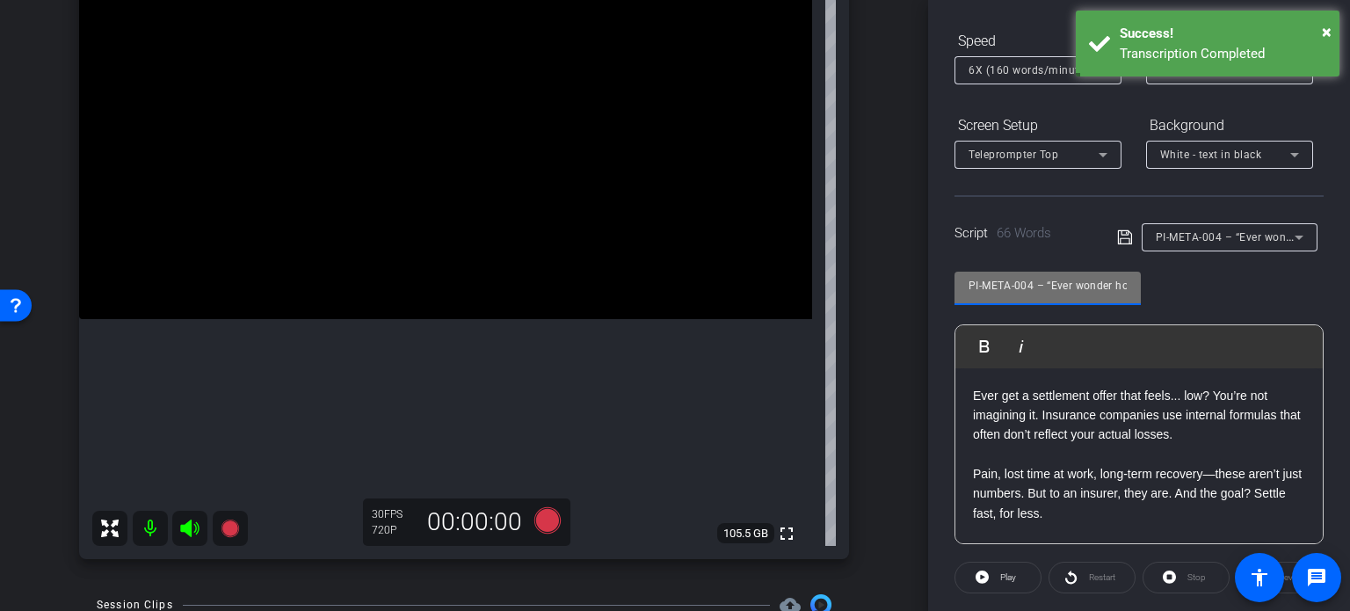
drag, startPoint x: 1035, startPoint y: 280, endPoint x: 842, endPoint y: 262, distance: 193.3
click at [844, 262] on div "arrow_back Crawford,Penn_Shoot17_10012025 Back to project Send invite account_b…" at bounding box center [675, 305] width 1350 height 611
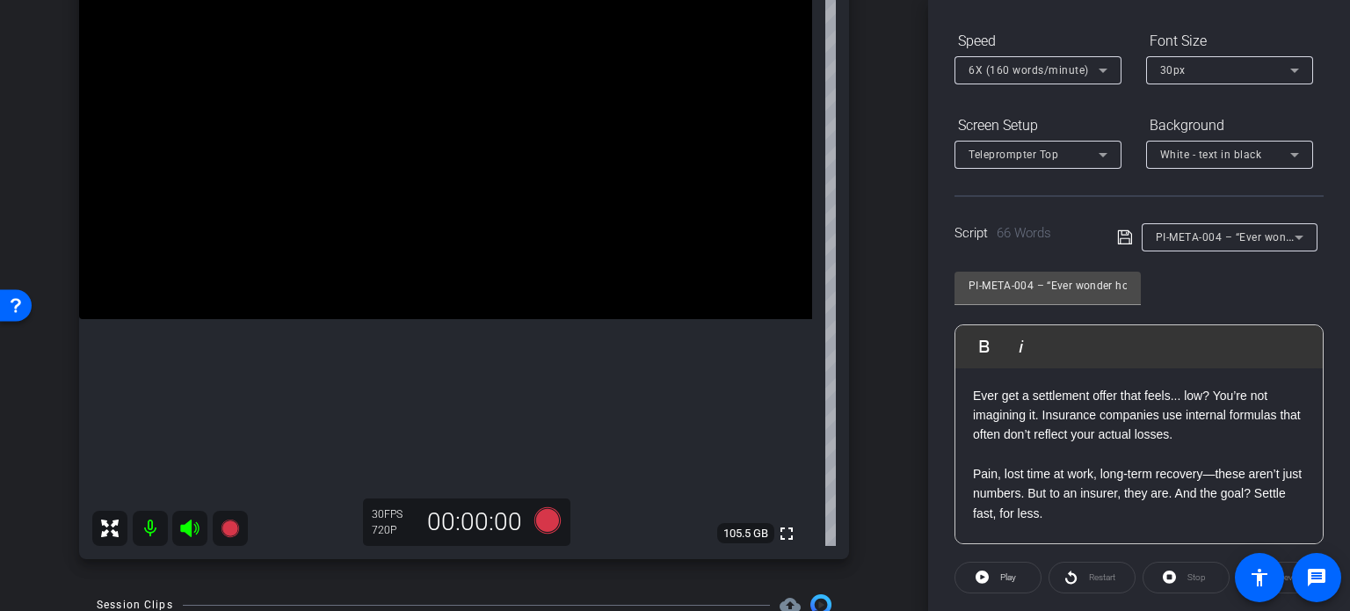
click at [882, 413] on div "arrow_back Crawford,Penn_Shoot17_10012025 Back to project Send invite account_b…" at bounding box center [464, 122] width 928 height 611
drag, startPoint x: 1035, startPoint y: 287, endPoint x: 837, endPoint y: 270, distance: 198.5
click at [837, 270] on div "arrow_back Crawford,Penn_Shoot17_10012025 Back to project Send invite account_b…" at bounding box center [675, 305] width 1350 height 611
click at [893, 359] on div "arrow_back Crawford,Penn_Shoot17_10012025 Back to project Send invite account_b…" at bounding box center [464, 122] width 928 height 611
click at [540, 512] on icon at bounding box center [547, 520] width 26 height 26
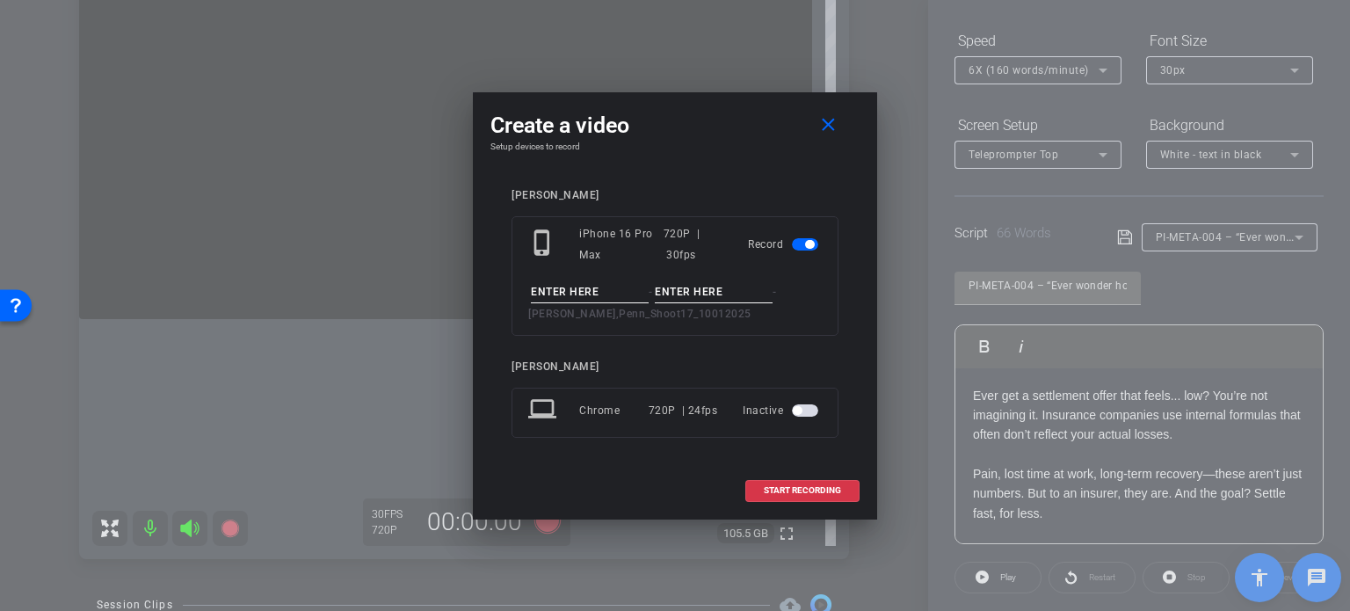
click at [606, 293] on input at bounding box center [590, 292] width 118 height 22
paste input "PI-META-004"
type input "PI-META-004"
click at [832, 120] on mat-icon "close" at bounding box center [828, 125] width 22 height 22
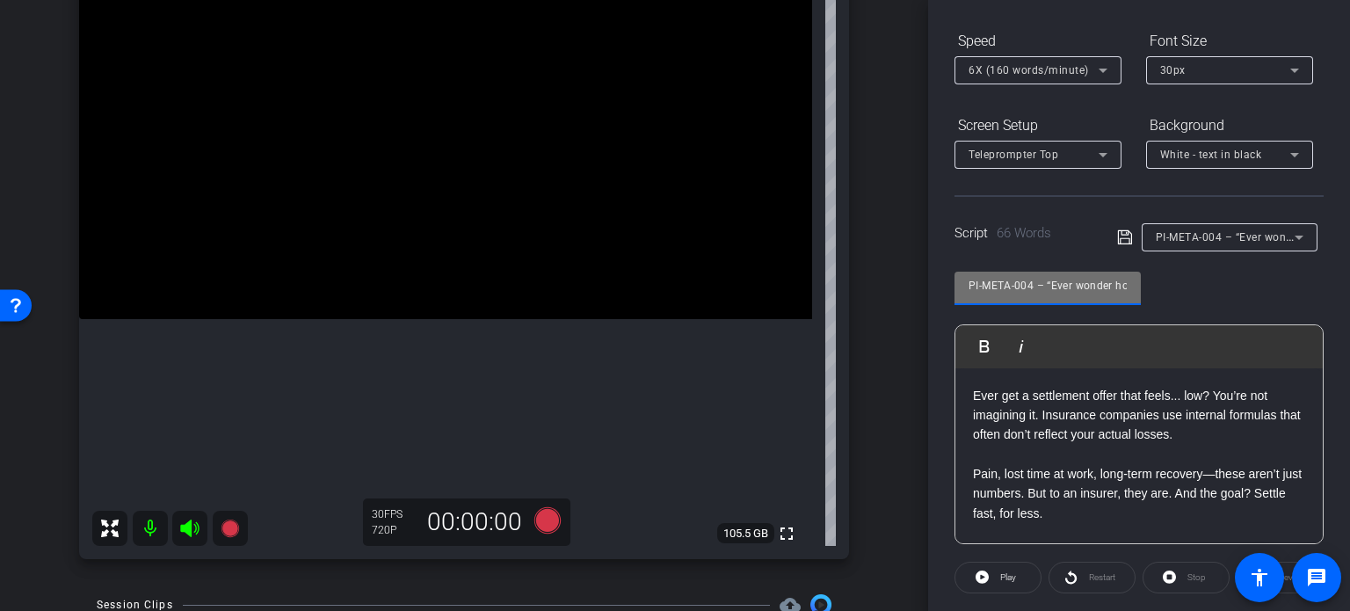
drag, startPoint x: 1036, startPoint y: 283, endPoint x: 804, endPoint y: 268, distance: 232.5
click at [805, 267] on div "arrow_back Crawford,Penn_Shoot17_10012025 Back to project Send invite account_b…" at bounding box center [675, 305] width 1350 height 611
click at [882, 378] on div "arrow_back Crawford,Penn_Shoot17_10012025 Back to project Send invite account_b…" at bounding box center [464, 122] width 928 height 611
click at [553, 520] on icon at bounding box center [547, 520] width 26 height 26
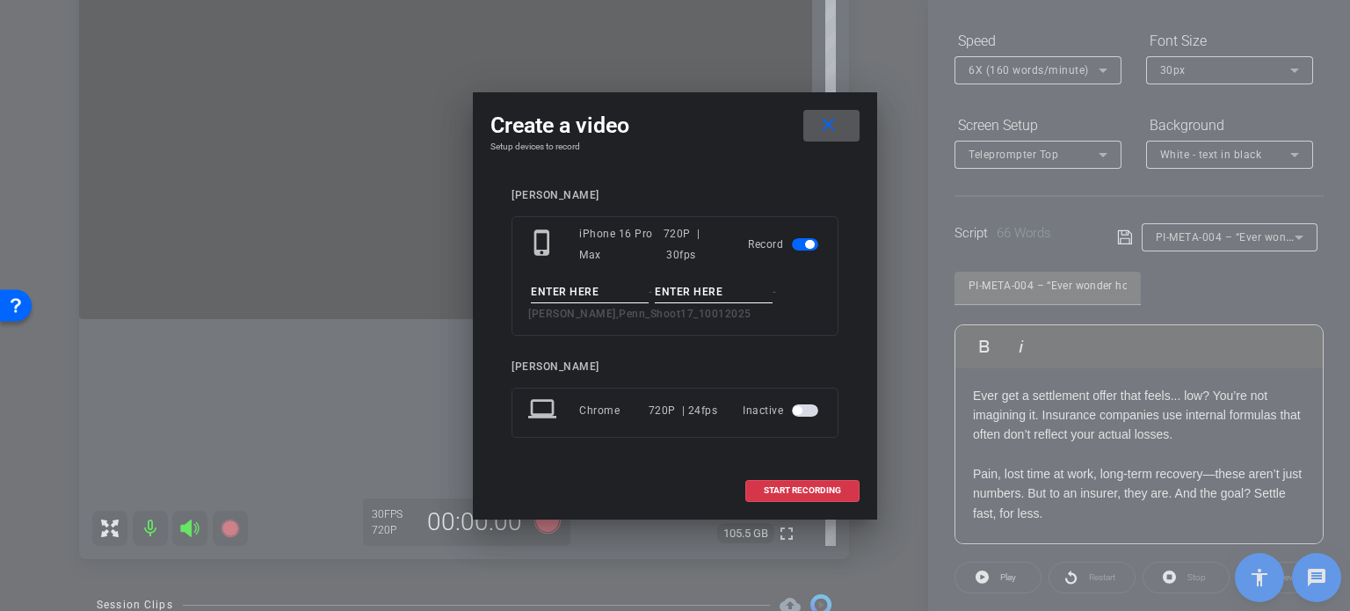
click at [629, 293] on input at bounding box center [590, 292] width 118 height 22
paste input "PI-META-004"
type input "PI-META-004"
click at [716, 284] on input at bounding box center [714, 292] width 118 height 22
type input "Take1"
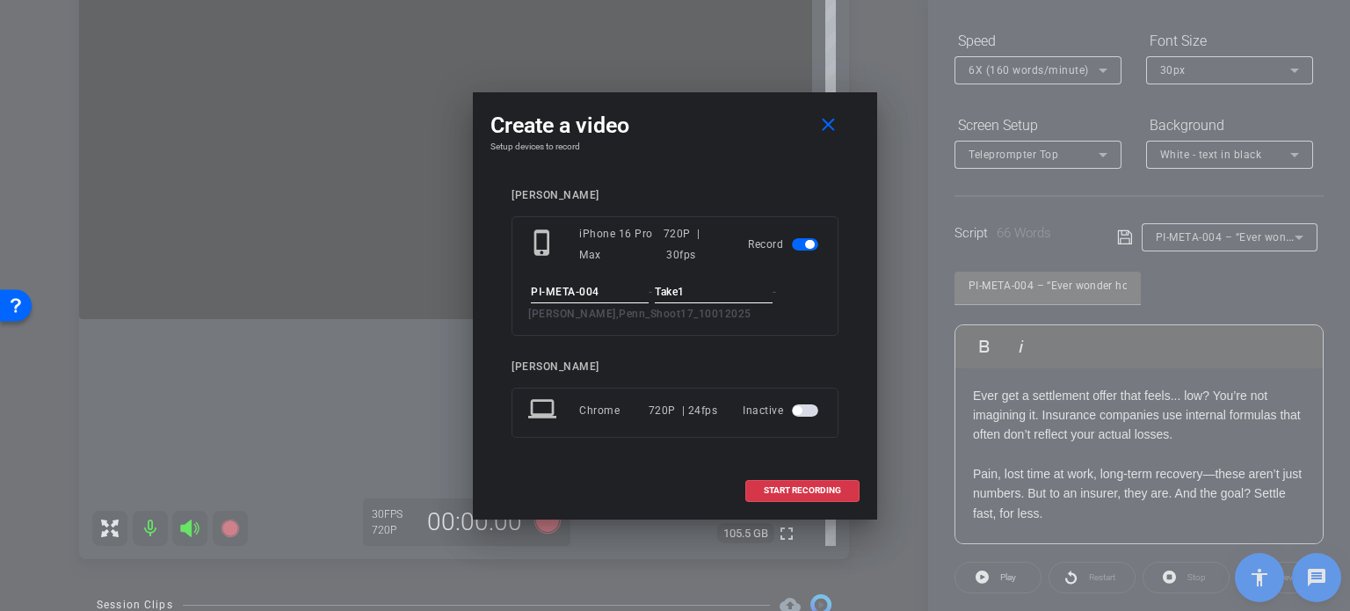
click at [703, 196] on div "connor johnson" at bounding box center [675, 195] width 327 height 13
click at [797, 307] on div "PI-META-004 - Take1 - Crawford,Penn_Shoot17_10012025" at bounding box center [675, 302] width 294 height 43
click at [816, 491] on span "START RECORDING" at bounding box center [802, 490] width 77 height 9
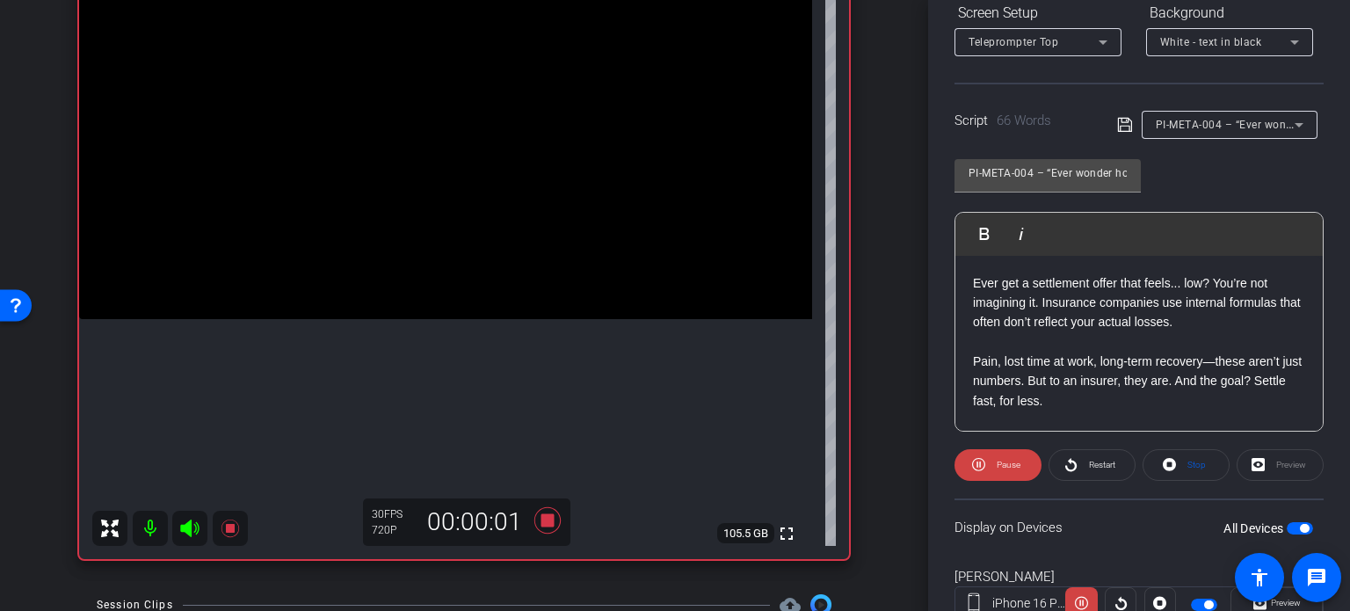
scroll to position [348, 0]
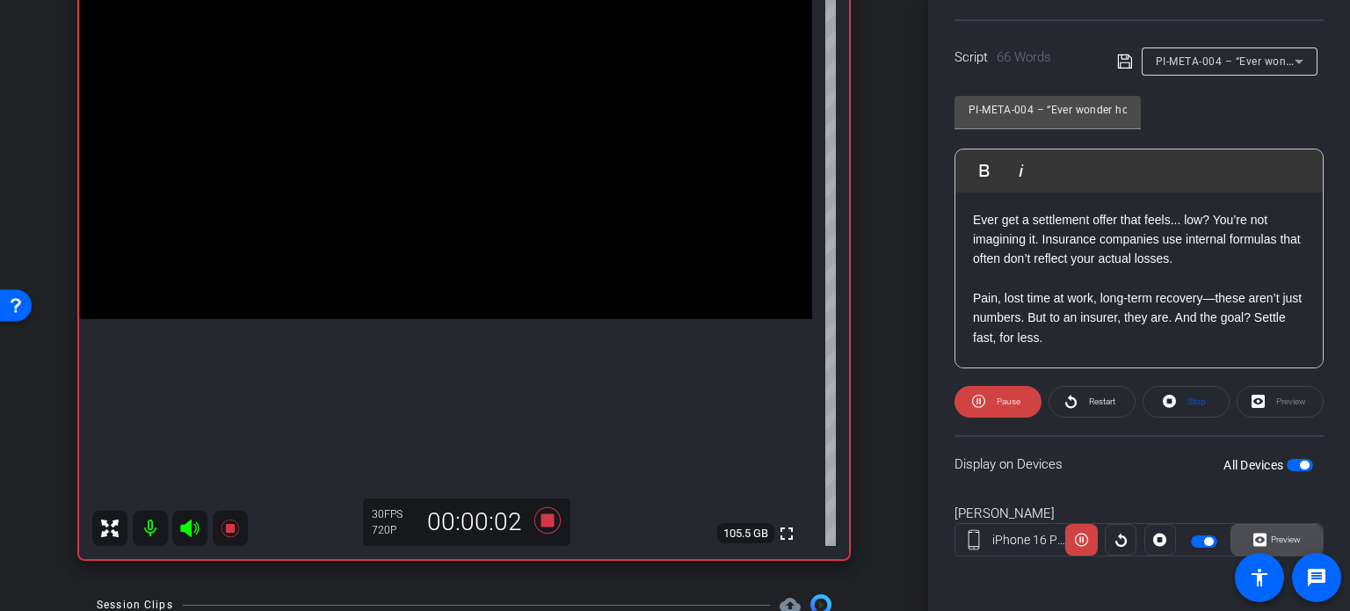
click at [1283, 534] on span "Preview" at bounding box center [1286, 539] width 30 height 10
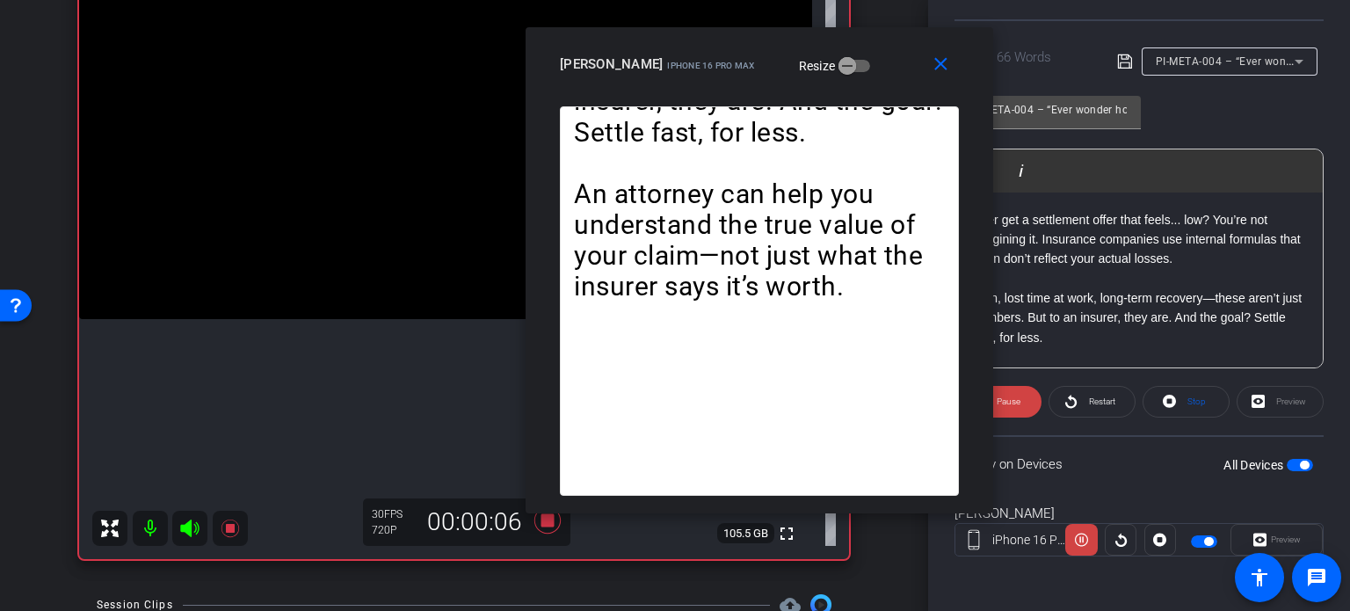
drag, startPoint x: 637, startPoint y: 118, endPoint x: 722, endPoint y: 83, distance: 91.4
click at [722, 83] on div "close connor johnson iPhone 16 Pro Max Resize" at bounding box center [760, 66] width 468 height 79
click at [1012, 402] on span "Pause" at bounding box center [1009, 401] width 24 height 10
click at [1202, 398] on span at bounding box center [1186, 402] width 85 height 42
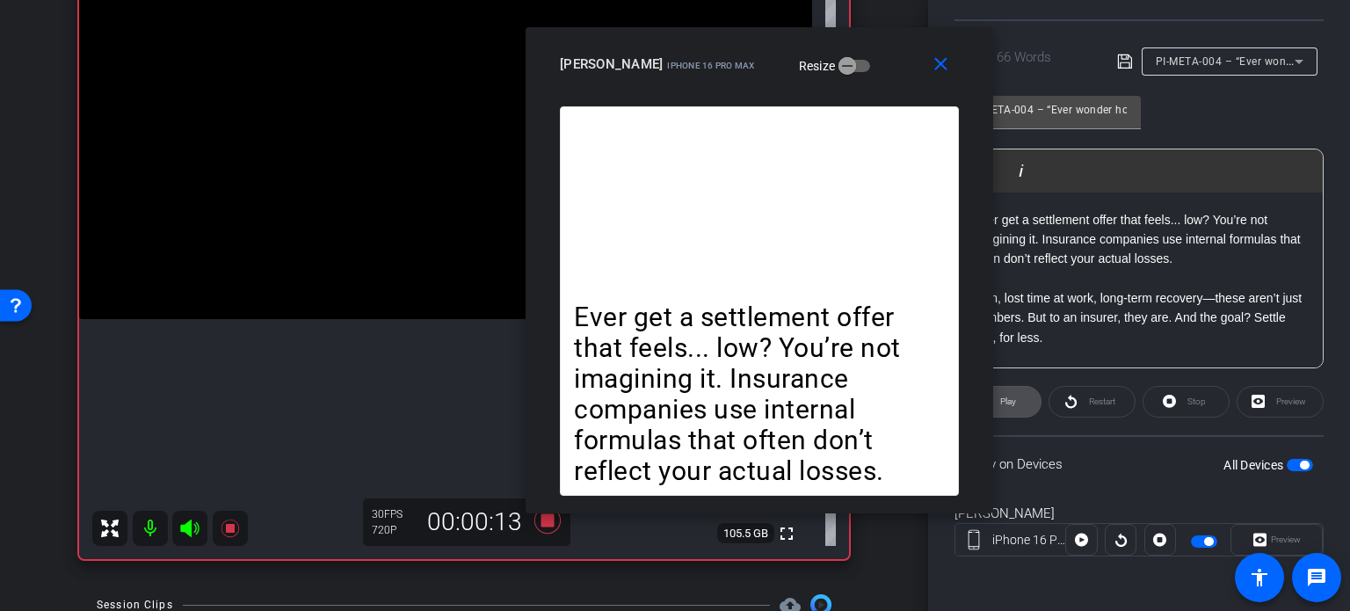
click at [1024, 405] on span at bounding box center [998, 402] width 85 height 42
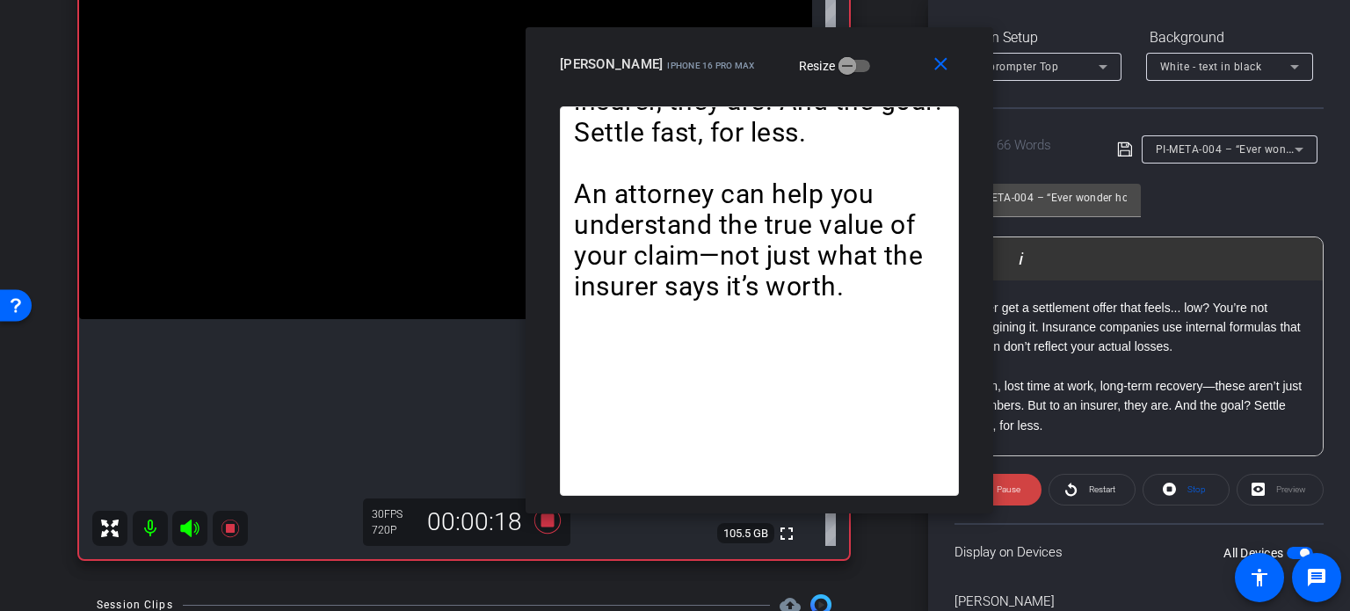
scroll to position [172, 0]
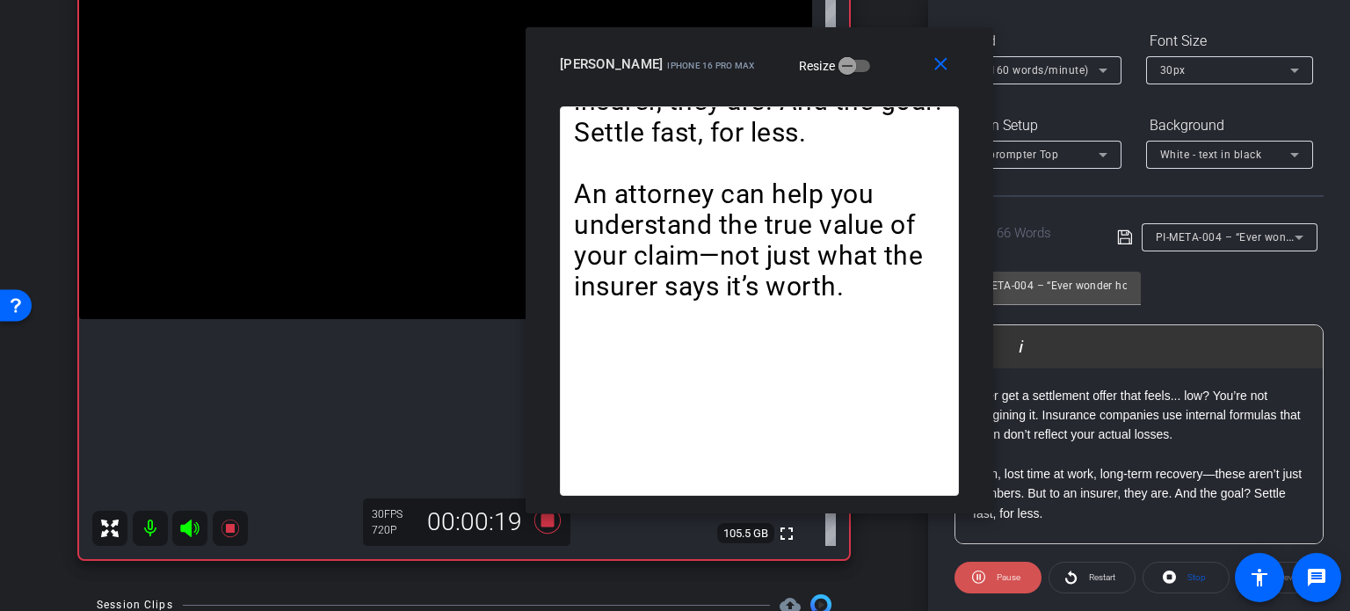
click at [990, 585] on span at bounding box center [998, 577] width 87 height 42
click at [1184, 71] on span "30px" at bounding box center [1172, 70] width 25 height 12
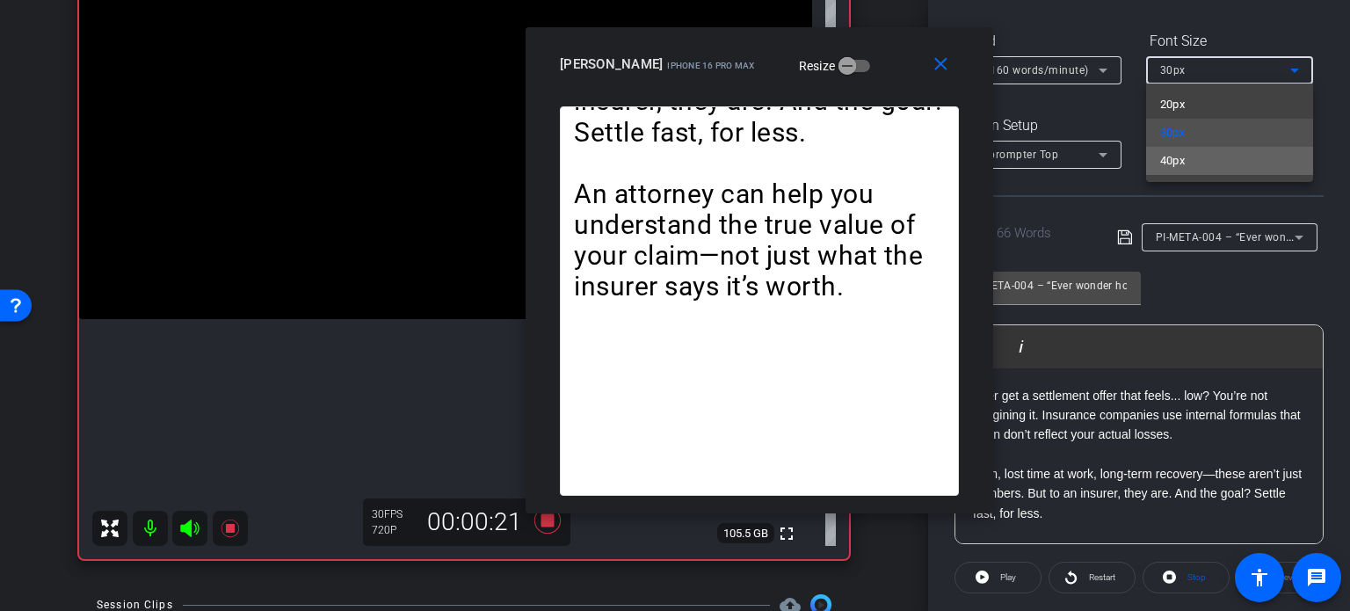
click at [1187, 162] on mat-option "40px" at bounding box center [1229, 161] width 167 height 28
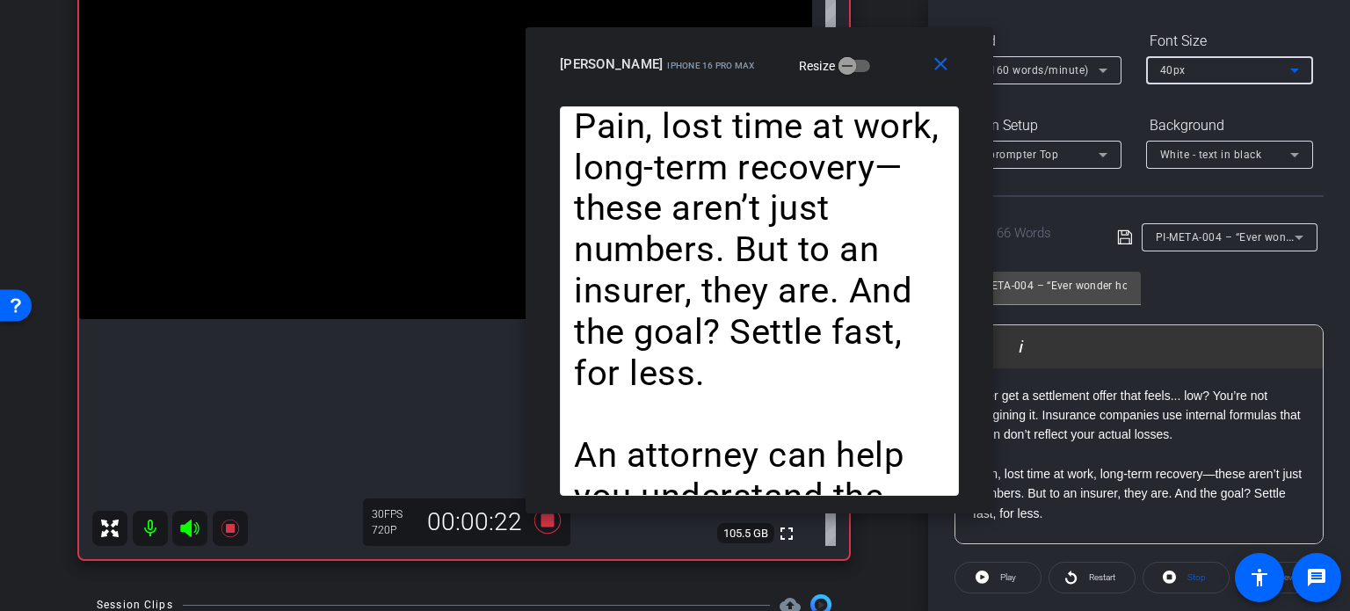
click at [733, 95] on div "close connor johnson iPhone 16 Pro Max Resize" at bounding box center [760, 66] width 468 height 79
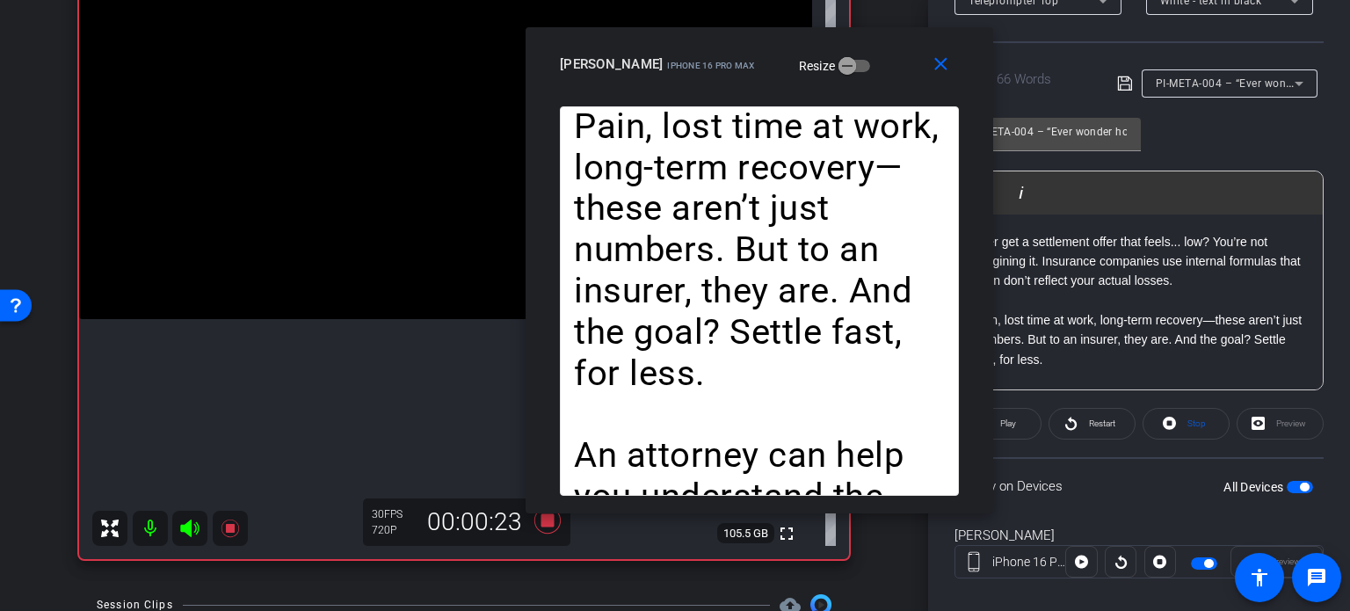
scroll to position [348, 0]
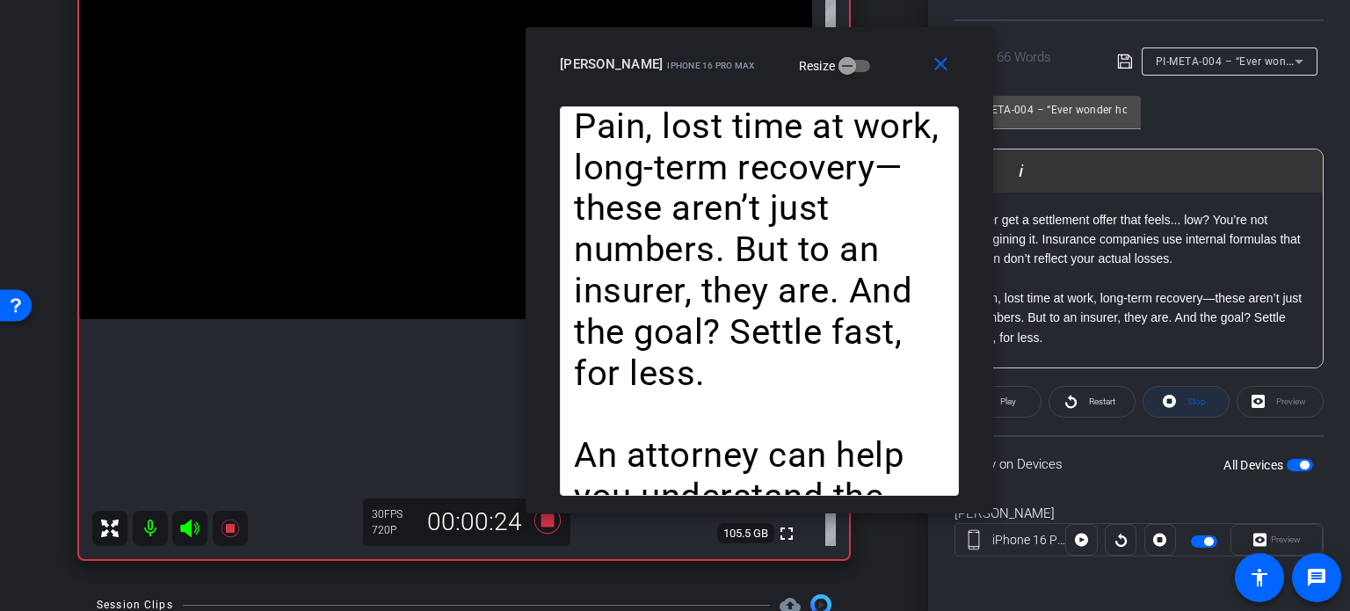
click at [1170, 396] on icon at bounding box center [1169, 401] width 13 height 22
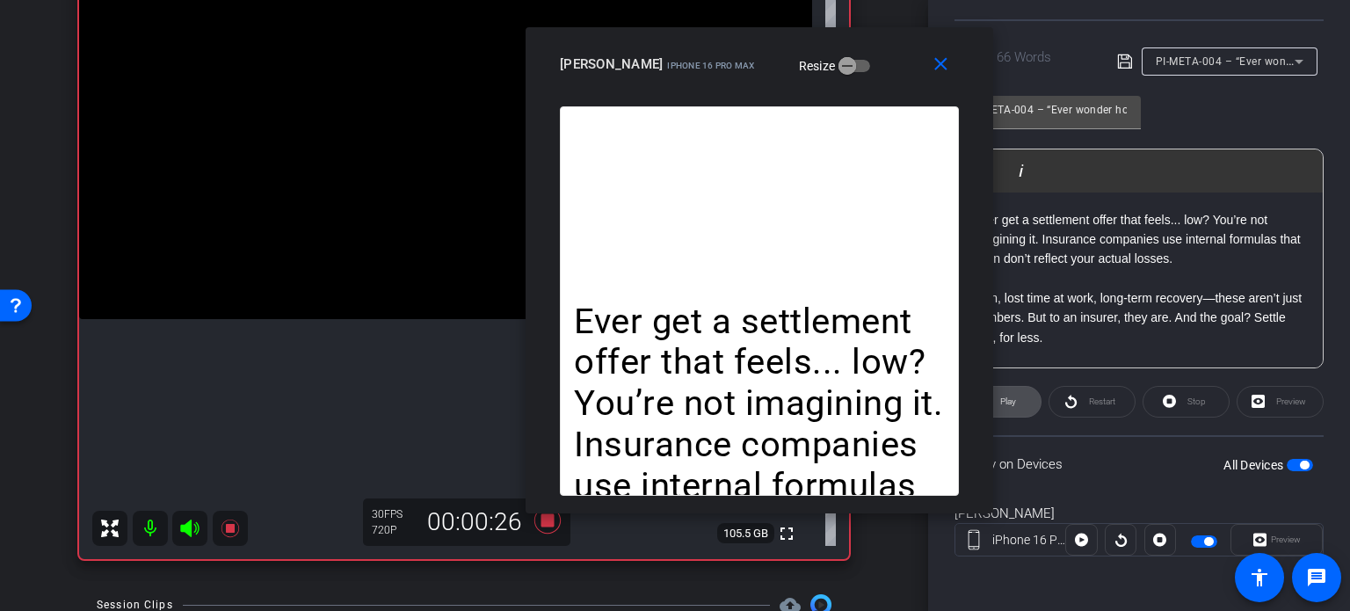
click at [1021, 404] on span at bounding box center [998, 402] width 85 height 42
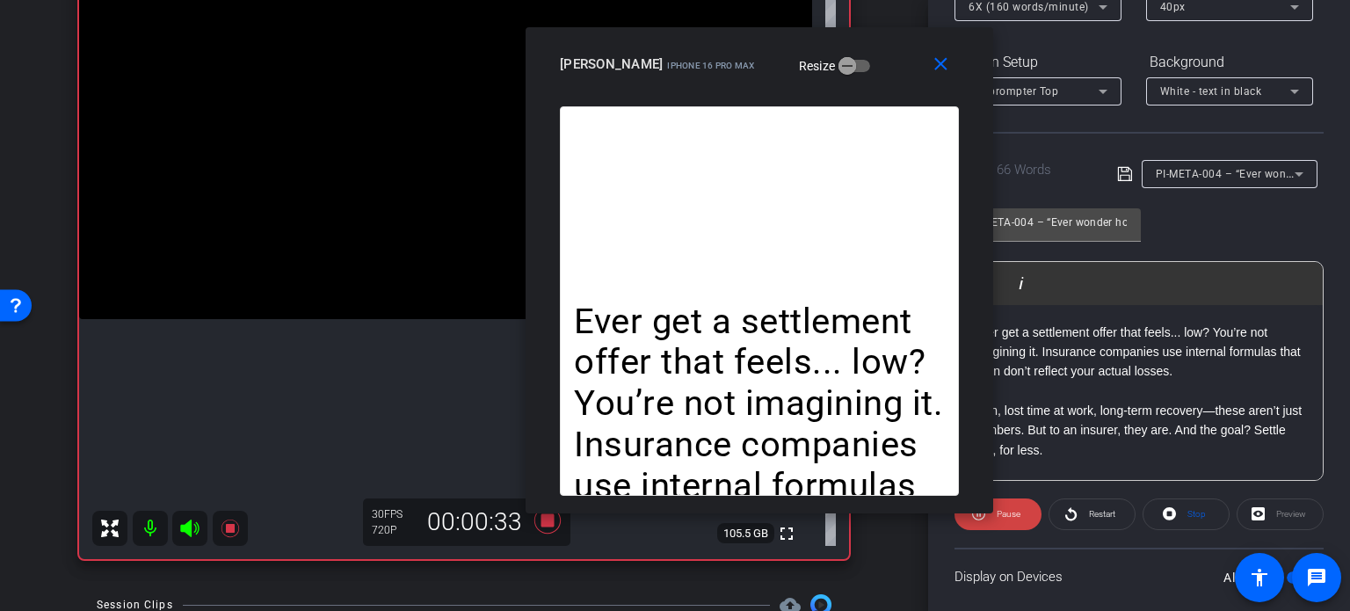
scroll to position [172, 0]
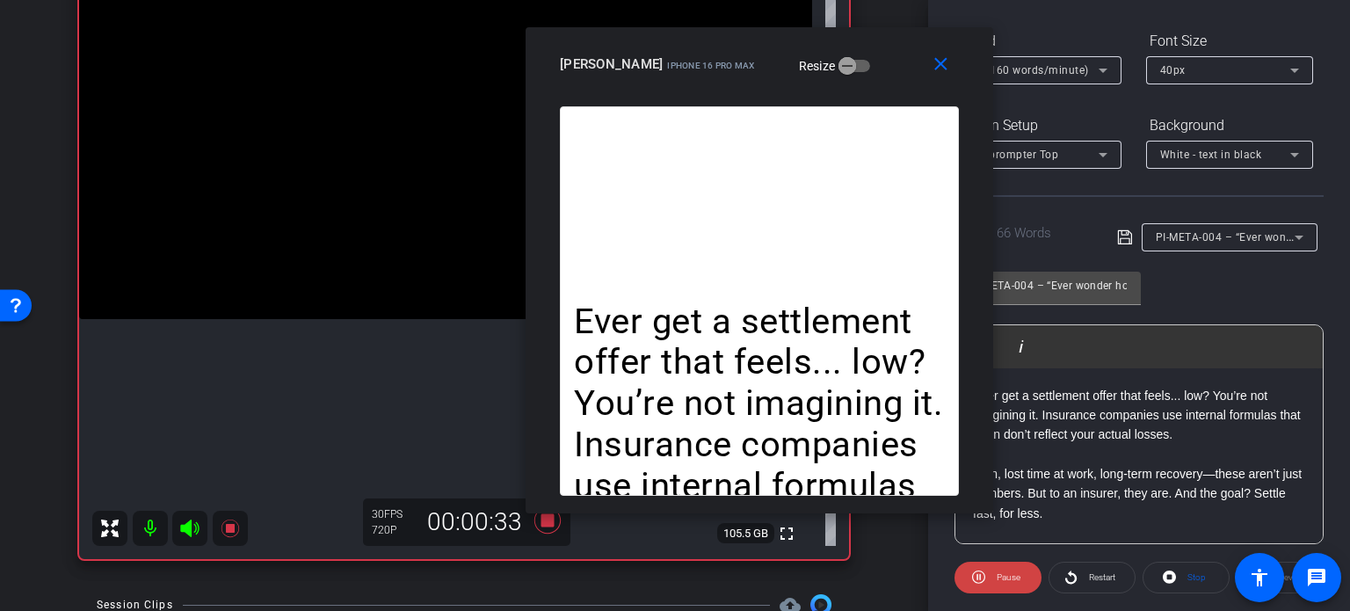
click at [1076, 66] on span "6X (160 words/minute)" at bounding box center [1029, 70] width 120 height 12
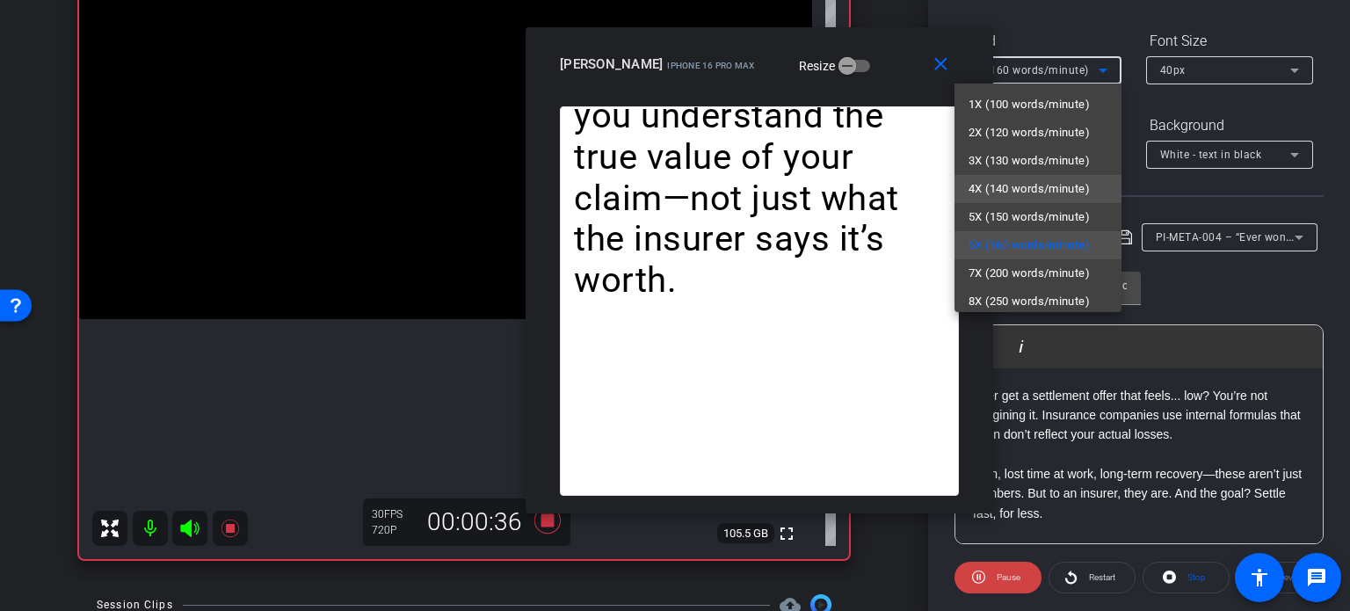
click at [1050, 194] on span "4X (140 words/minute)" at bounding box center [1029, 188] width 121 height 21
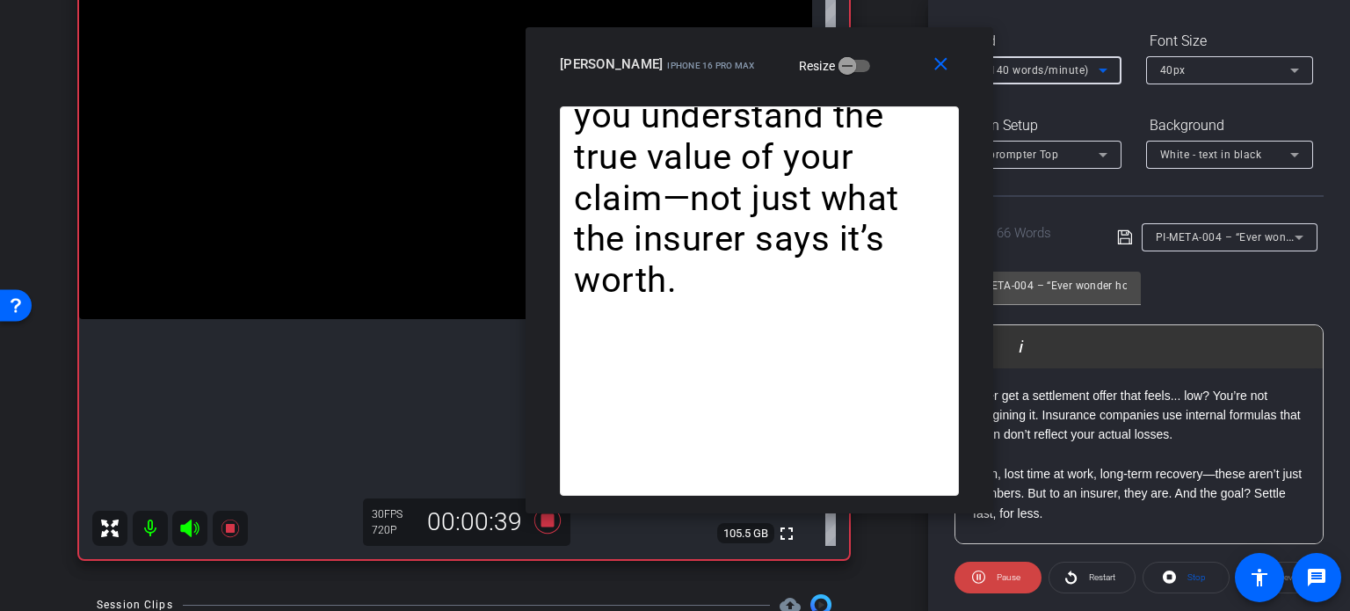
click at [1025, 78] on div "4X (140 words/minute)" at bounding box center [1034, 70] width 130 height 22
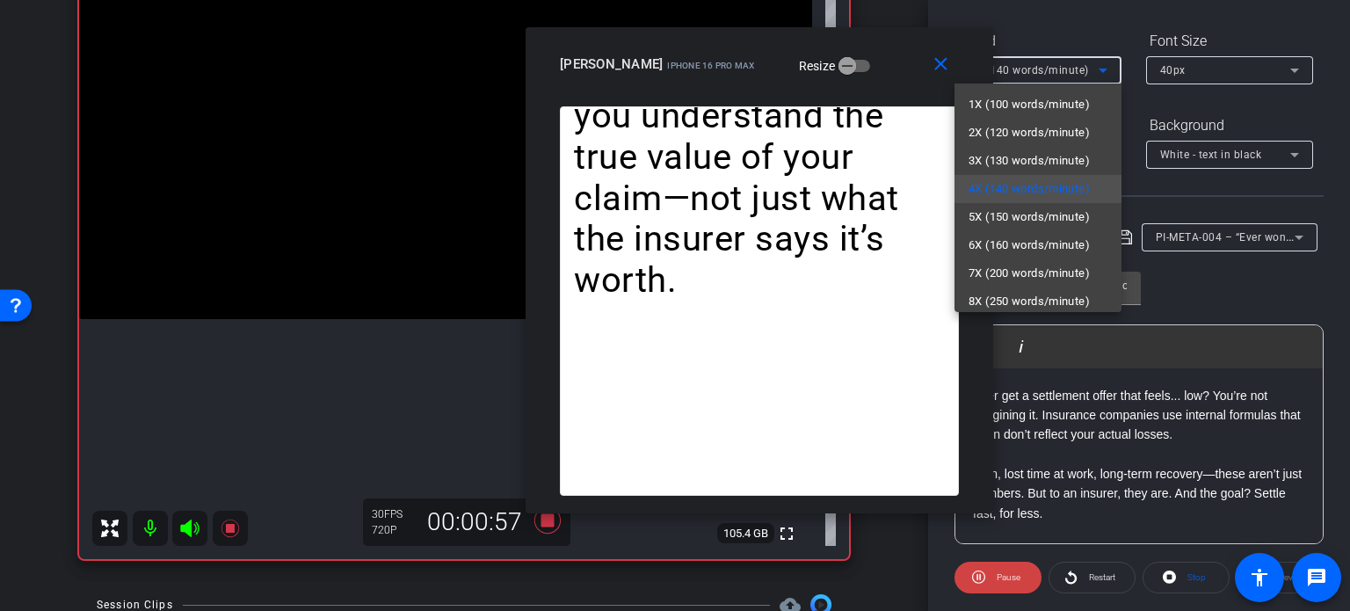
click at [766, 80] on div at bounding box center [675, 305] width 1350 height 611
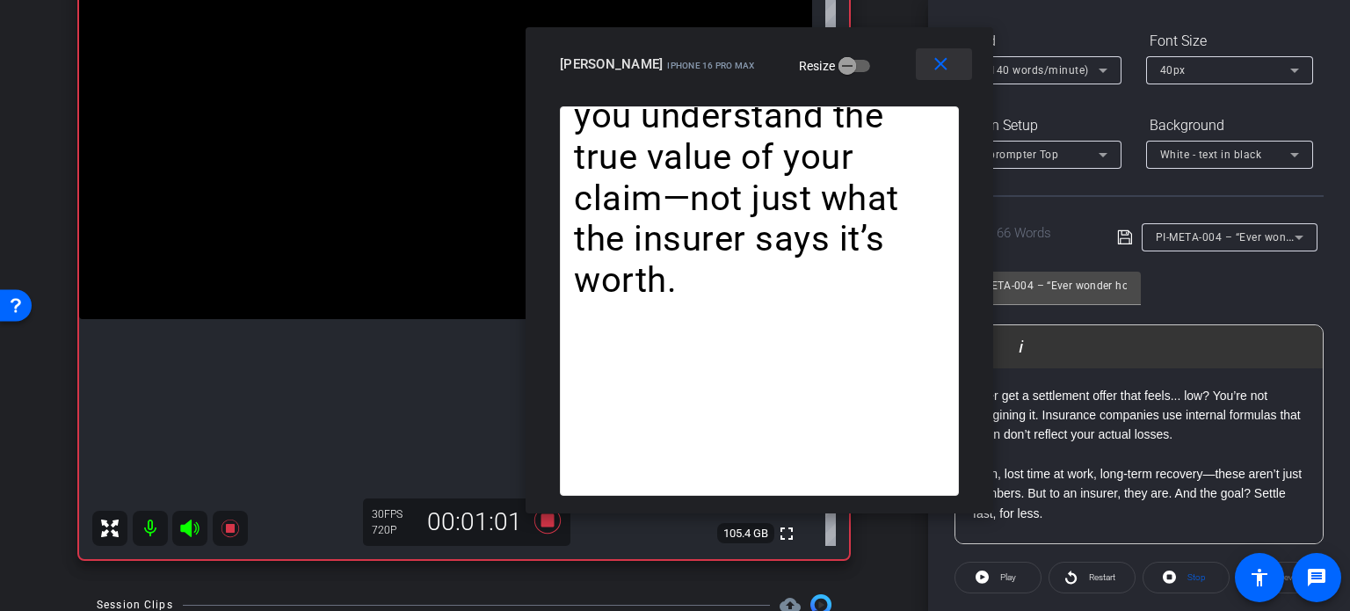
click at [948, 69] on mat-icon "close" at bounding box center [941, 65] width 22 height 22
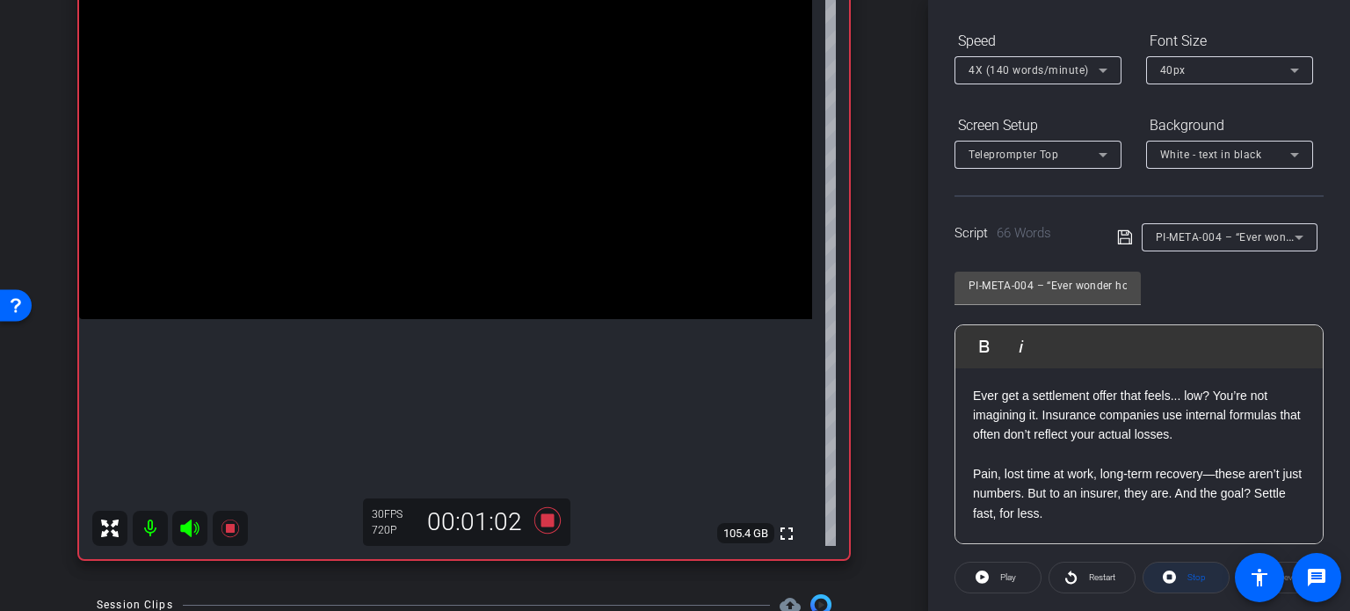
click at [1182, 562] on span at bounding box center [1186, 577] width 85 height 42
click at [549, 513] on icon at bounding box center [548, 521] width 42 height 32
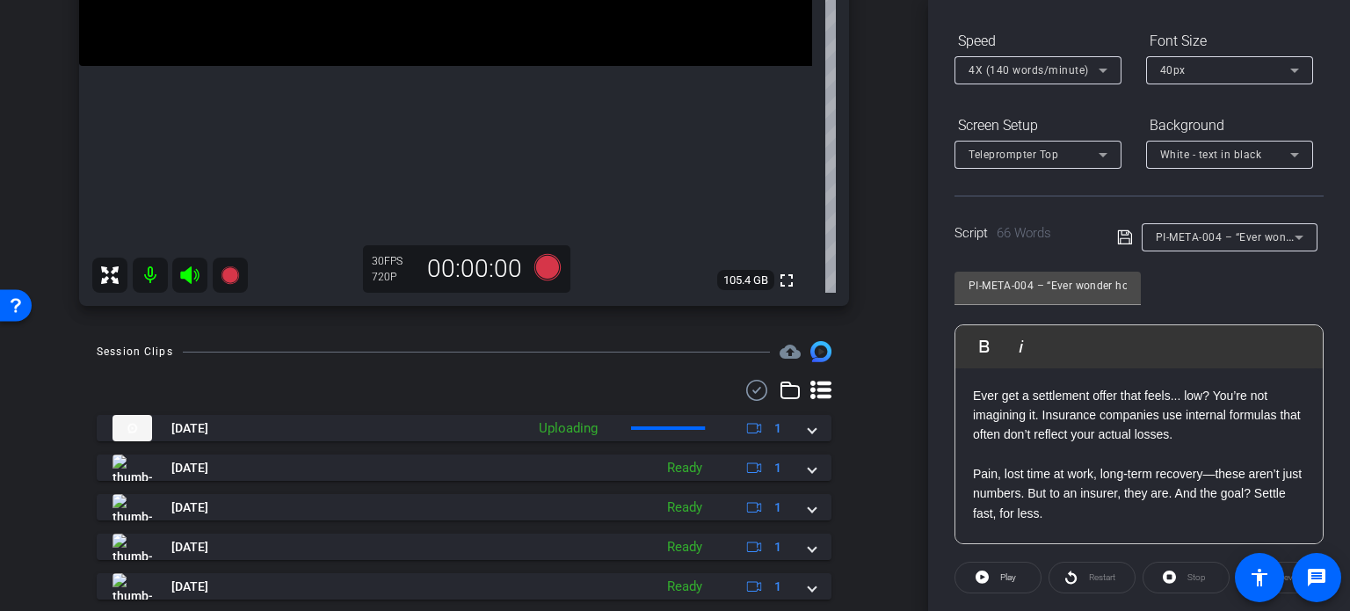
scroll to position [447, 0]
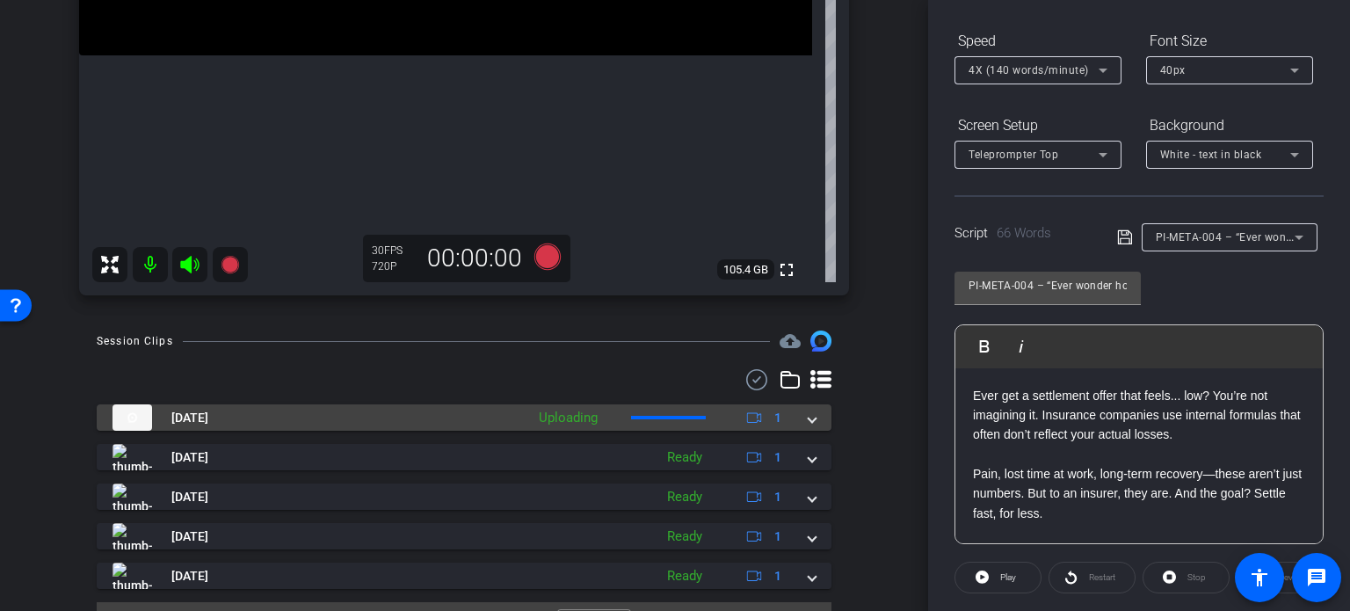
click at [809, 418] on mat-expansion-panel-header "Oct 1, 2025 Uploading 1" at bounding box center [464, 417] width 735 height 26
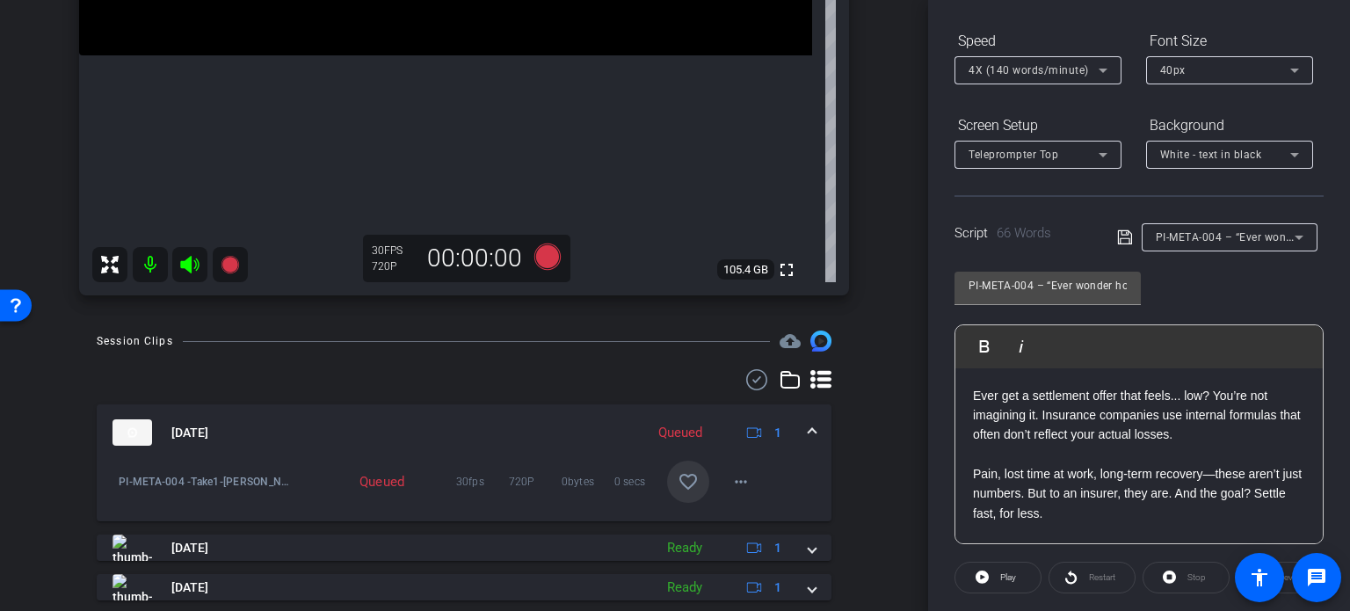
click at [695, 477] on span at bounding box center [688, 482] width 42 height 42
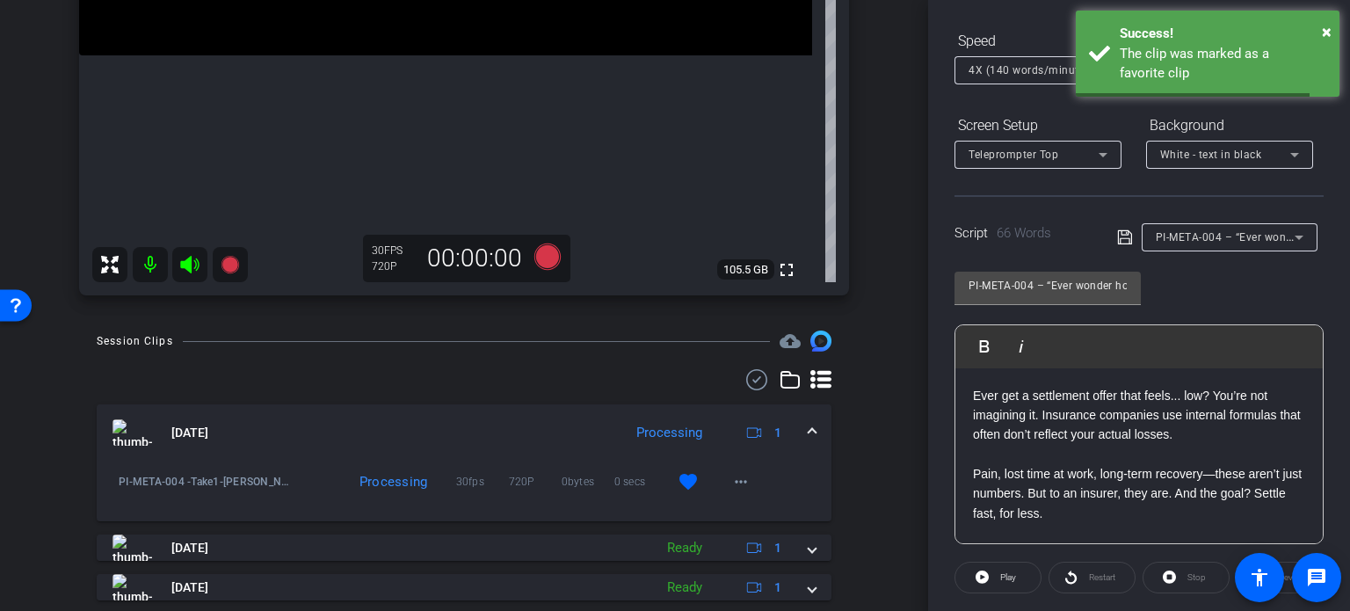
click at [809, 436] on mat-expansion-panel-header "Oct 1, 2025 Processing 1" at bounding box center [464, 432] width 735 height 56
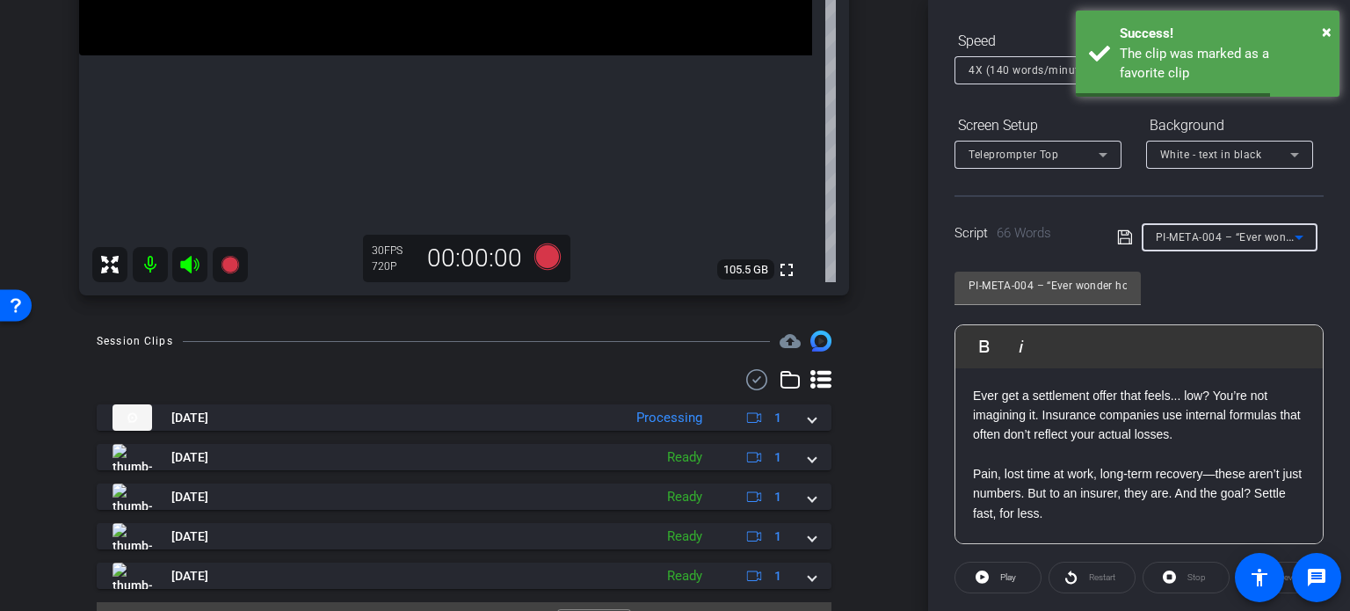
click at [1226, 231] on span "PI-META-004 – “Ever wonder how insurers value your injury claim?”" at bounding box center [1329, 236] width 346 height 14
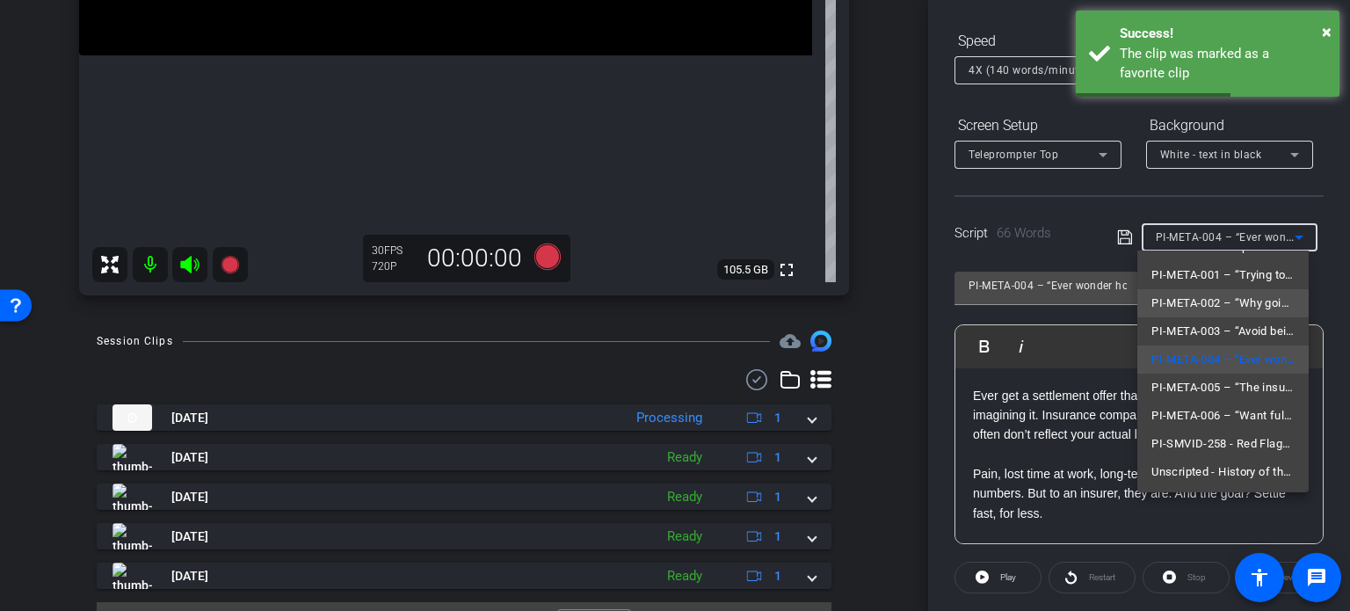
scroll to position [222, 0]
click at [1195, 386] on span "PI-META-005 – “The insurance playbook: 3 tactics that can lower your payout.”" at bounding box center [1223, 387] width 143 height 21
type input "PI-META-005 – “The insurance playbook: 3 tactics that can lower your payout.”"
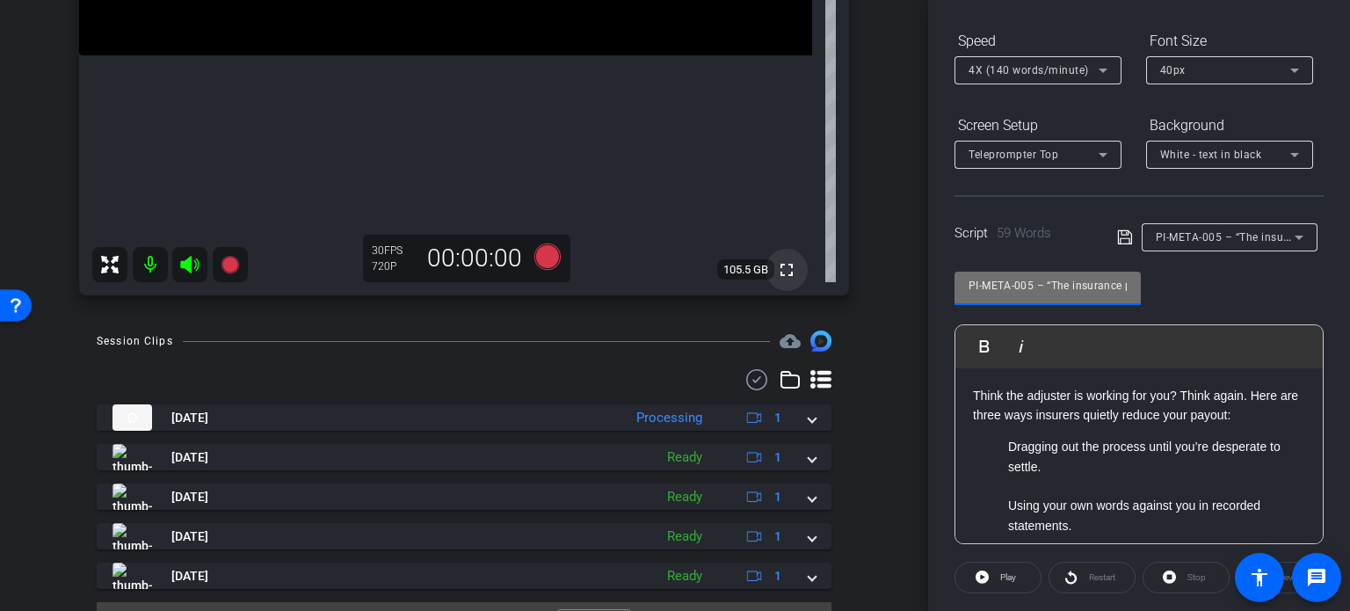
drag, startPoint x: 1035, startPoint y: 281, endPoint x: 765, endPoint y: 261, distance: 271.5
click at [774, 261] on div "arrow_back Crawford,Penn_Shoot17_10012025 Back to project Send invite account_b…" at bounding box center [675, 305] width 1350 height 611
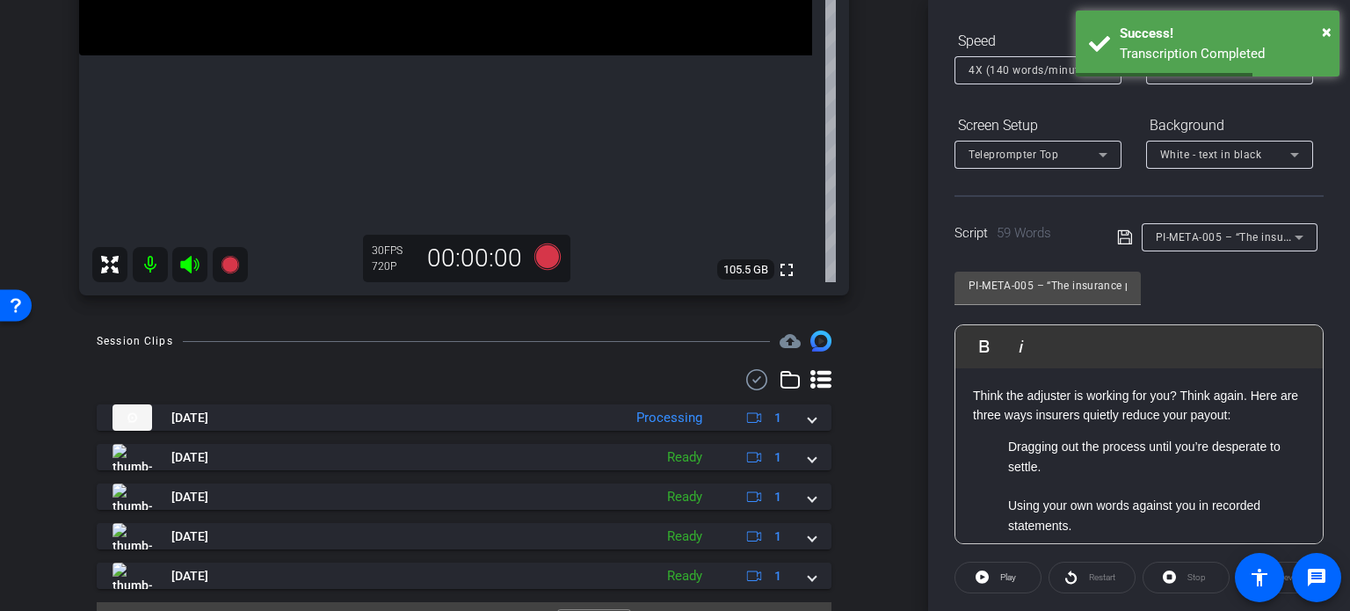
click at [856, 375] on div "Session Clips cloud_upload Oct 1, 2025 Processing 1 PI-META-004 -Take1-Crawford…" at bounding box center [464, 491] width 840 height 321
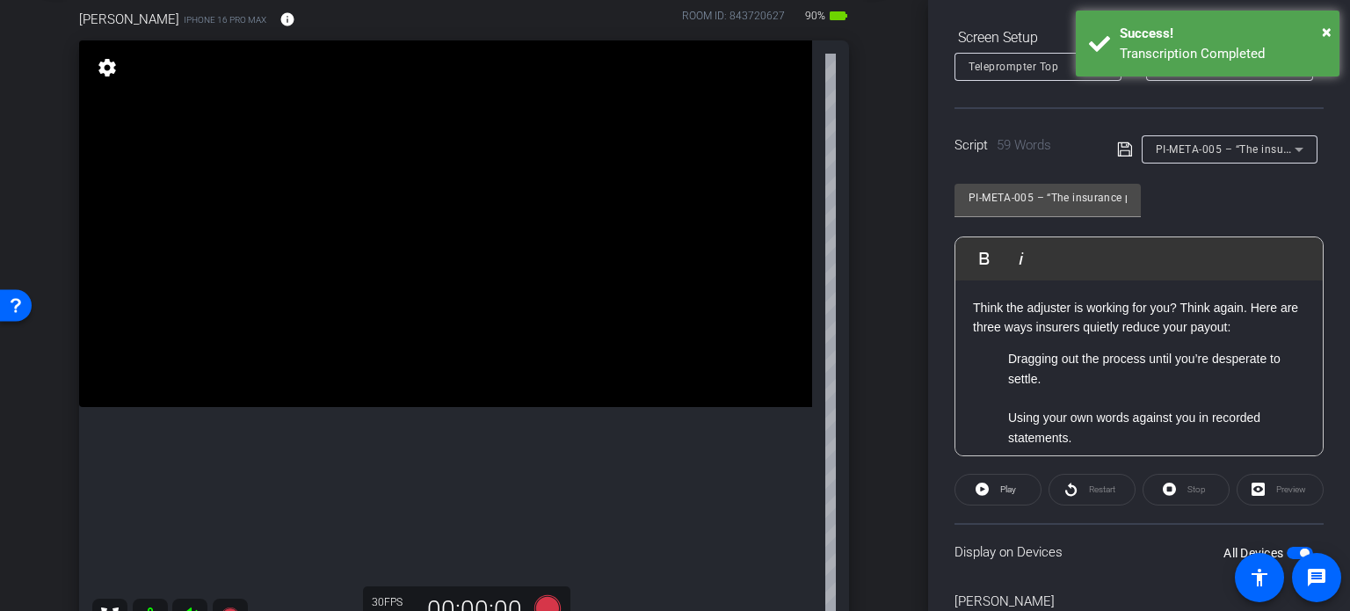
scroll to position [348, 0]
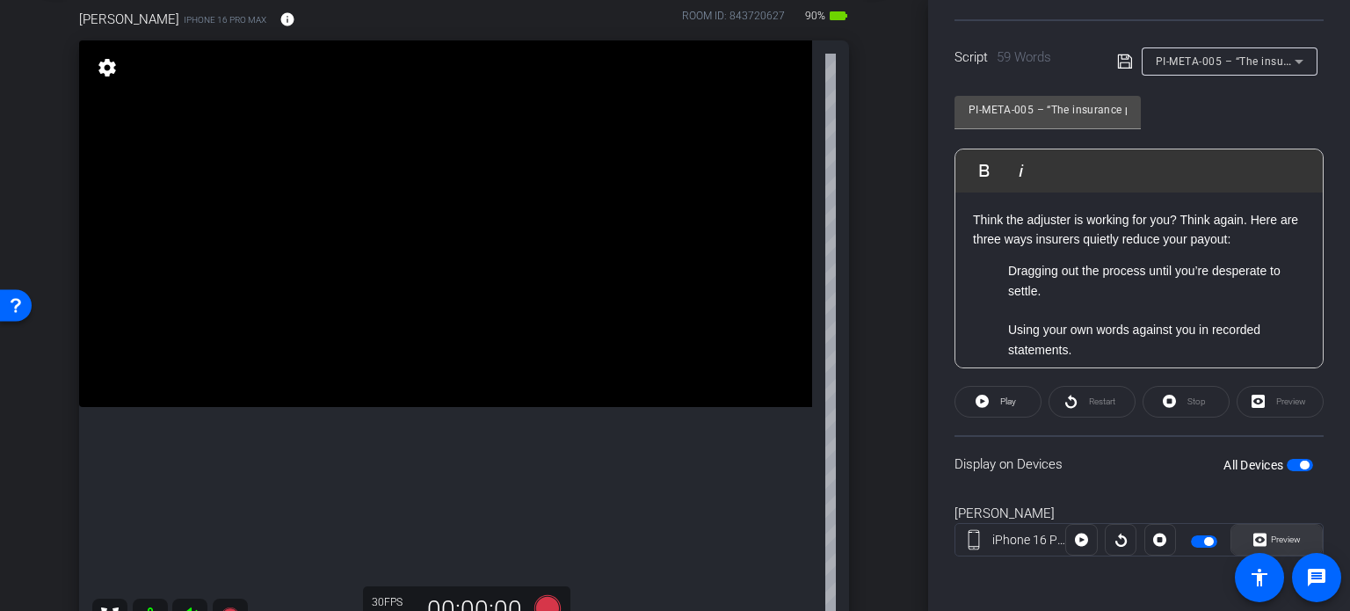
click at [1289, 529] on span "Preview" at bounding box center [1284, 539] width 34 height 25
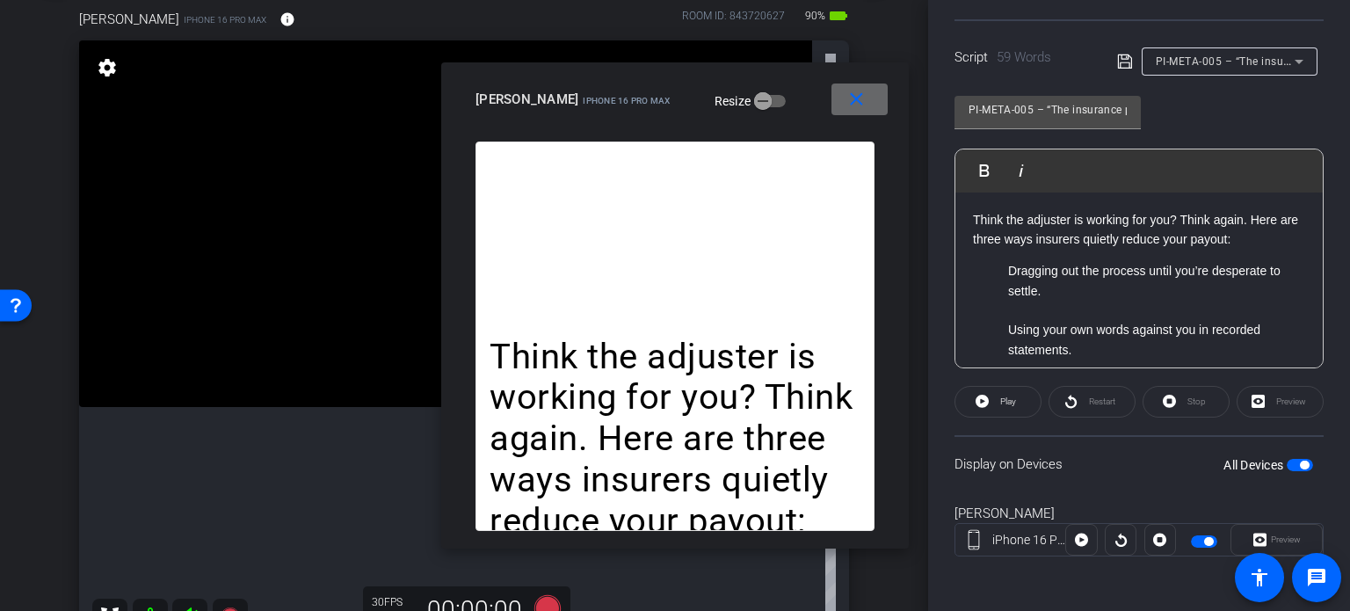
click at [859, 87] on span at bounding box center [860, 99] width 56 height 42
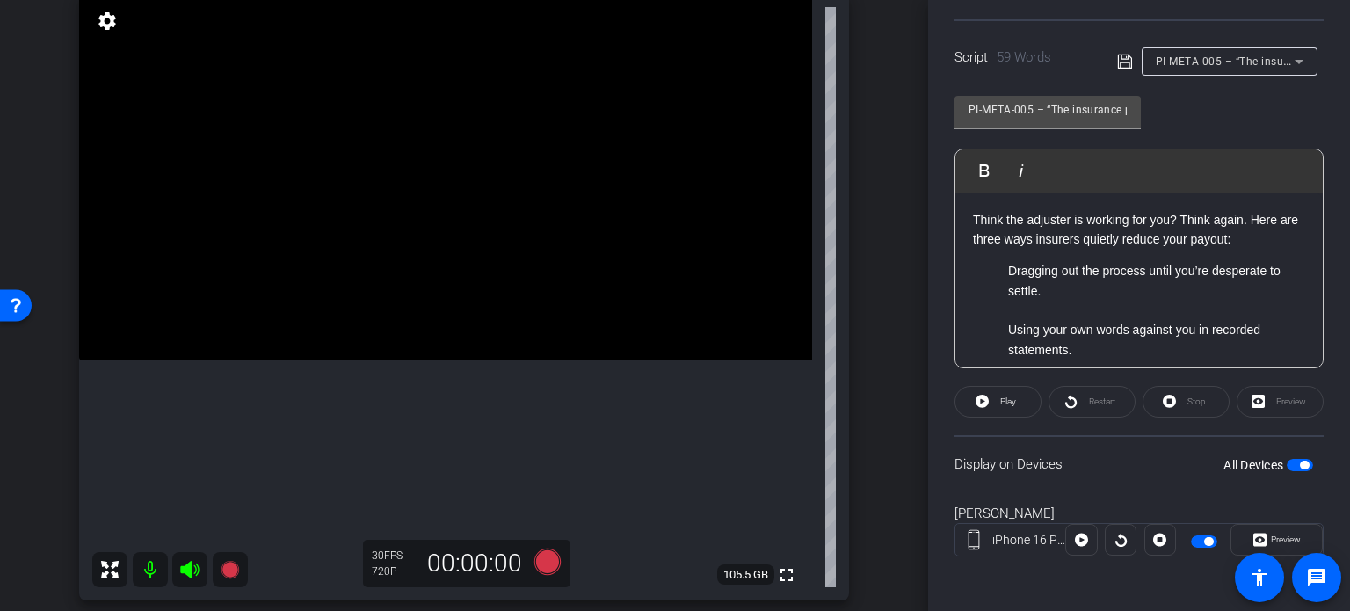
scroll to position [183, 0]
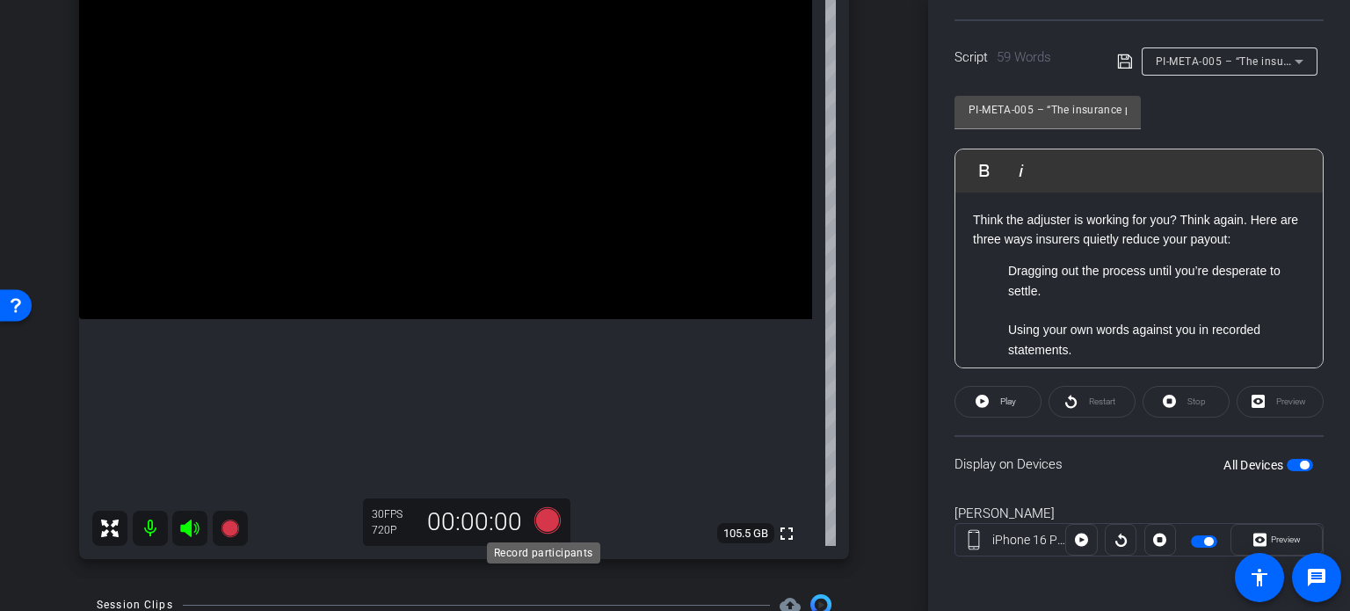
click at [537, 522] on icon at bounding box center [547, 520] width 26 height 26
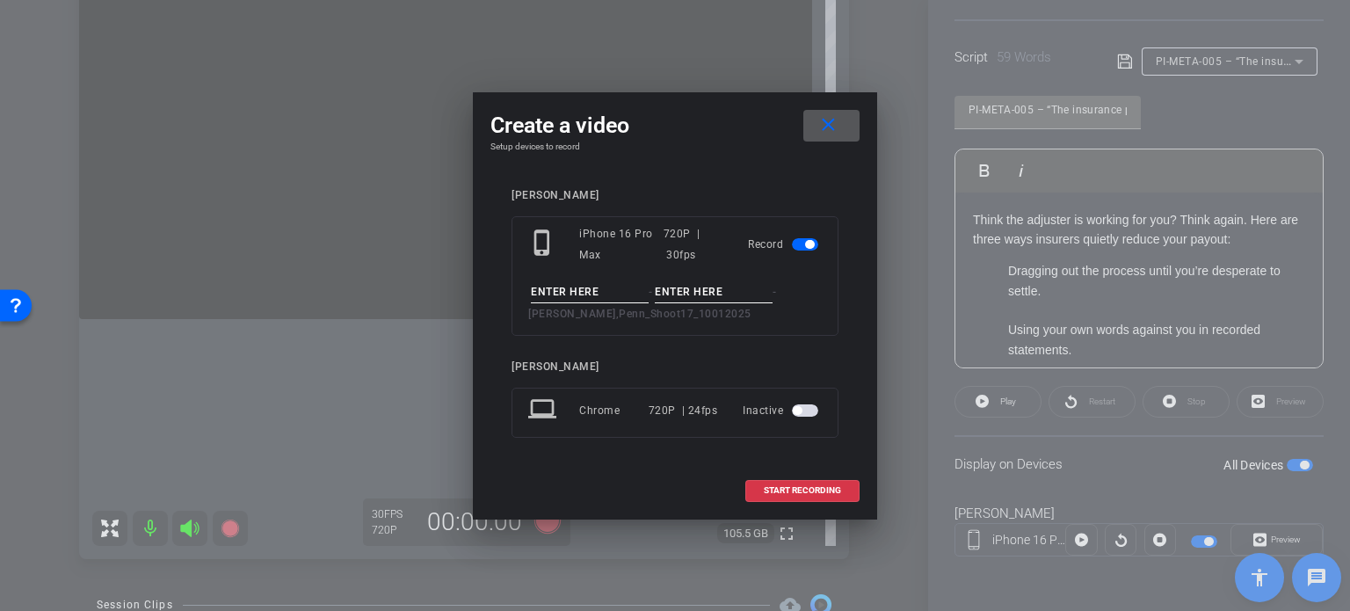
click at [563, 294] on input at bounding box center [590, 292] width 118 height 22
paste input "PI-META-005"
type input "PI-META-005"
click at [716, 288] on input at bounding box center [714, 292] width 118 height 22
type input "Take1"
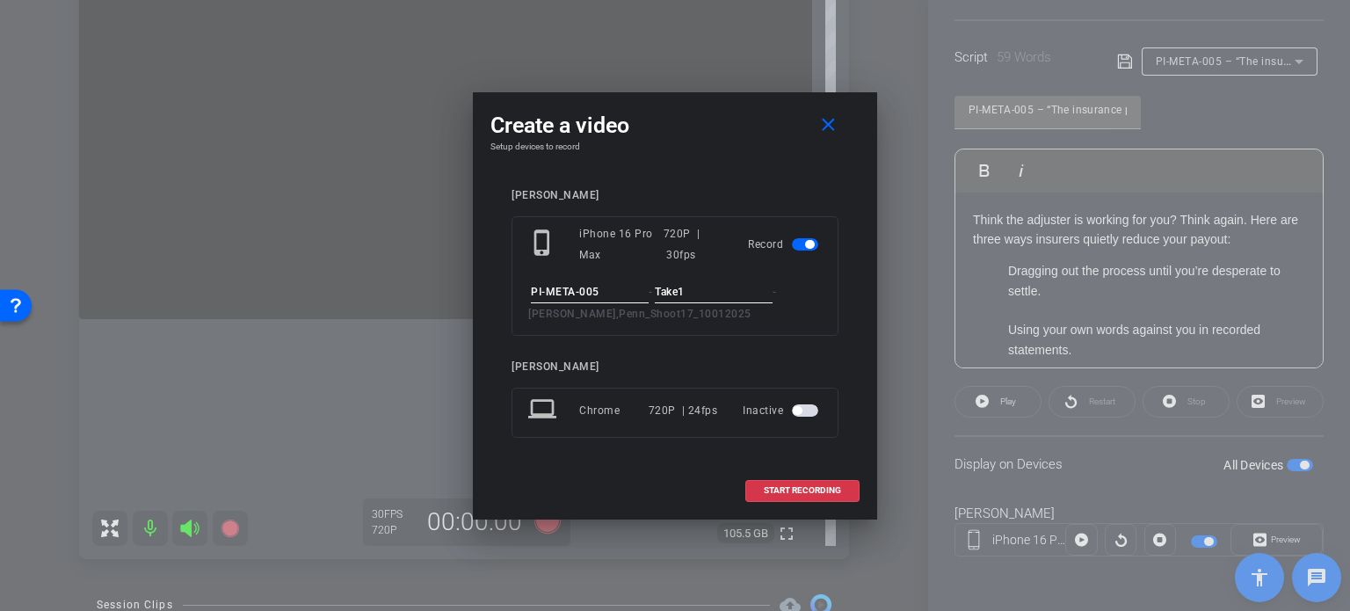
click at [796, 339] on div "connor johnson phone_iphone iPhone 16 Pro Max 720P | 30fps Record PI-META-005 -…" at bounding box center [675, 325] width 327 height 273
click at [817, 134] on mat-icon "close" at bounding box center [828, 125] width 22 height 22
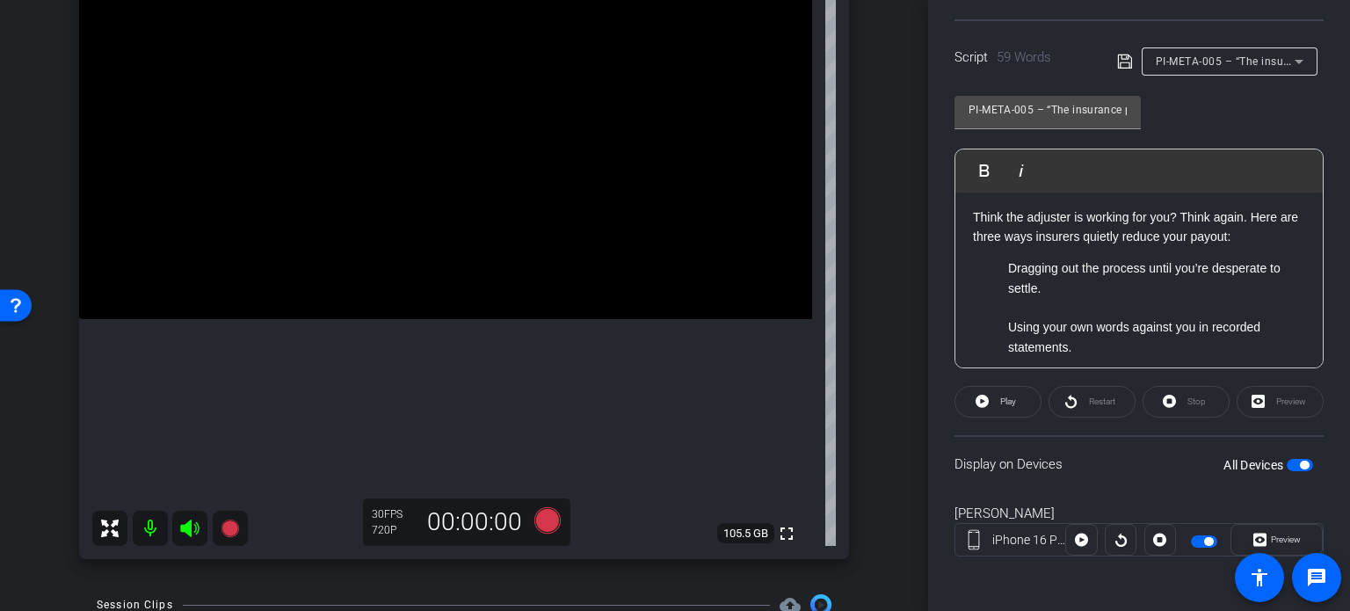
scroll to position [0, 0]
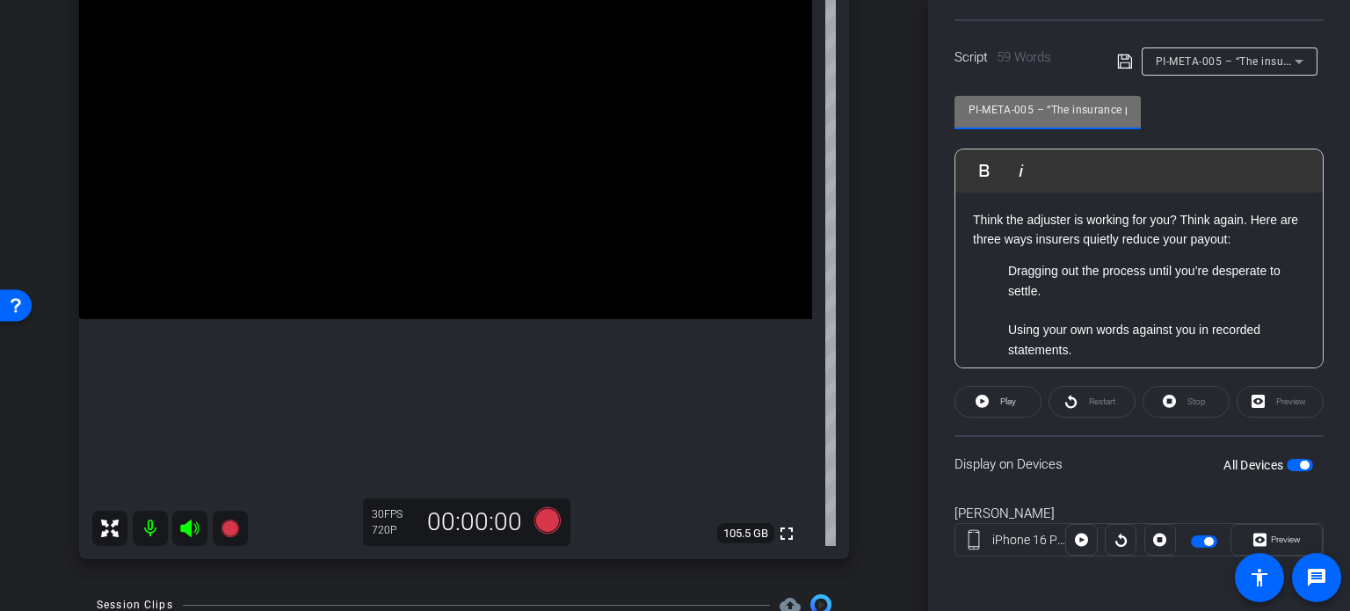
drag, startPoint x: 1034, startPoint y: 111, endPoint x: 944, endPoint y: 99, distance: 90.4
click at [944, 99] on div "Participants Teleprompter Adjustments settings Erika Centeno flip Director Ever…" at bounding box center [1139, 305] width 422 height 611
click at [868, 274] on div "connor johnson iPhone 16 Pro Max info ROOM ID: 843720627 90% battery_std fullsc…" at bounding box center [464, 235] width 840 height 684
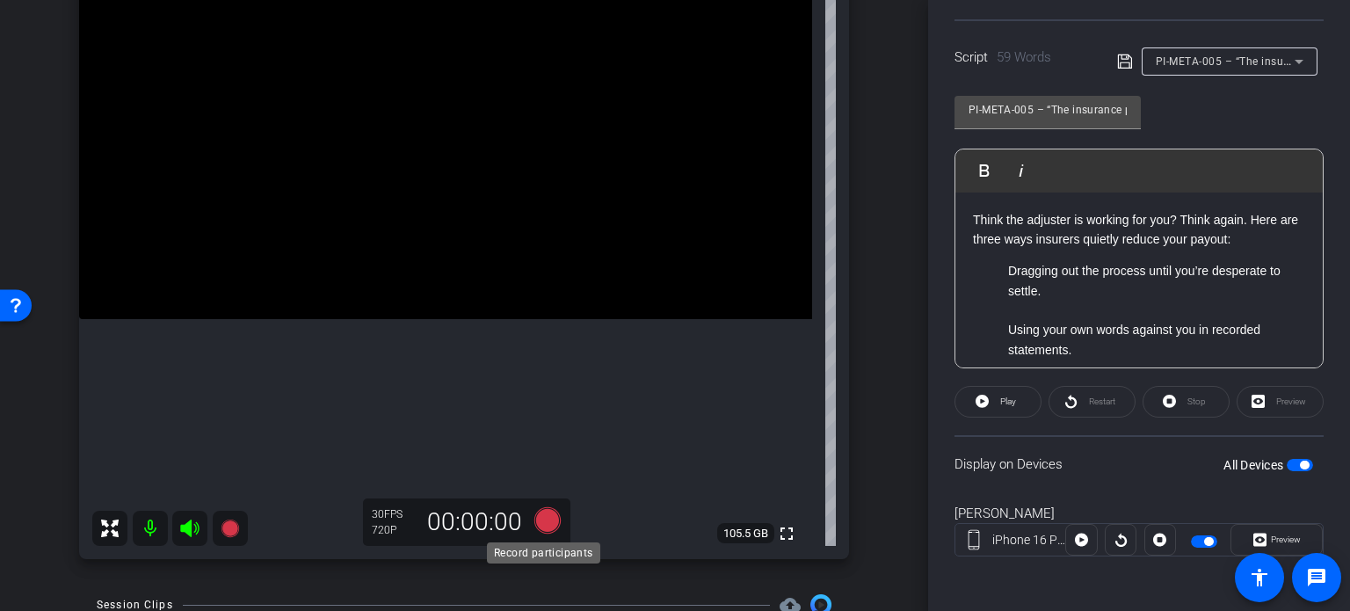
click at [537, 520] on icon at bounding box center [547, 520] width 26 height 26
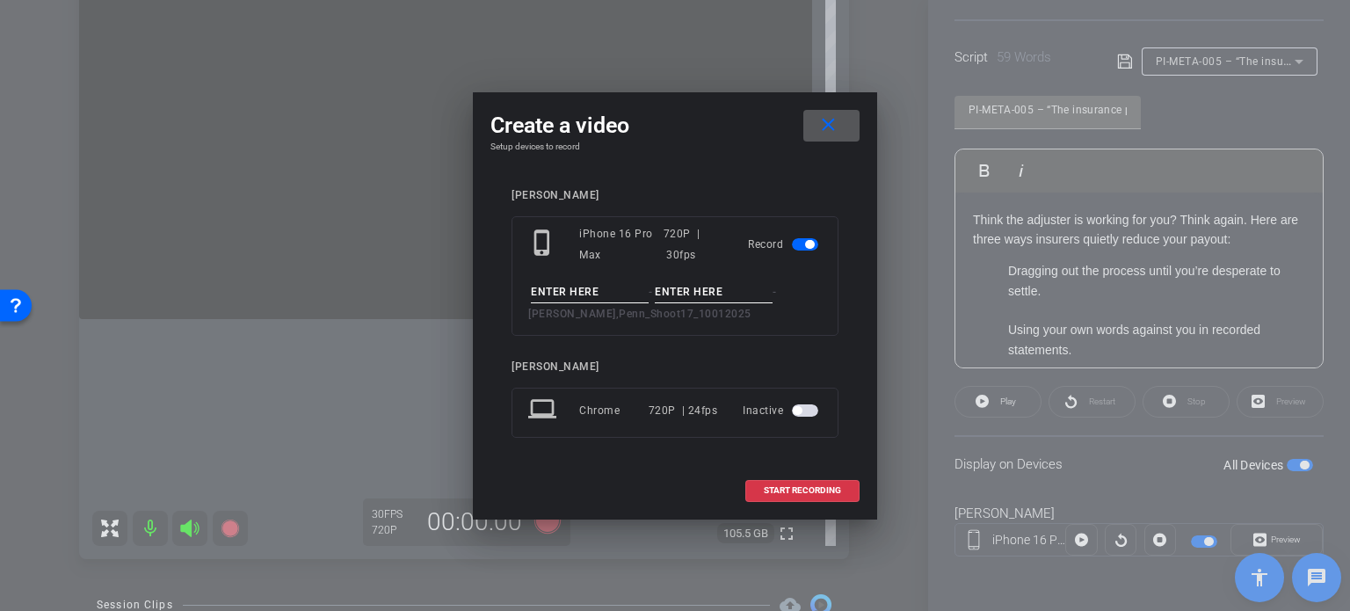
click at [609, 290] on input at bounding box center [590, 292] width 118 height 22
paste input "PI-META-005"
type input "PI-META-005"
click at [689, 289] on input at bounding box center [714, 292] width 118 height 22
type input "Take1"
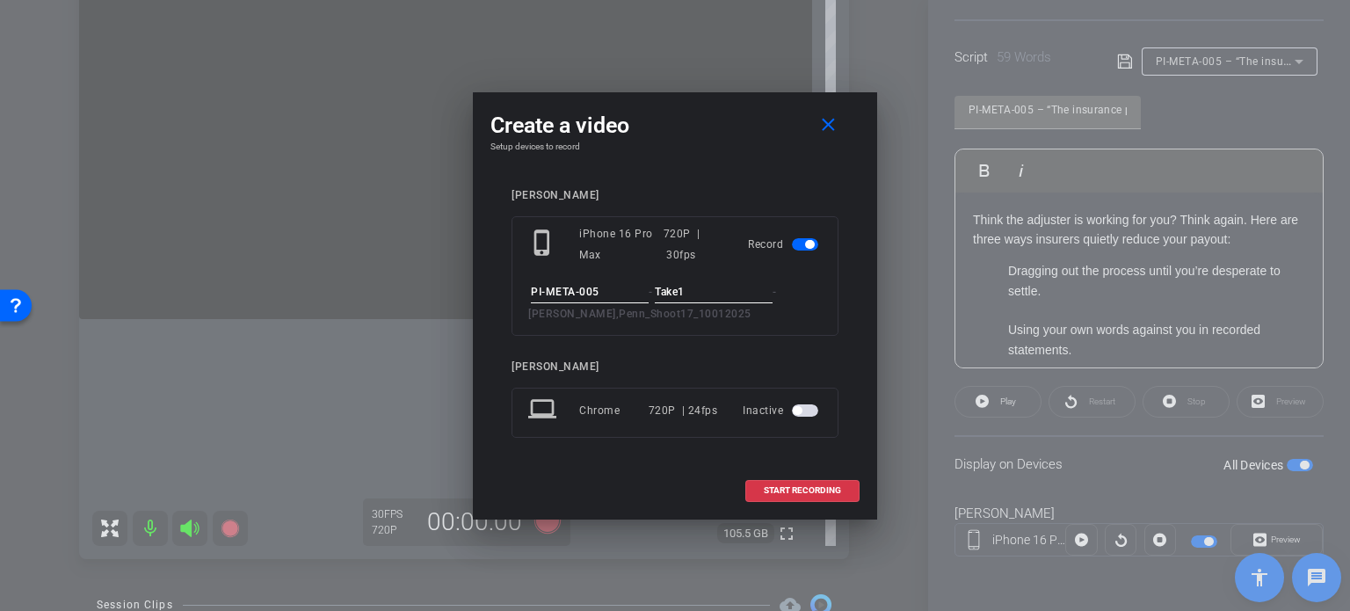
click at [761, 178] on div "connor johnson phone_iphone iPhone 16 Pro Max 720P | 30fps Record PI-META-005 -…" at bounding box center [674, 325] width 369 height 309
click at [816, 329] on div "phone_iphone iPhone 16 Pro Max 720P | 30fps Record PI-META-005 - Take1 - Crawfo…" at bounding box center [675, 276] width 327 height 120
click at [830, 488] on span "START RECORDING" at bounding box center [802, 490] width 77 height 9
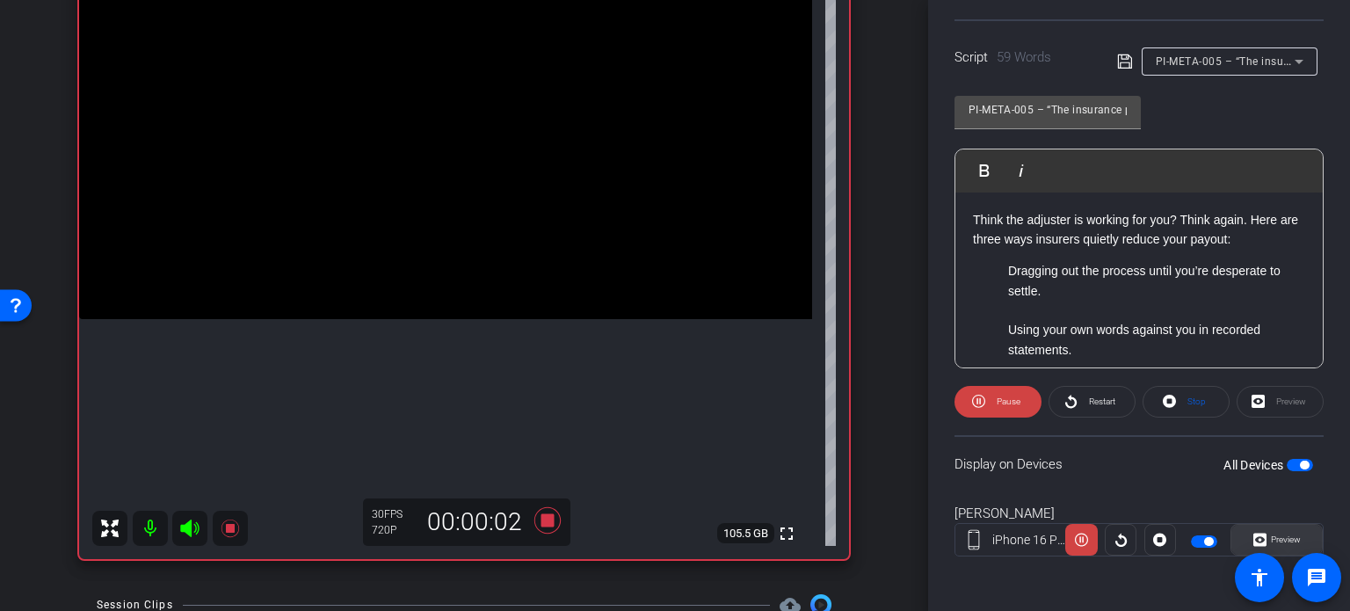
click at [1283, 538] on span "Preview" at bounding box center [1286, 539] width 30 height 10
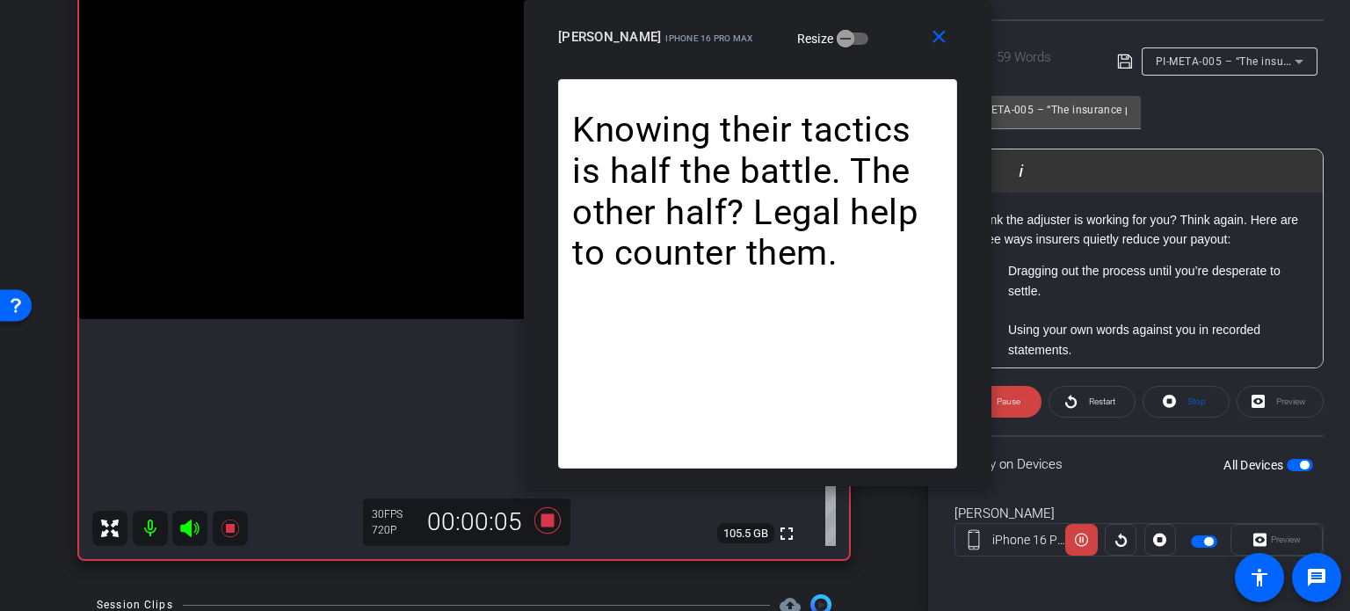
drag, startPoint x: 683, startPoint y: 111, endPoint x: 766, endPoint y: 41, distance: 107.9
click at [771, 41] on mat-slide-toggle "Resize" at bounding box center [820, 38] width 98 height 28
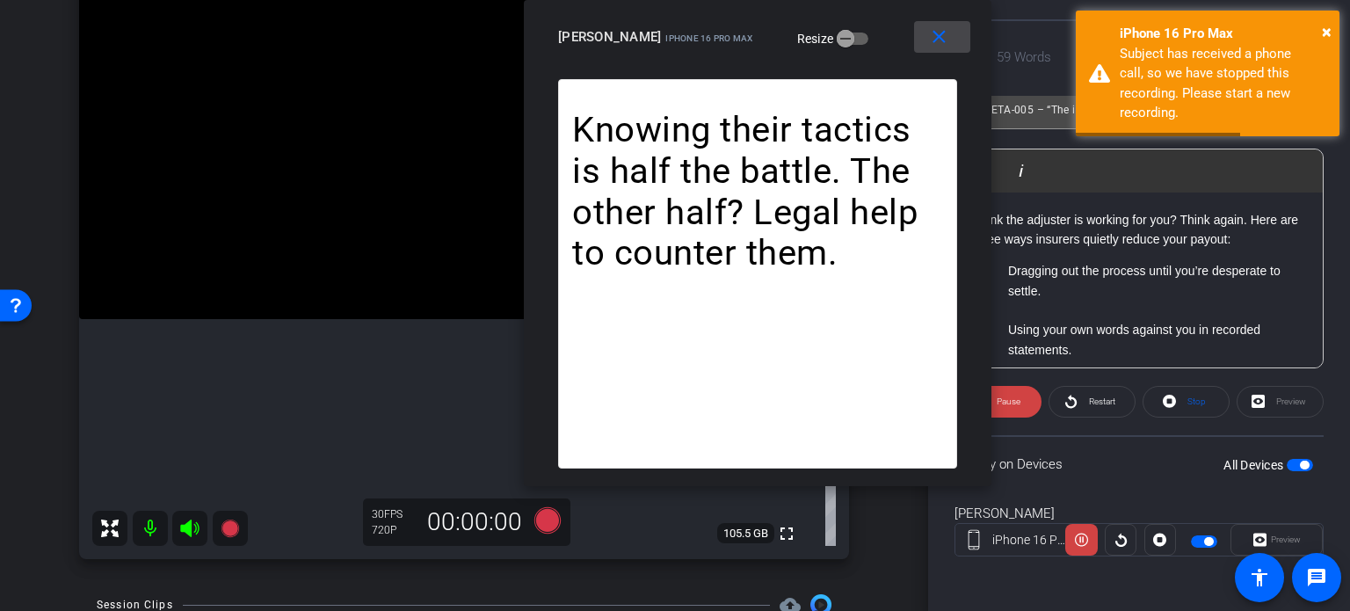
click at [942, 35] on mat-icon "close" at bounding box center [939, 37] width 22 height 22
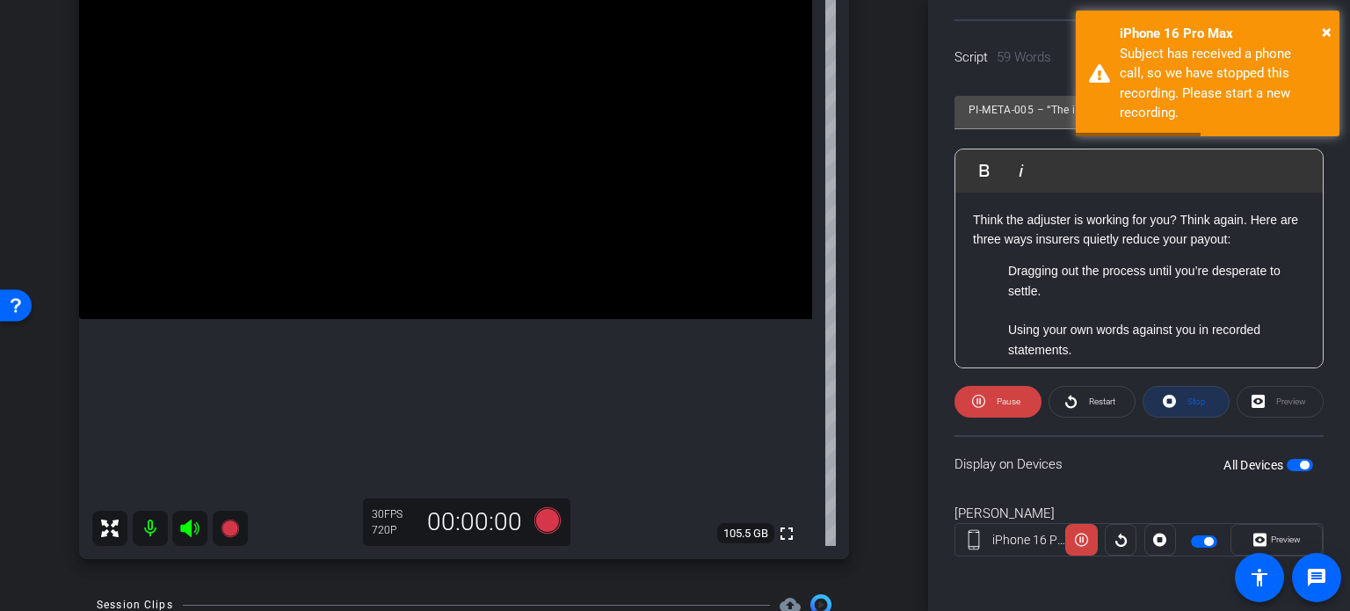
click at [1188, 396] on span "Stop" at bounding box center [1197, 401] width 18 height 10
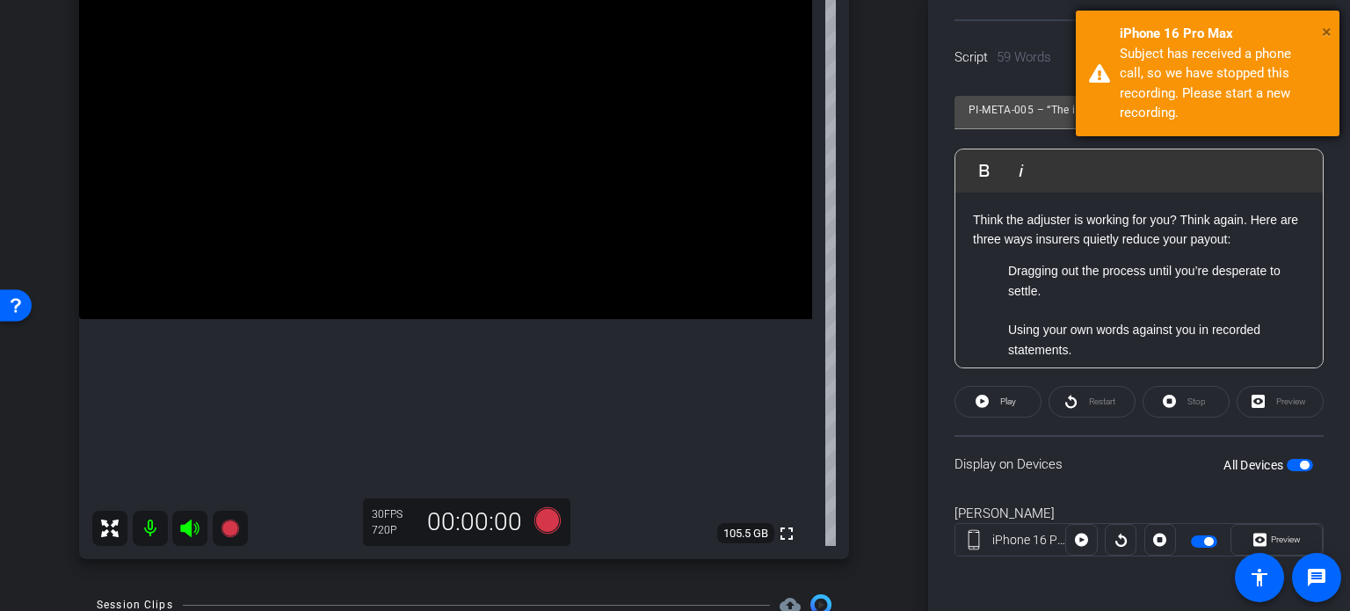
click at [1326, 34] on span "×" at bounding box center [1327, 31] width 10 height 21
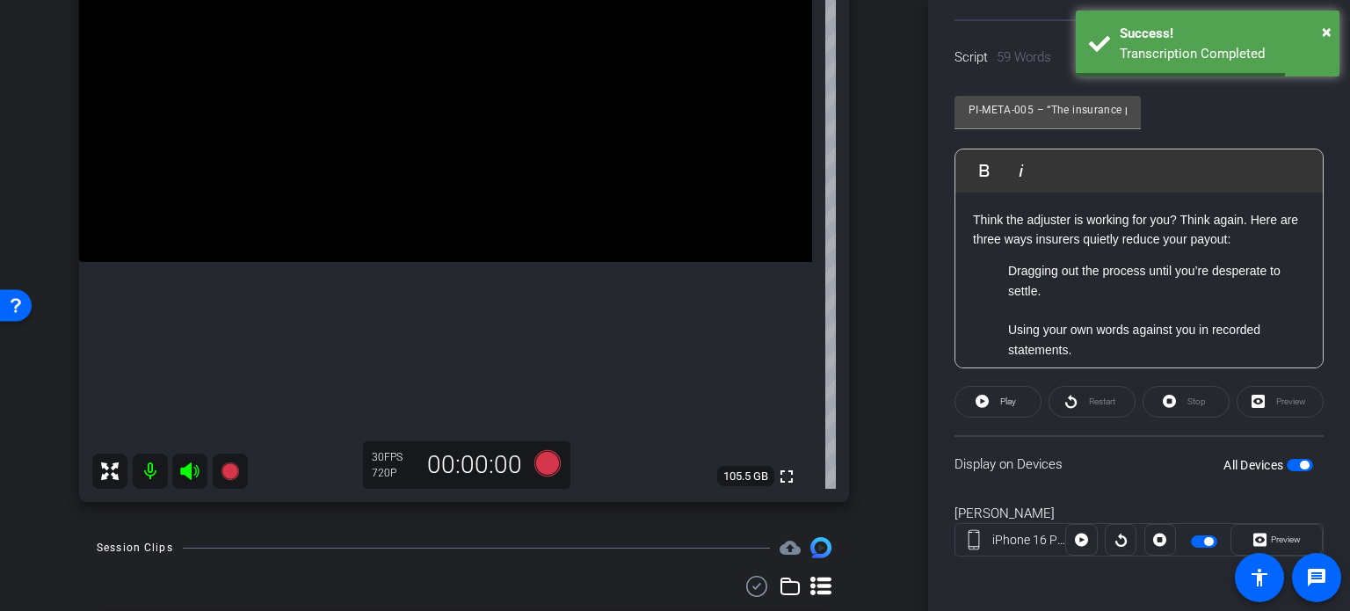
scroll to position [183, 0]
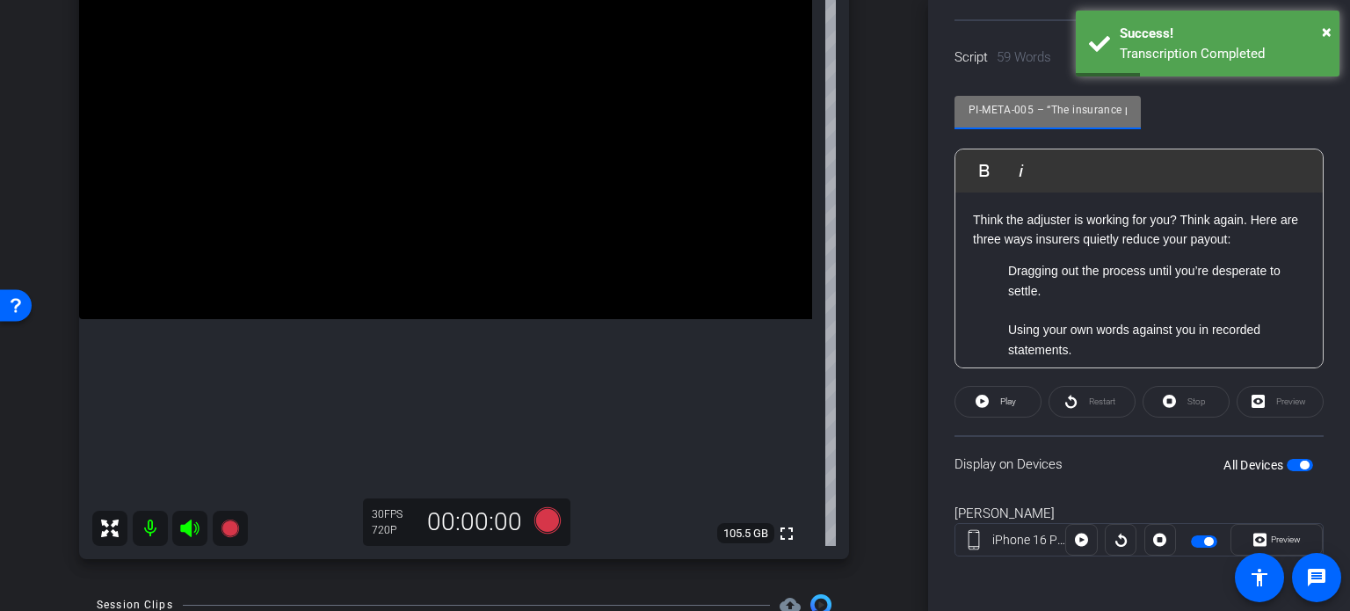
drag, startPoint x: 1037, startPoint y: 112, endPoint x: 904, endPoint y: 106, distance: 133.7
click at [905, 106] on div "arrow_back Crawford,Penn_Shoot17_10012025 Back to project Send invite account_b…" at bounding box center [675, 305] width 1350 height 611
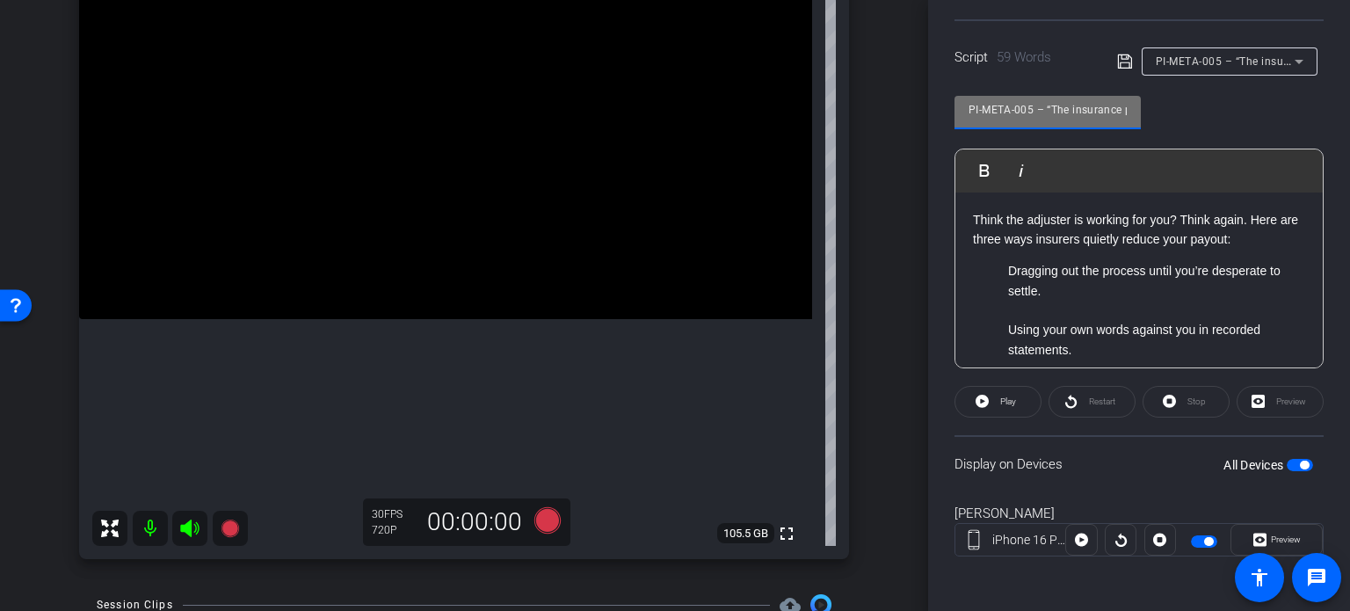
click at [898, 215] on div "arrow_back Crawford,Penn_Shoot17_10012025 Back to project Send invite account_b…" at bounding box center [464, 122] width 928 height 611
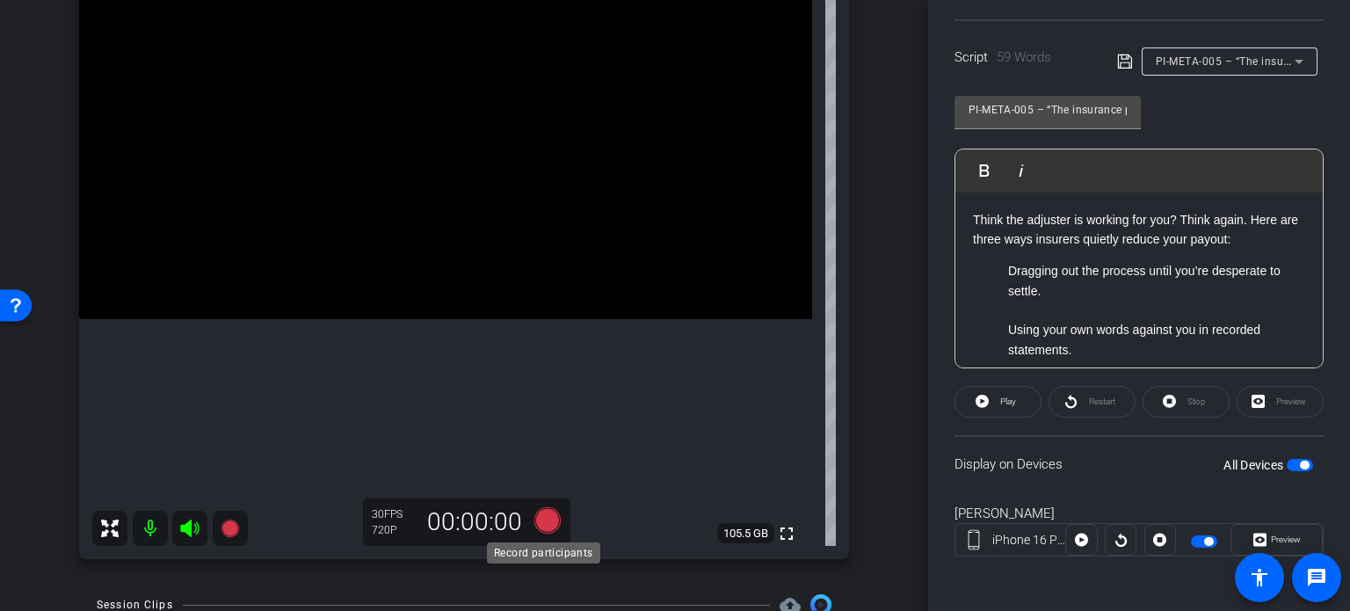
click at [541, 520] on icon at bounding box center [547, 520] width 26 height 26
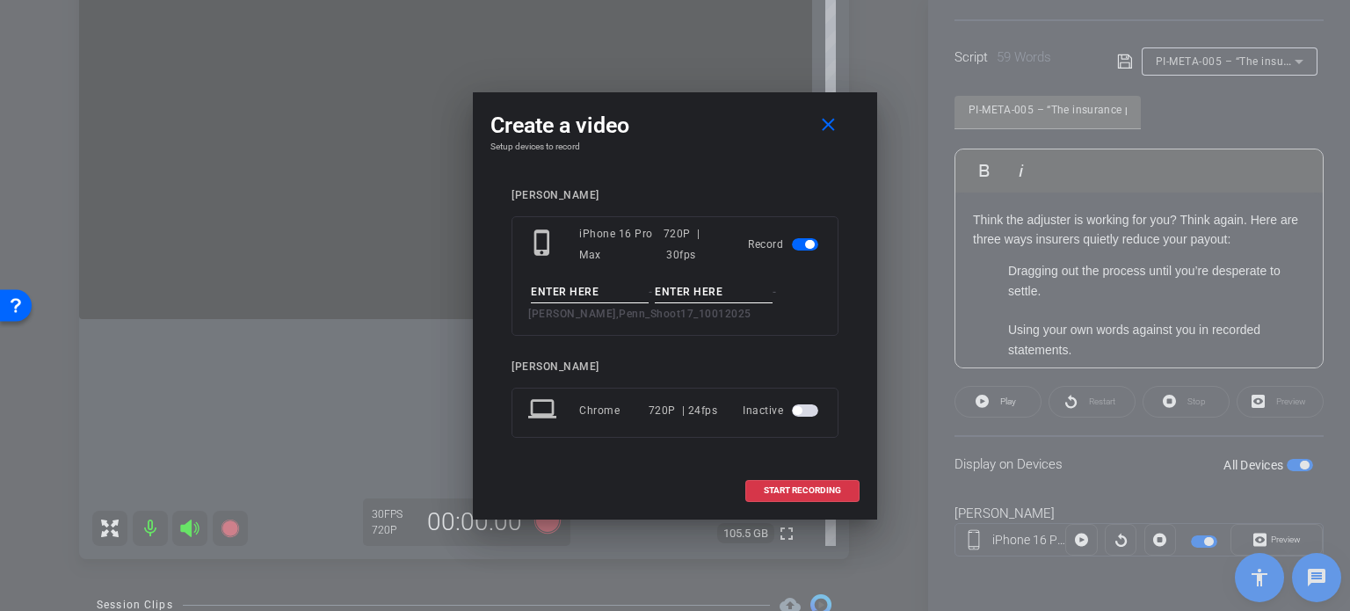
click at [605, 294] on input at bounding box center [590, 292] width 118 height 22
paste input "PI-META-005"
type input "PI-META-005"
click at [724, 287] on input at bounding box center [714, 292] width 118 height 22
type input "Take1"
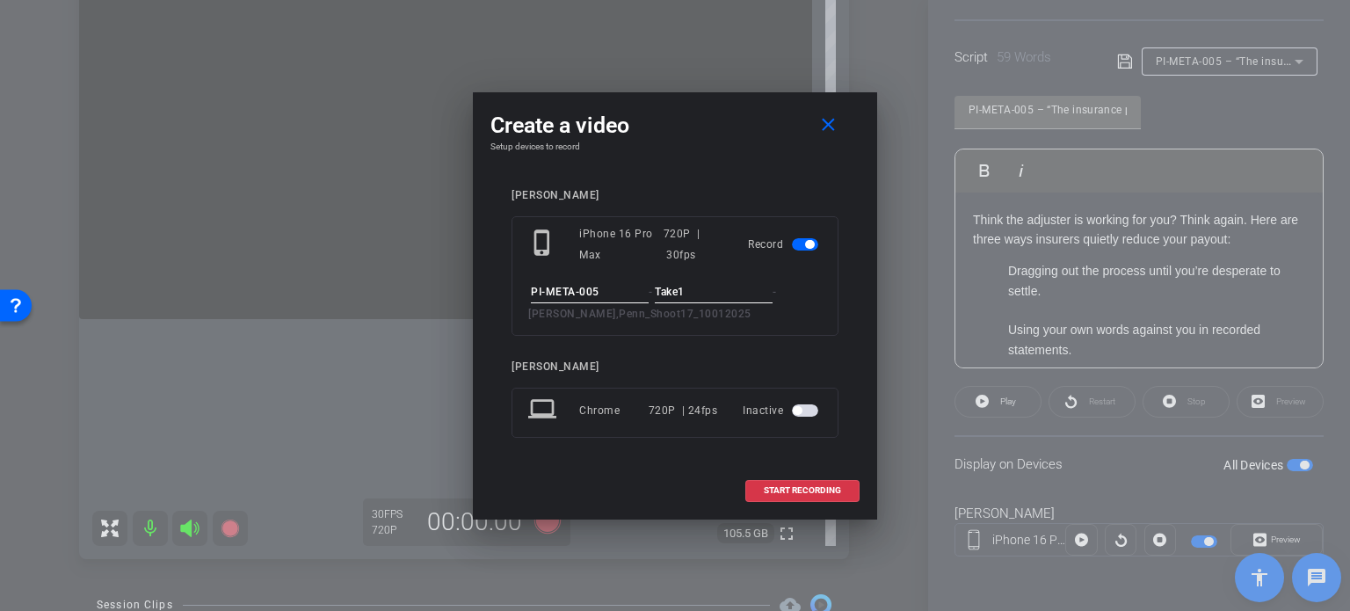
click at [713, 178] on div "connor johnson phone_iphone iPhone 16 Pro Max 720P | 30fps Record PI-META-005 -…" at bounding box center [674, 325] width 369 height 309
click at [810, 493] on span "START RECORDING" at bounding box center [802, 490] width 77 height 9
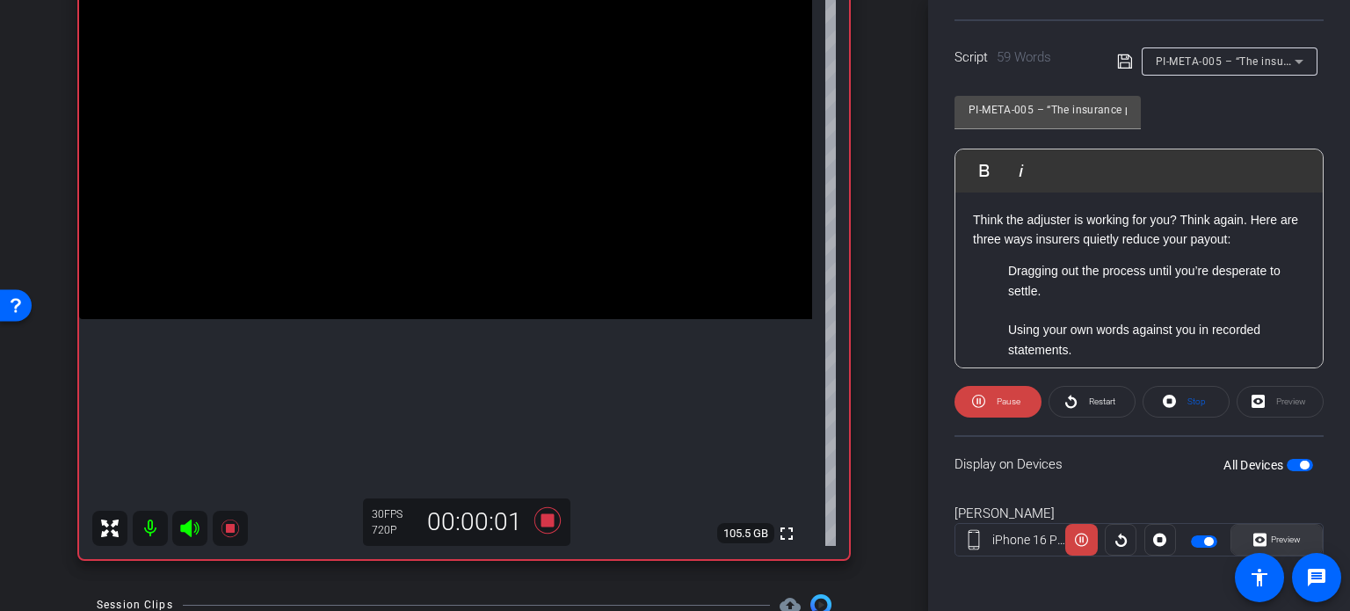
click at [1296, 539] on span at bounding box center [1277, 540] width 91 height 42
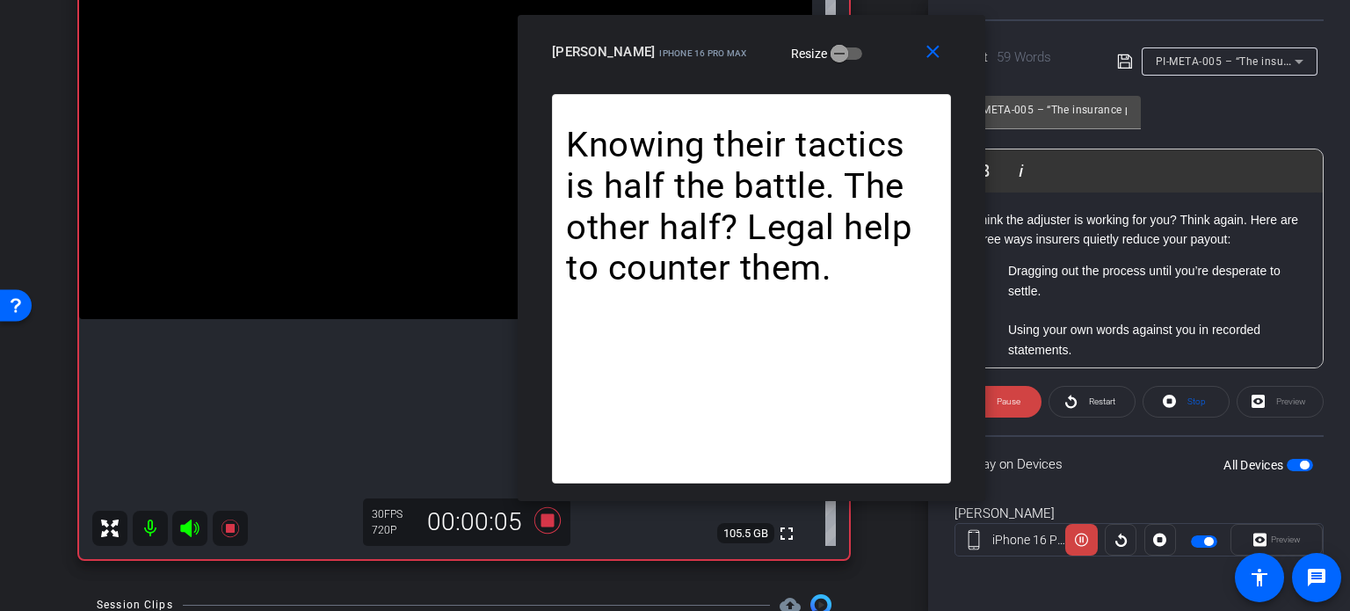
drag, startPoint x: 690, startPoint y: 121, endPoint x: 767, endPoint y: 75, distance: 89.5
click at [767, 75] on div "close connor johnson iPhone 16 Pro Max Resize" at bounding box center [752, 54] width 468 height 79
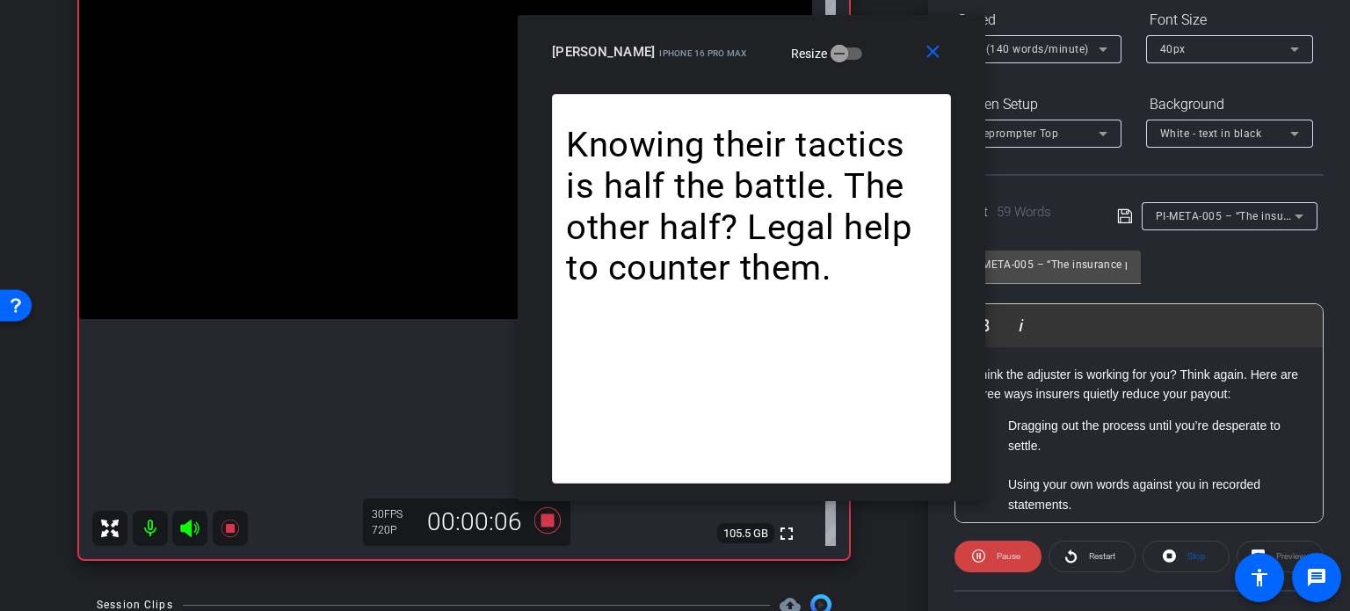
scroll to position [172, 0]
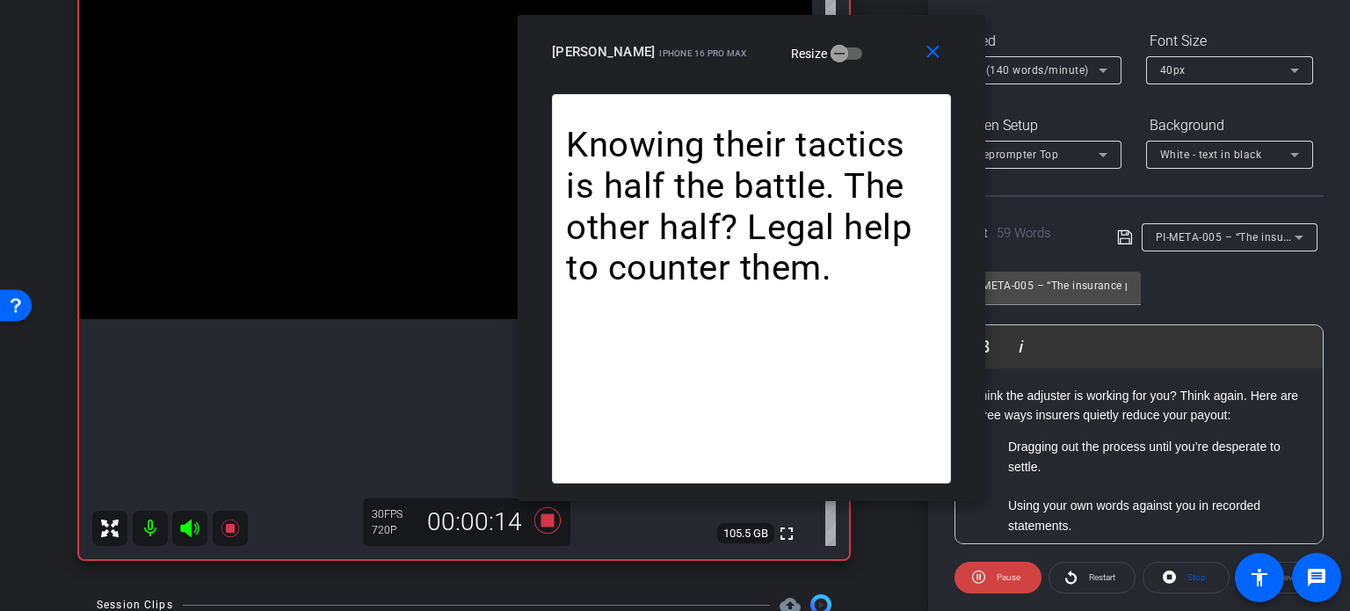
click at [1051, 66] on span "4X (140 words/minute)" at bounding box center [1029, 70] width 120 height 12
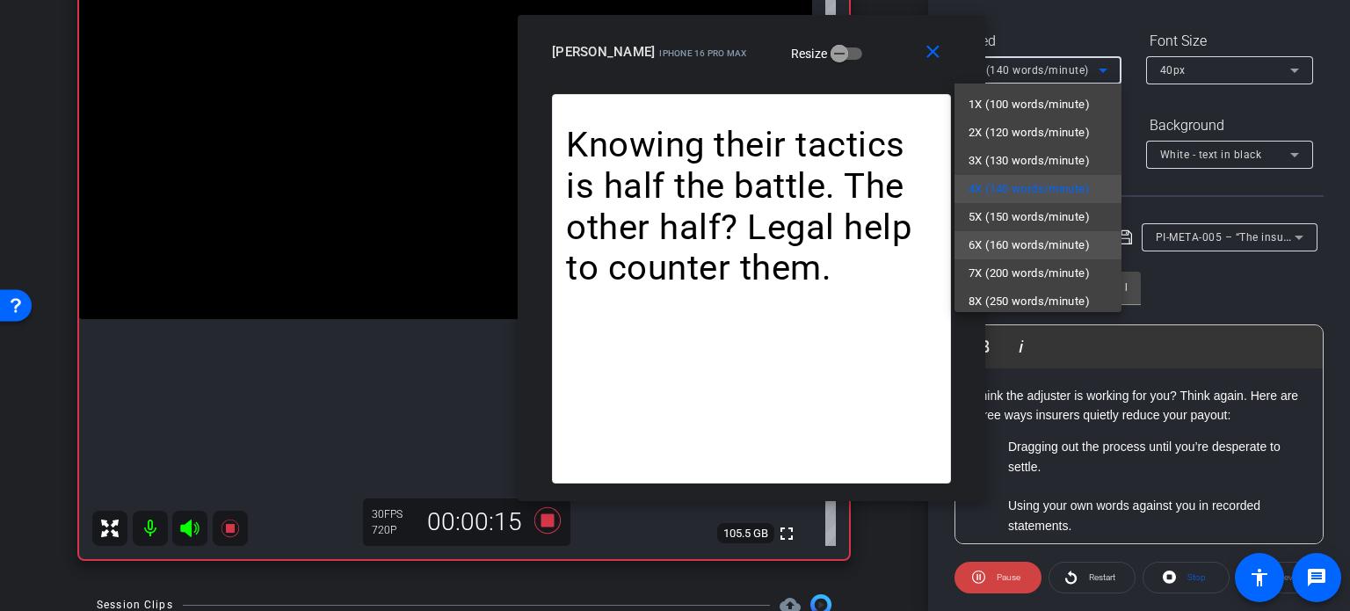
click at [1014, 239] on span "6X (160 words/minute)" at bounding box center [1029, 245] width 121 height 21
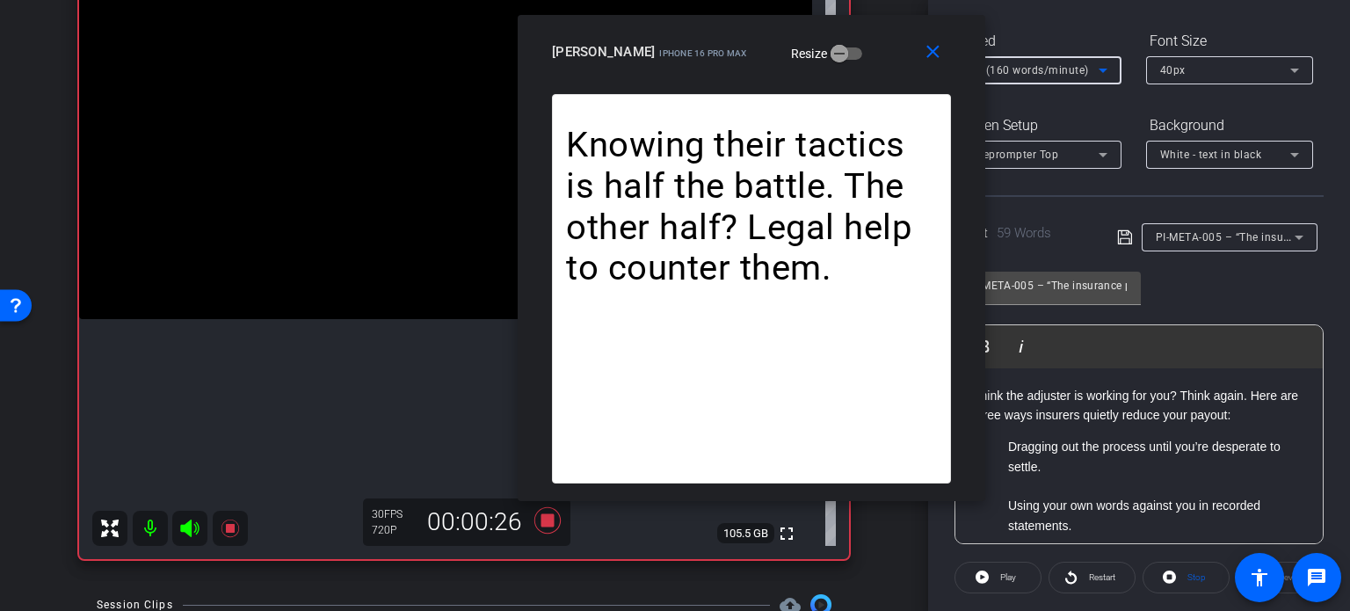
scroll to position [84, 0]
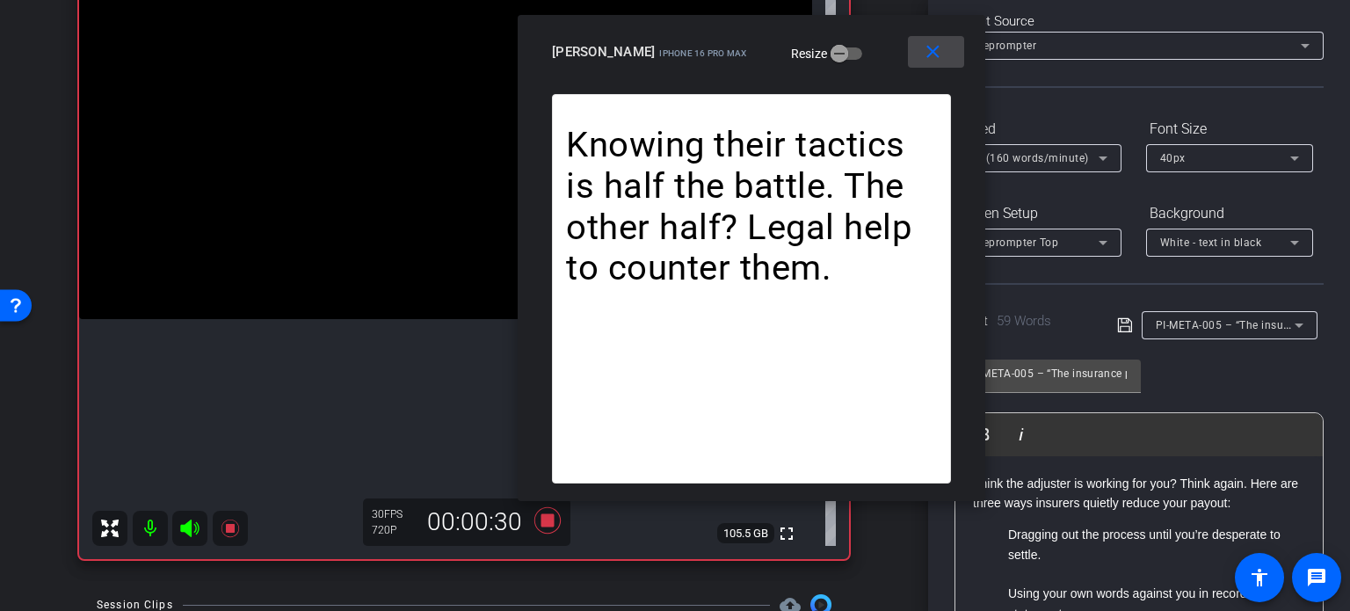
click at [942, 54] on mat-icon "close" at bounding box center [933, 52] width 22 height 22
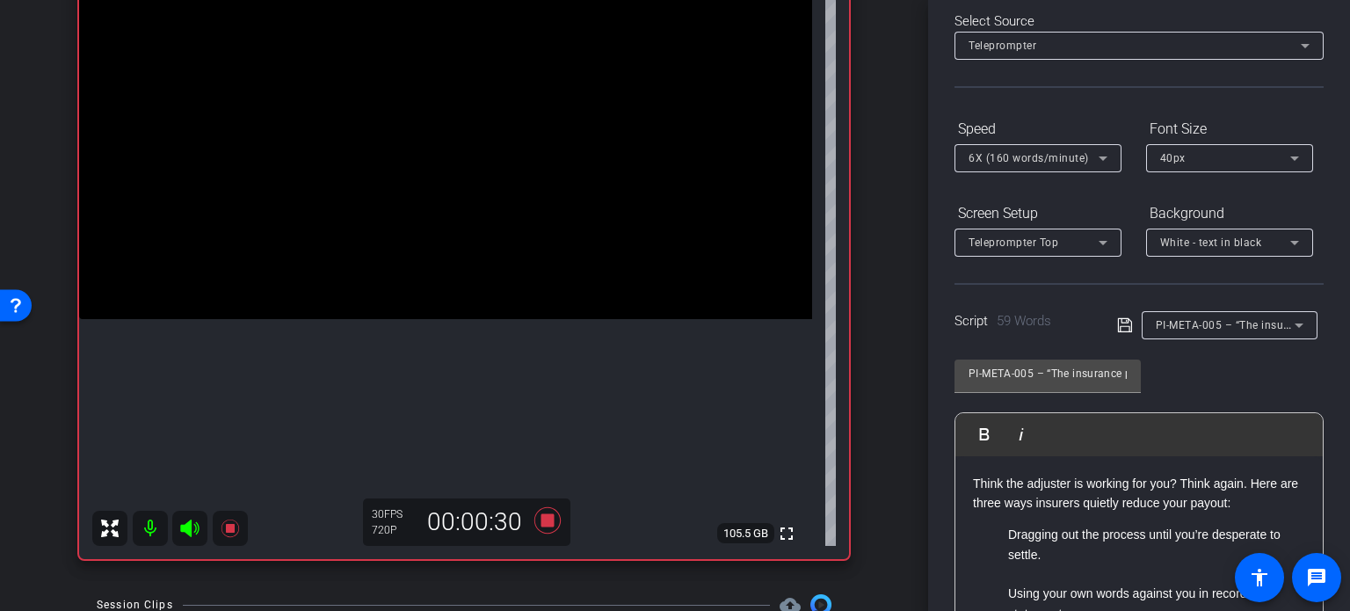
scroll to position [348, 0]
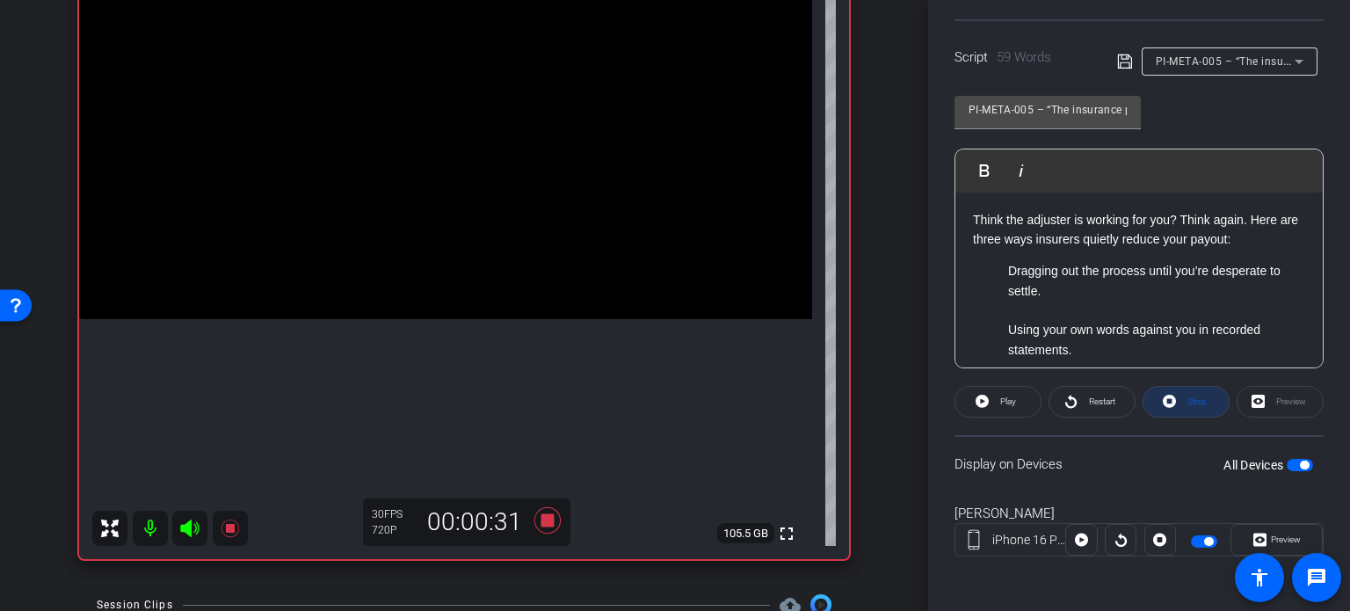
click at [1188, 401] on span "Stop" at bounding box center [1197, 401] width 18 height 10
click at [542, 520] on icon at bounding box center [547, 520] width 26 height 26
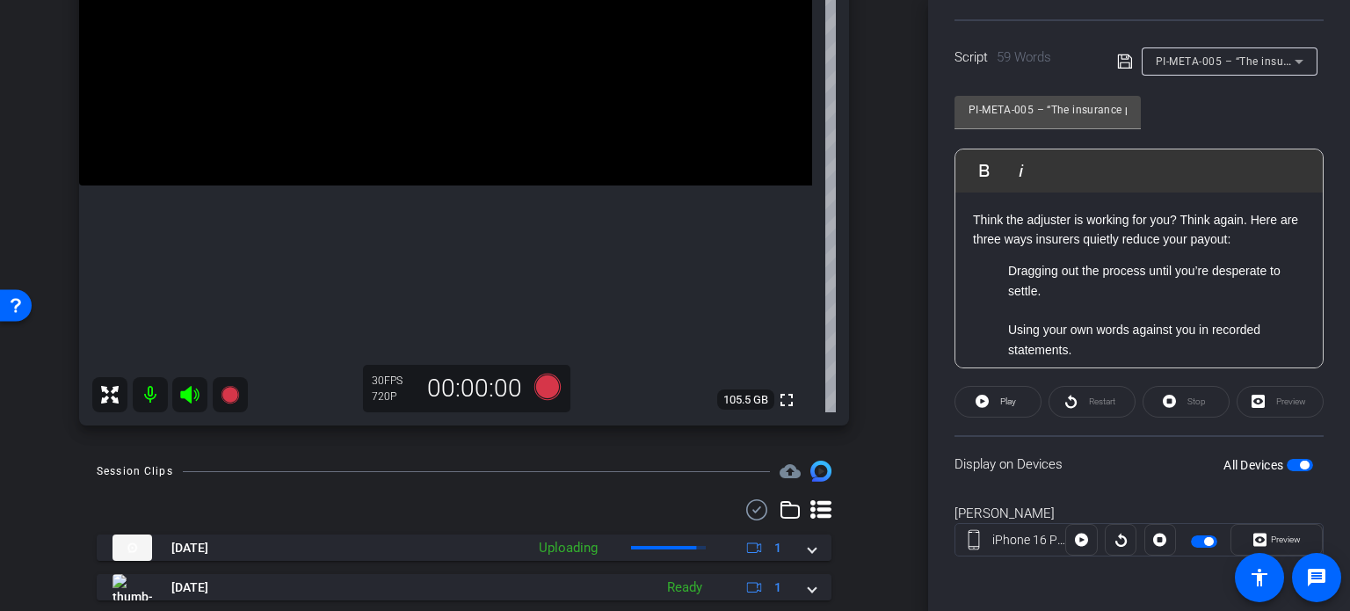
scroll to position [359, 0]
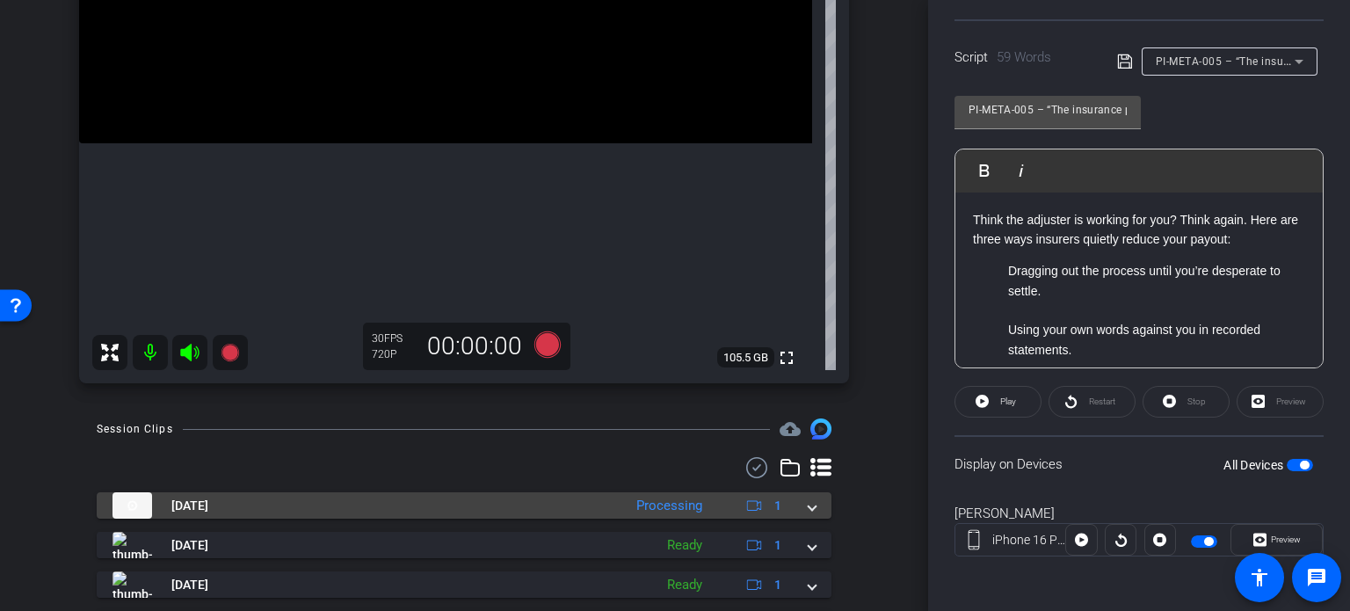
click at [809, 506] on span at bounding box center [812, 506] width 7 height 18
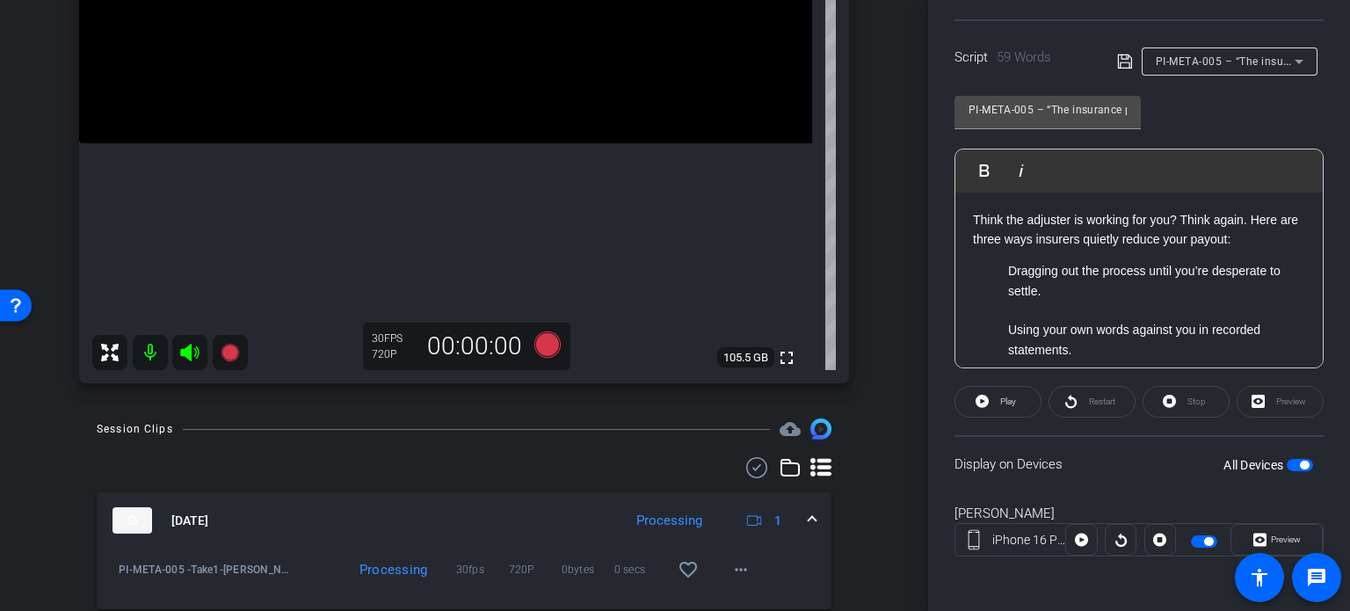
scroll to position [447, 0]
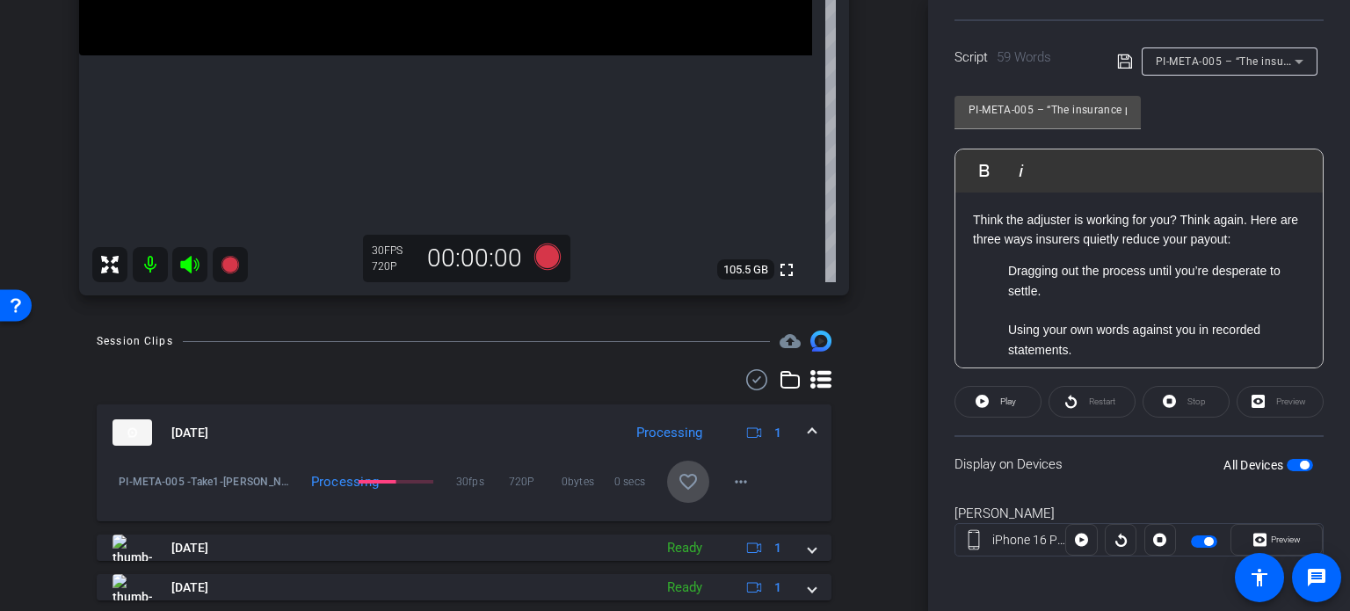
click at [680, 481] on mat-icon "favorite_border" at bounding box center [688, 481] width 21 height 21
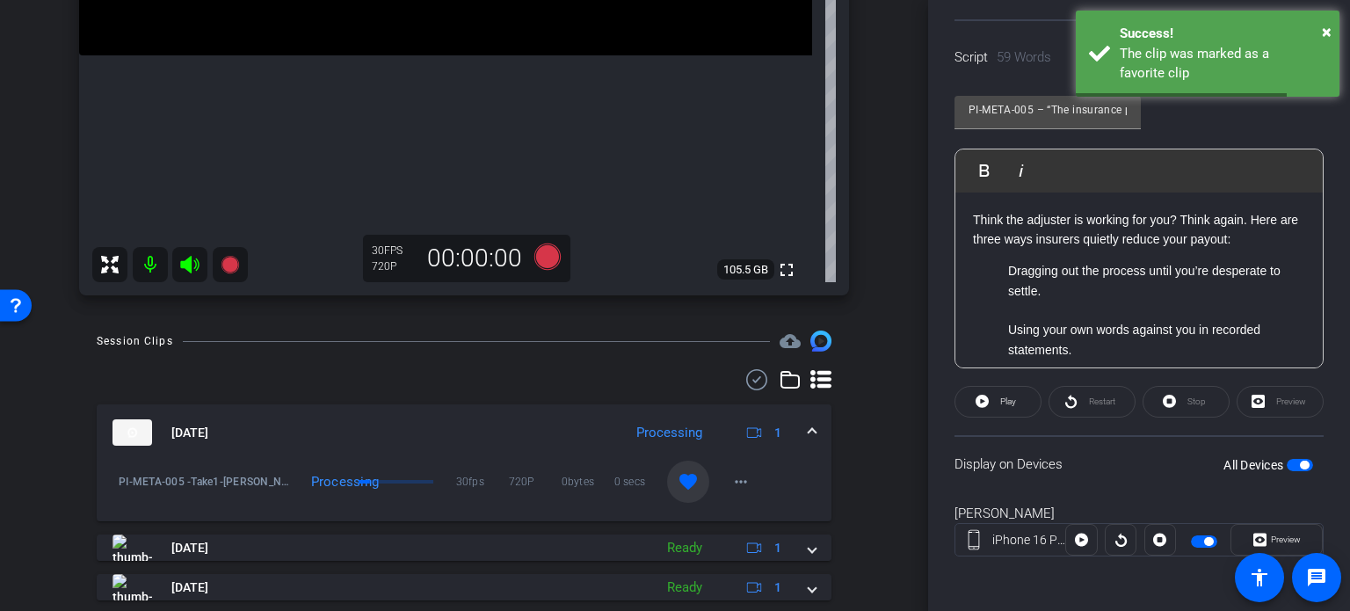
click at [809, 430] on span at bounding box center [812, 433] width 7 height 18
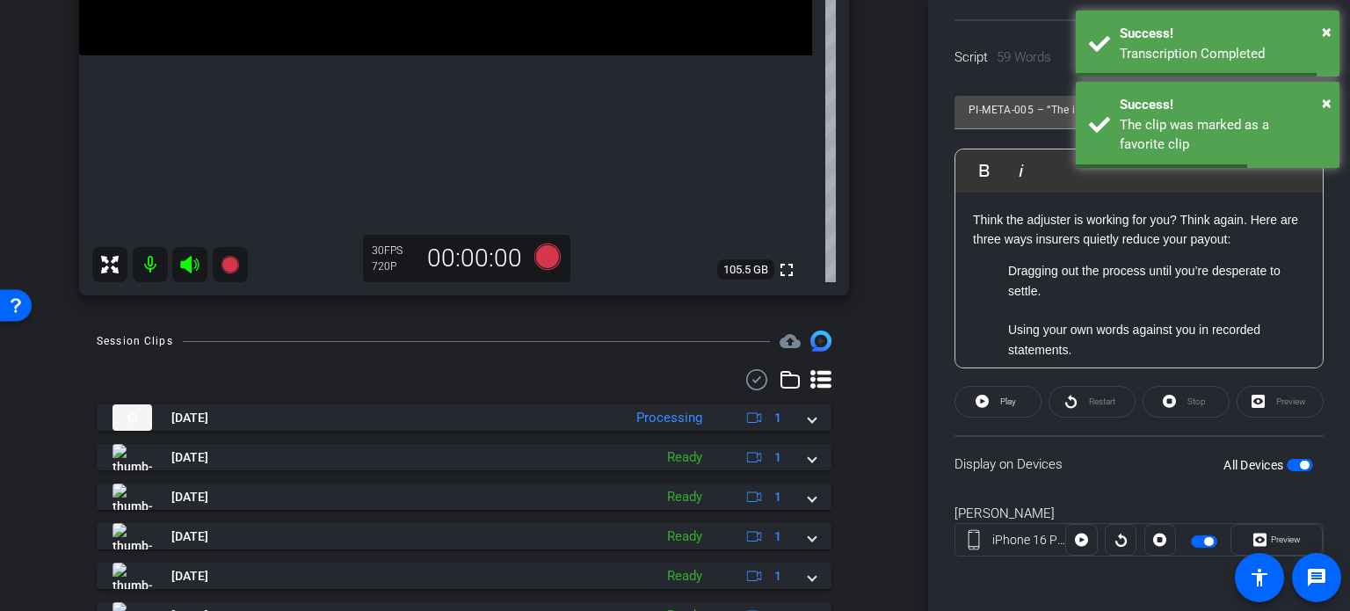
scroll to position [183, 0]
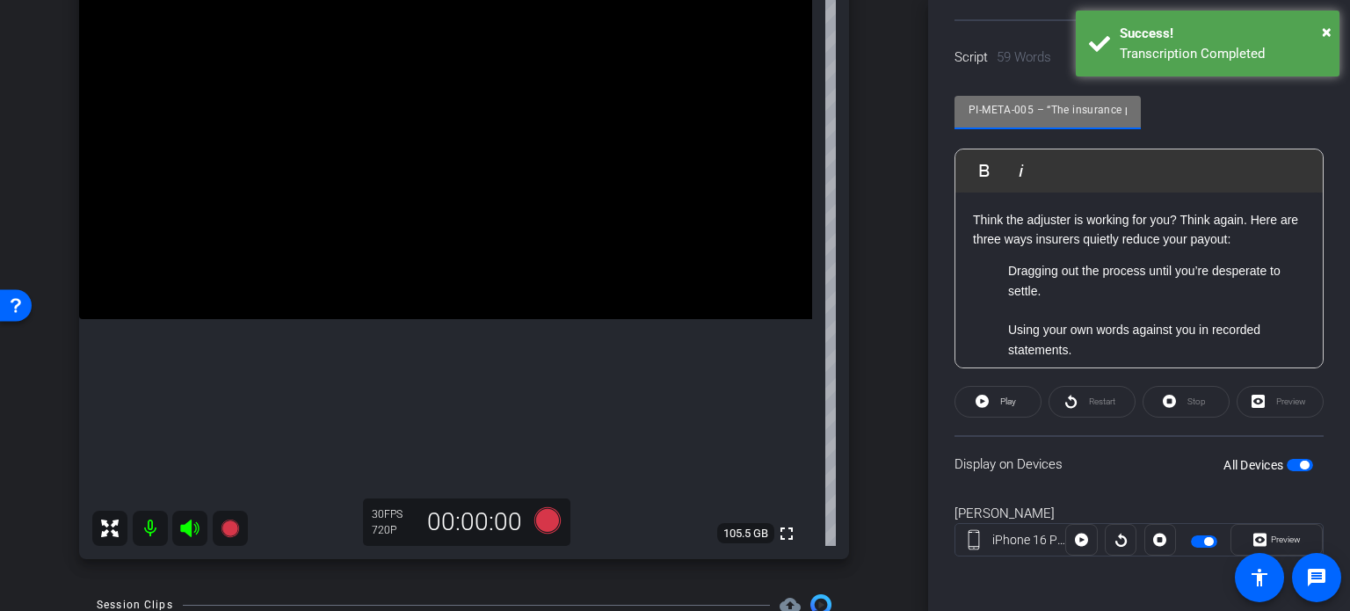
drag, startPoint x: 1030, startPoint y: 102, endPoint x: 906, endPoint y: 88, distance: 124.7
click at [906, 88] on div "arrow_back Crawford,Penn_Shoot17_10012025 Back to project Send invite account_b…" at bounding box center [675, 305] width 1350 height 611
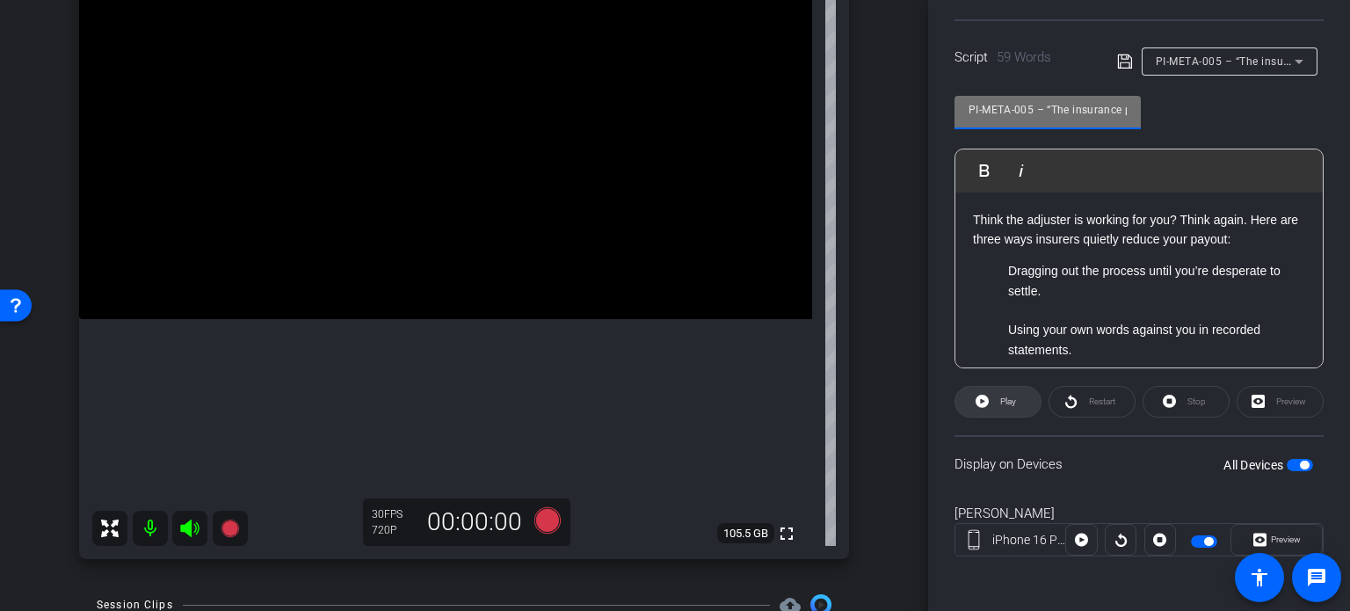
click at [1020, 395] on span at bounding box center [998, 402] width 85 height 42
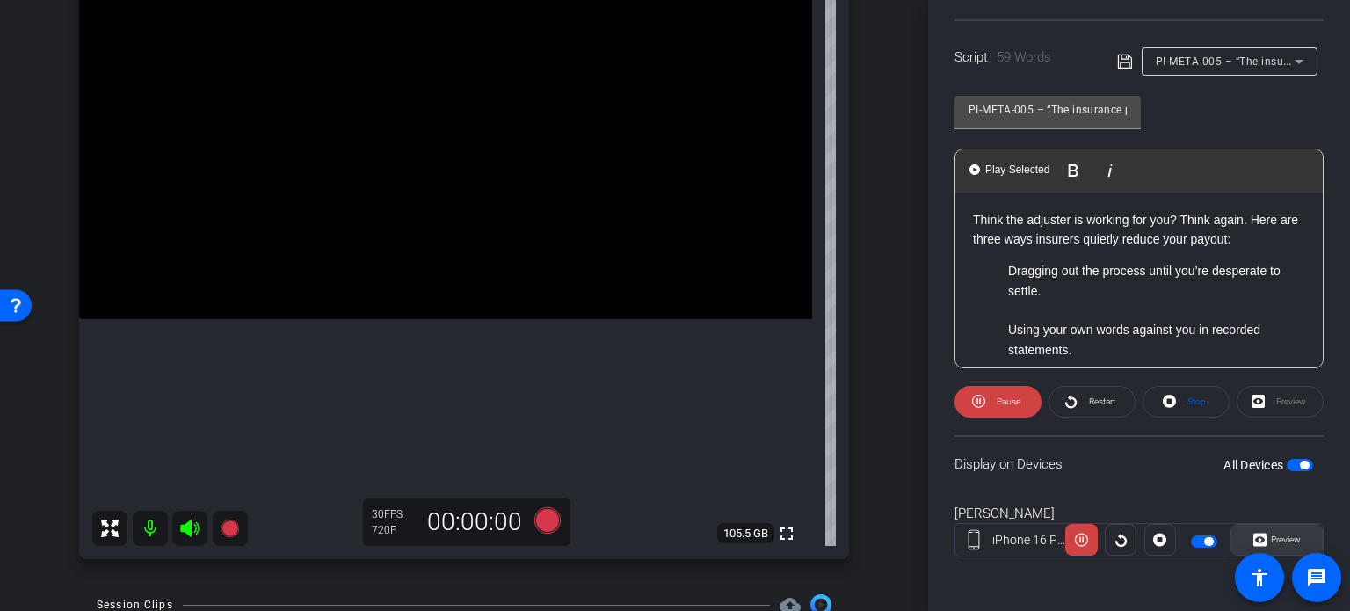
click at [1267, 543] on span "Preview" at bounding box center [1284, 539] width 34 height 25
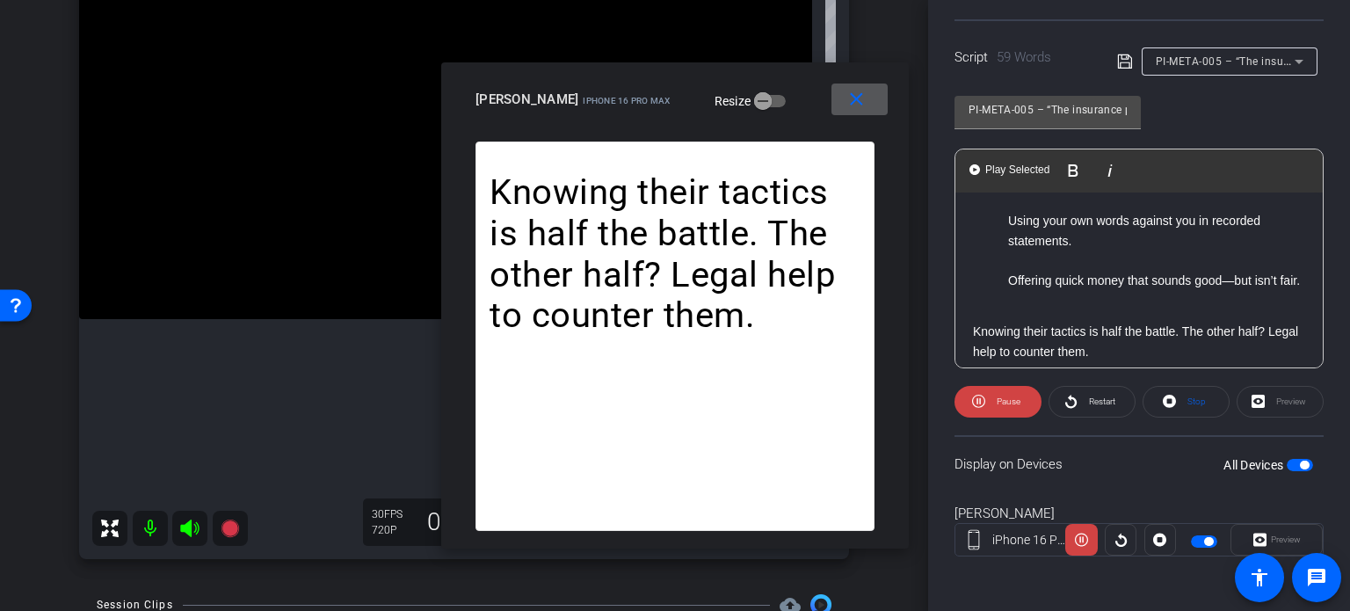
scroll to position [140, 0]
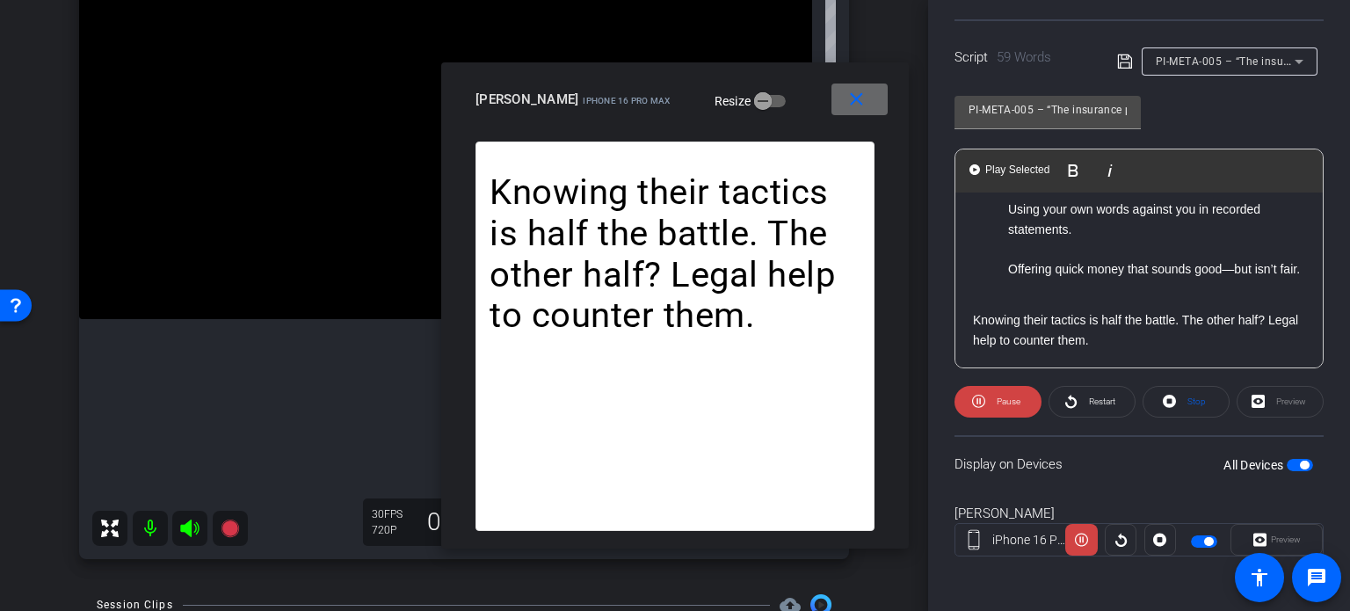
click at [861, 94] on mat-icon "close" at bounding box center [857, 100] width 22 height 22
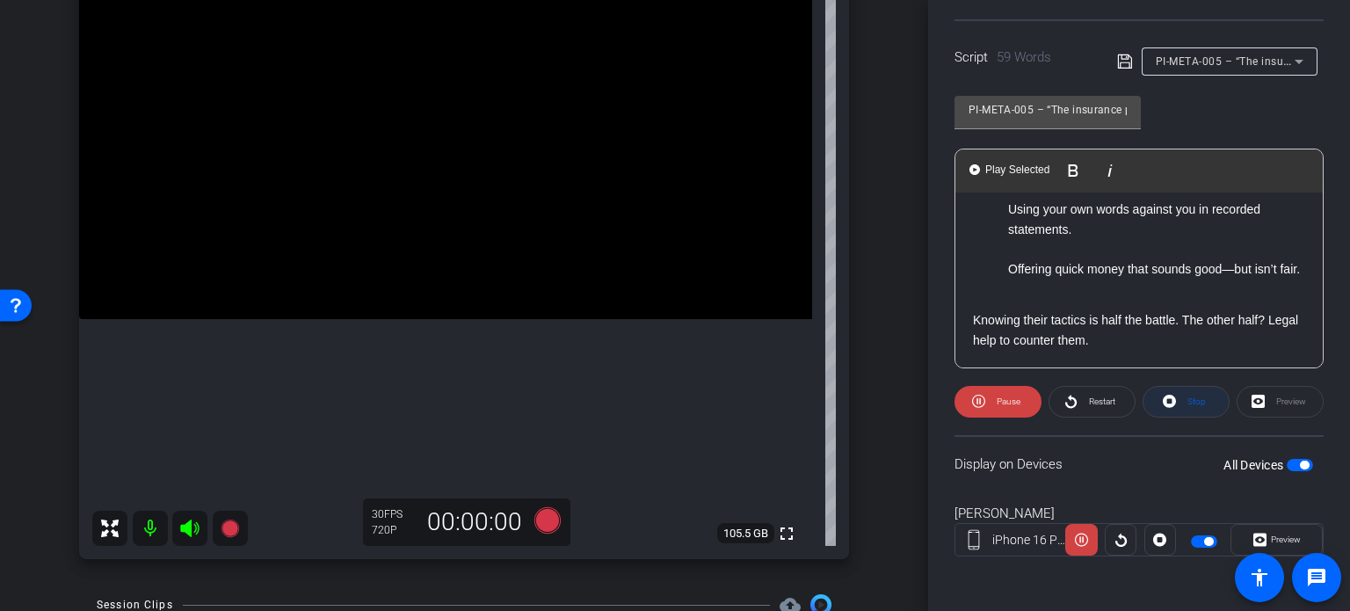
click at [1188, 396] on span "Stop" at bounding box center [1197, 401] width 18 height 10
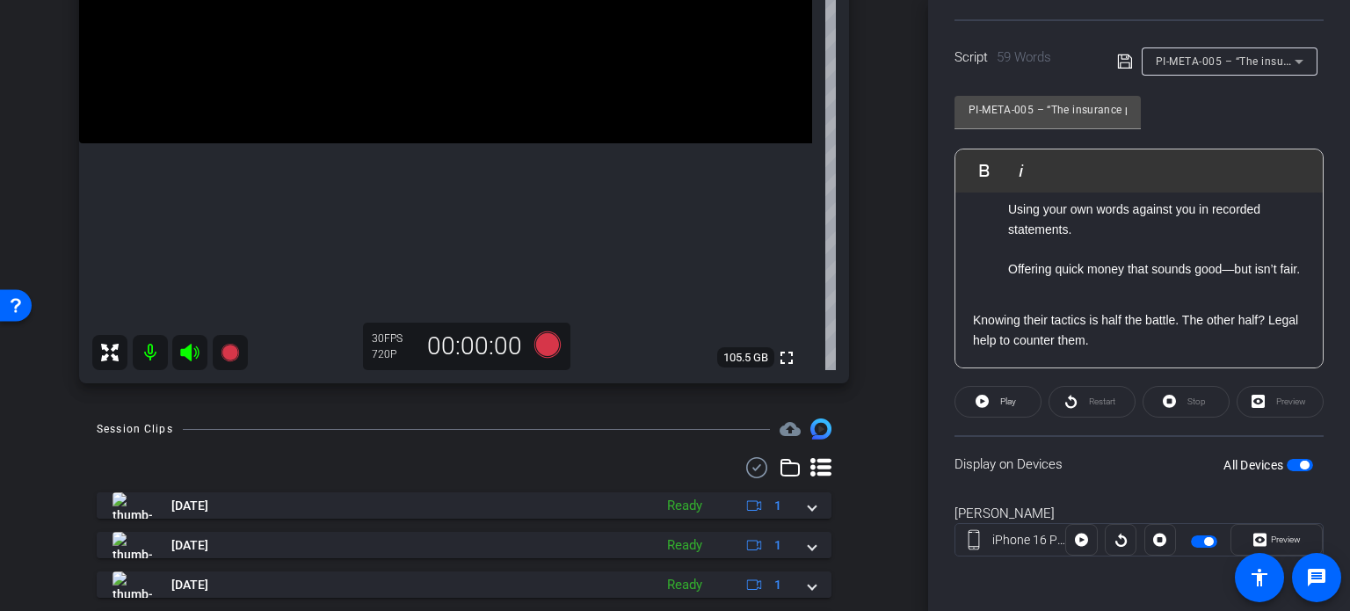
scroll to position [359, 0]
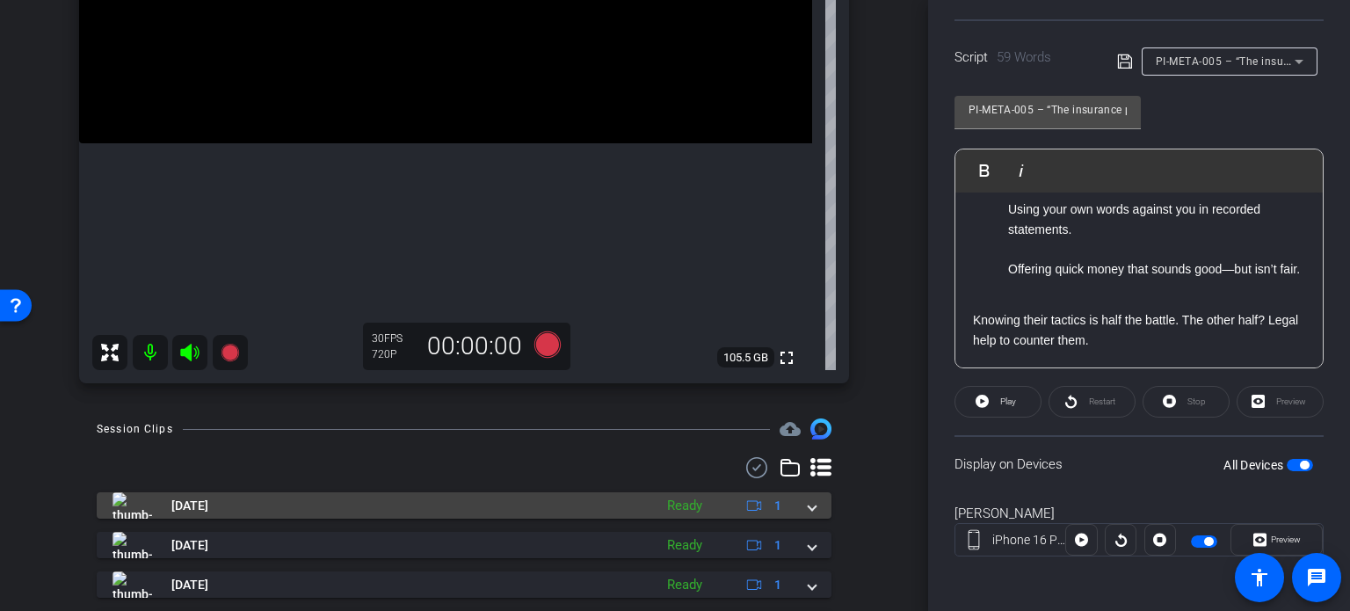
click at [798, 507] on div "Oct 1, 2025 Ready 1" at bounding box center [461, 505] width 696 height 26
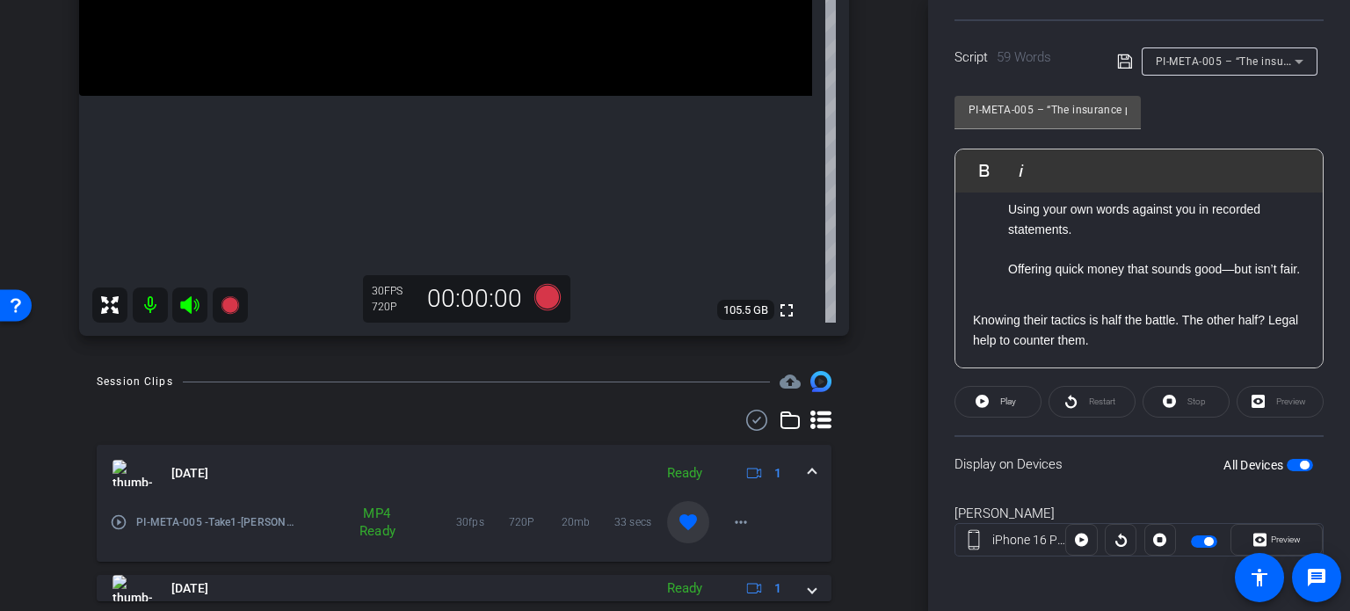
scroll to position [447, 0]
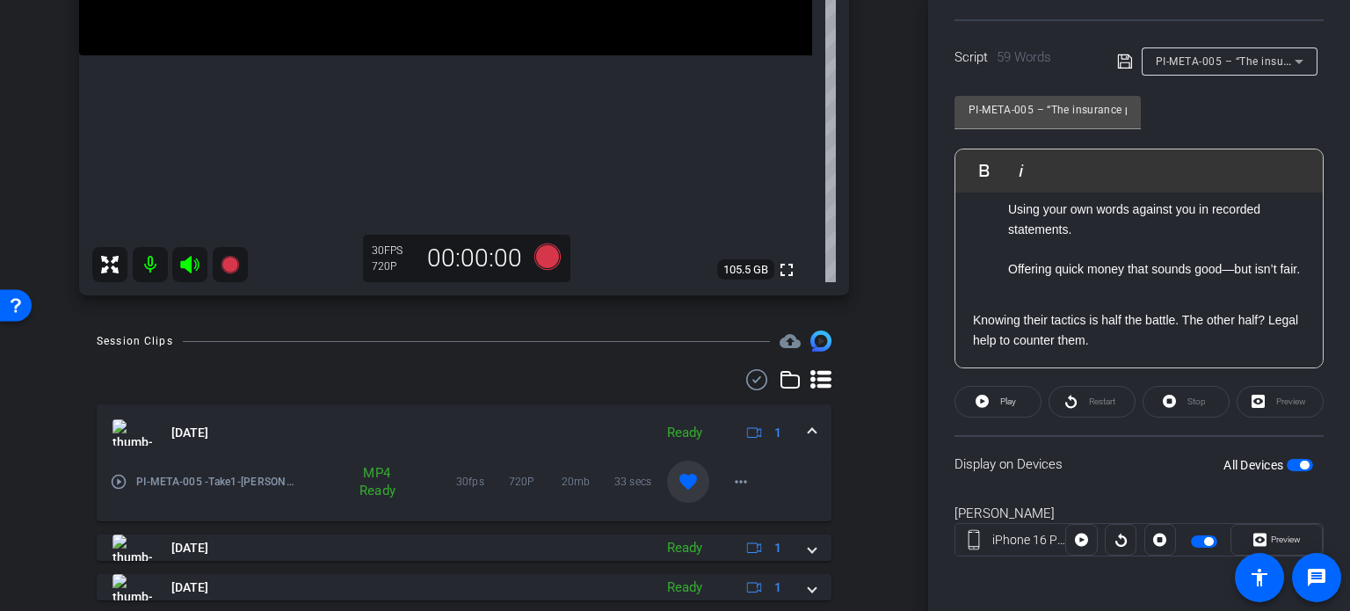
click at [809, 433] on span at bounding box center [812, 433] width 7 height 18
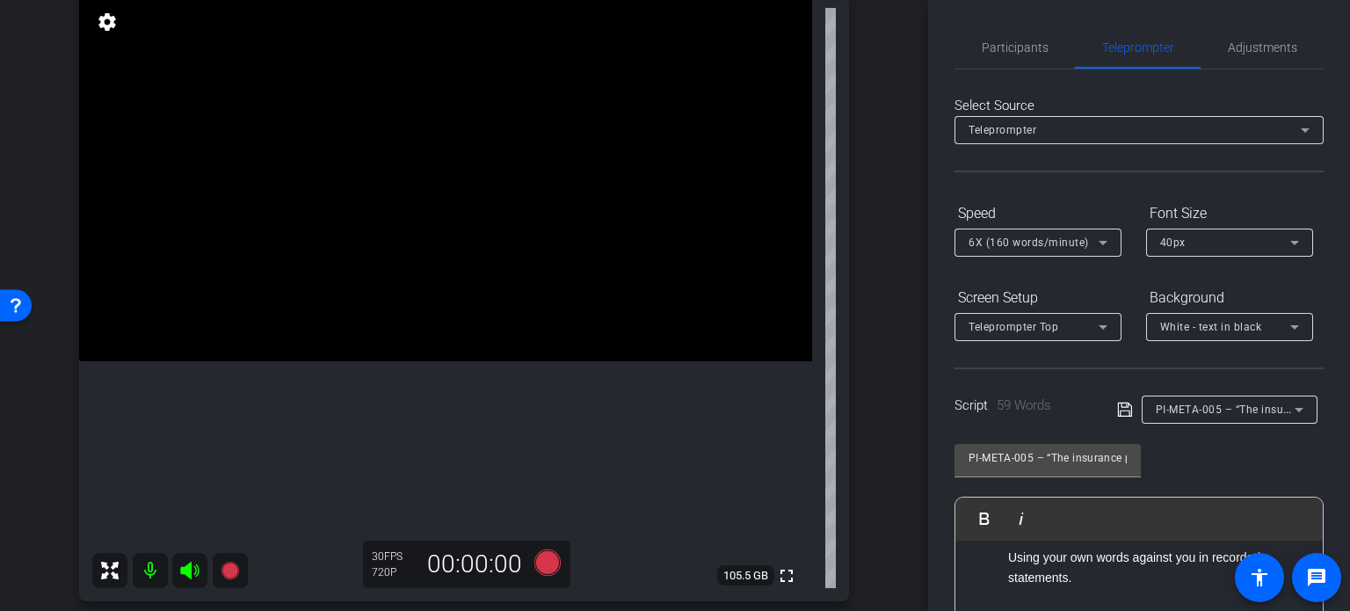
scroll to position [183, 0]
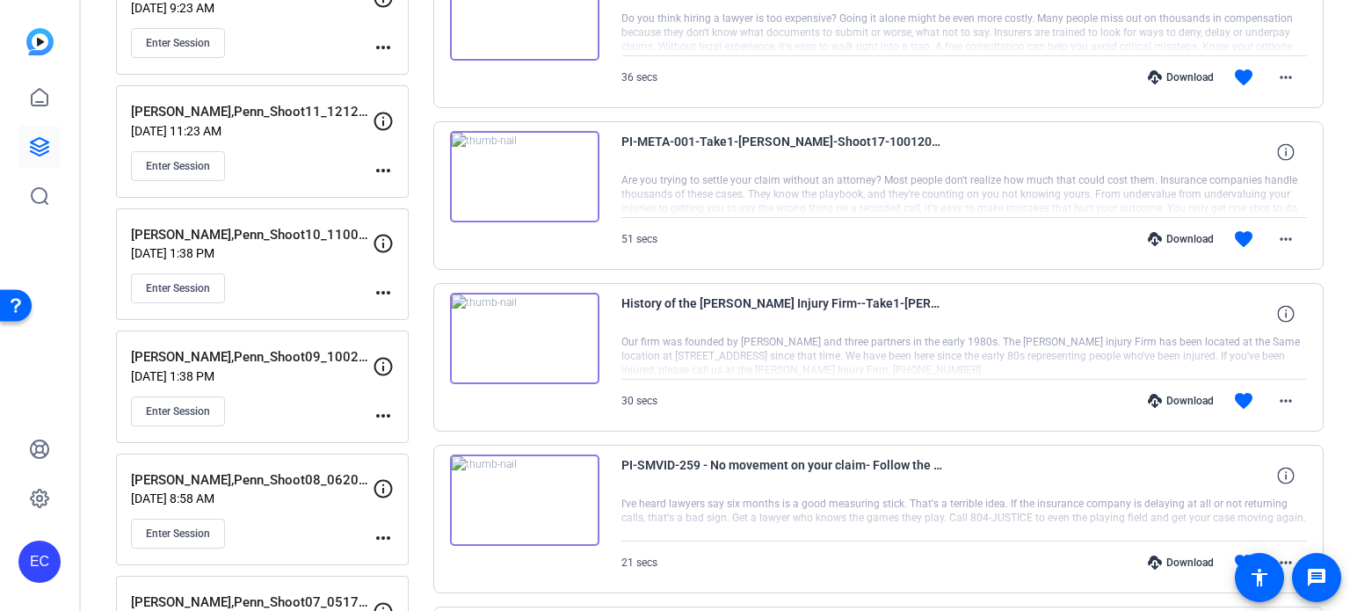
scroll to position [967, 0]
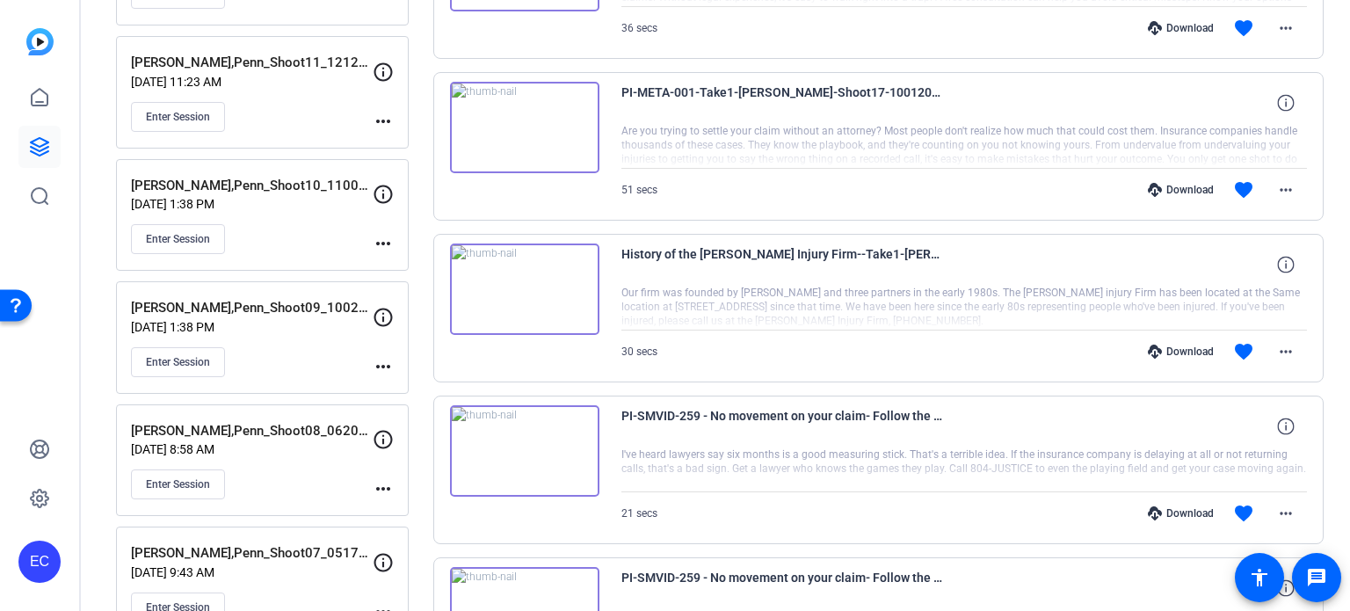
click at [1183, 347] on div "Download" at bounding box center [1181, 352] width 84 height 14
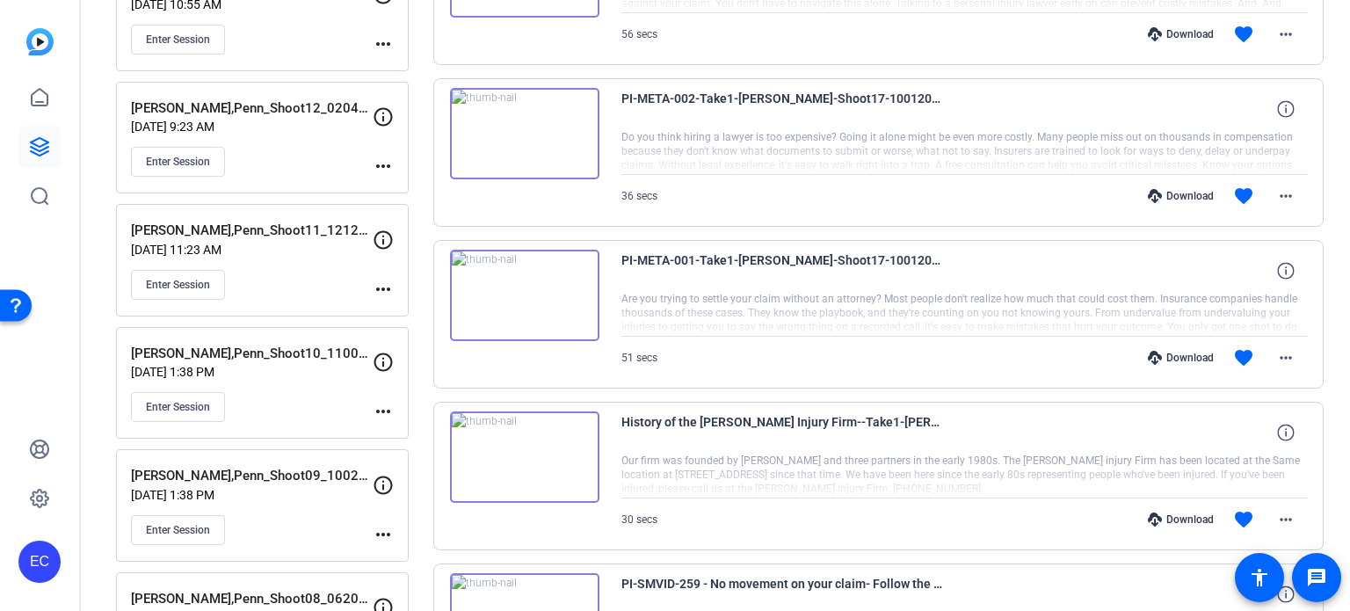
scroll to position [791, 0]
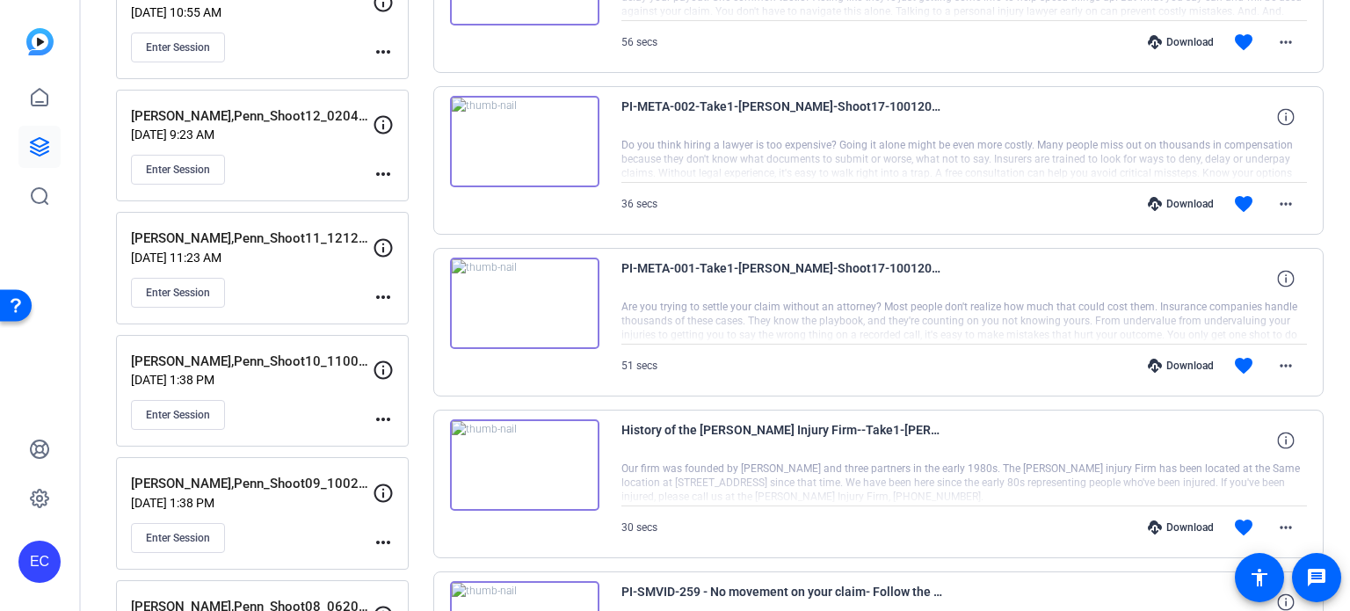
click at [1177, 361] on div "Download" at bounding box center [1181, 366] width 84 height 14
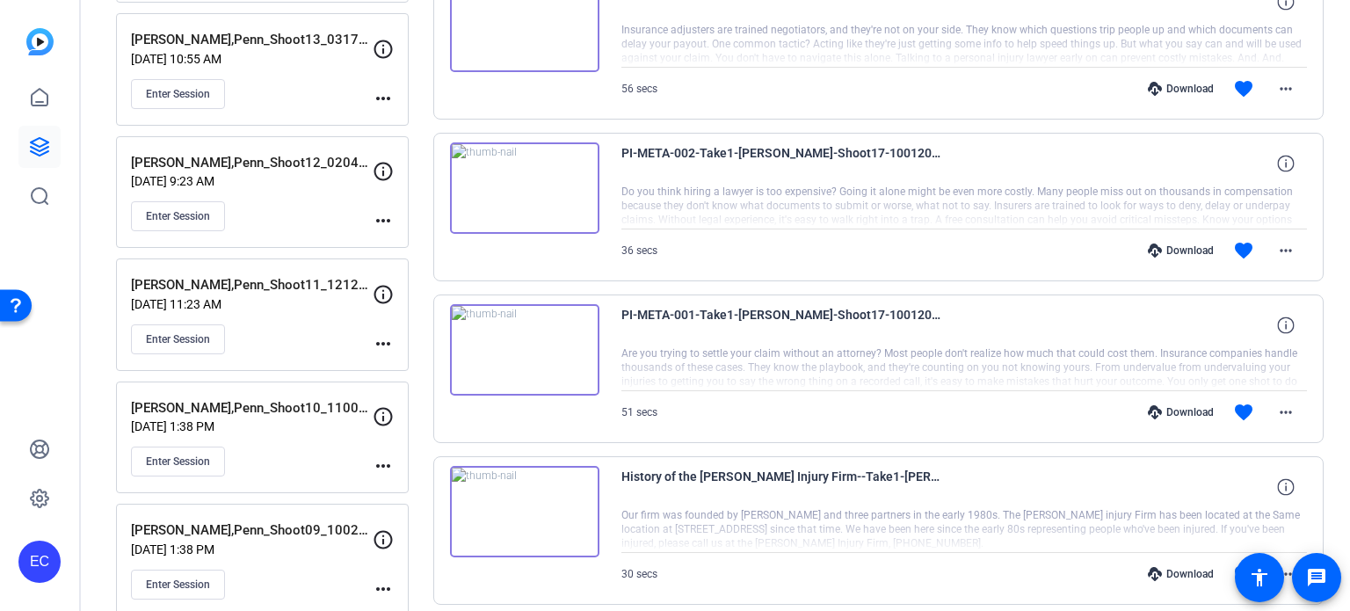
scroll to position [703, 0]
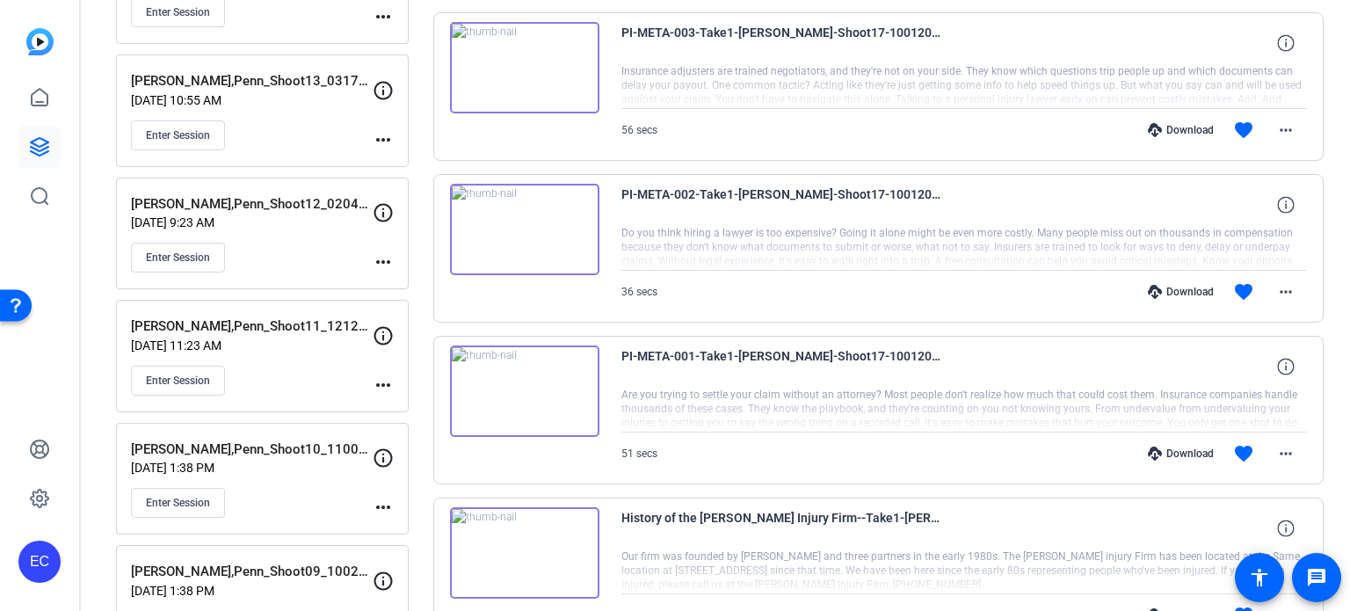
click at [1171, 277] on div "Download favorite more_horiz" at bounding box center [1067, 292] width 480 height 42
click at [1174, 287] on div "Download" at bounding box center [1181, 292] width 84 height 14
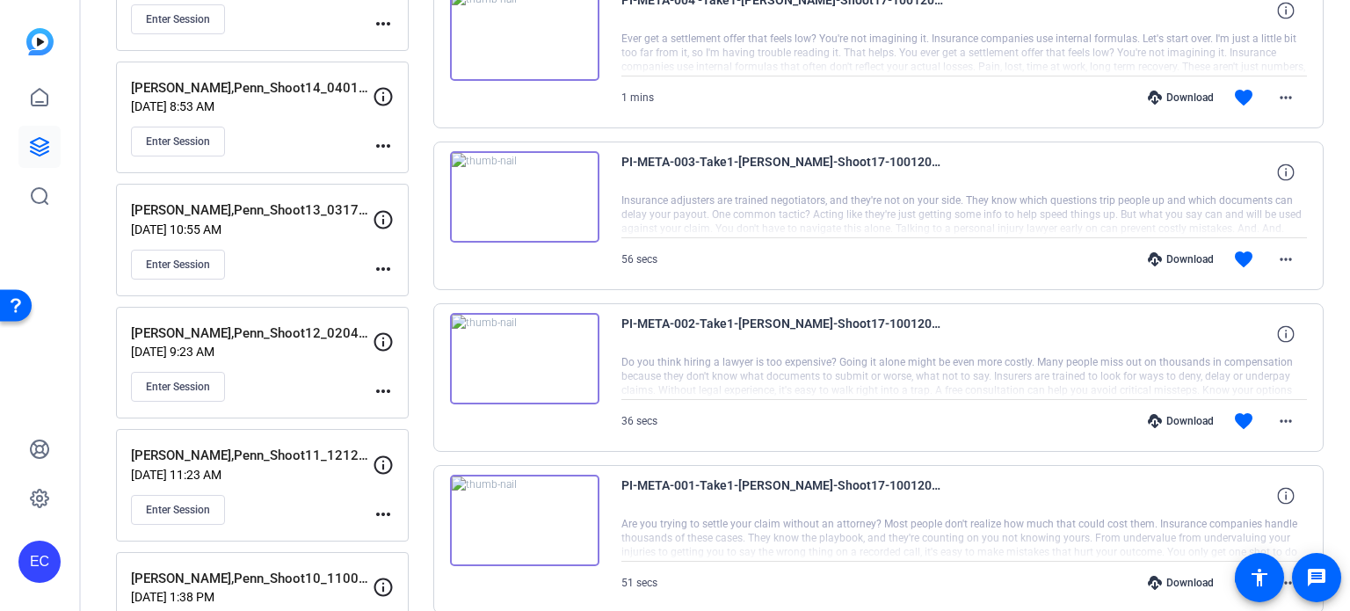
scroll to position [527, 0]
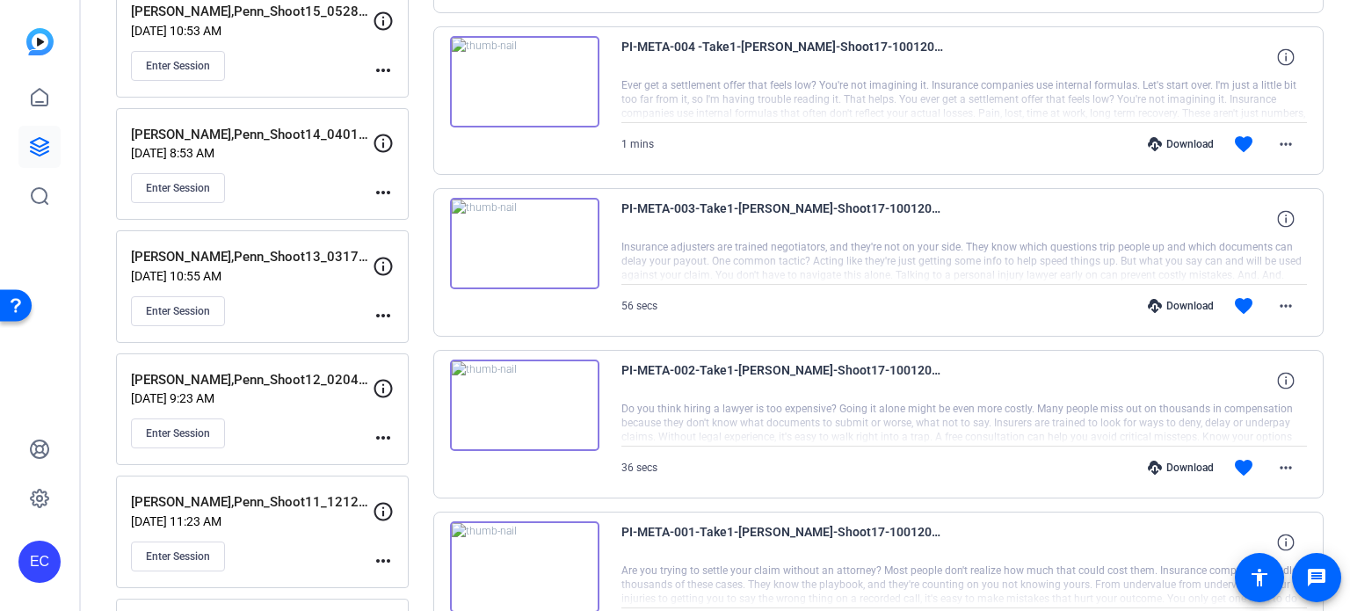
click at [1172, 299] on div "Download" at bounding box center [1181, 306] width 84 height 14
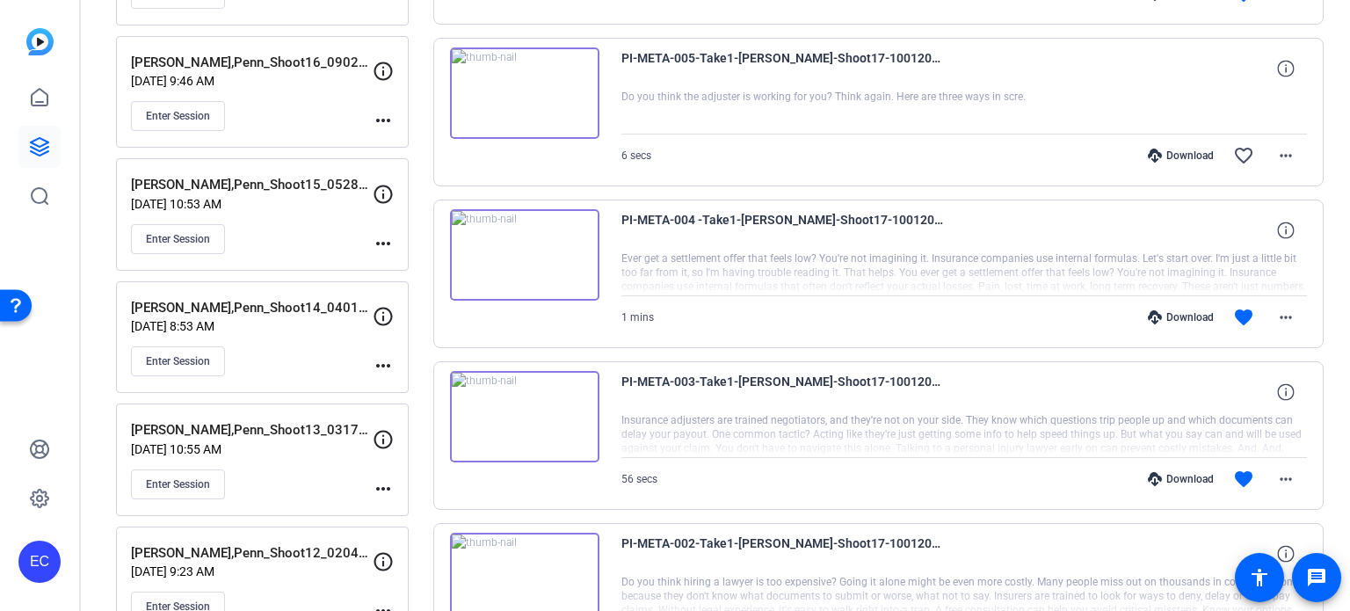
scroll to position [352, 0]
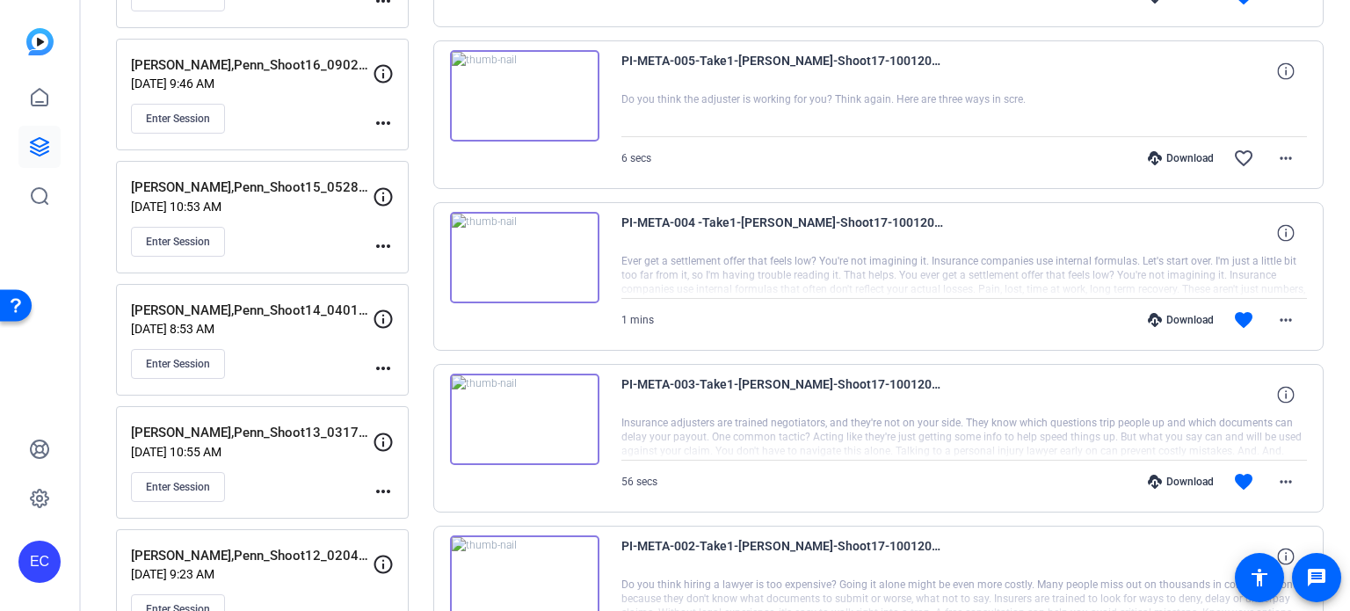
click at [1177, 316] on div "Download" at bounding box center [1181, 320] width 84 height 14
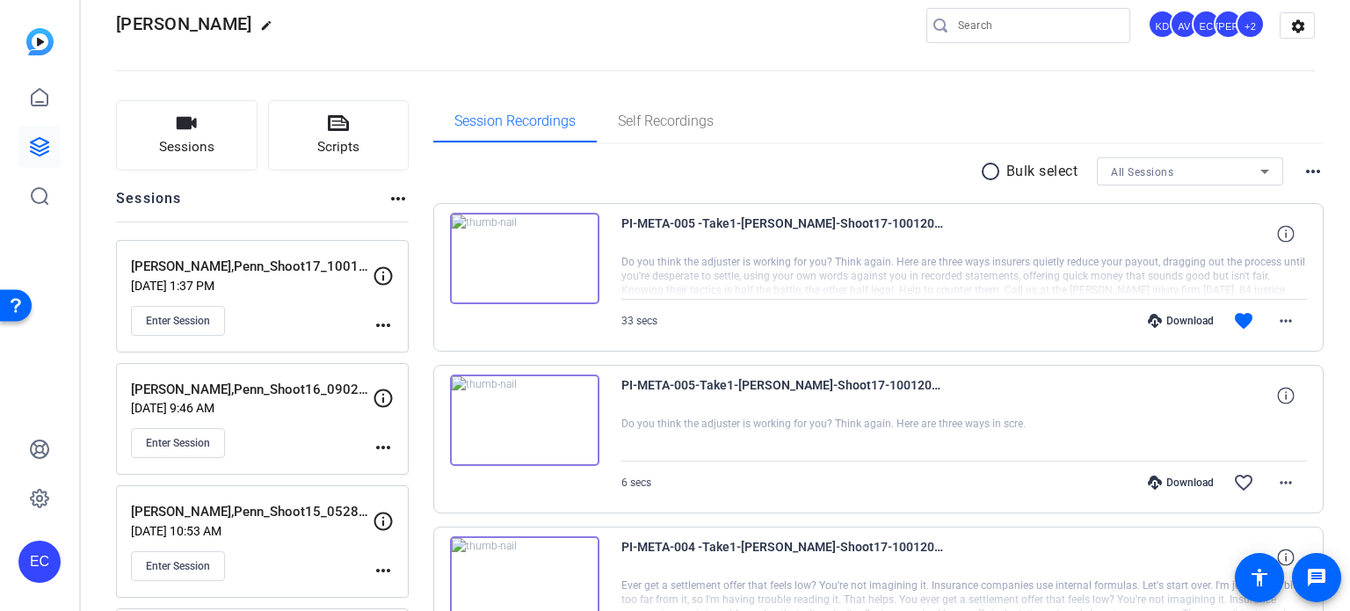
scroll to position [0, 0]
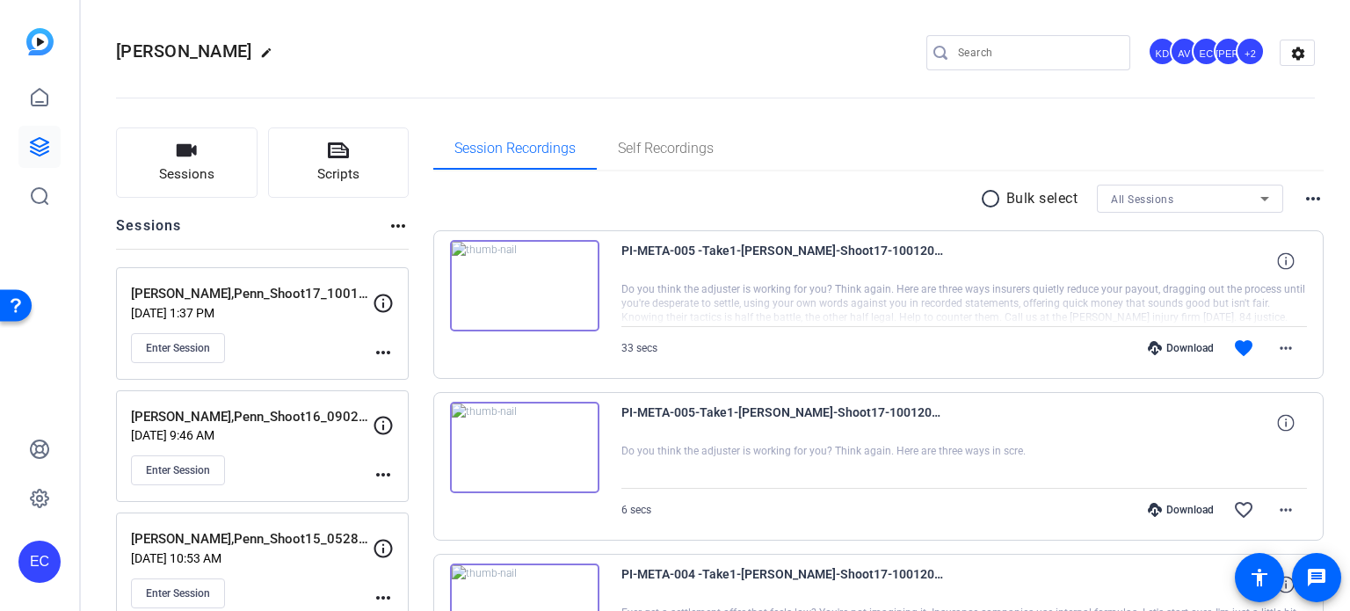
click at [1176, 343] on div "Download" at bounding box center [1181, 348] width 84 height 14
click at [317, 163] on button "Scripts" at bounding box center [339, 162] width 142 height 70
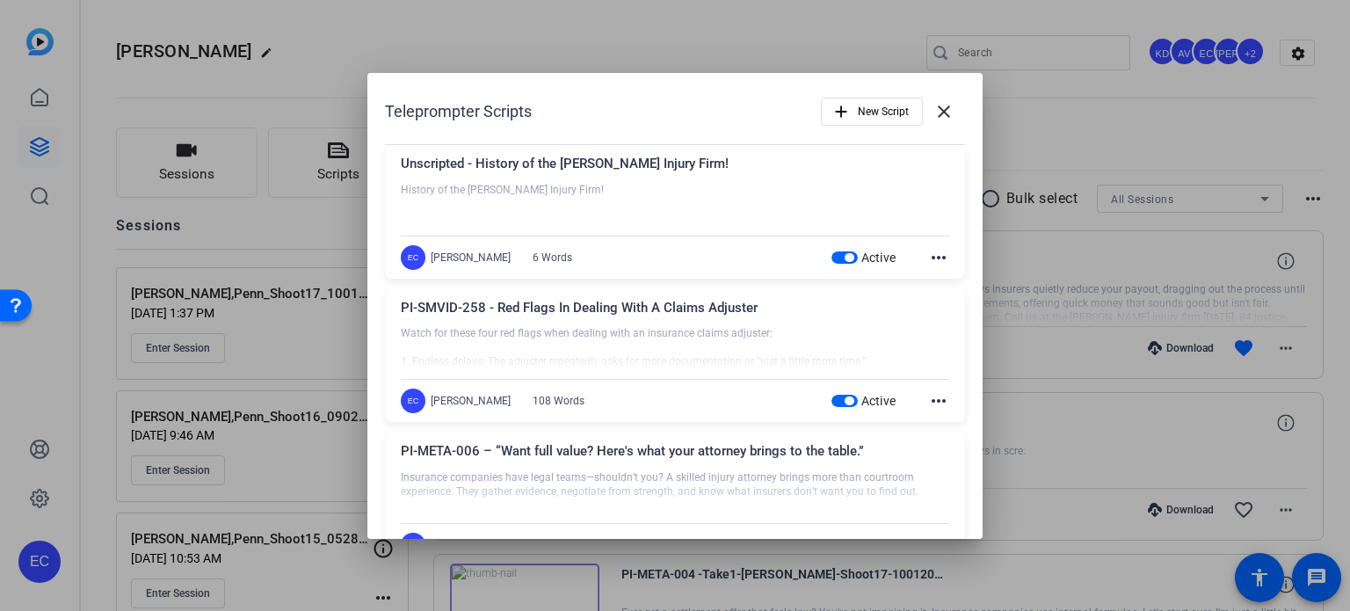
click at [832, 254] on span "button" at bounding box center [845, 257] width 26 height 12
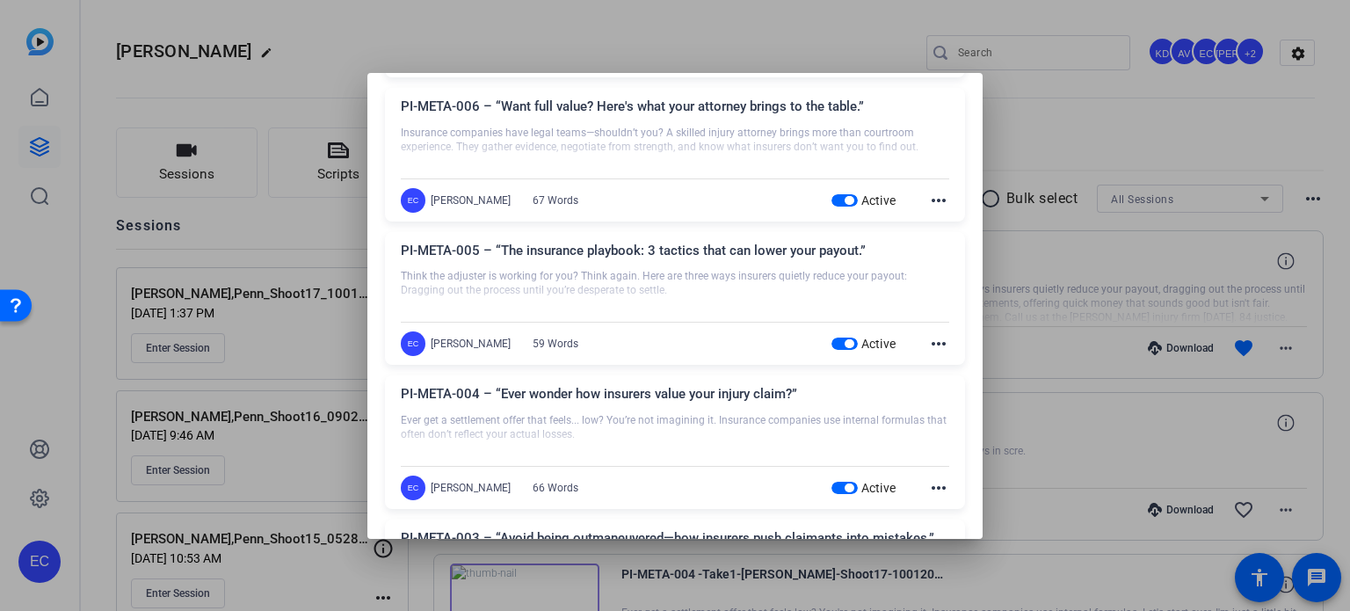
scroll to position [352, 0]
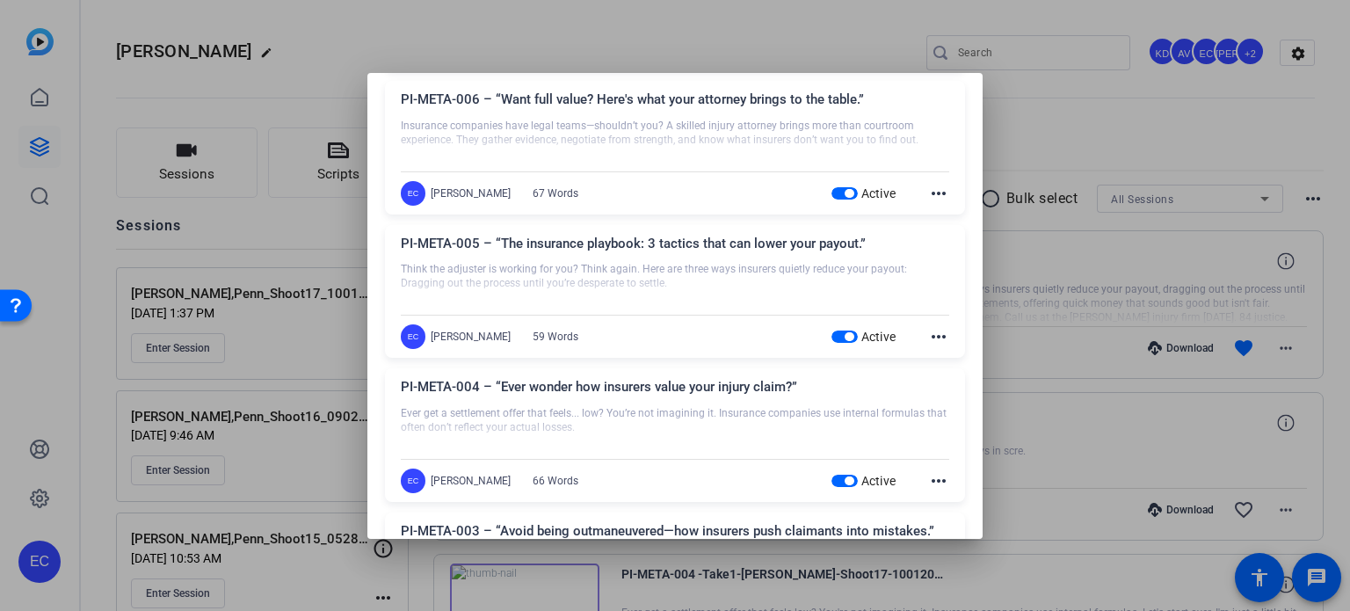
click at [832, 338] on span "button" at bounding box center [845, 337] width 26 height 12
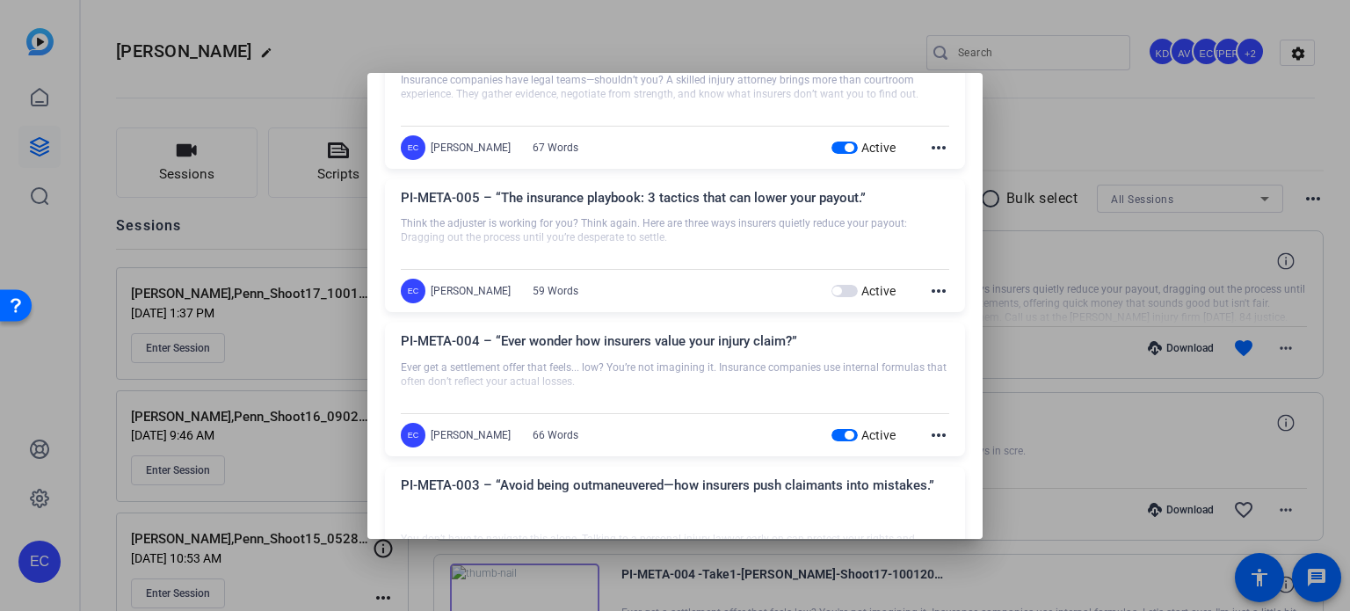
scroll to position [440, 0]
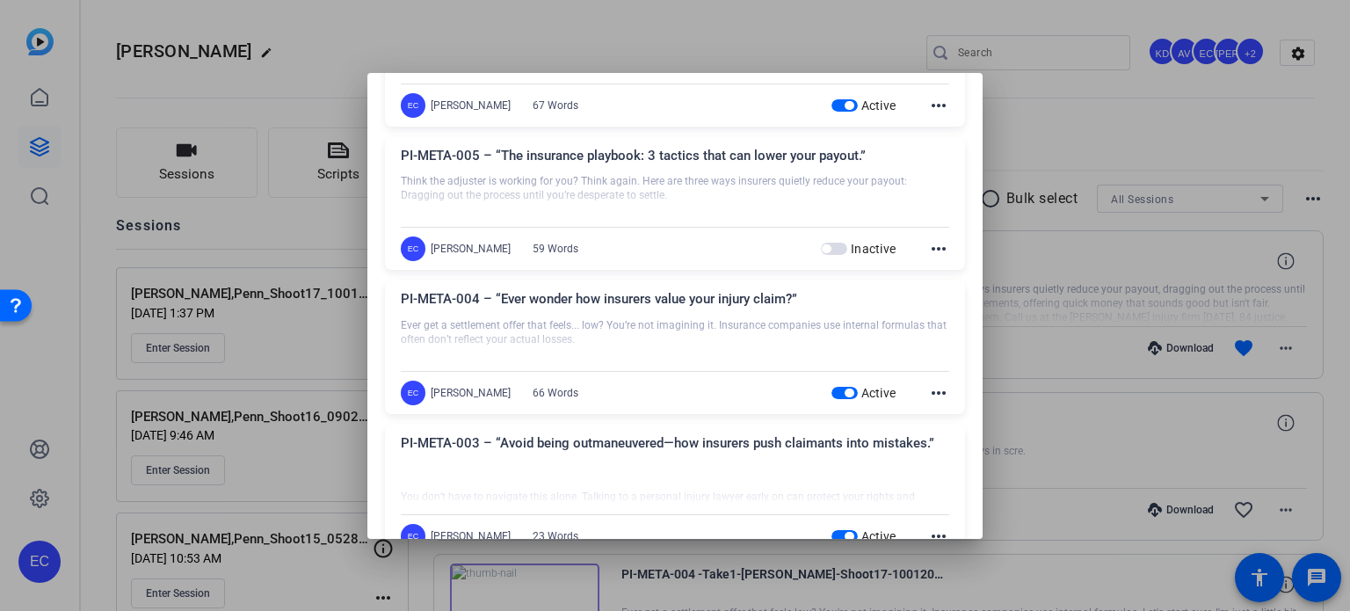
click at [833, 396] on span "button" at bounding box center [845, 393] width 26 height 12
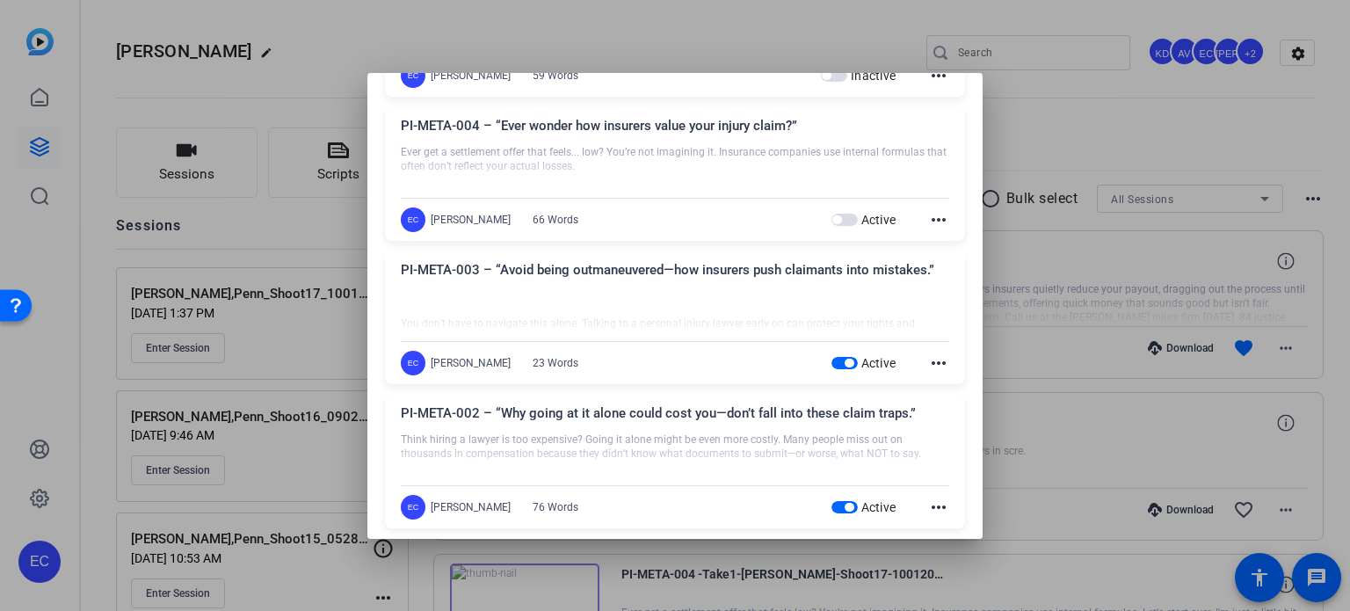
scroll to position [615, 0]
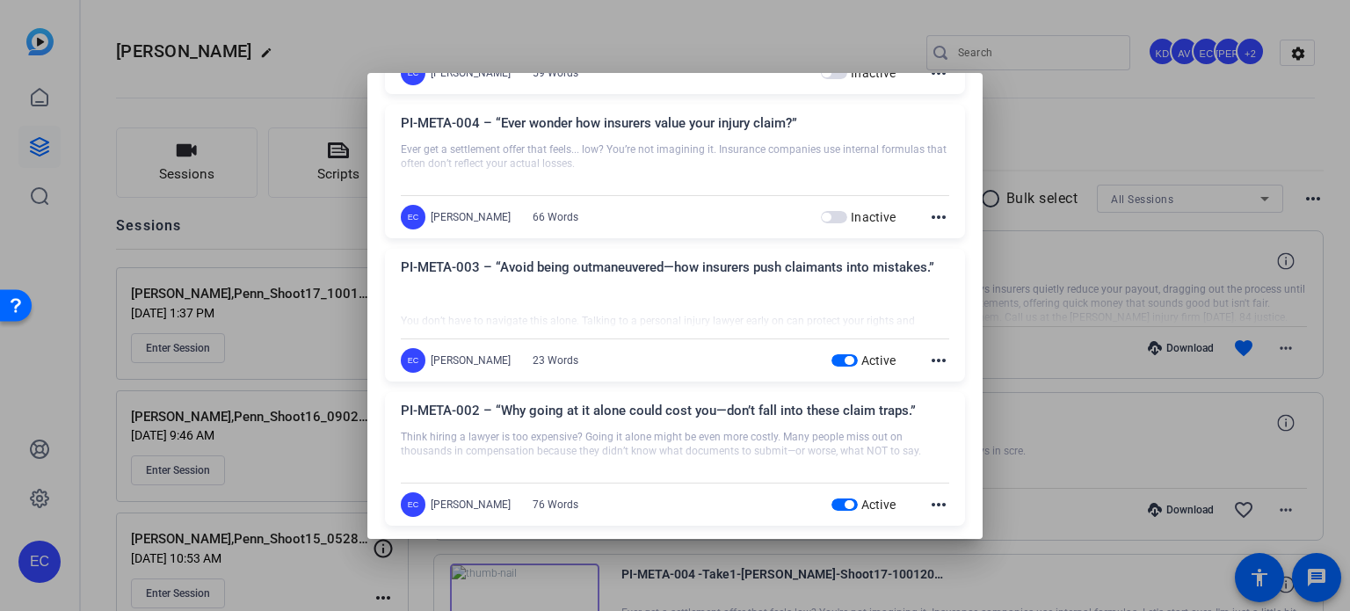
click at [845, 358] on span "button" at bounding box center [849, 360] width 9 height 9
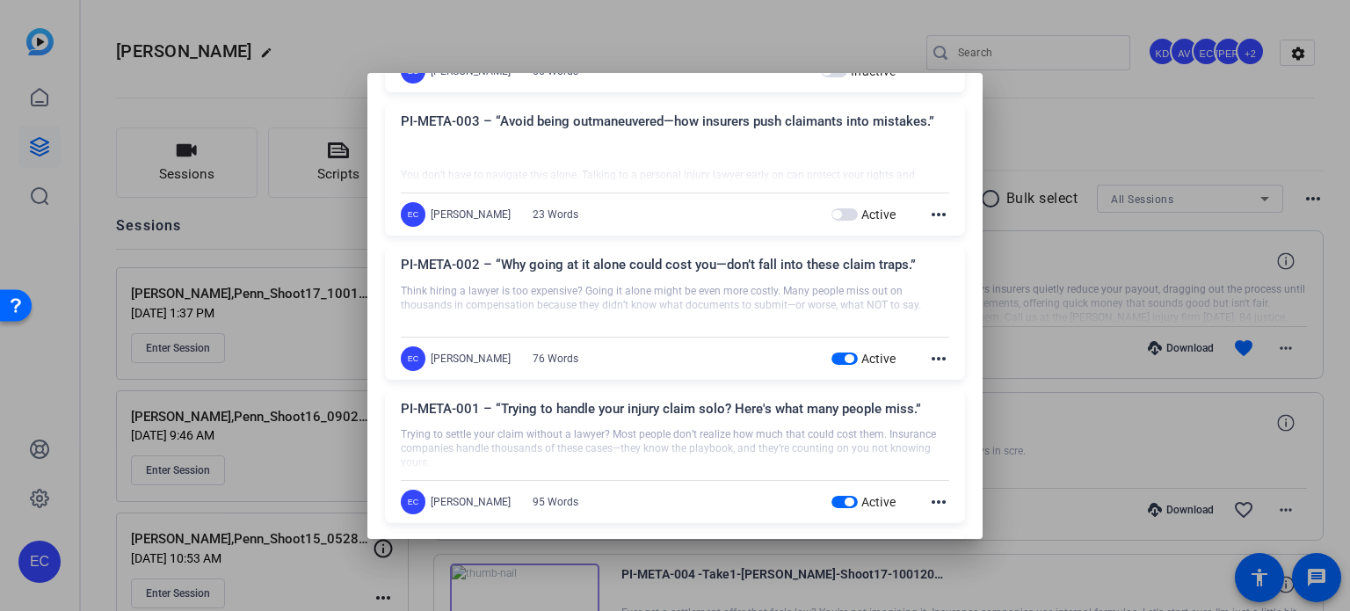
scroll to position [791, 0]
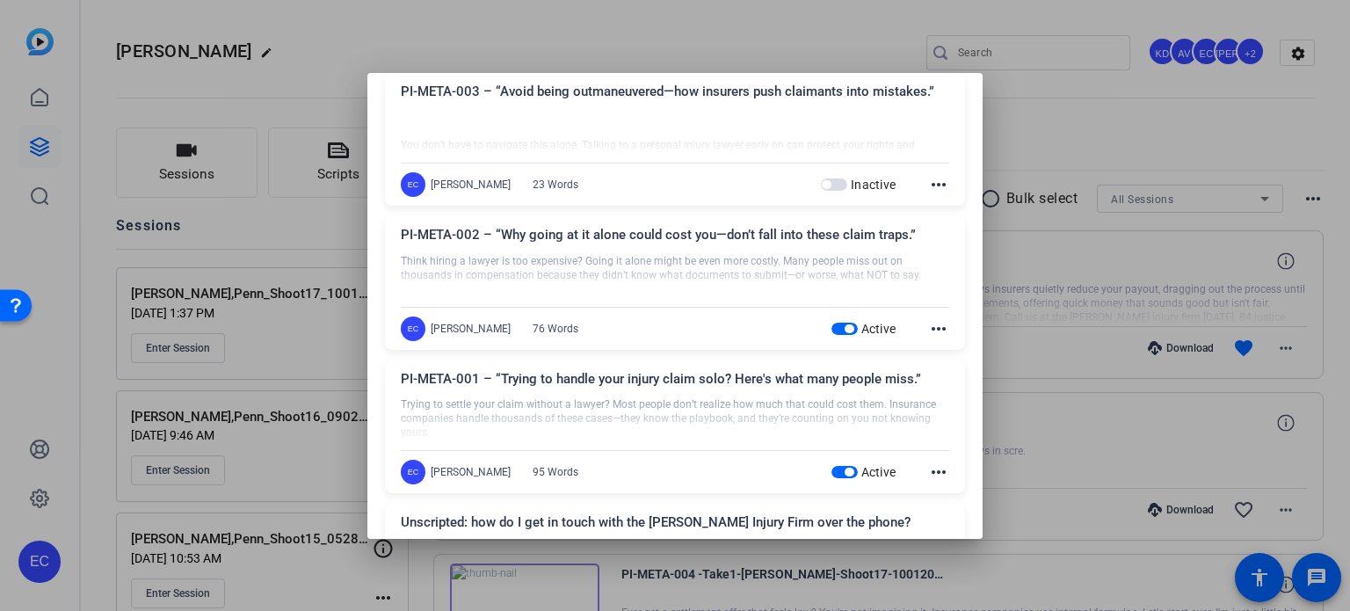
click at [832, 328] on span "button" at bounding box center [845, 329] width 26 height 12
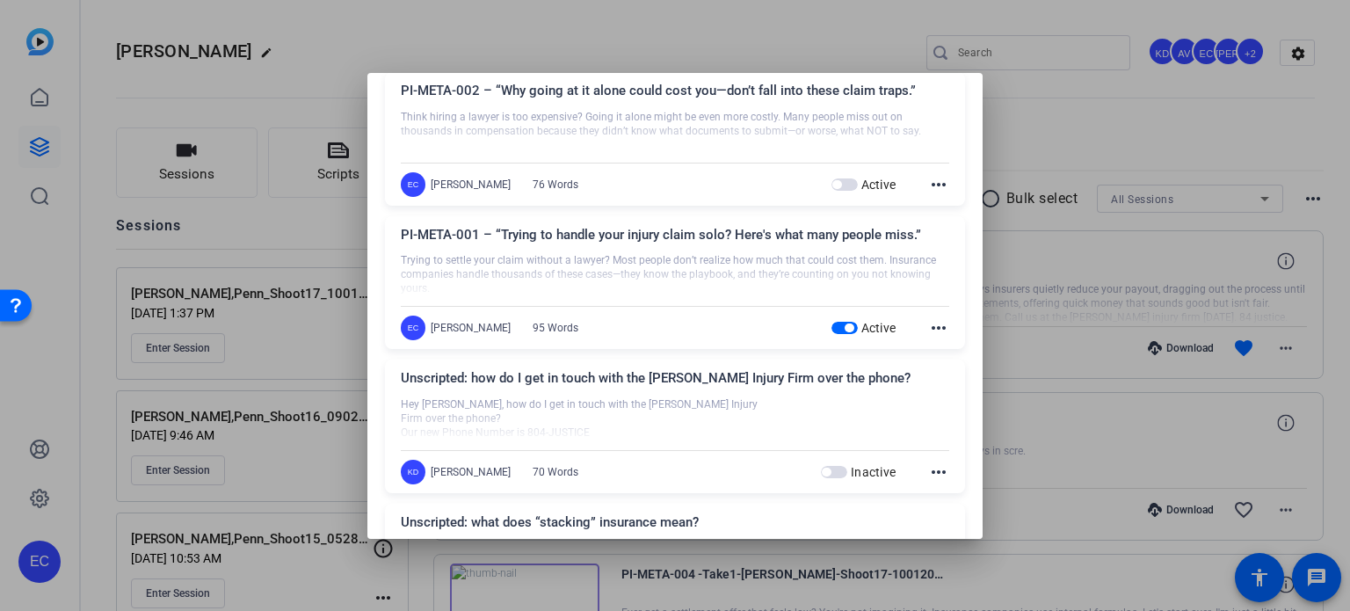
scroll to position [967, 0]
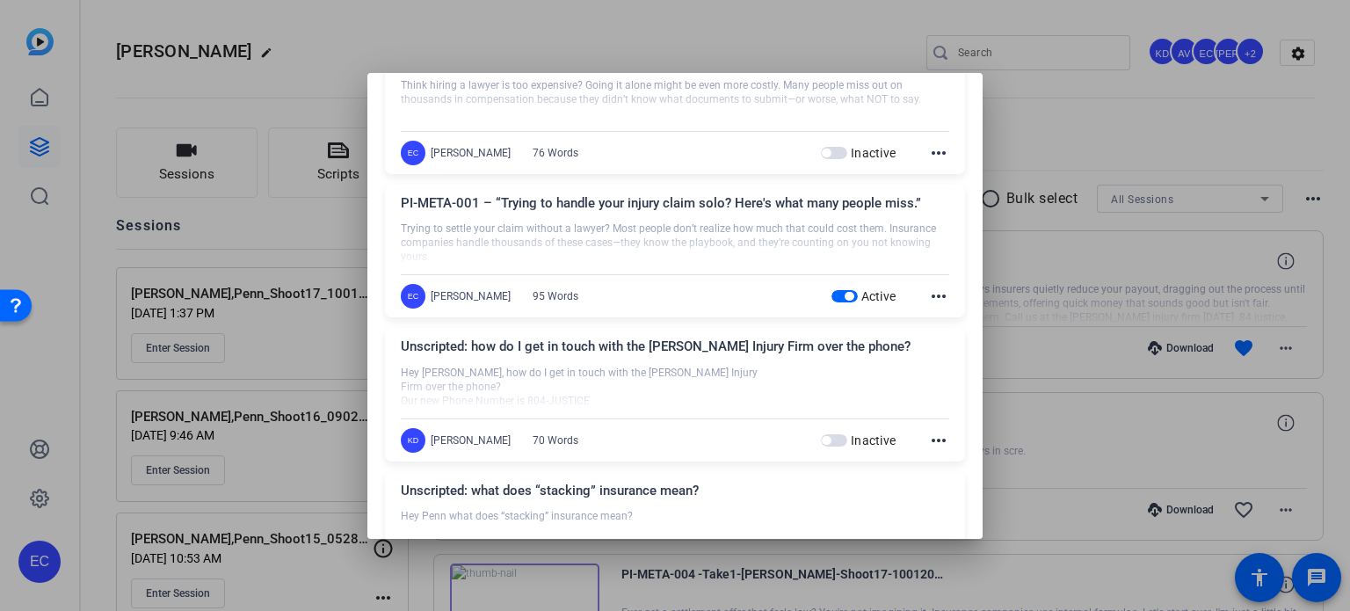
click at [832, 293] on span "button" at bounding box center [845, 296] width 26 height 12
click at [1071, 281] on div at bounding box center [675, 305] width 1350 height 611
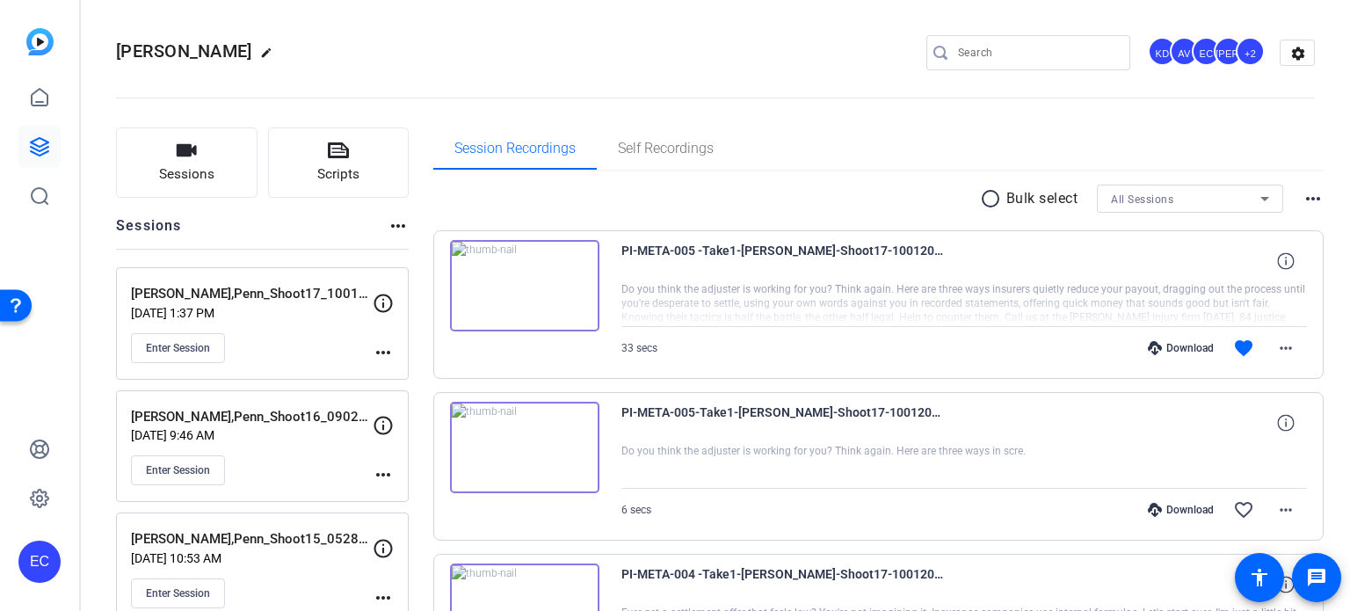
click at [391, 352] on mat-icon "more_horiz" at bounding box center [383, 352] width 21 height 21
click at [411, 378] on span "Edit Session" at bounding box center [427, 377] width 80 height 21
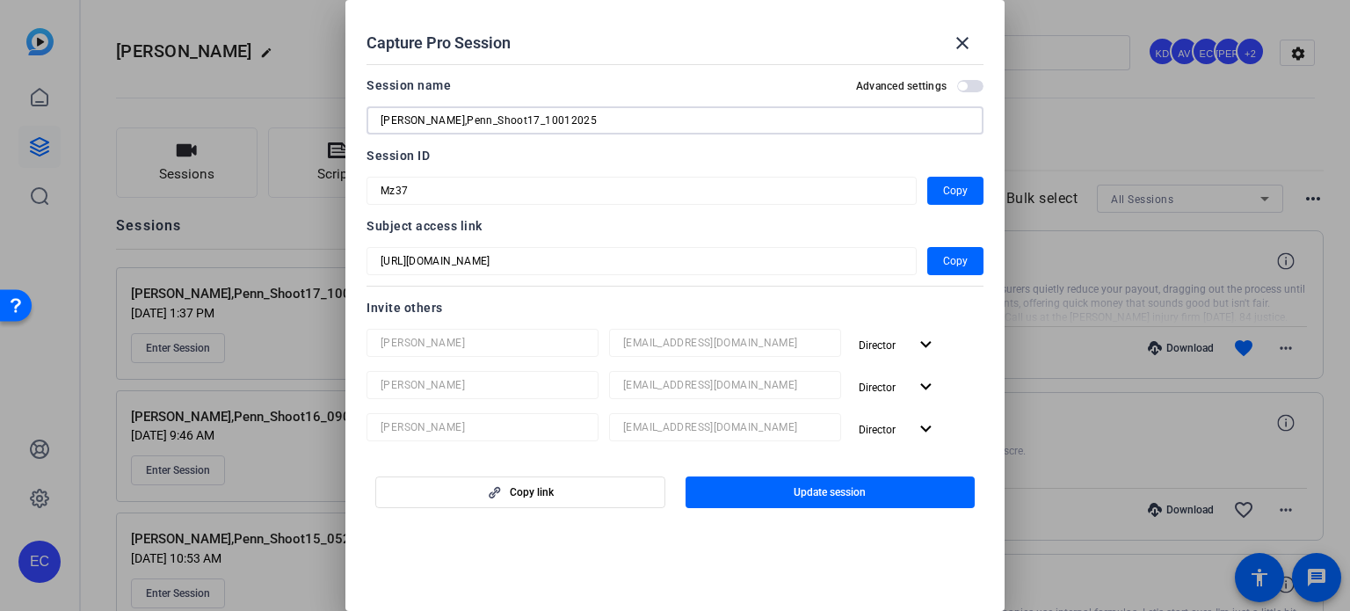
drag, startPoint x: 599, startPoint y: 120, endPoint x: 239, endPoint y: 158, distance: 362.5
click at [246, 156] on div "Capture Pro Session close Session name Advanced settings [PERSON_NAME],Penn_Sho…" at bounding box center [675, 305] width 1350 height 611
click at [969, 46] on mat-icon "close" at bounding box center [962, 43] width 21 height 21
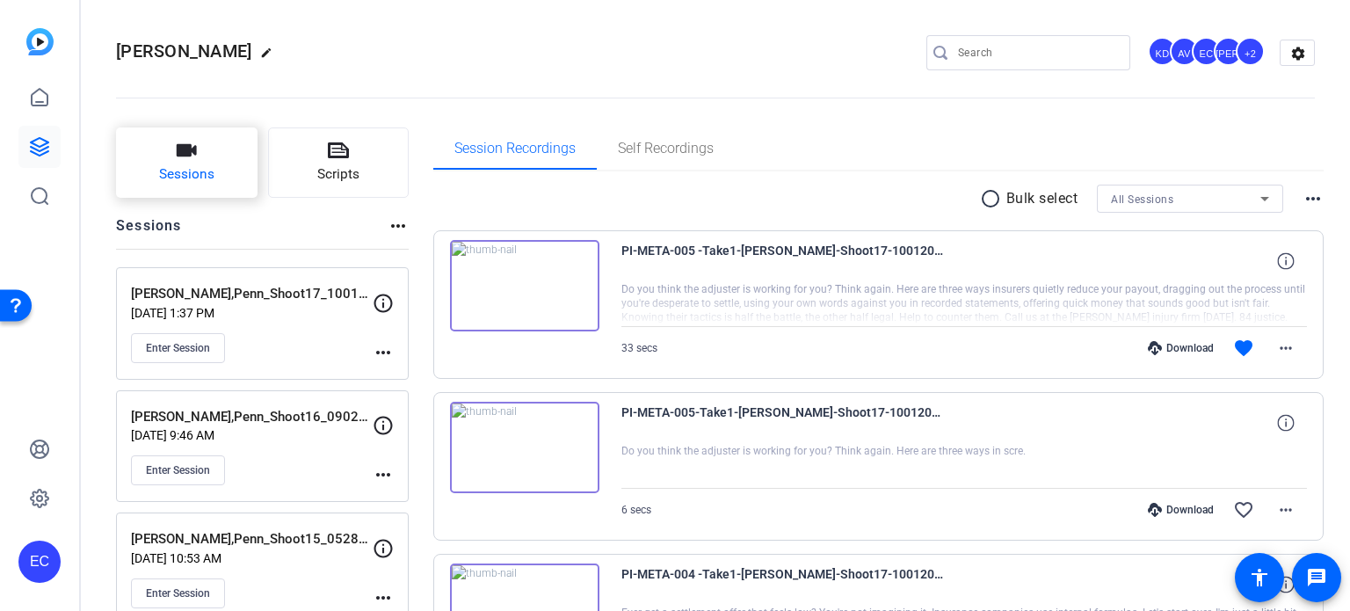
click at [183, 161] on button "Sessions" at bounding box center [187, 162] width 142 height 70
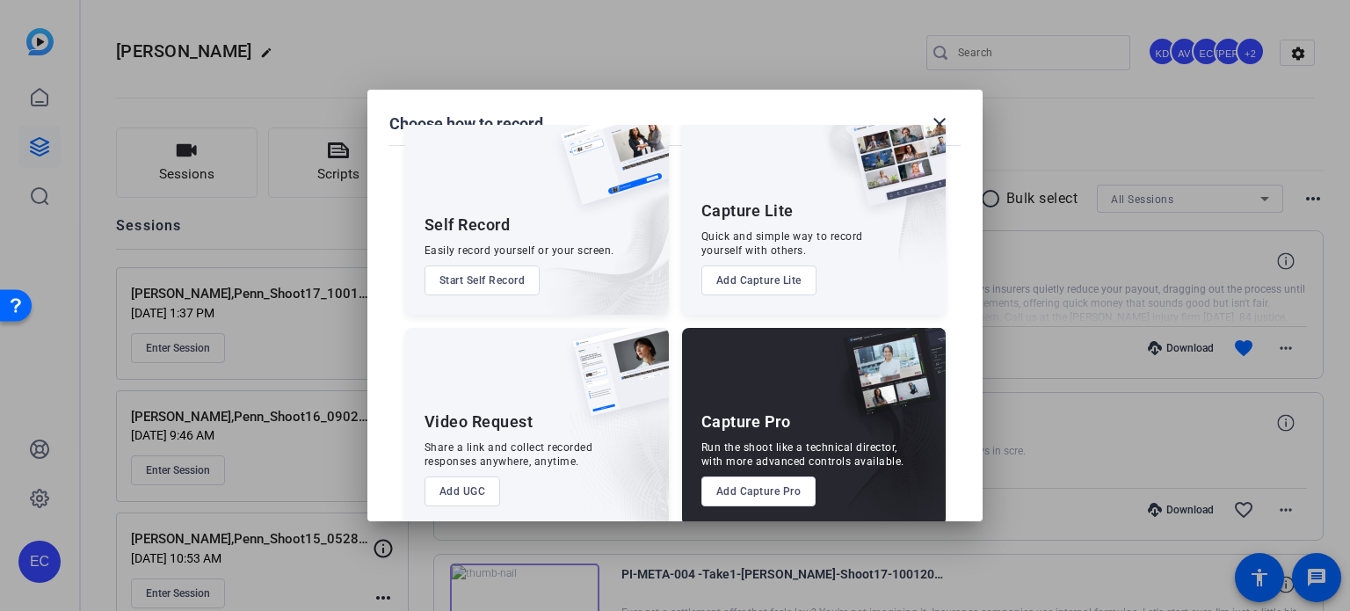
scroll to position [63, 0]
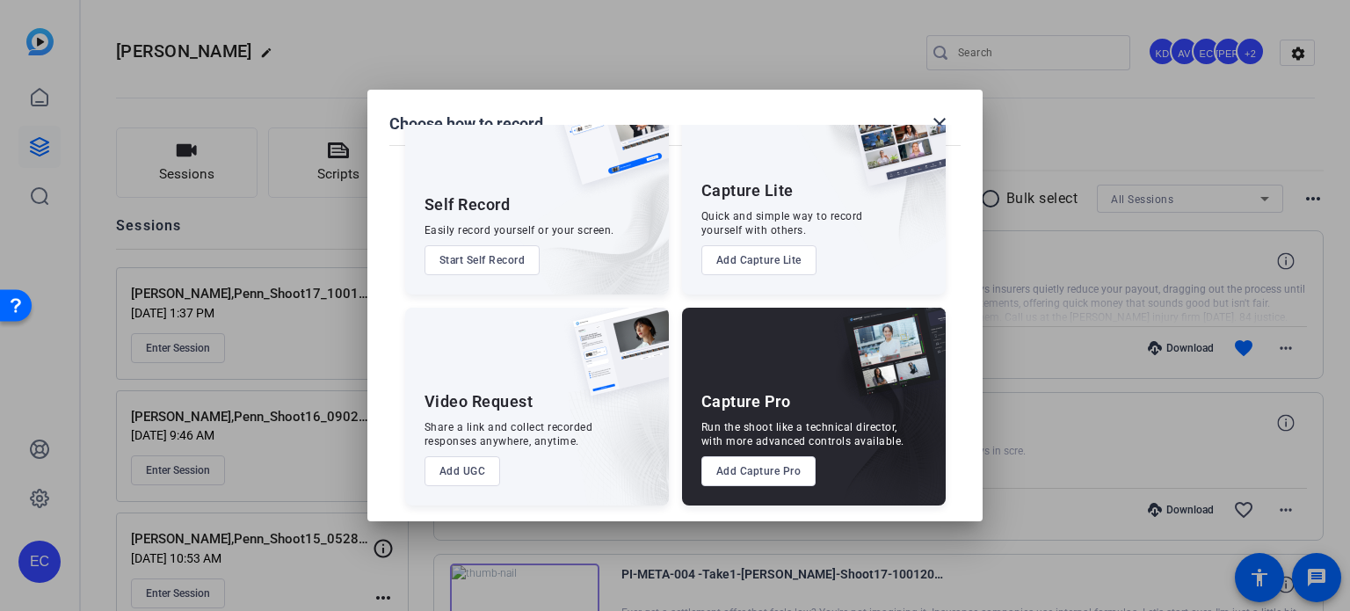
click at [745, 481] on button "Add Capture Pro" at bounding box center [758, 471] width 115 height 30
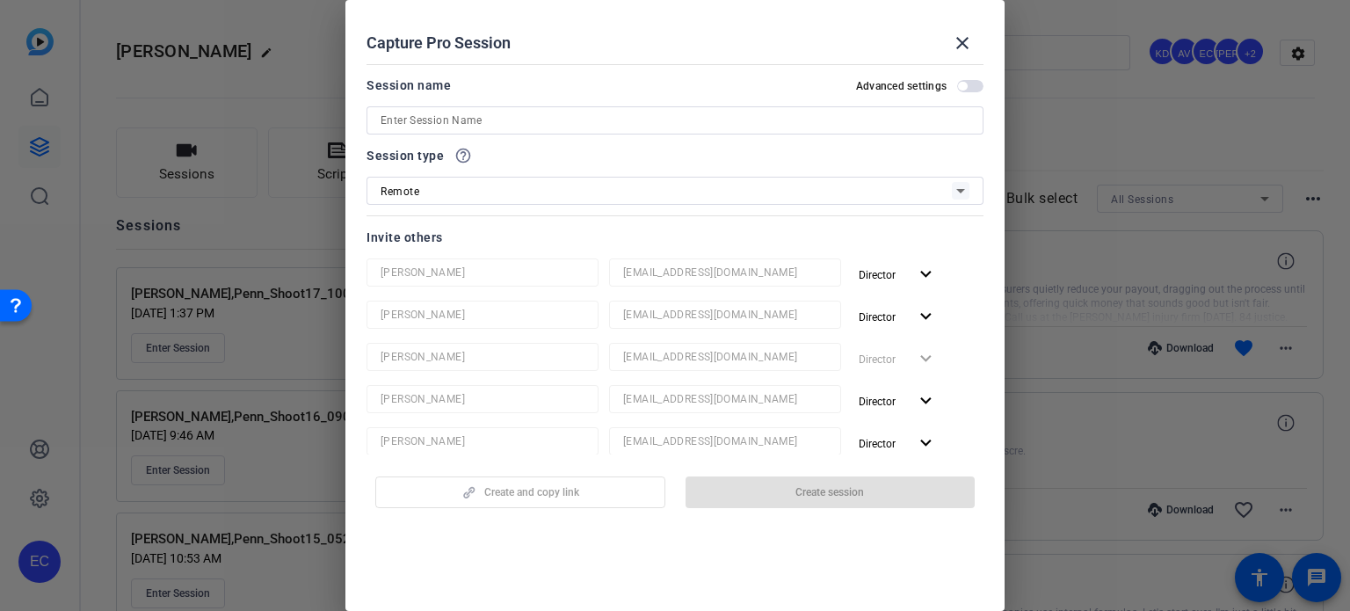
click at [451, 126] on input at bounding box center [675, 120] width 589 height 21
paste input "[PERSON_NAME],Penn_Shoot17_10012025"
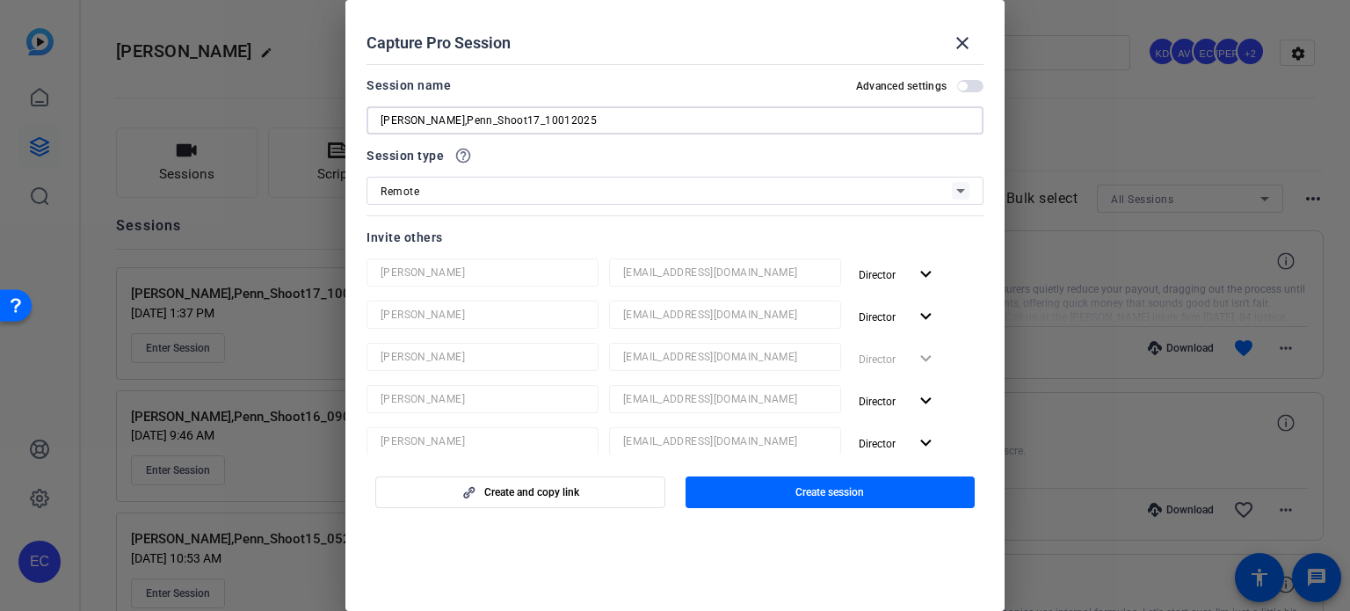
click at [500, 116] on input "[PERSON_NAME],Penn_Shoot17_10012025" at bounding box center [675, 120] width 589 height 21
drag, startPoint x: 506, startPoint y: 120, endPoint x: 701, endPoint y: 119, distance: 195.2
click at [701, 119] on input "Crawford,Penn_Shoot18_10012025" at bounding box center [675, 120] width 589 height 21
type input "Crawford,Penn_Shoot18_TBD"
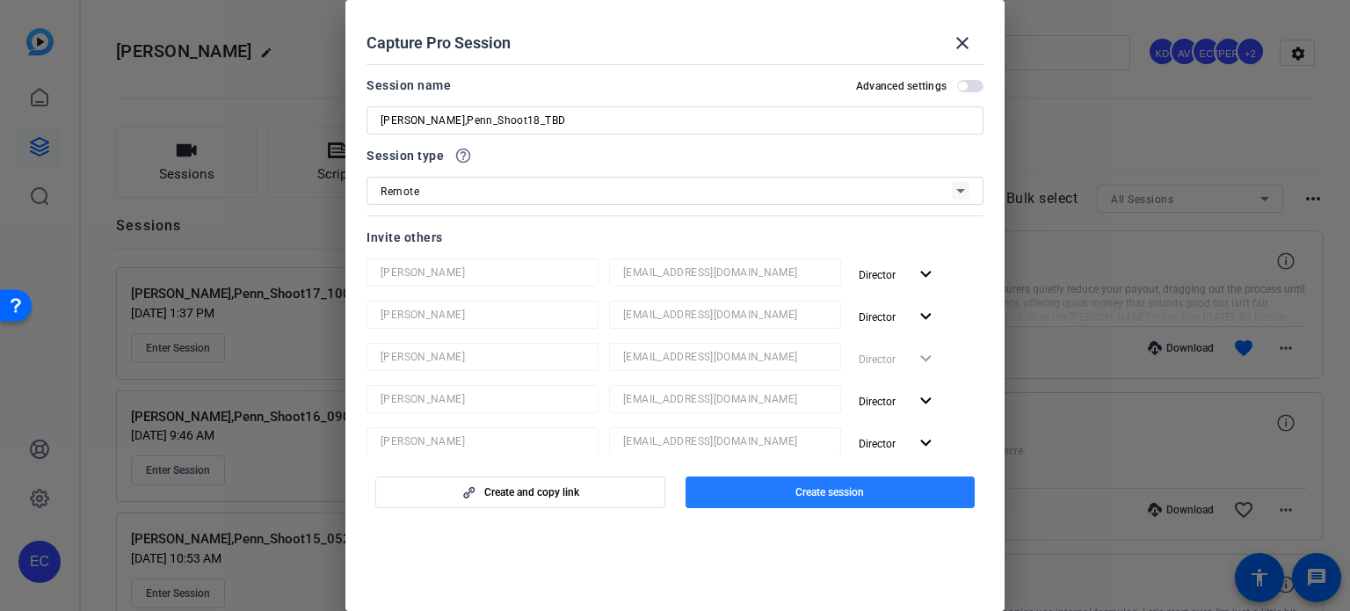
click at [836, 485] on span "Create session" at bounding box center [830, 492] width 69 height 14
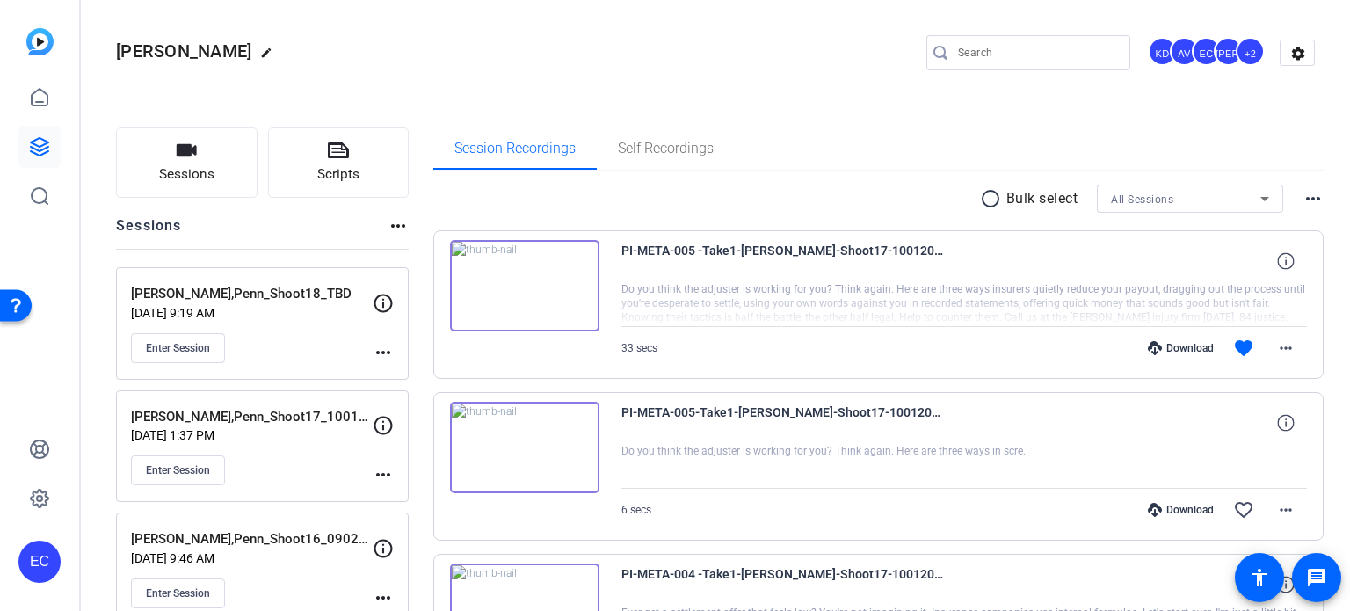
click at [387, 351] on mat-icon "more_horiz" at bounding box center [383, 352] width 21 height 21
click at [403, 381] on span "Edit Session" at bounding box center [427, 377] width 80 height 21
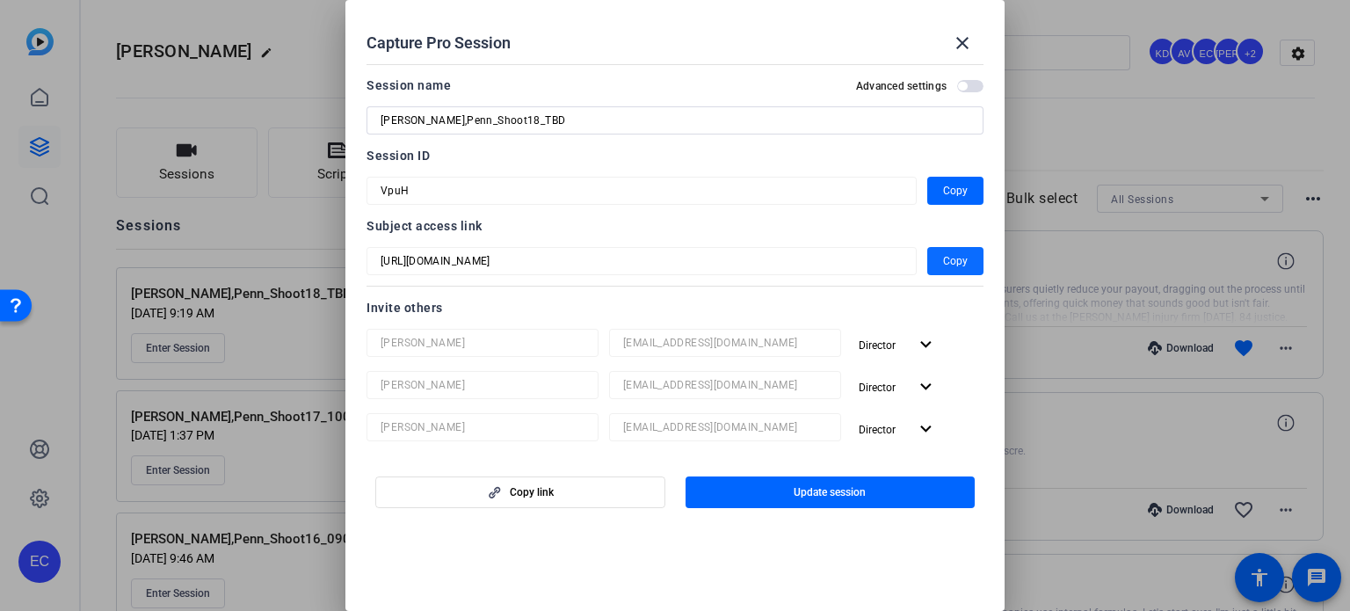
click at [928, 258] on span "button" at bounding box center [955, 261] width 56 height 42
click at [967, 41] on mat-icon "close" at bounding box center [962, 43] width 21 height 21
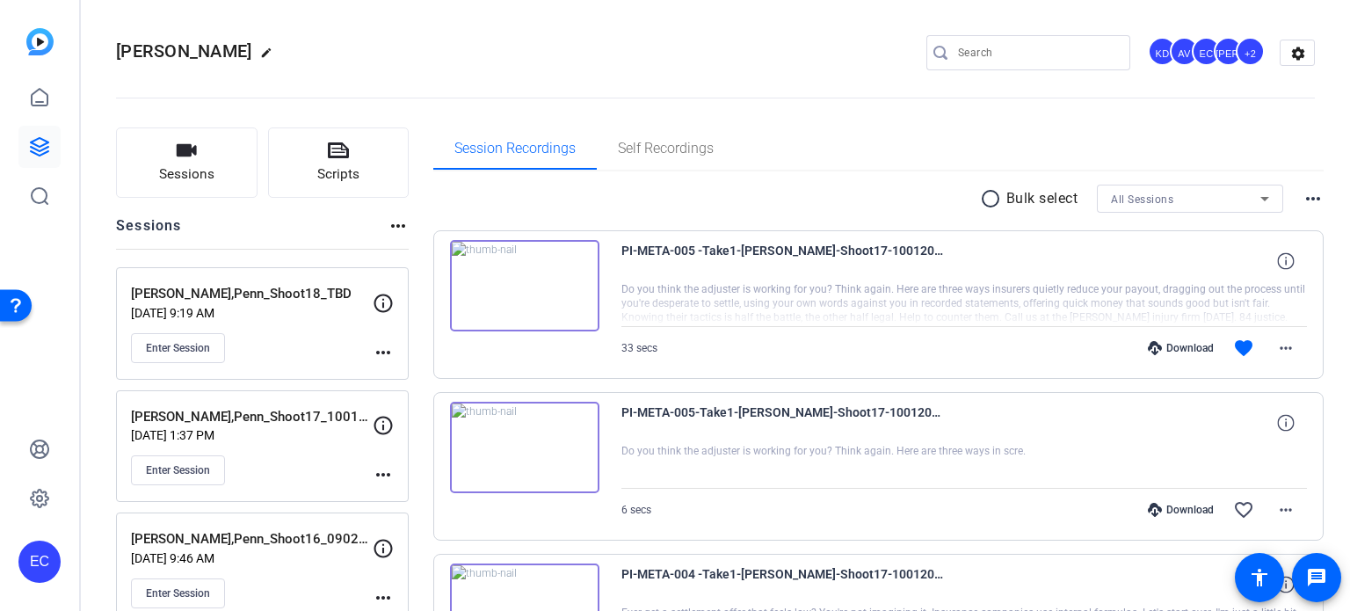
click at [389, 355] on mat-icon "more_horiz" at bounding box center [383, 352] width 21 height 21
click at [407, 375] on span "Edit Session" at bounding box center [427, 377] width 80 height 21
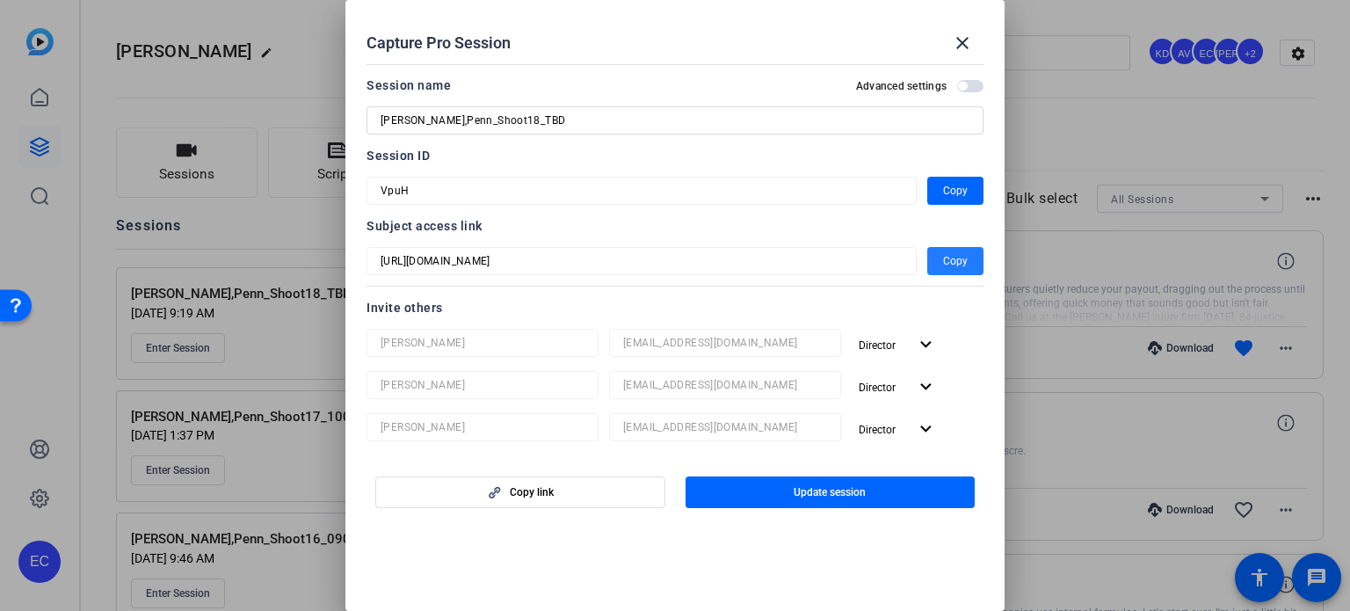
click at [947, 263] on span "Copy" at bounding box center [955, 261] width 25 height 21
click at [955, 44] on mat-icon "close" at bounding box center [962, 43] width 21 height 21
